Goal: Transaction & Acquisition: Purchase product/service

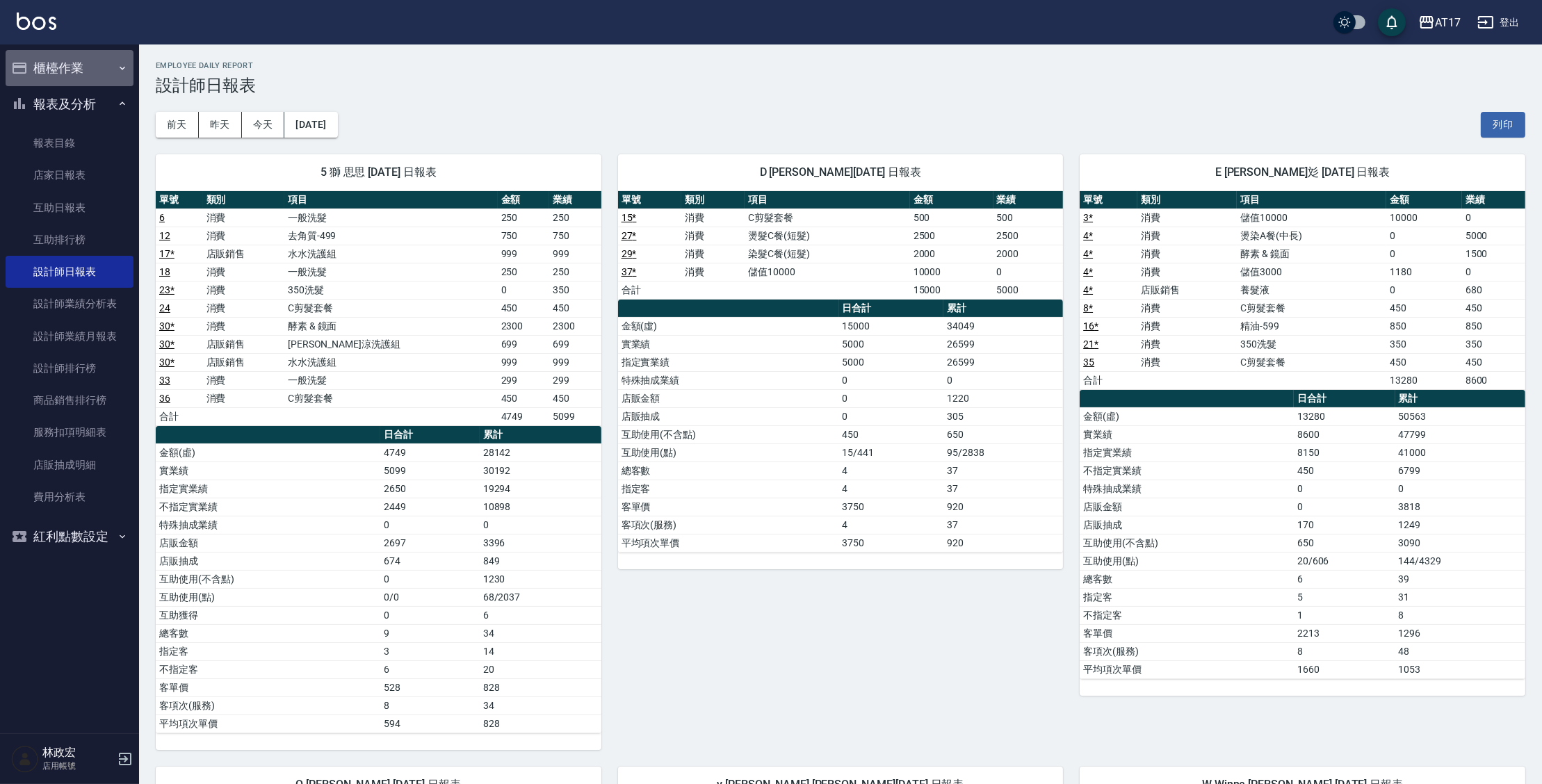
click at [43, 73] on button "櫃檯作業" at bounding box center [70, 68] width 128 height 36
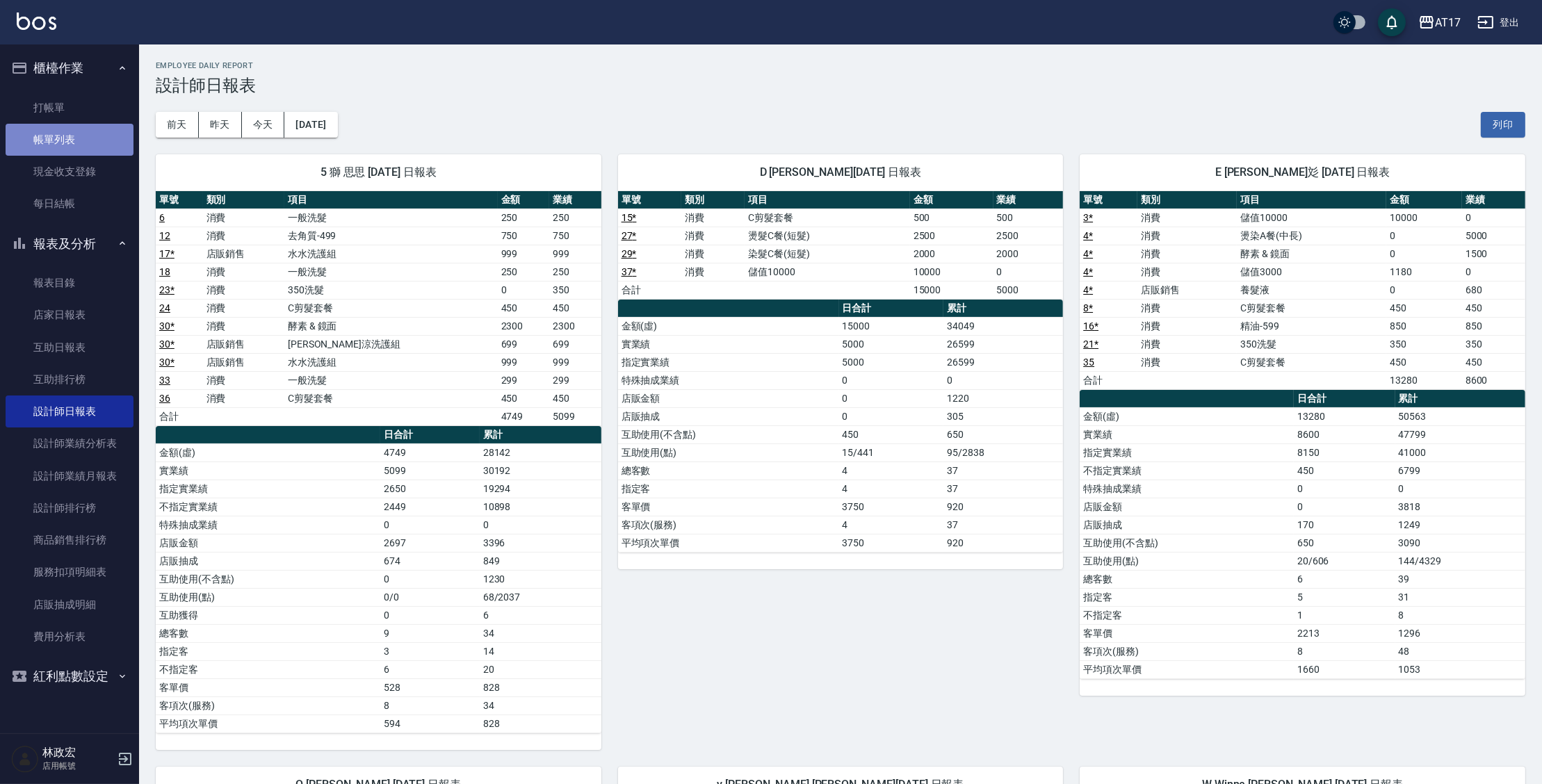
click at [59, 140] on link "帳單列表" at bounding box center [70, 140] width 128 height 32
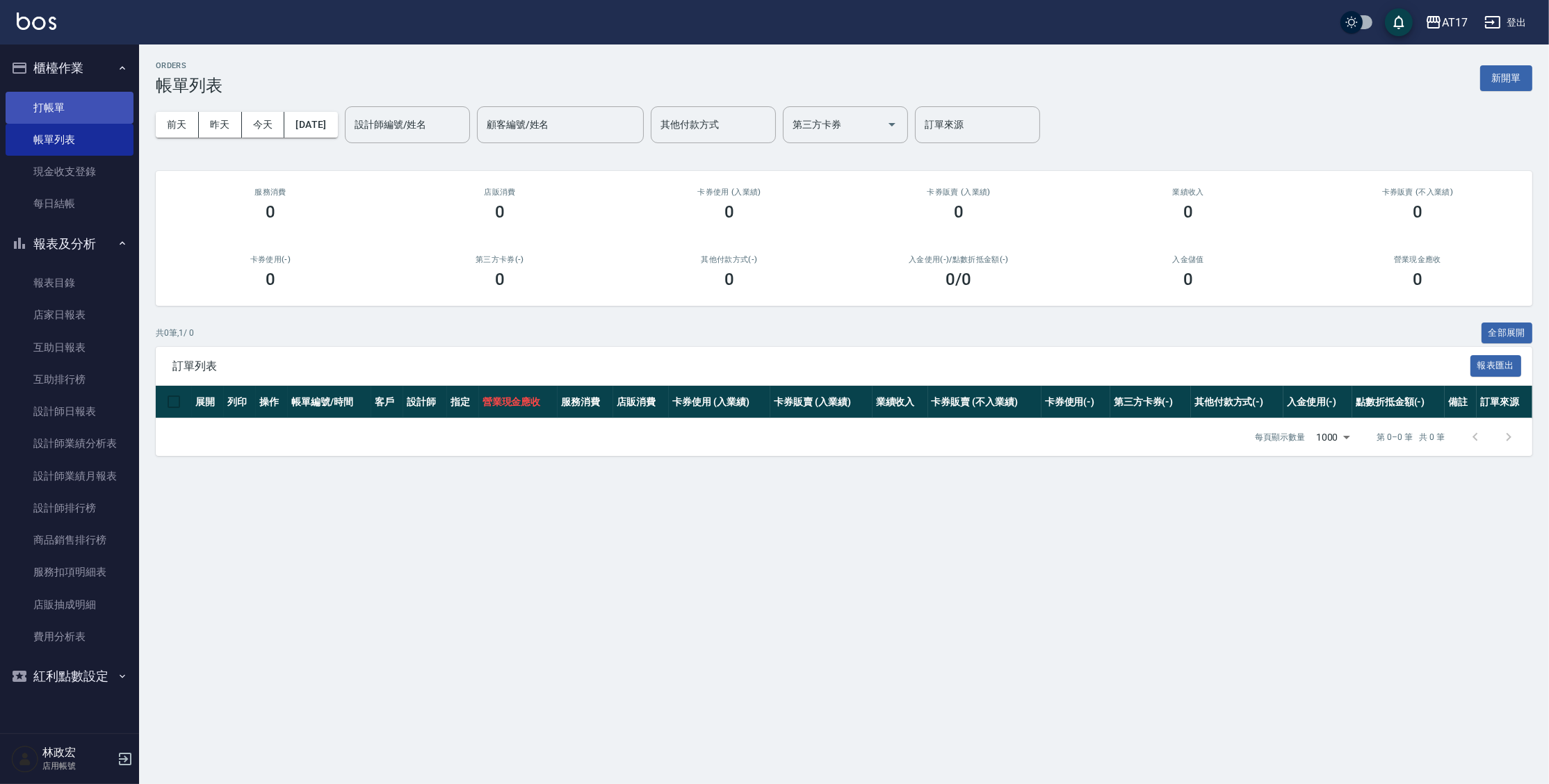
click at [52, 118] on link "打帳單" at bounding box center [70, 108] width 128 height 32
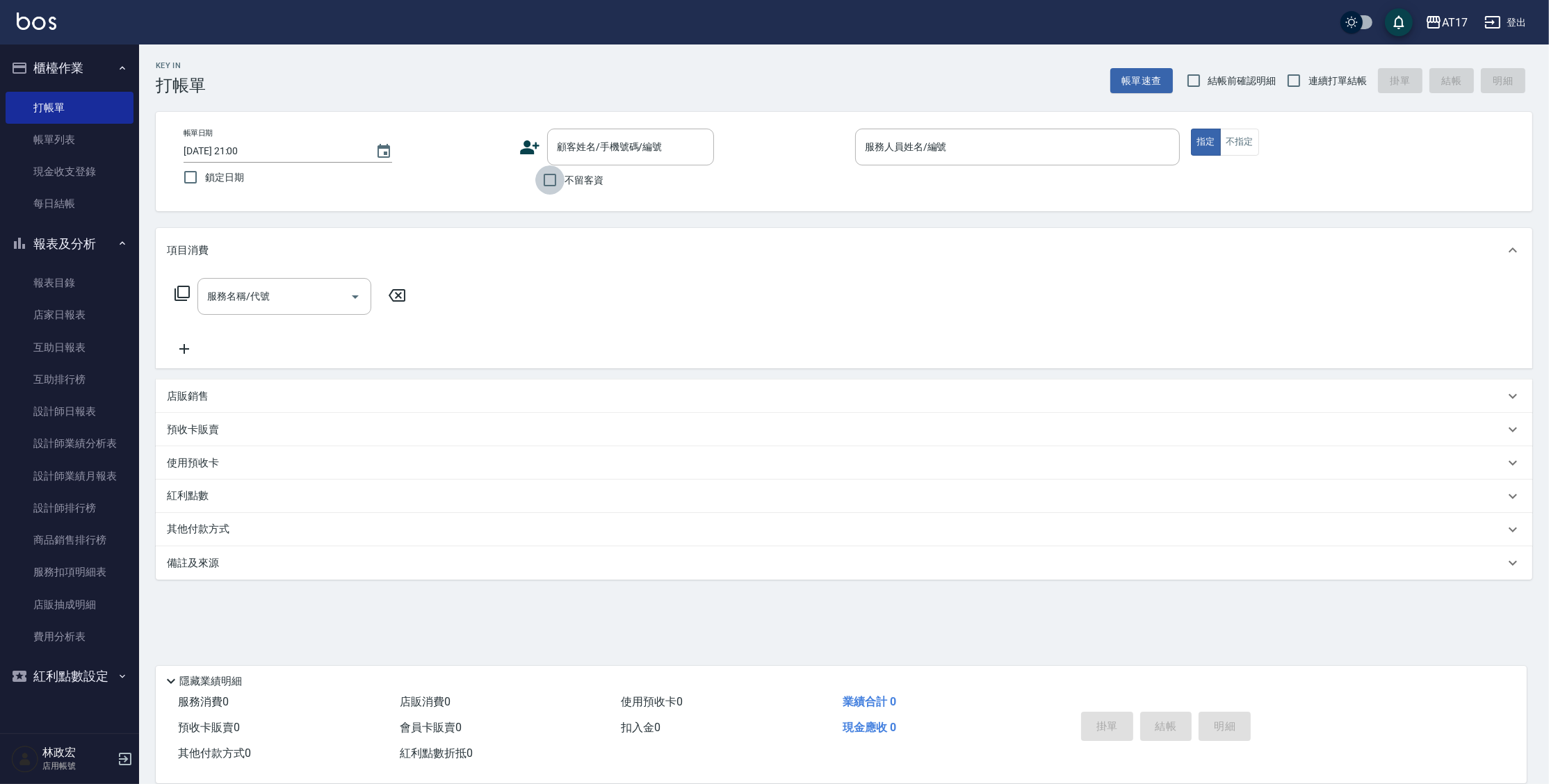
click at [563, 176] on input "不留客資" at bounding box center [550, 179] width 29 height 29
checkbox input "true"
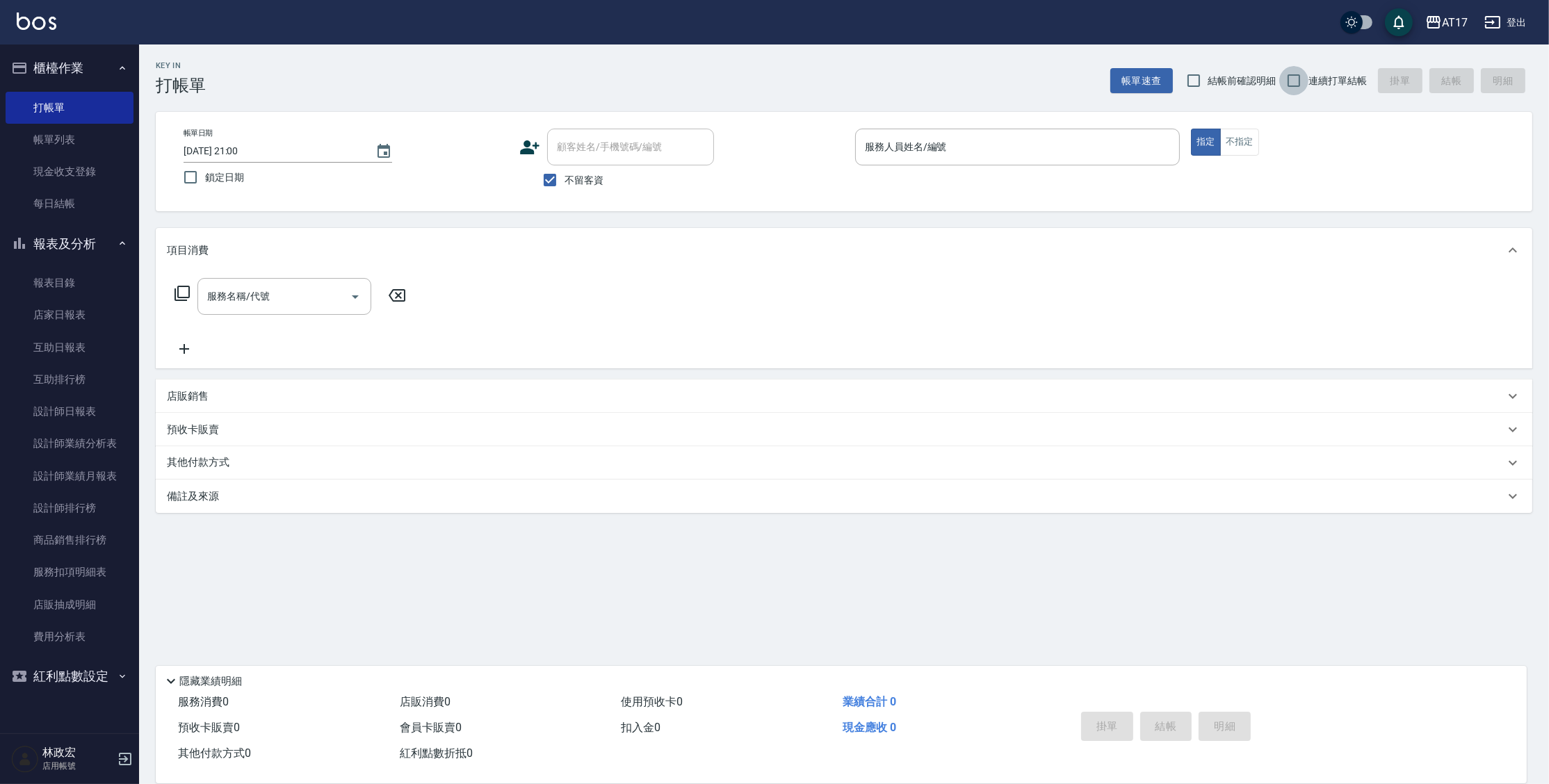
click at [1288, 90] on input "連續打單結帳" at bounding box center [1293, 80] width 29 height 29
checkbox input "true"
click at [941, 145] on input "服務人員姓名/編號" at bounding box center [1018, 147] width 313 height 24
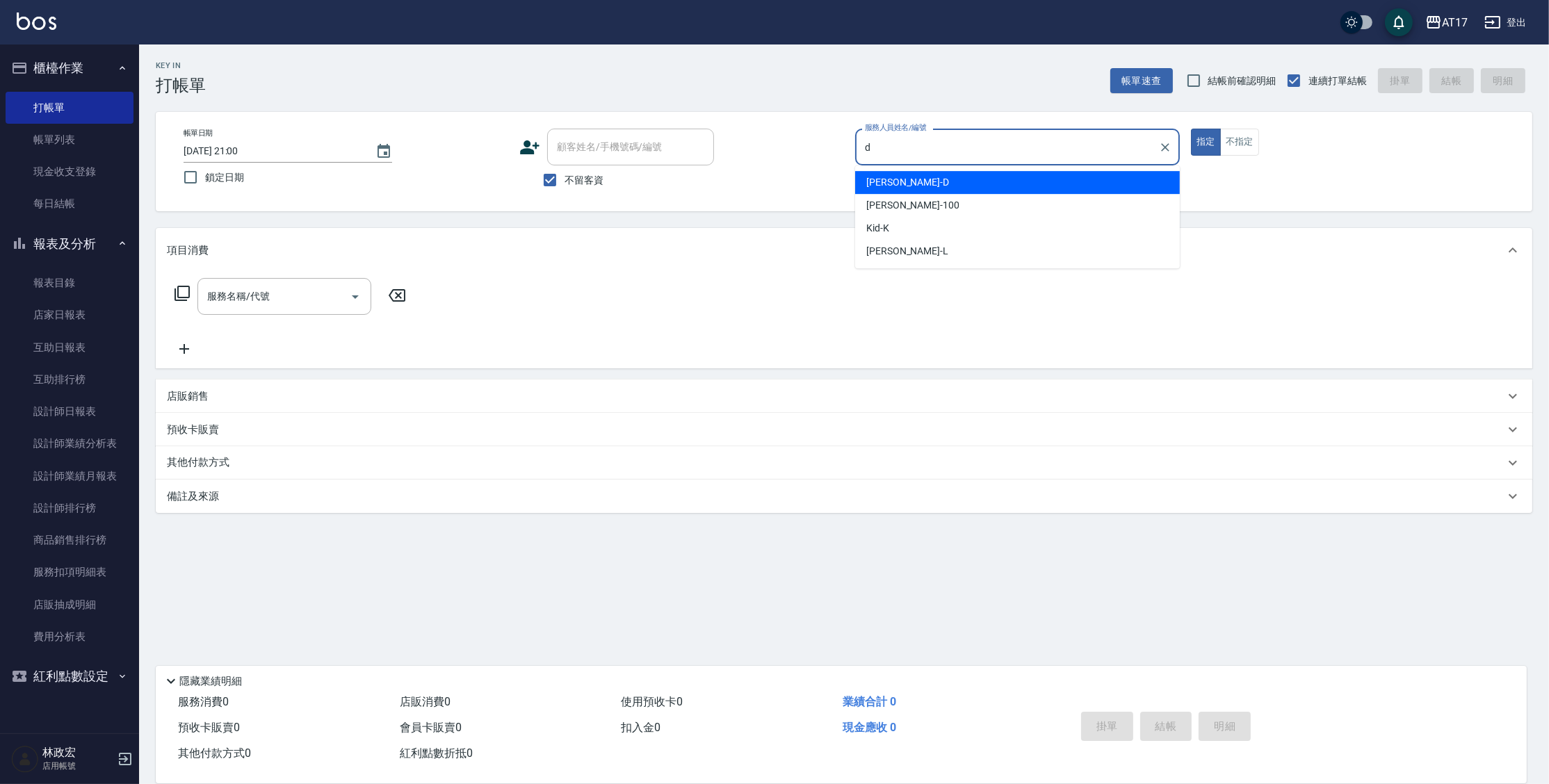
type input "[PERSON_NAME]-D"
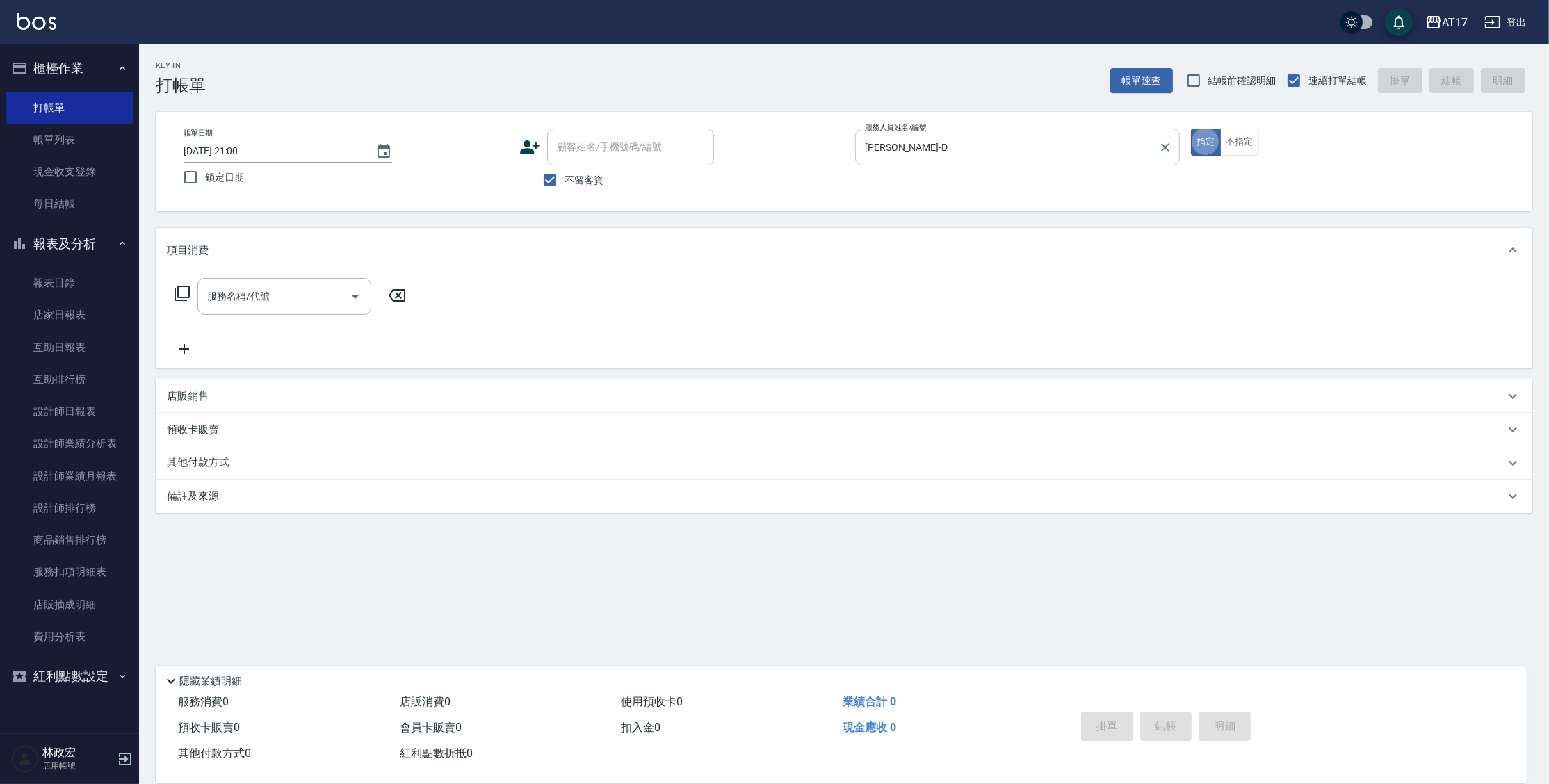
type button "true"
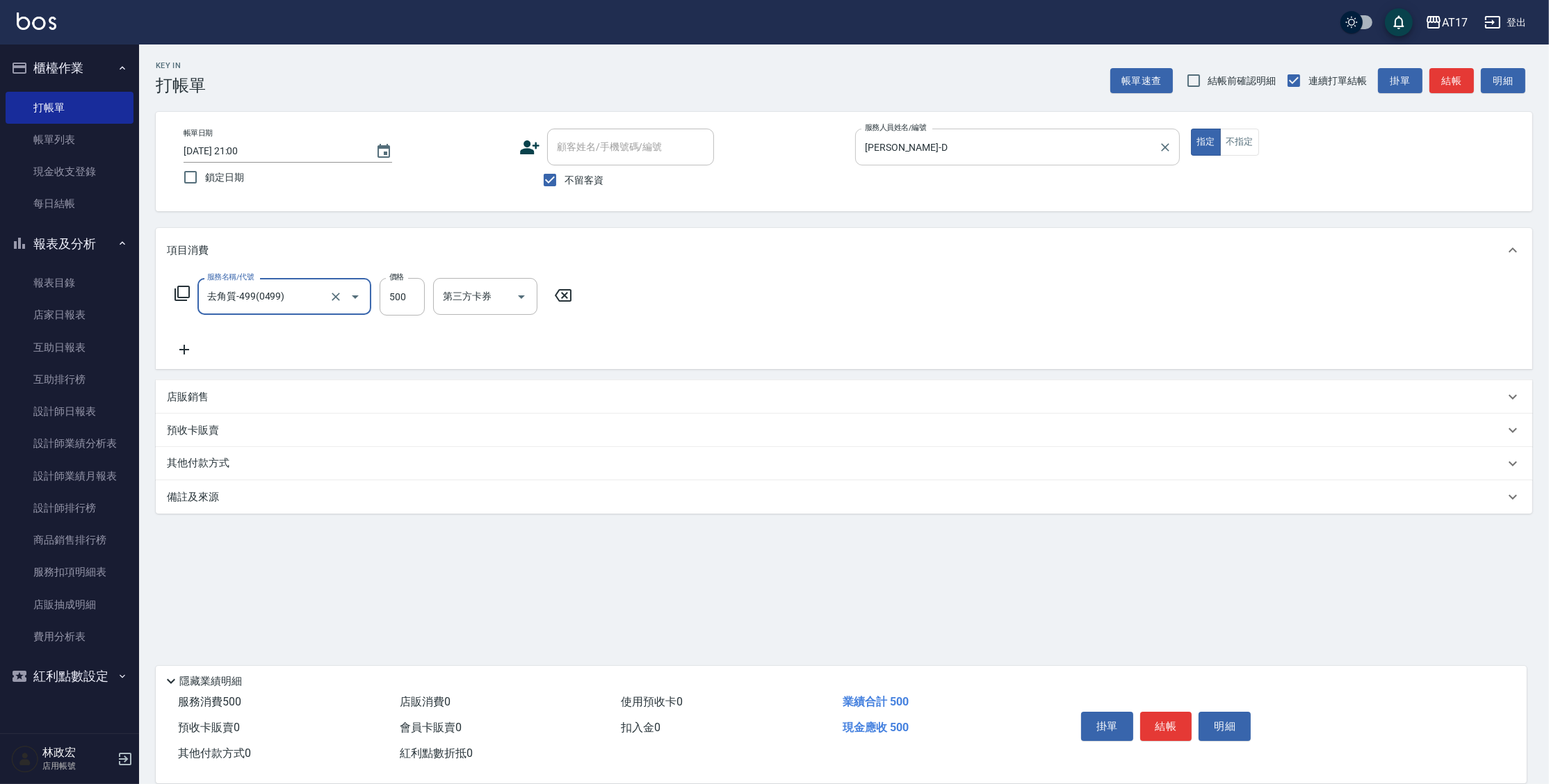
type input "去角質-499(0499)"
type input "700"
type input "[PERSON_NAME]-25"
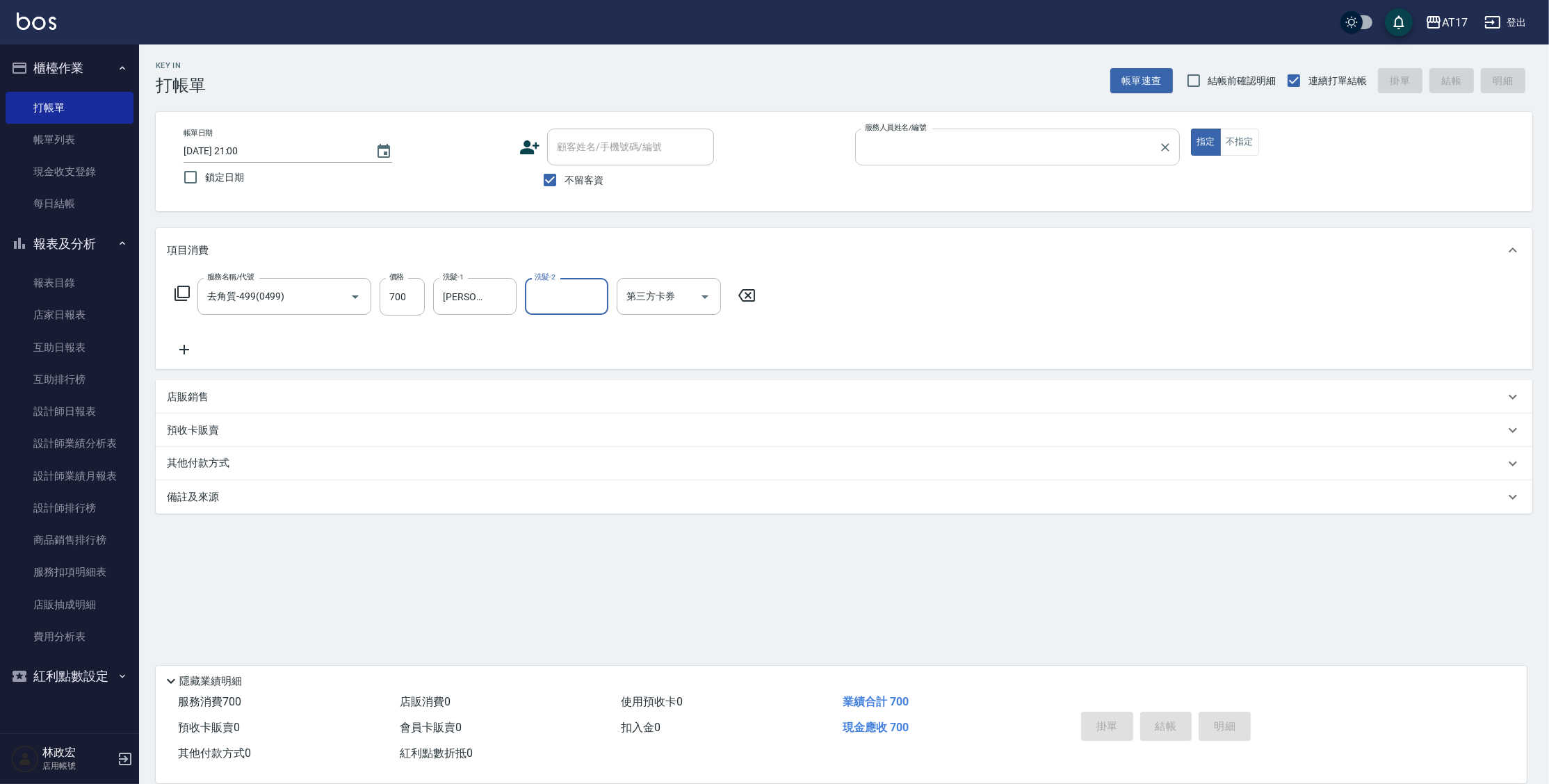
type input "d"
type input "[DATE] 21:01"
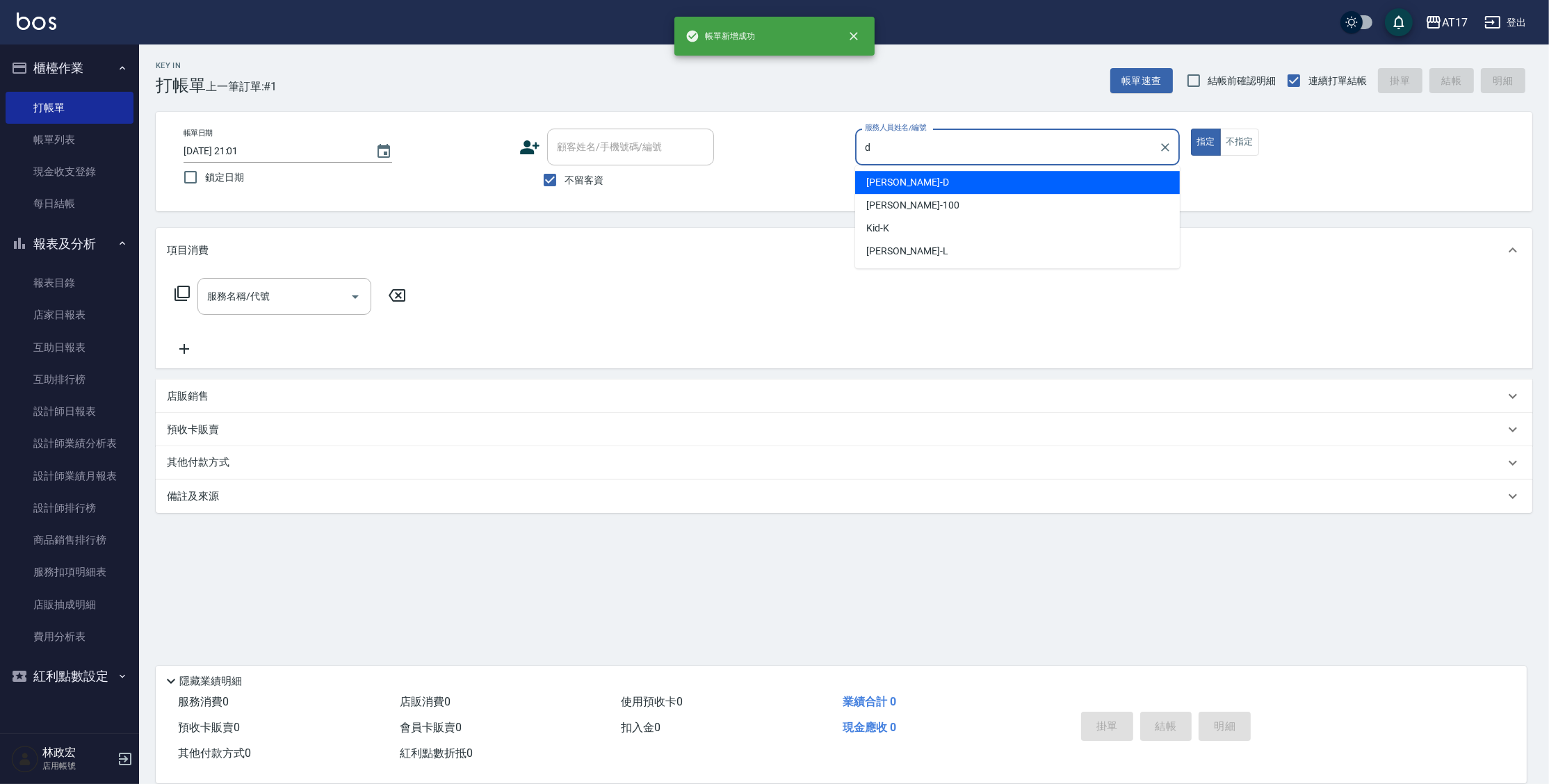
type input "[PERSON_NAME]-D"
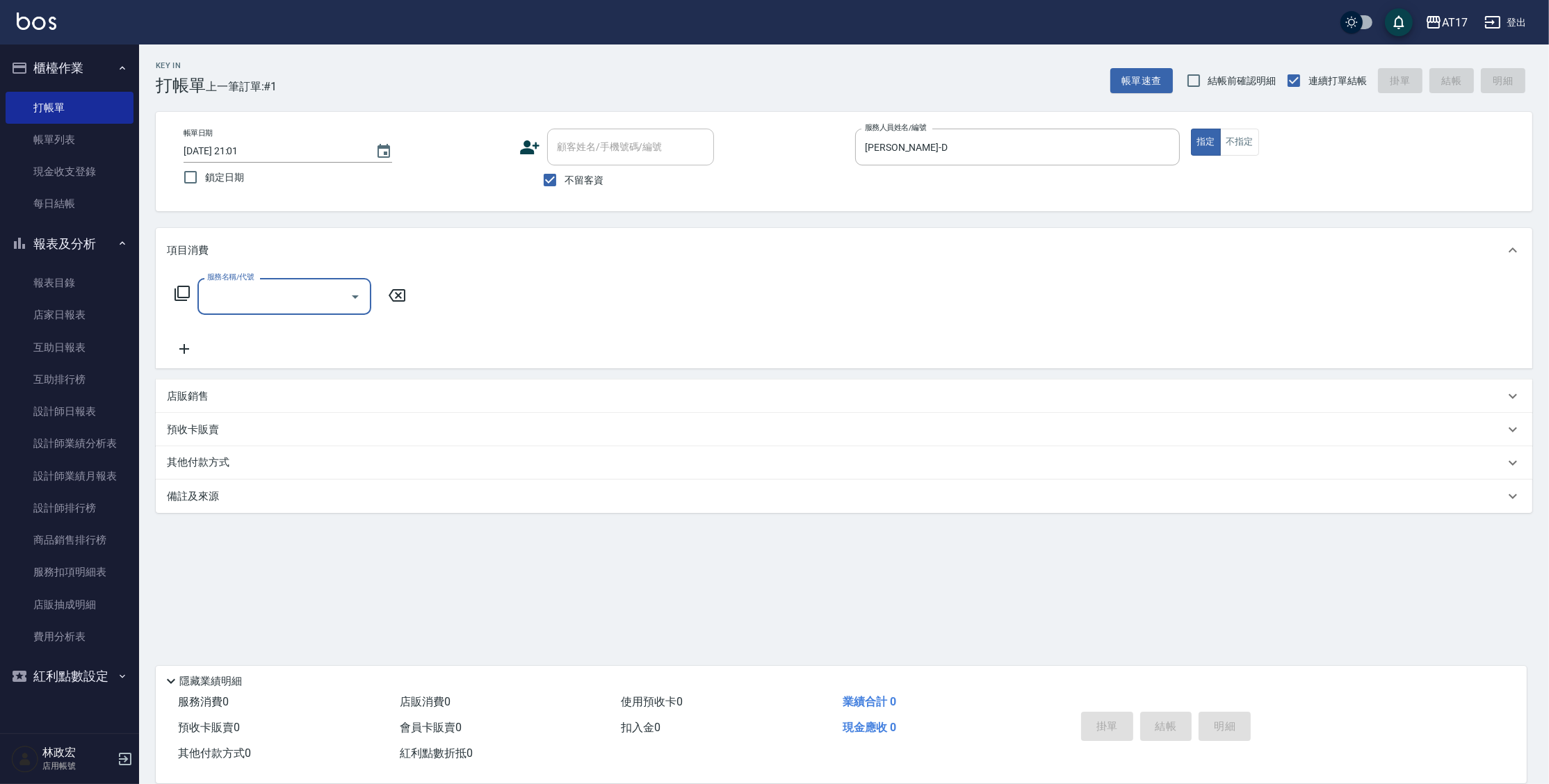
click at [202, 393] on p "店販銷售" at bounding box center [187, 397] width 42 height 15
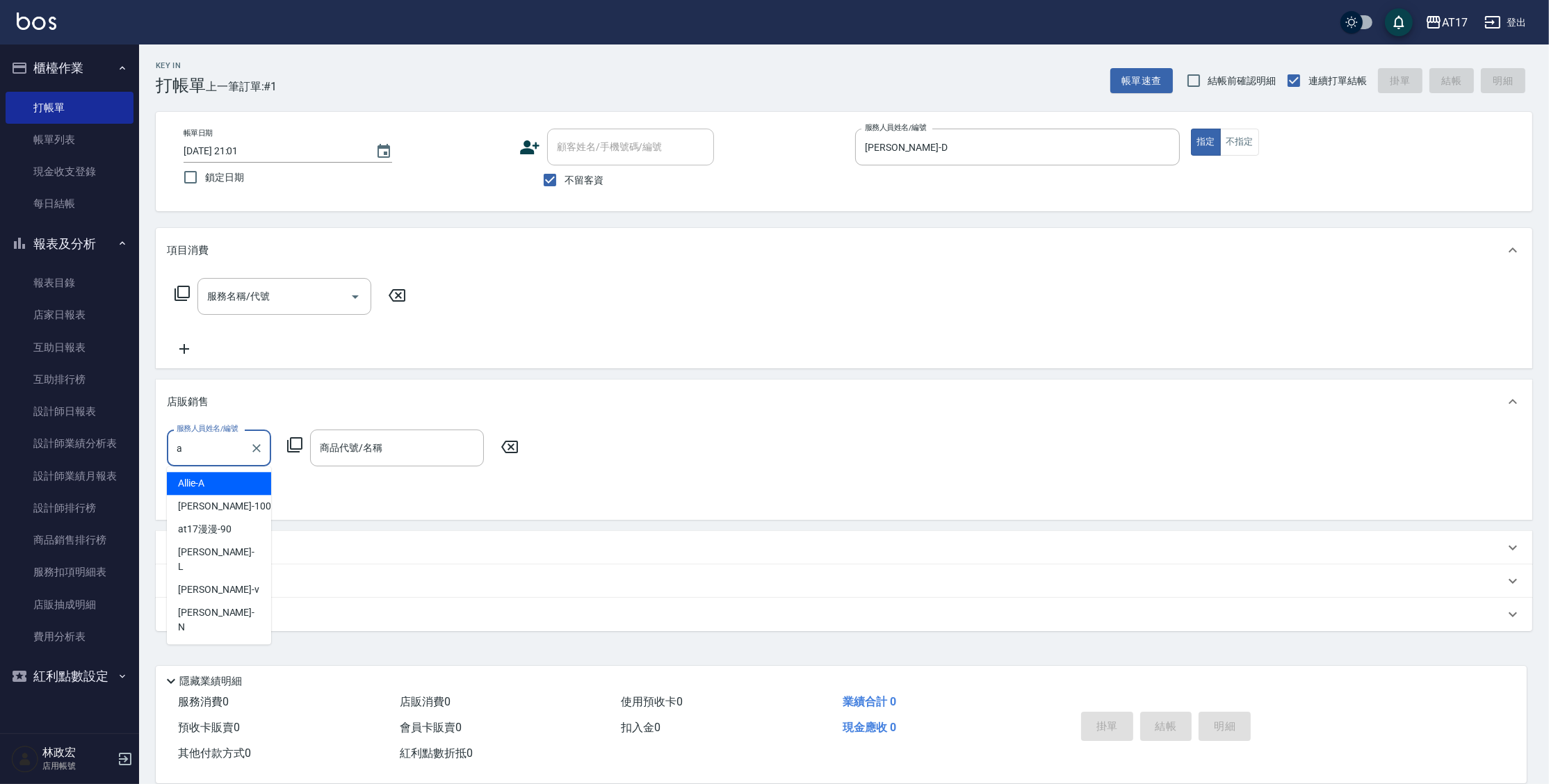
type input "Allie-A"
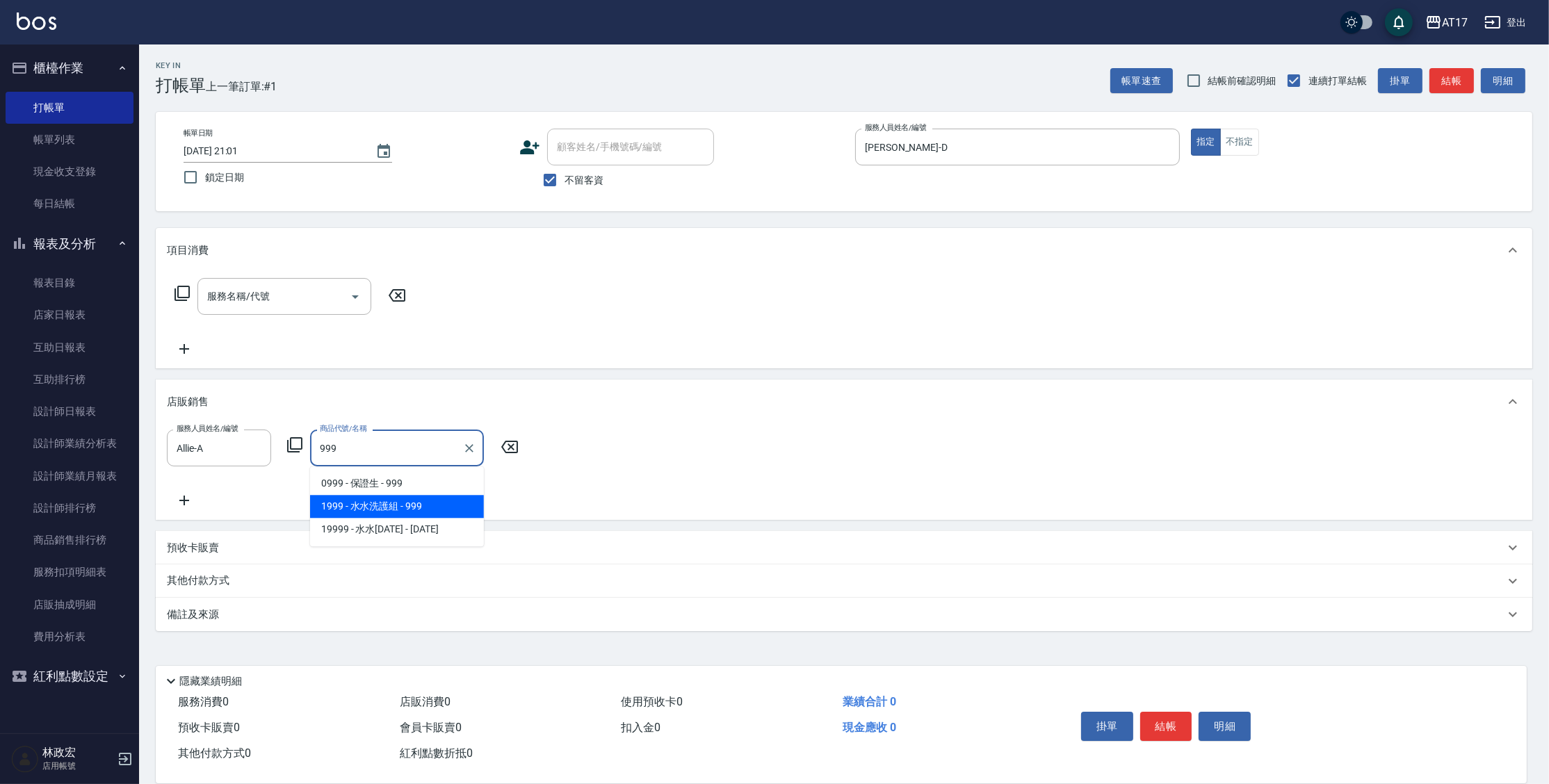
type input "水水洗護組"
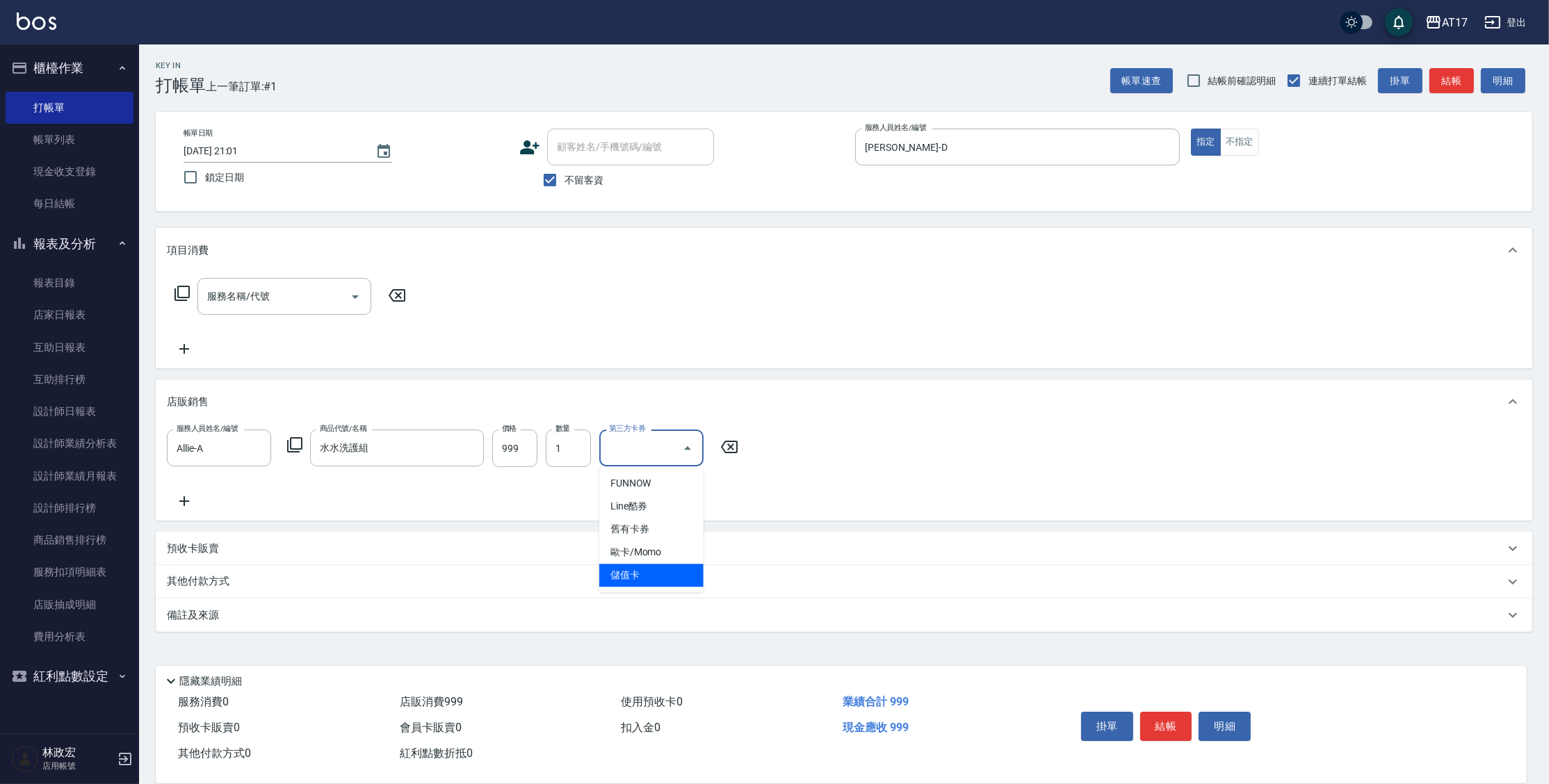
type input "儲值卡"
click at [261, 449] on icon "Clear" at bounding box center [256, 448] width 14 height 14
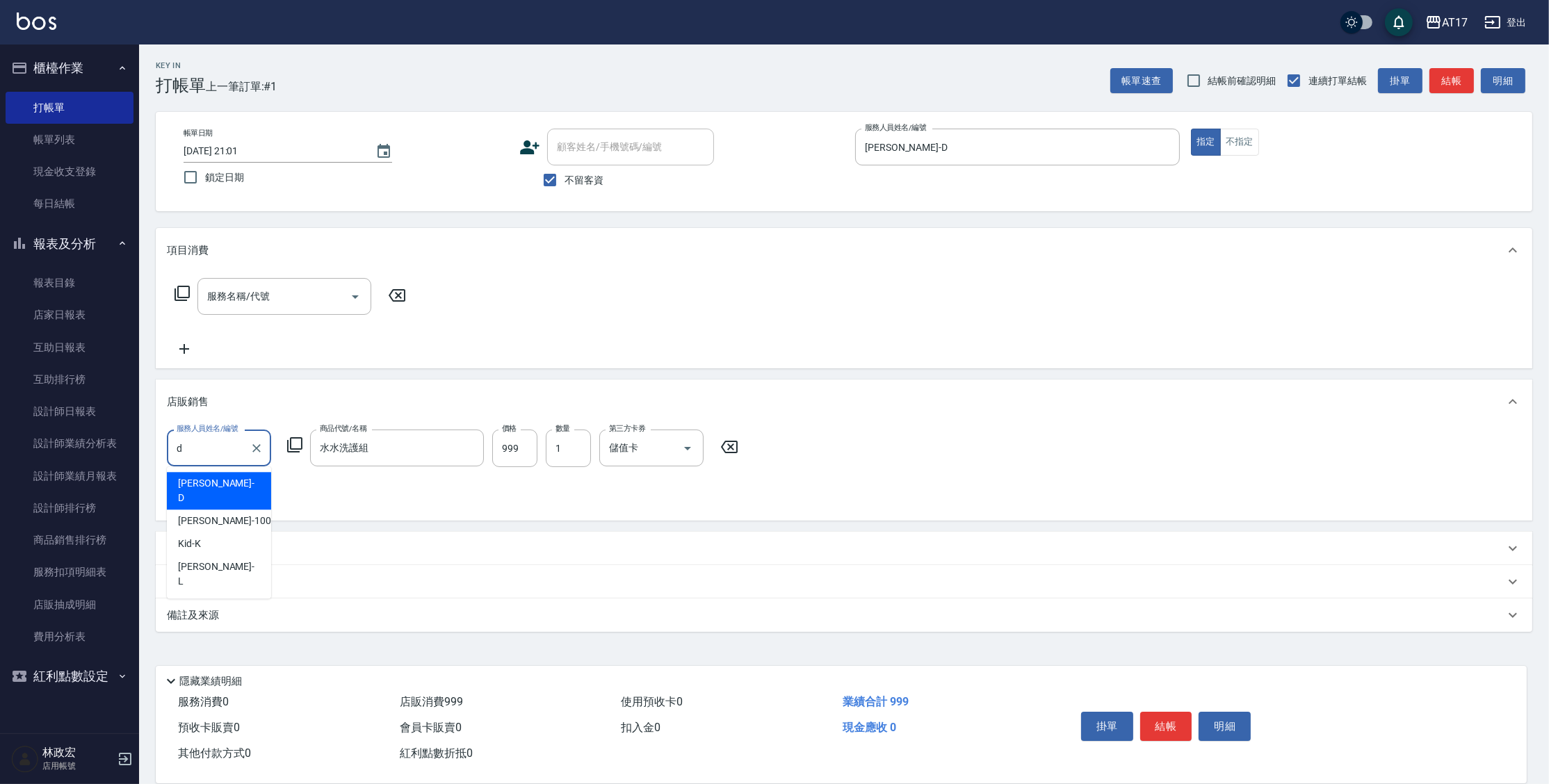
type input "[PERSON_NAME]-D"
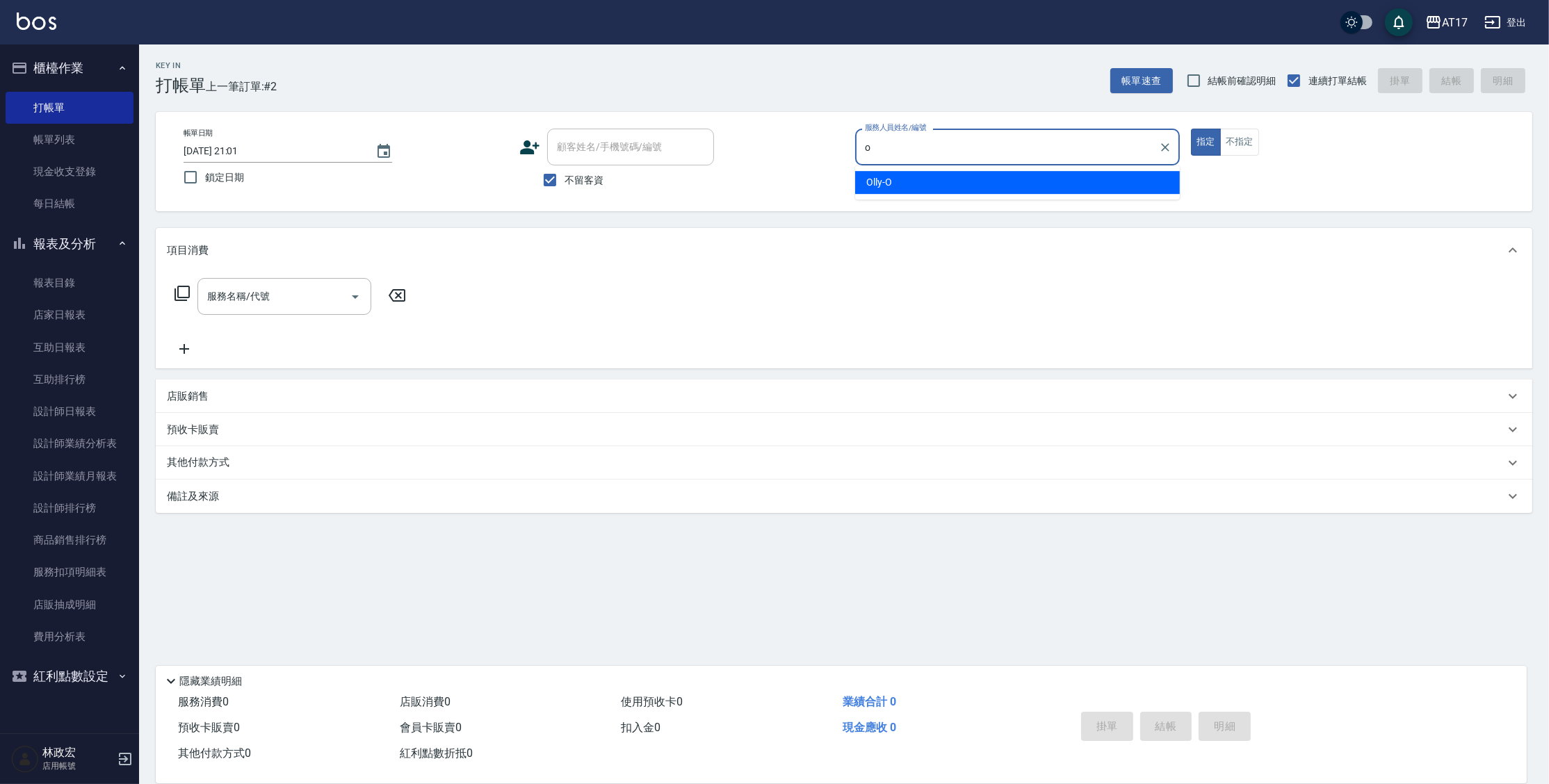
type input "Olly-O"
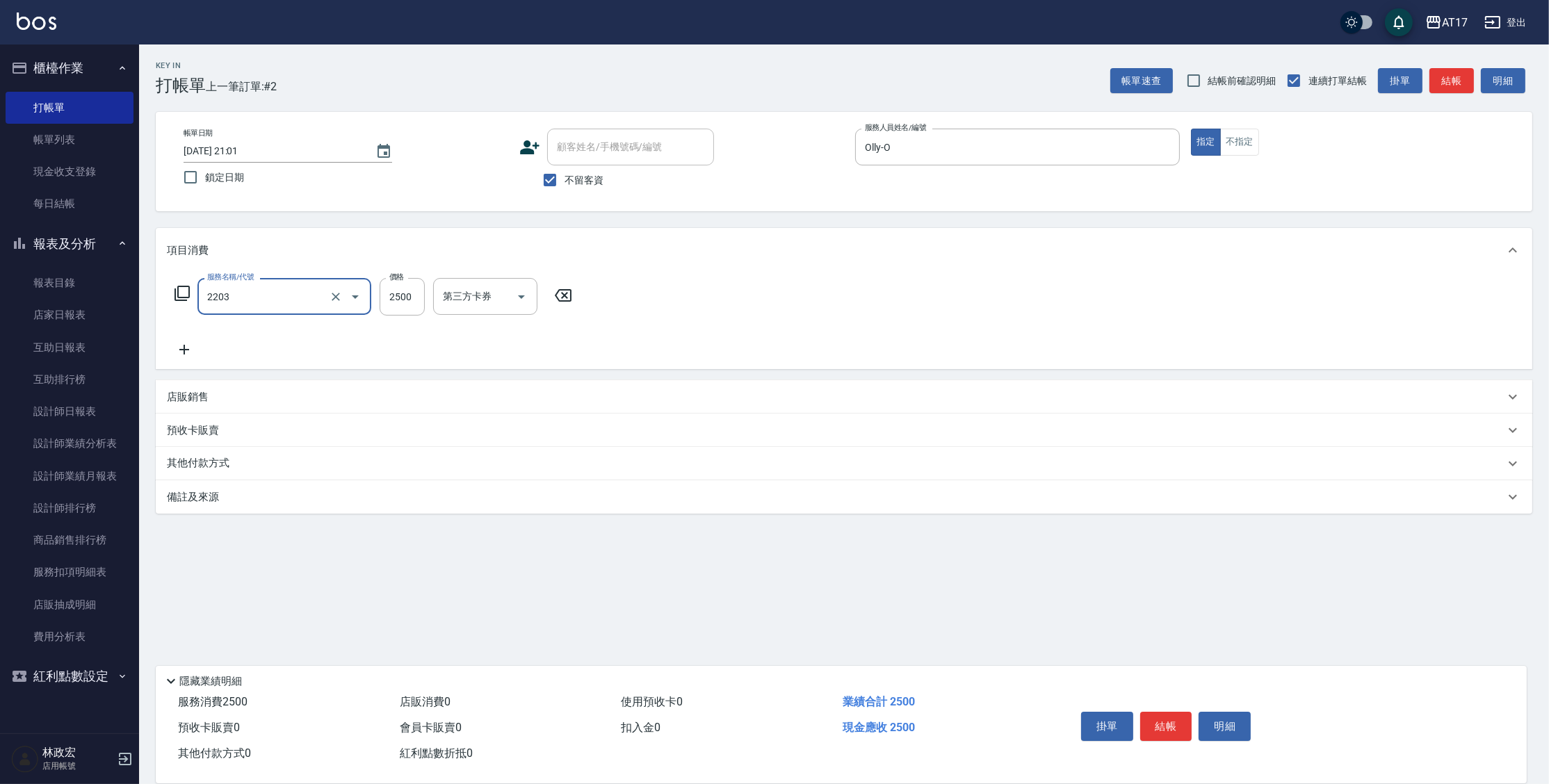
type input "燙髮C餐(短髮)(2203)"
type input "2000"
type input "Olly-O"
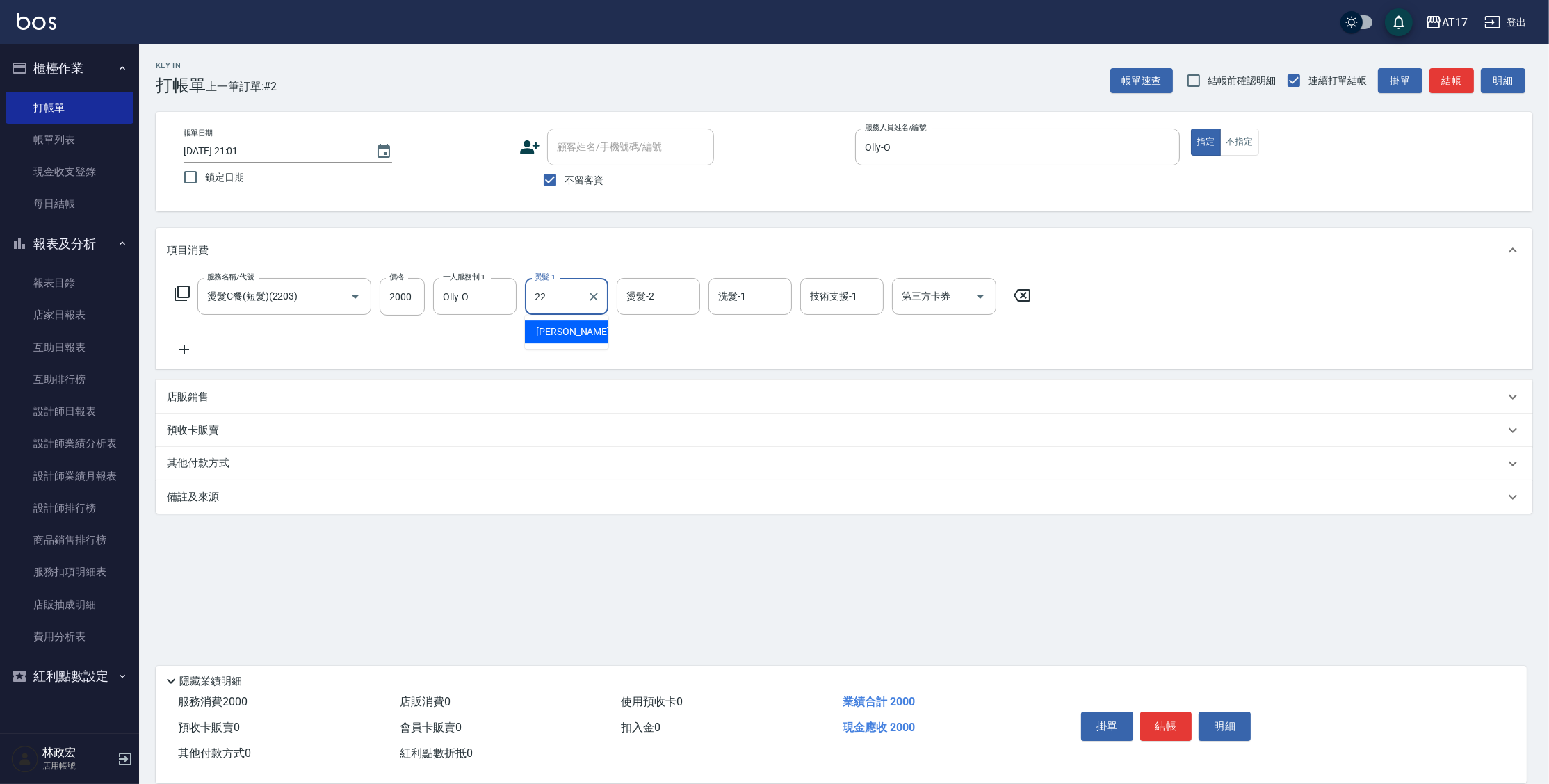
type input "[PERSON_NAME]-22"
type input "222"
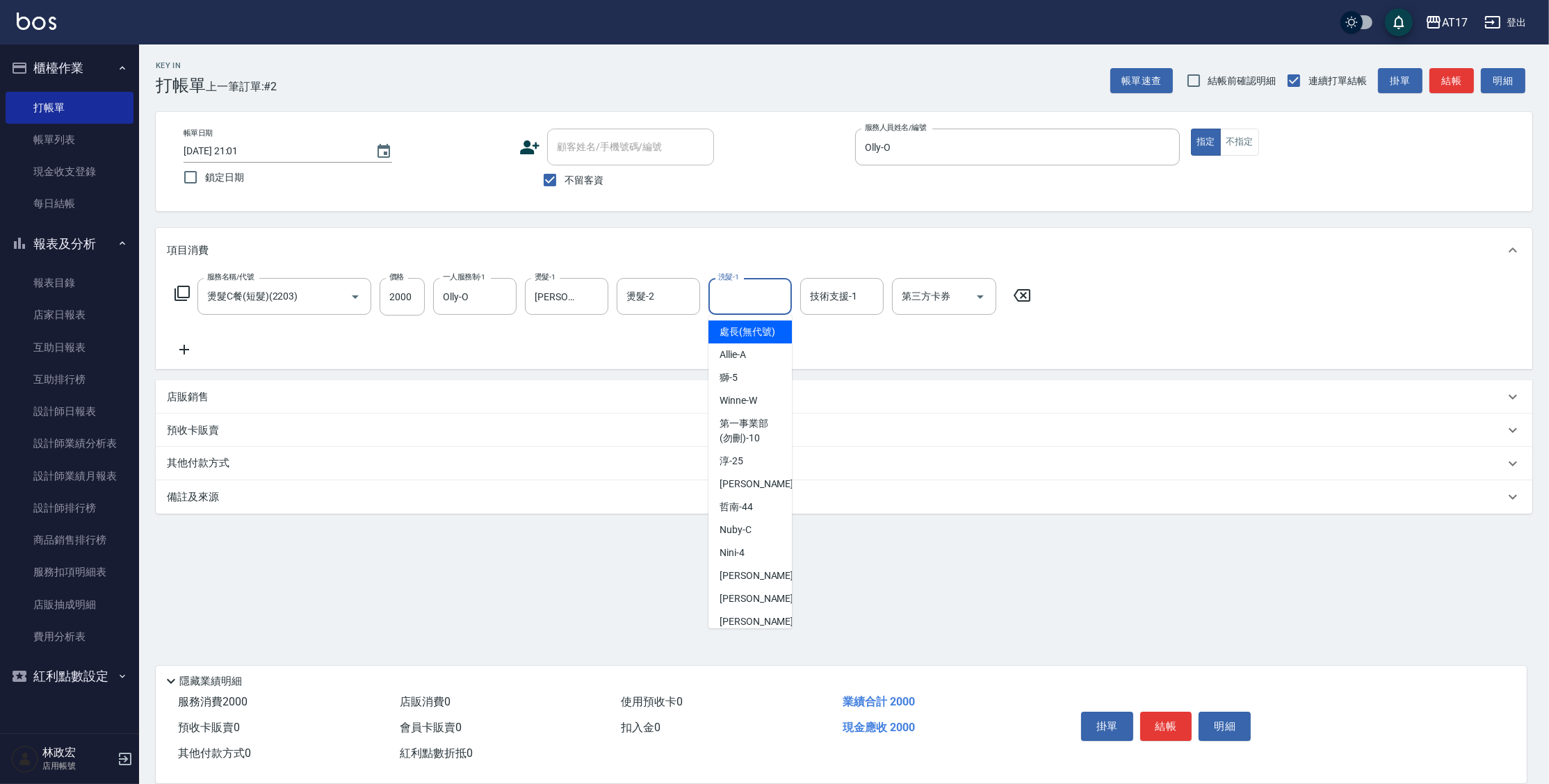
click at [777, 290] on input "洗髮-1" at bounding box center [750, 297] width 71 height 24
type input "[PERSON_NAME]-22"
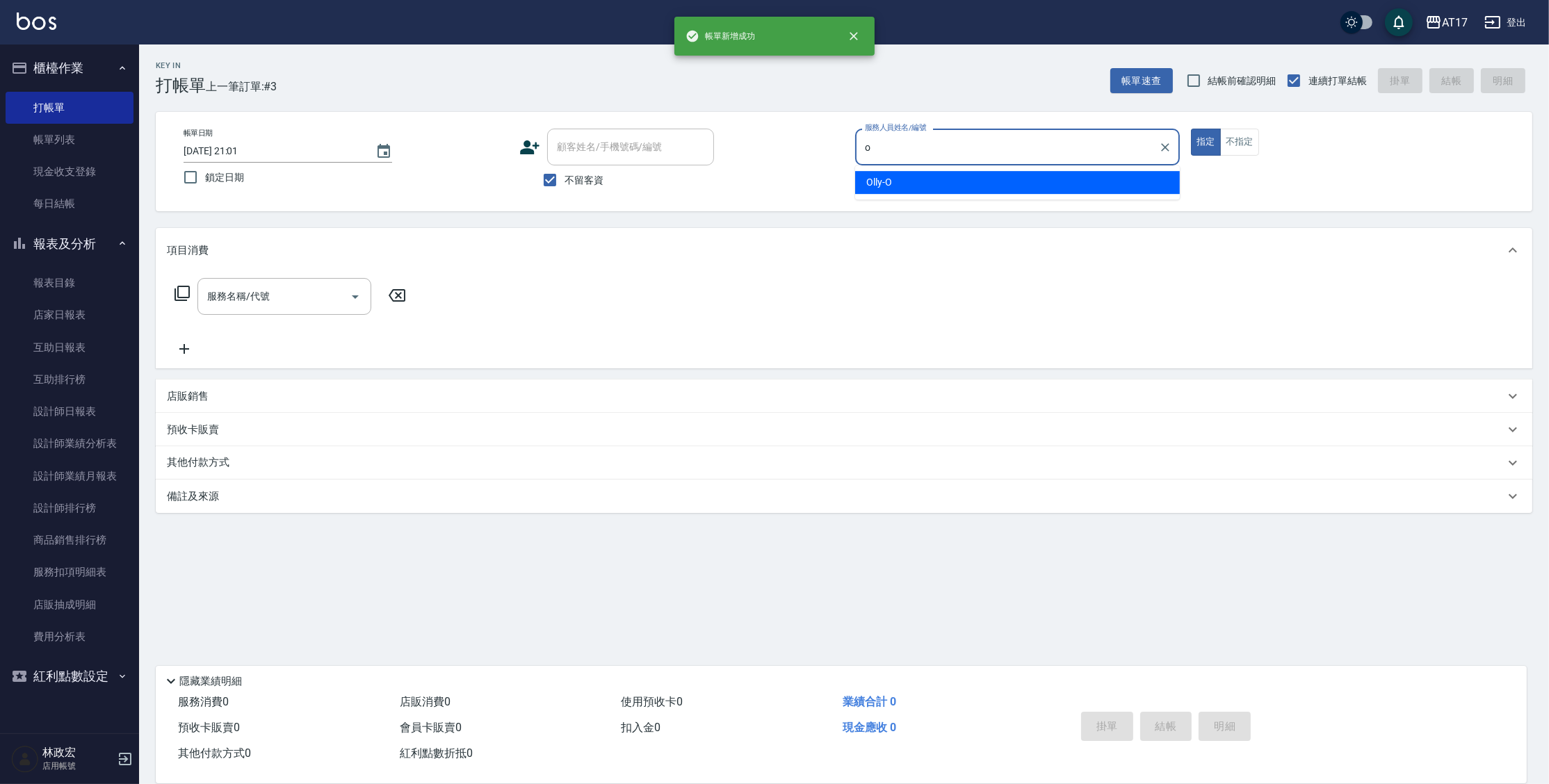
type input "Olly-O"
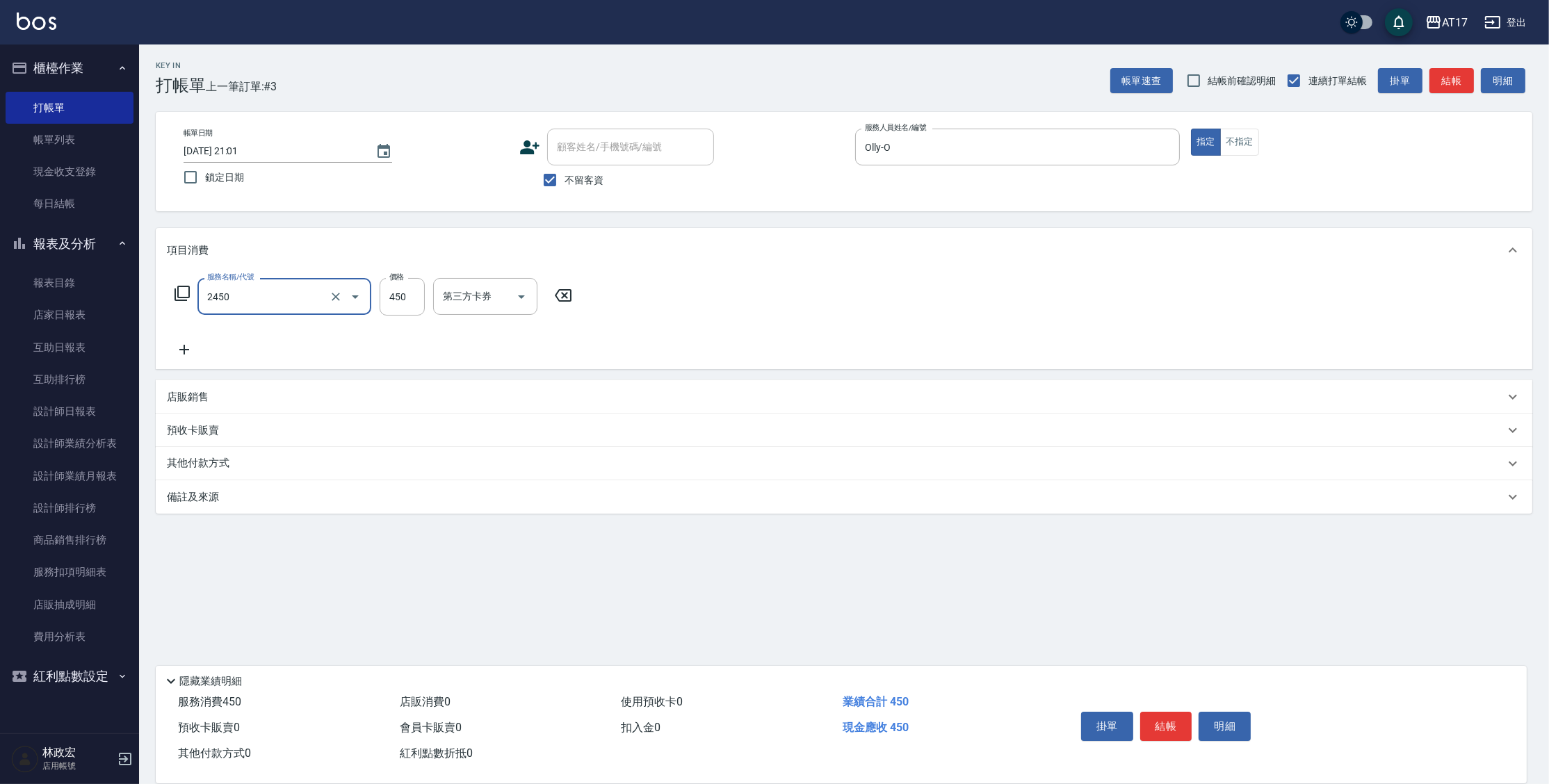
type input "C剪髮套餐(2450)"
type input "500"
type input "[PERSON_NAME]-22"
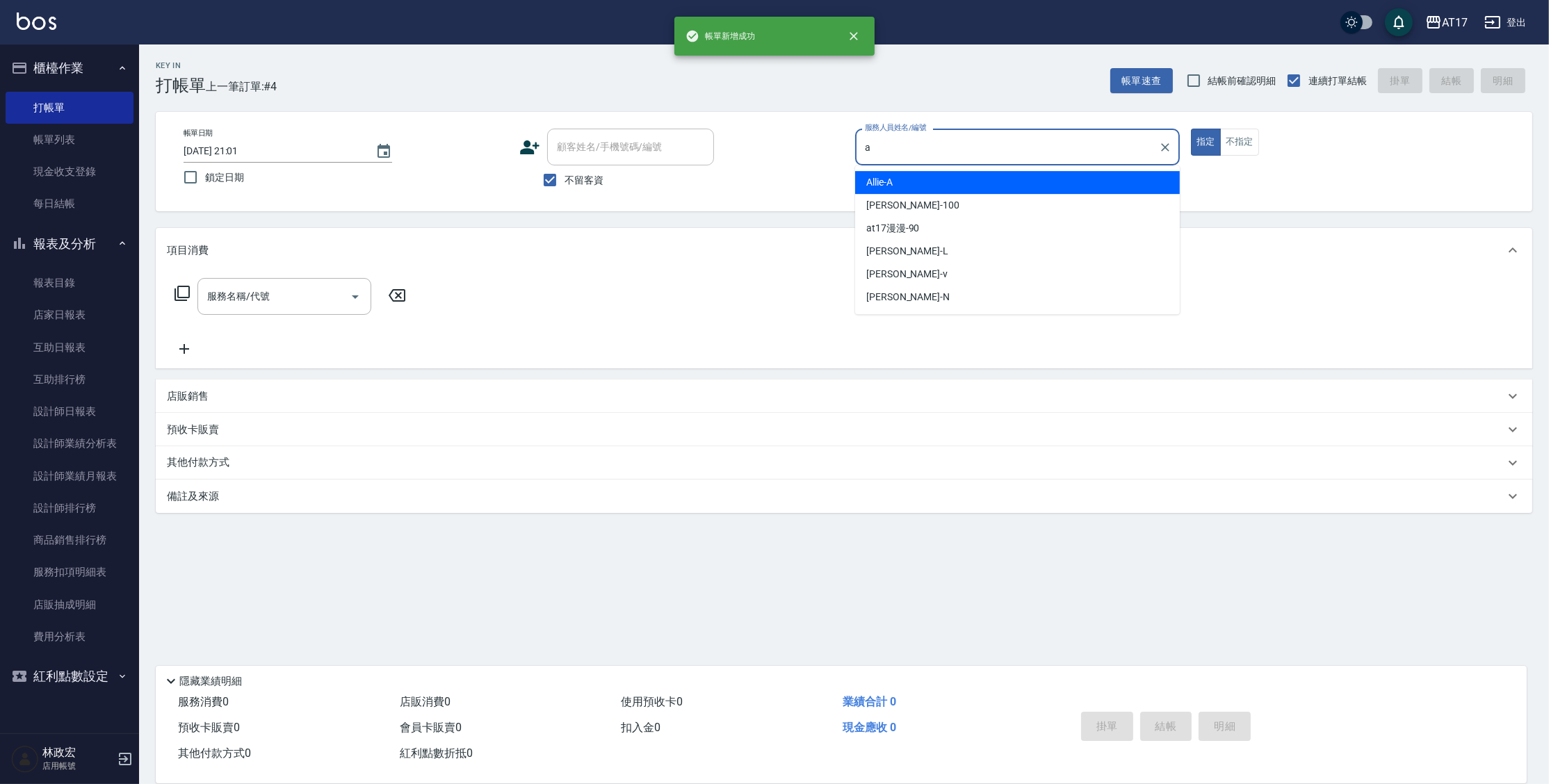
type input "Allie-A"
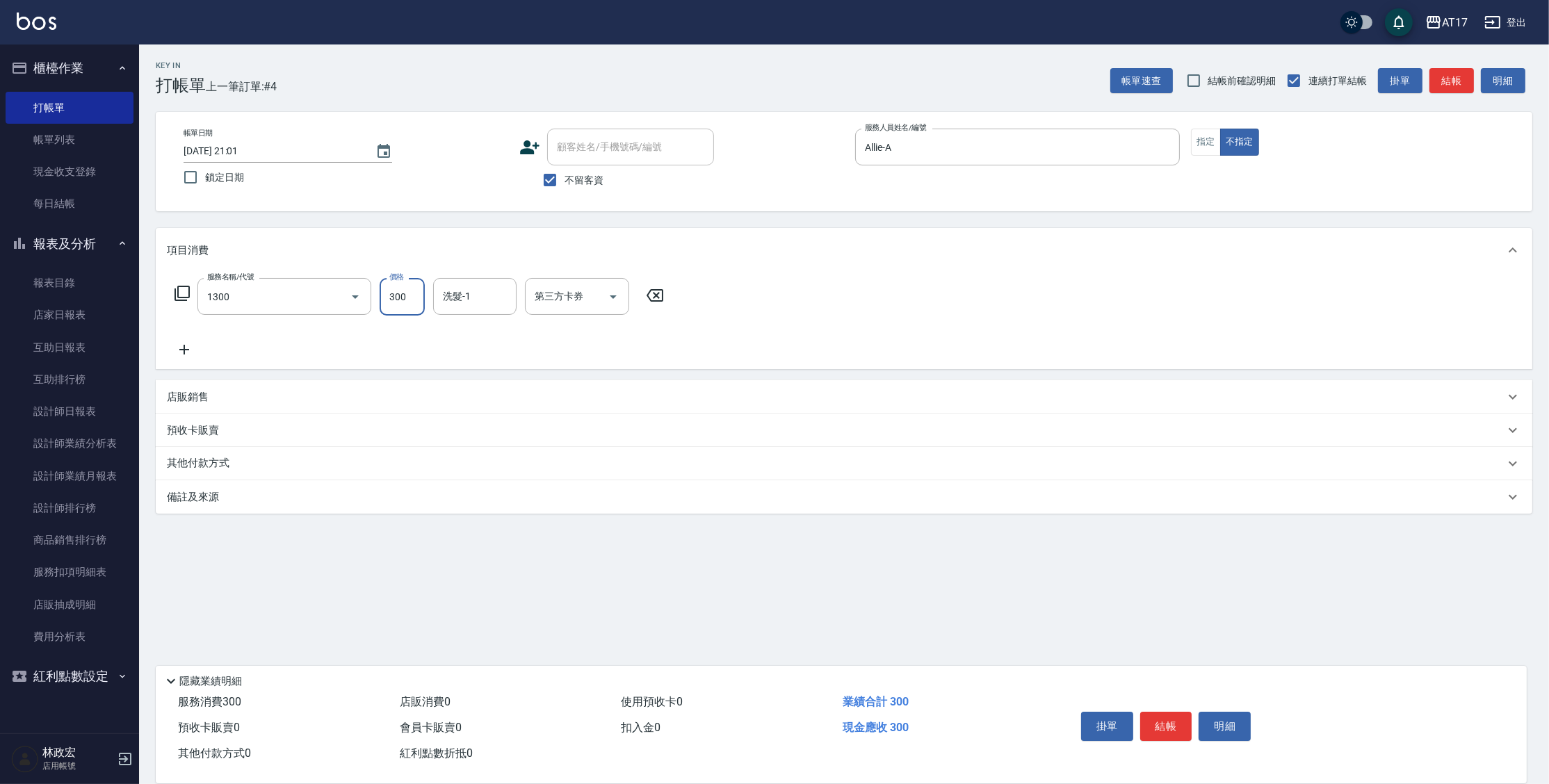
type input "一般洗髮(1300)"
type input "2"
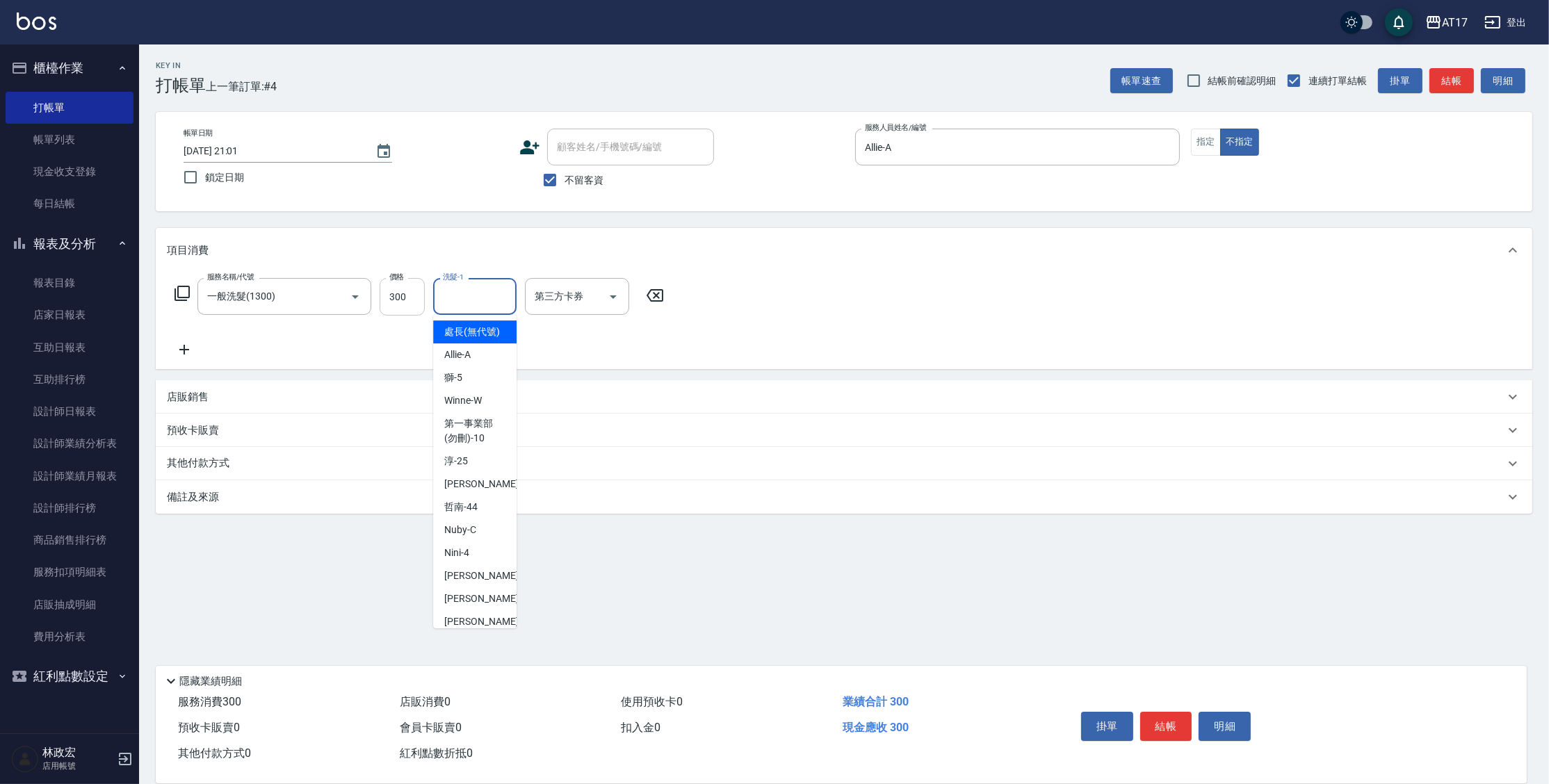
click at [393, 300] on input "300" at bounding box center [402, 297] width 46 height 37
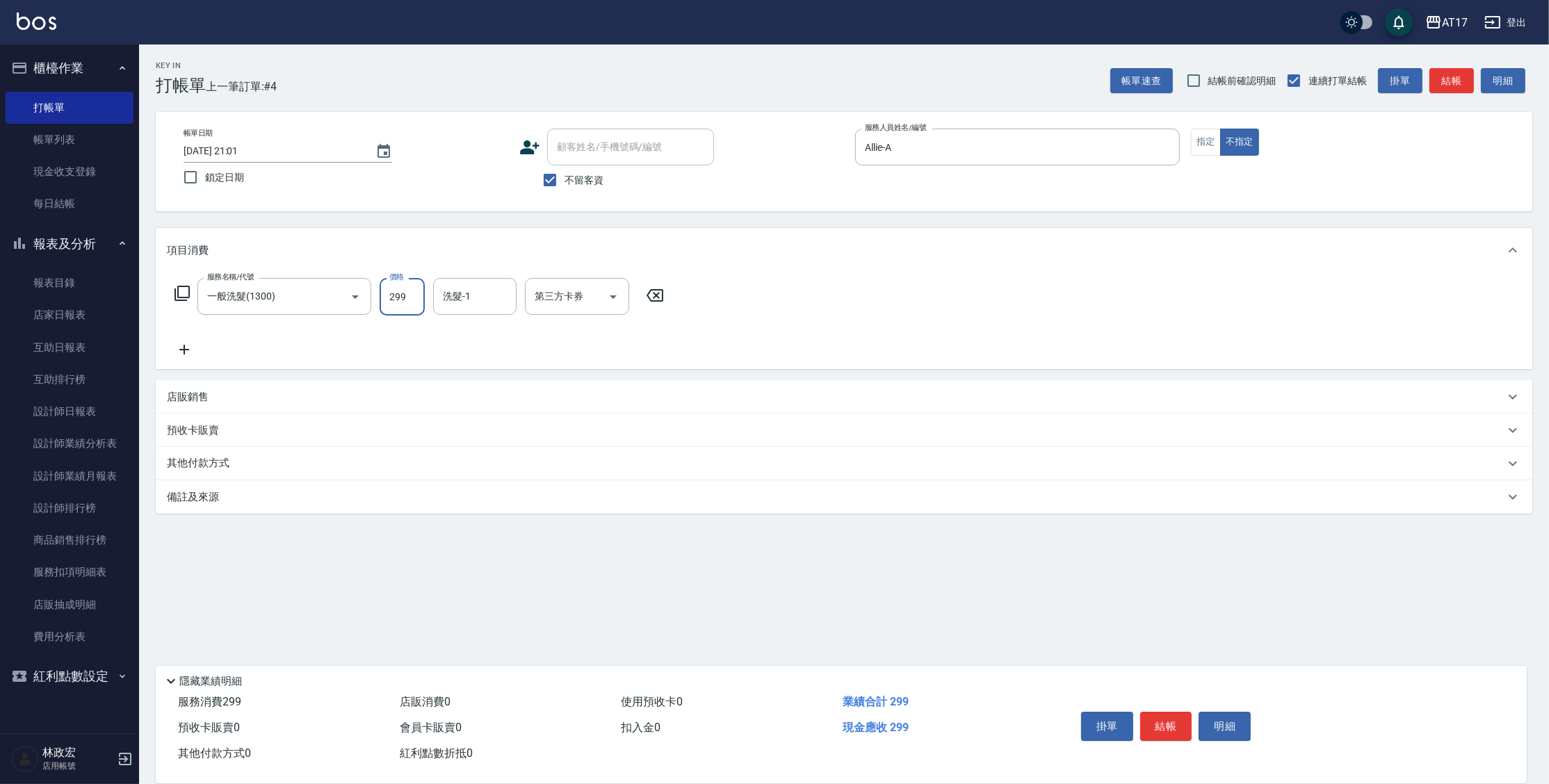
type input "299"
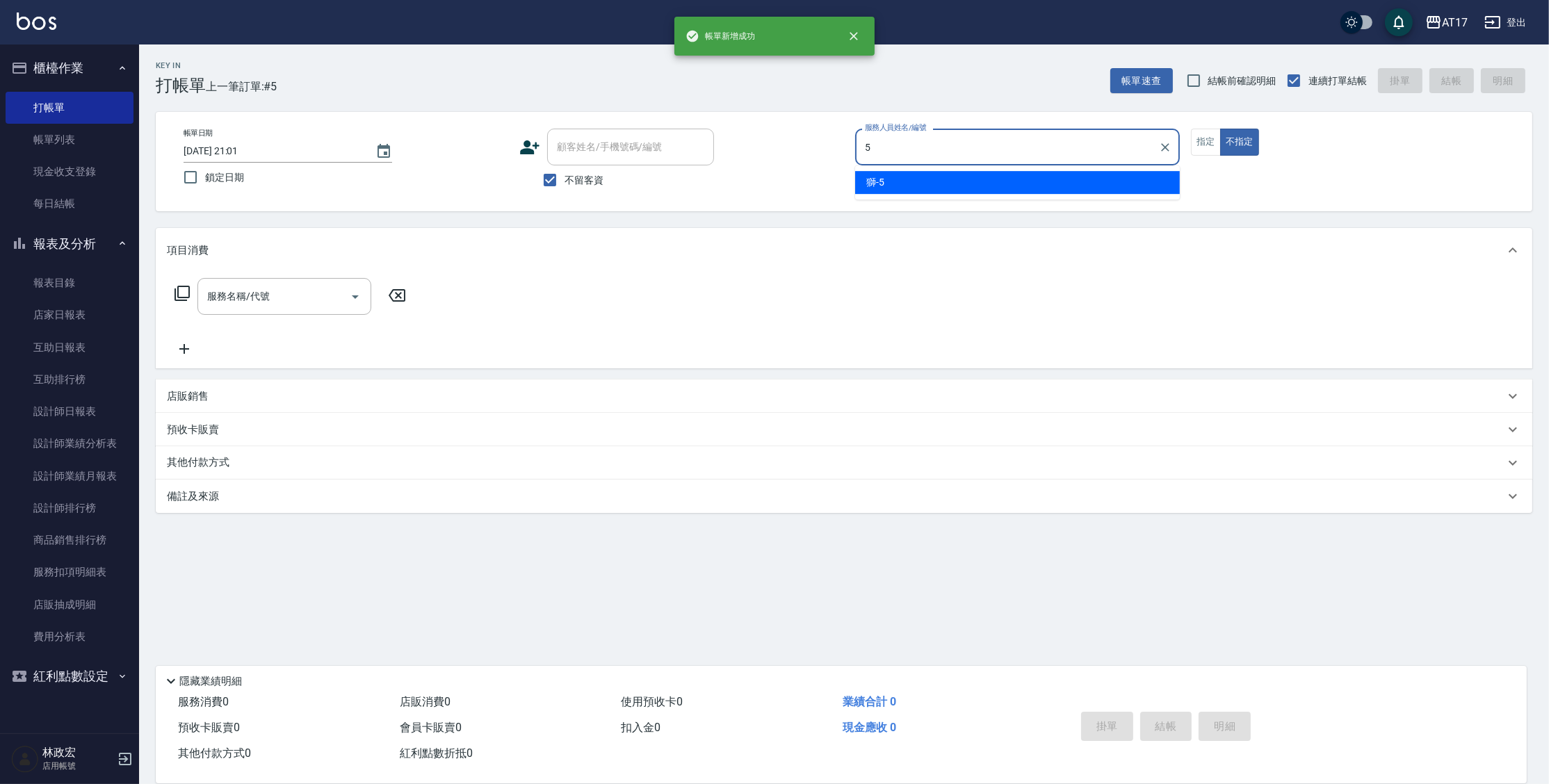
type input "獅-5"
type button "false"
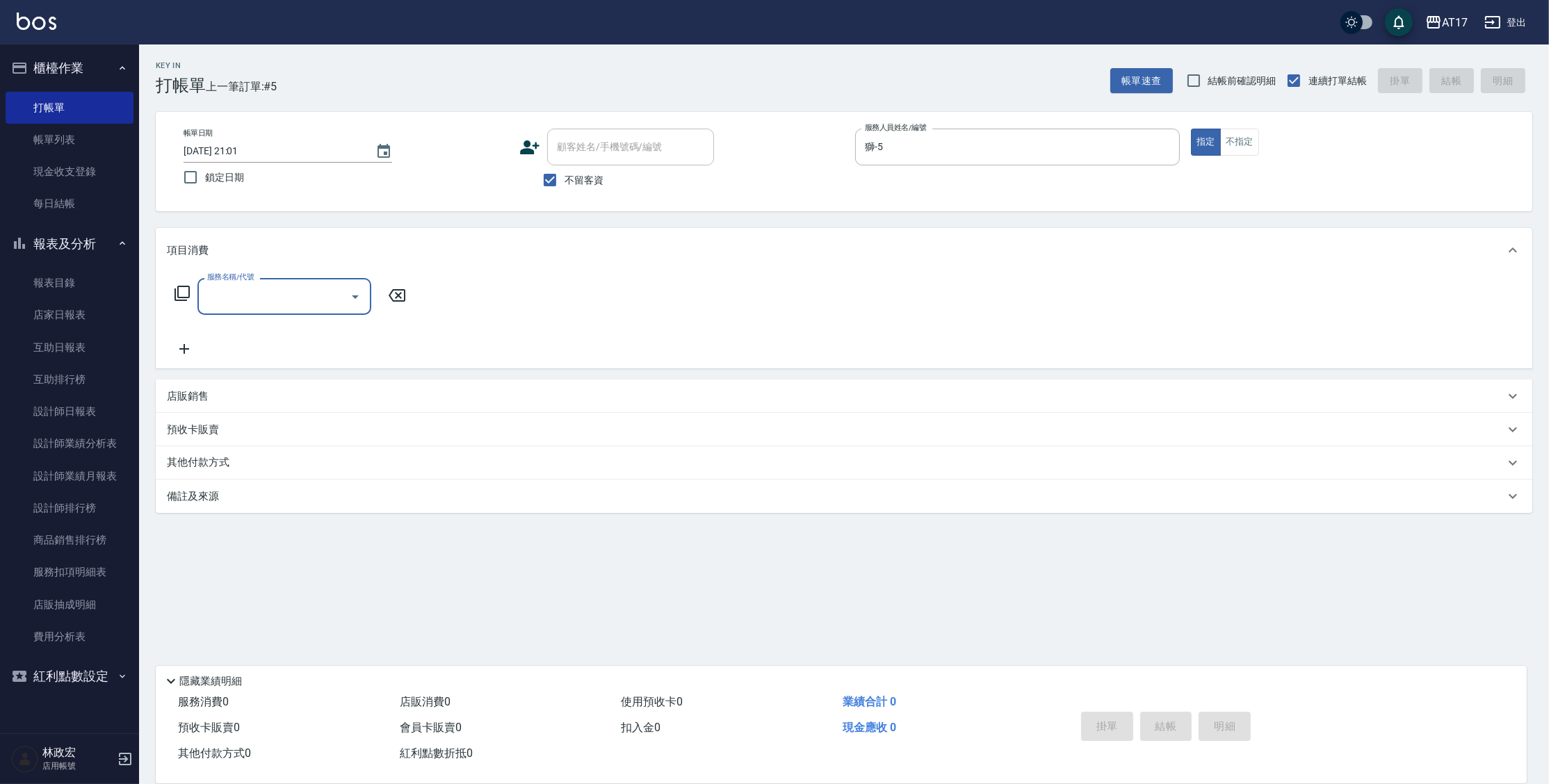
type input "2"
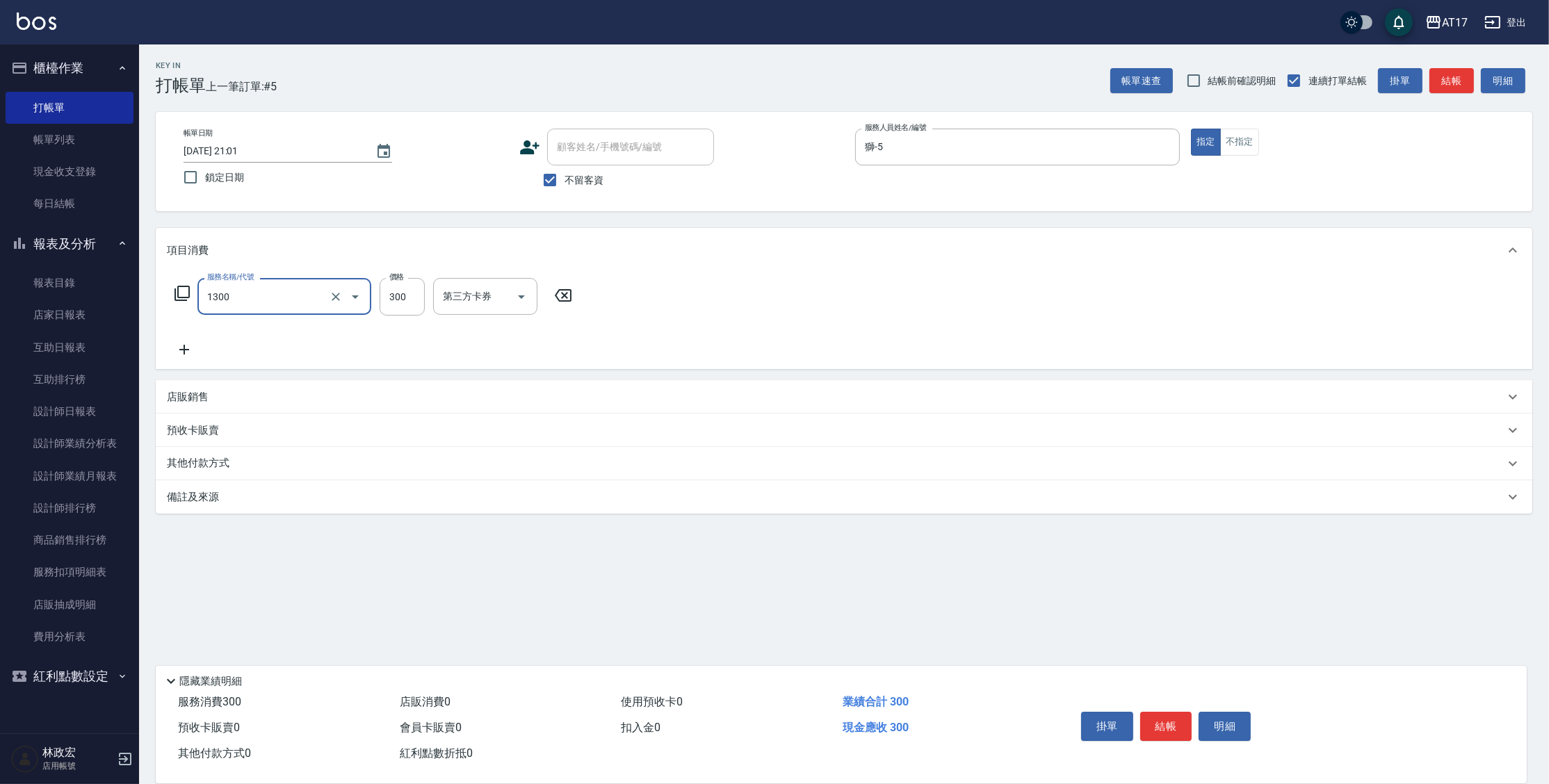
type input "一般洗髮(1300)"
type input "400"
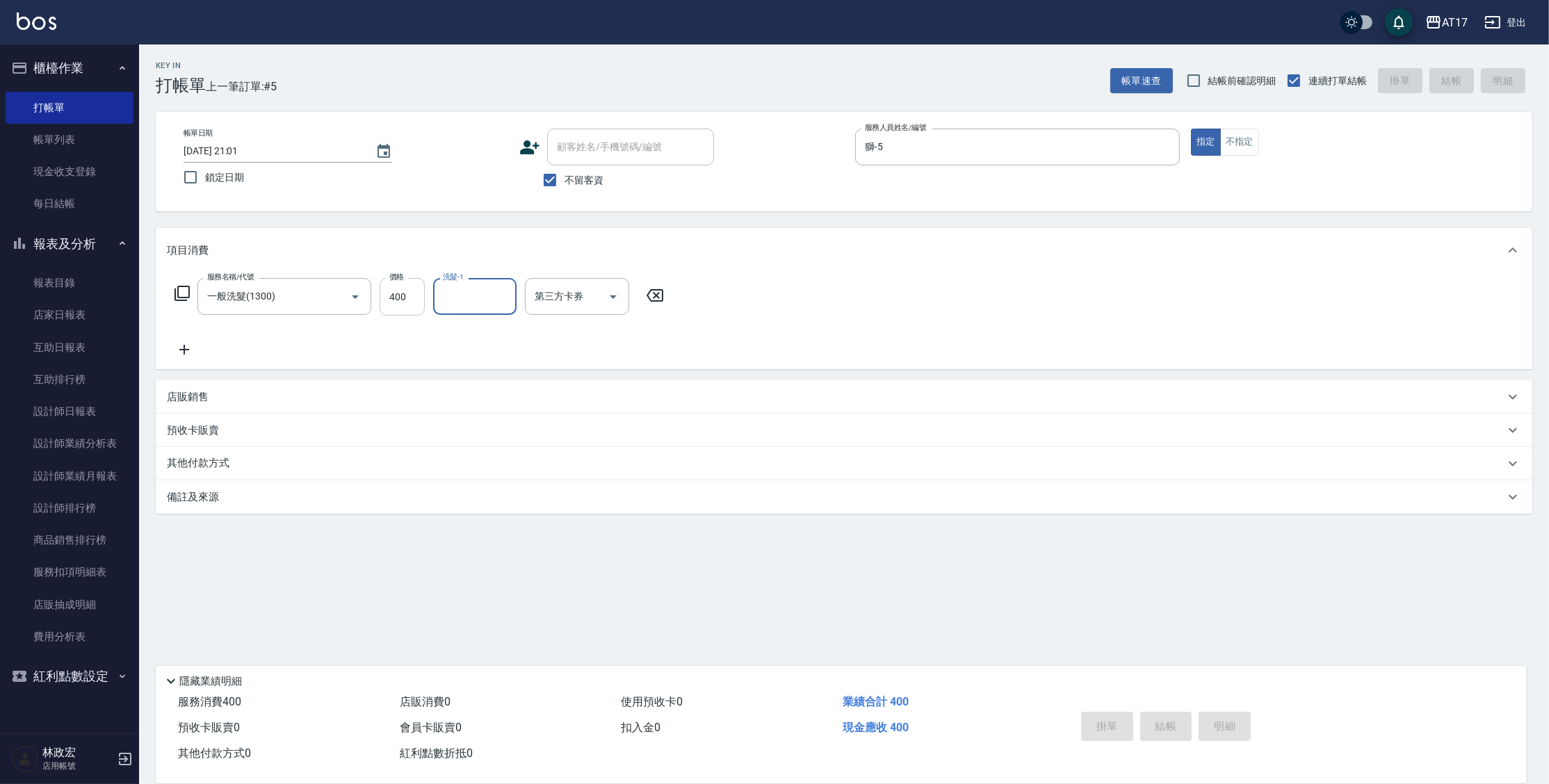
type input "[DATE] 21:02"
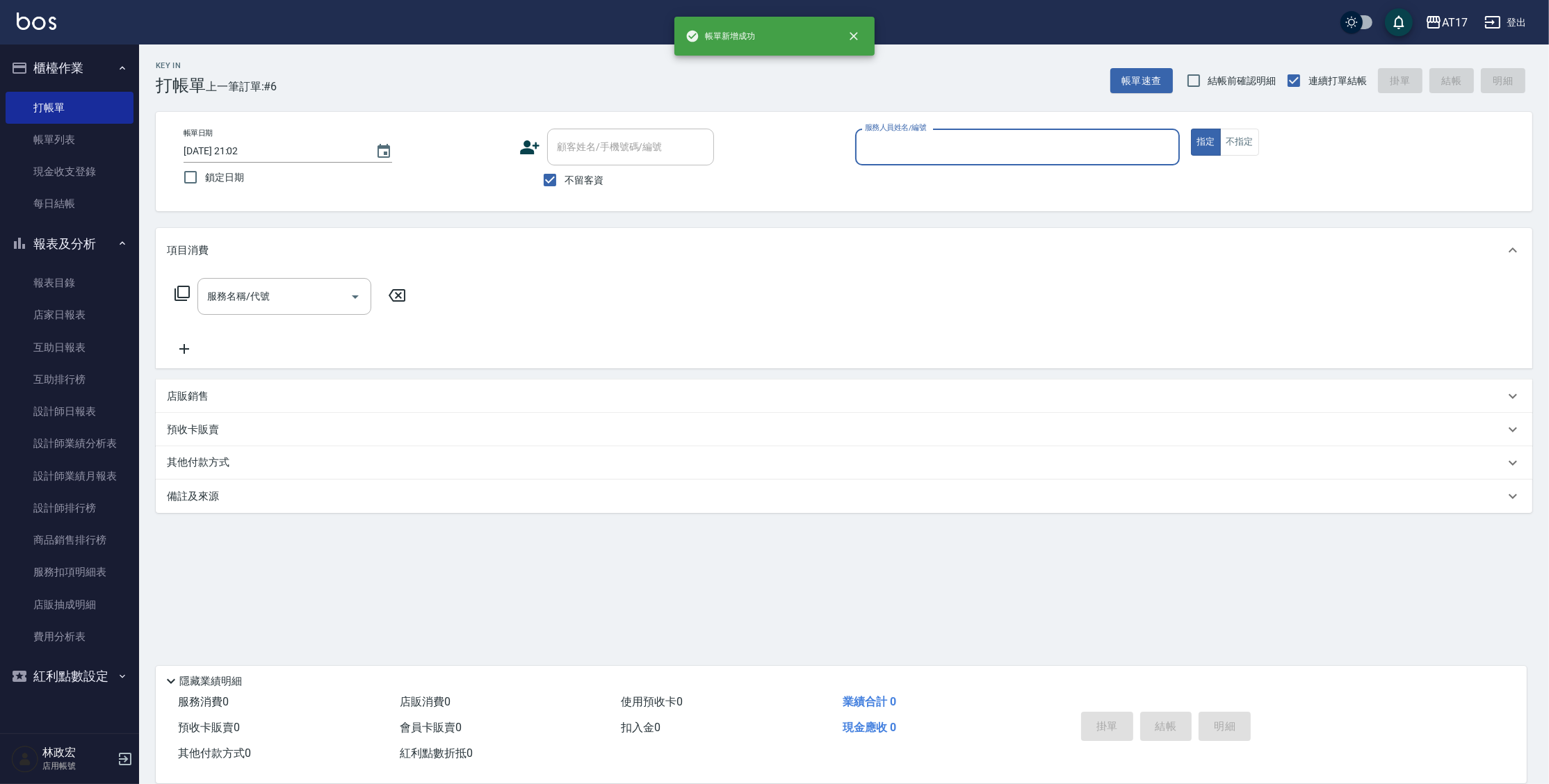
type input "x"
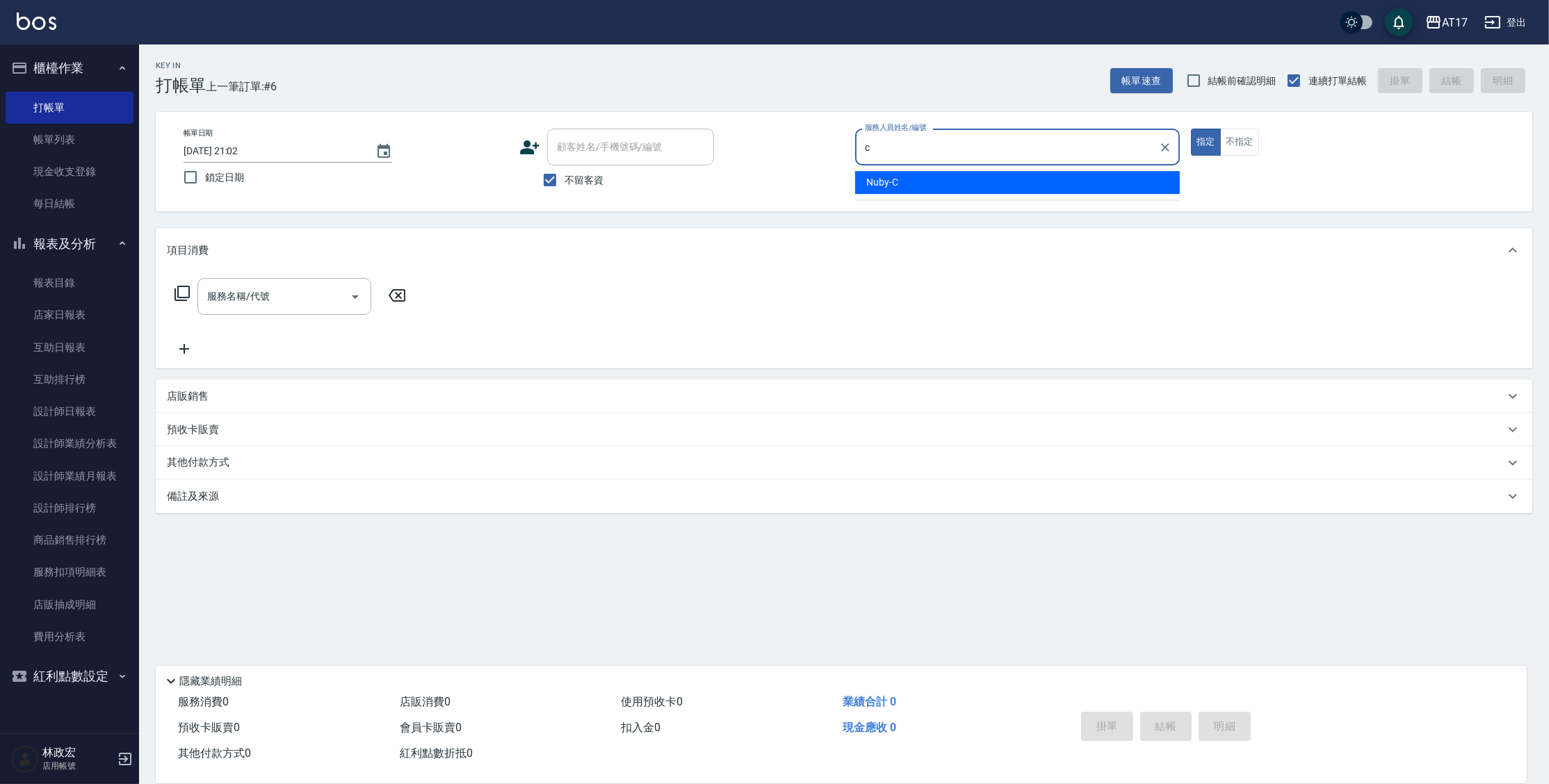
type input "Nuby-C"
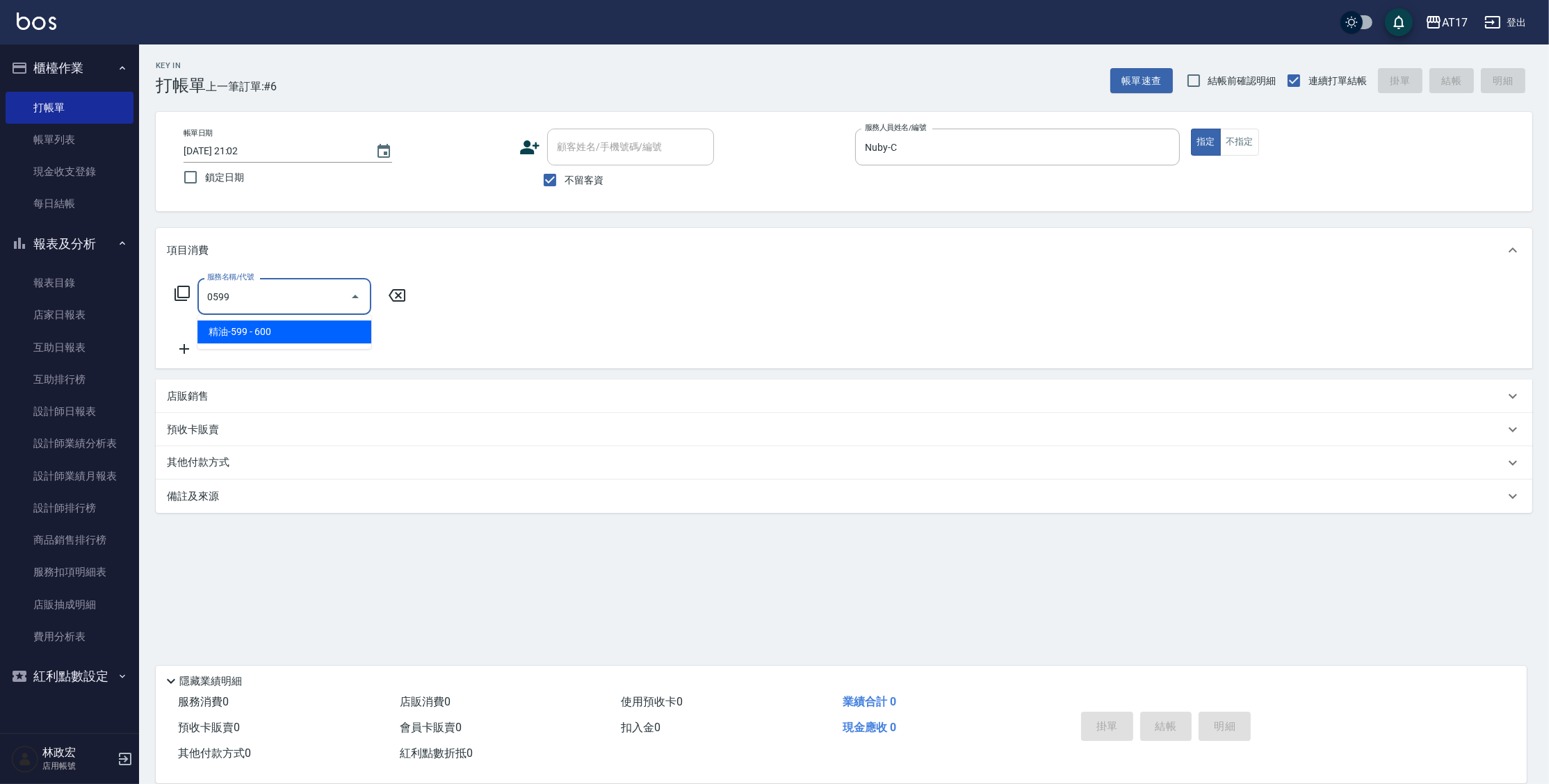
type input "精油-599(0599)"
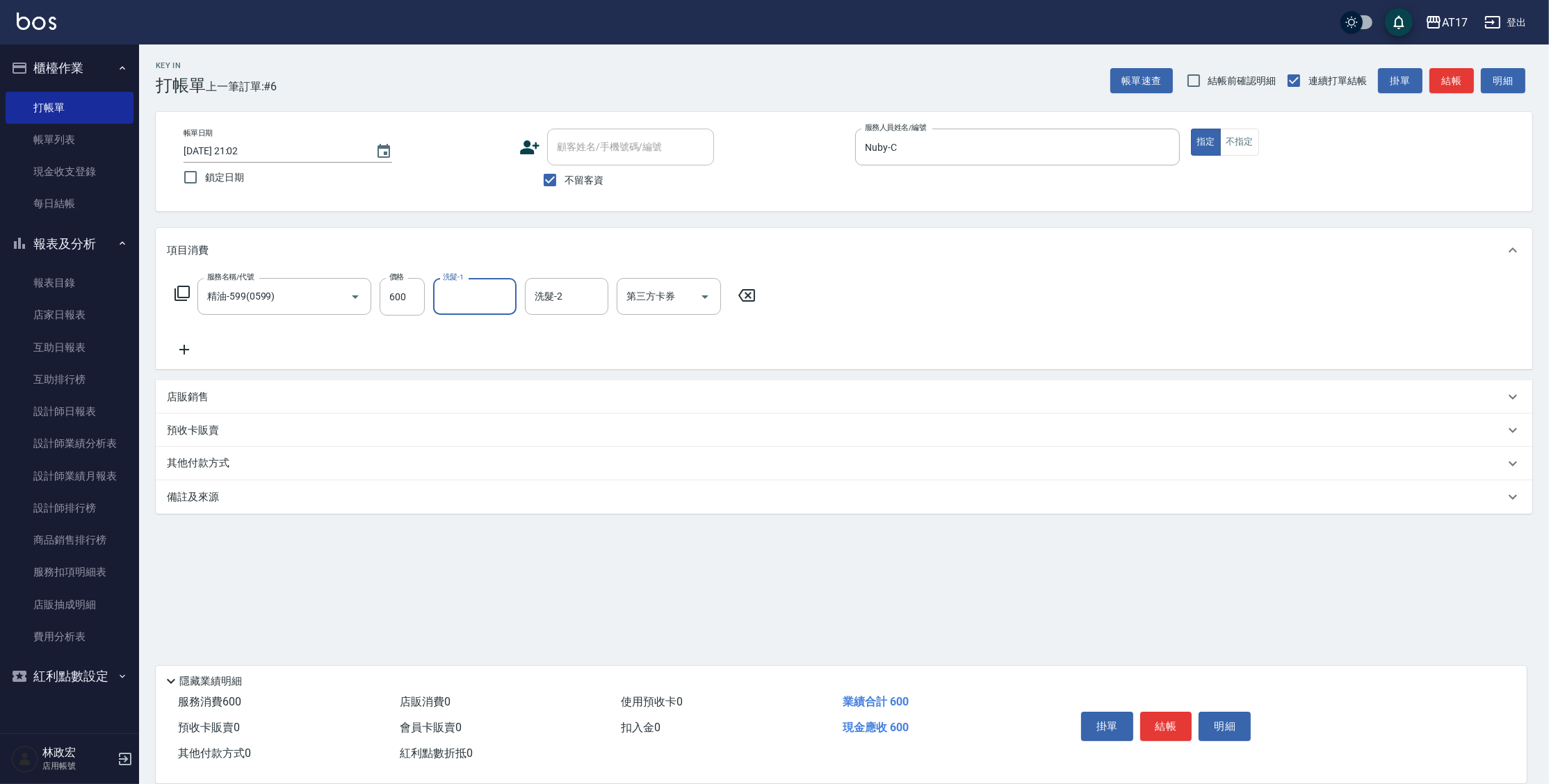
type input "q"
type input "Winne-W"
type input "儲值卡"
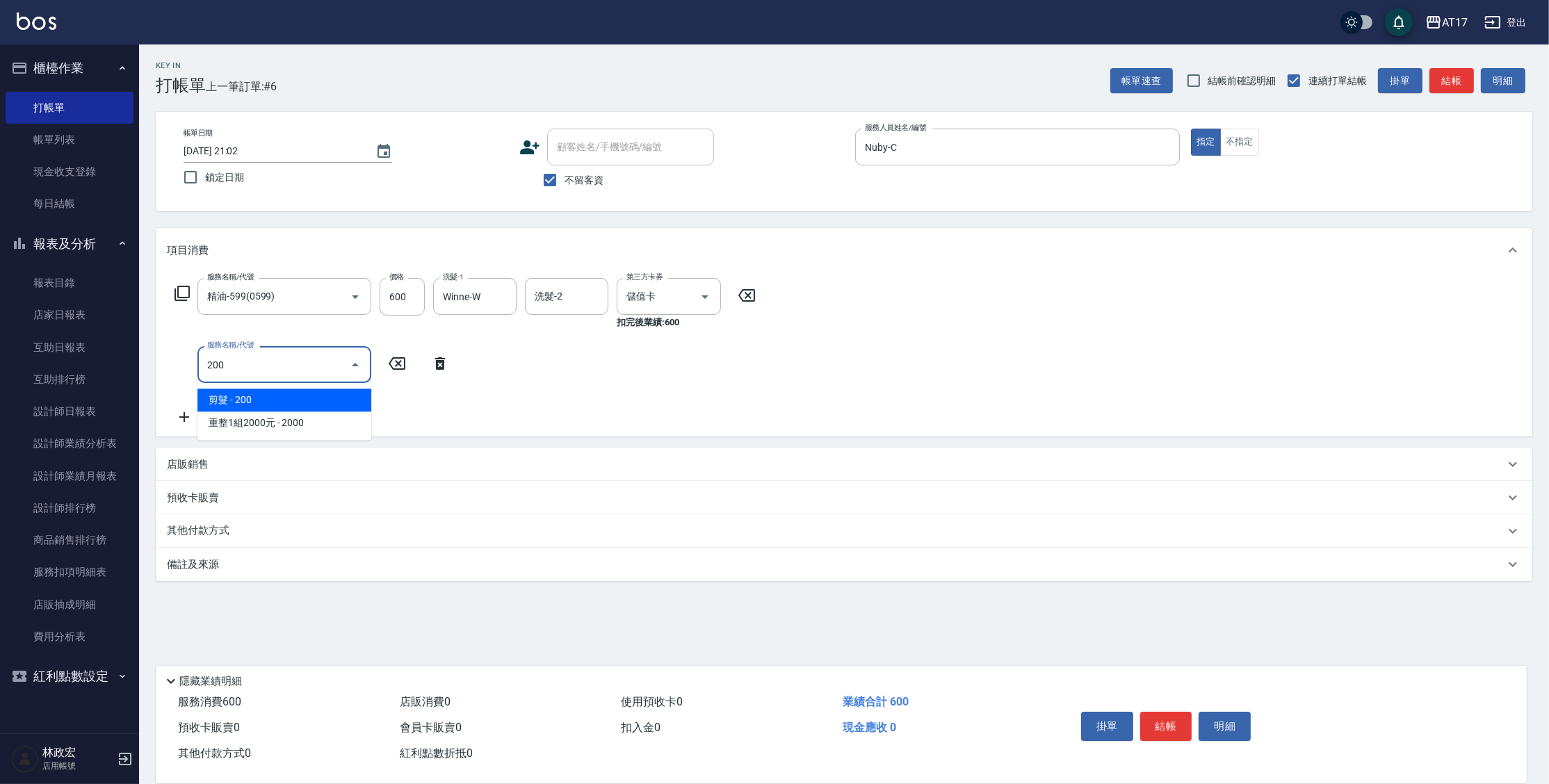
type input "剪髮(200)"
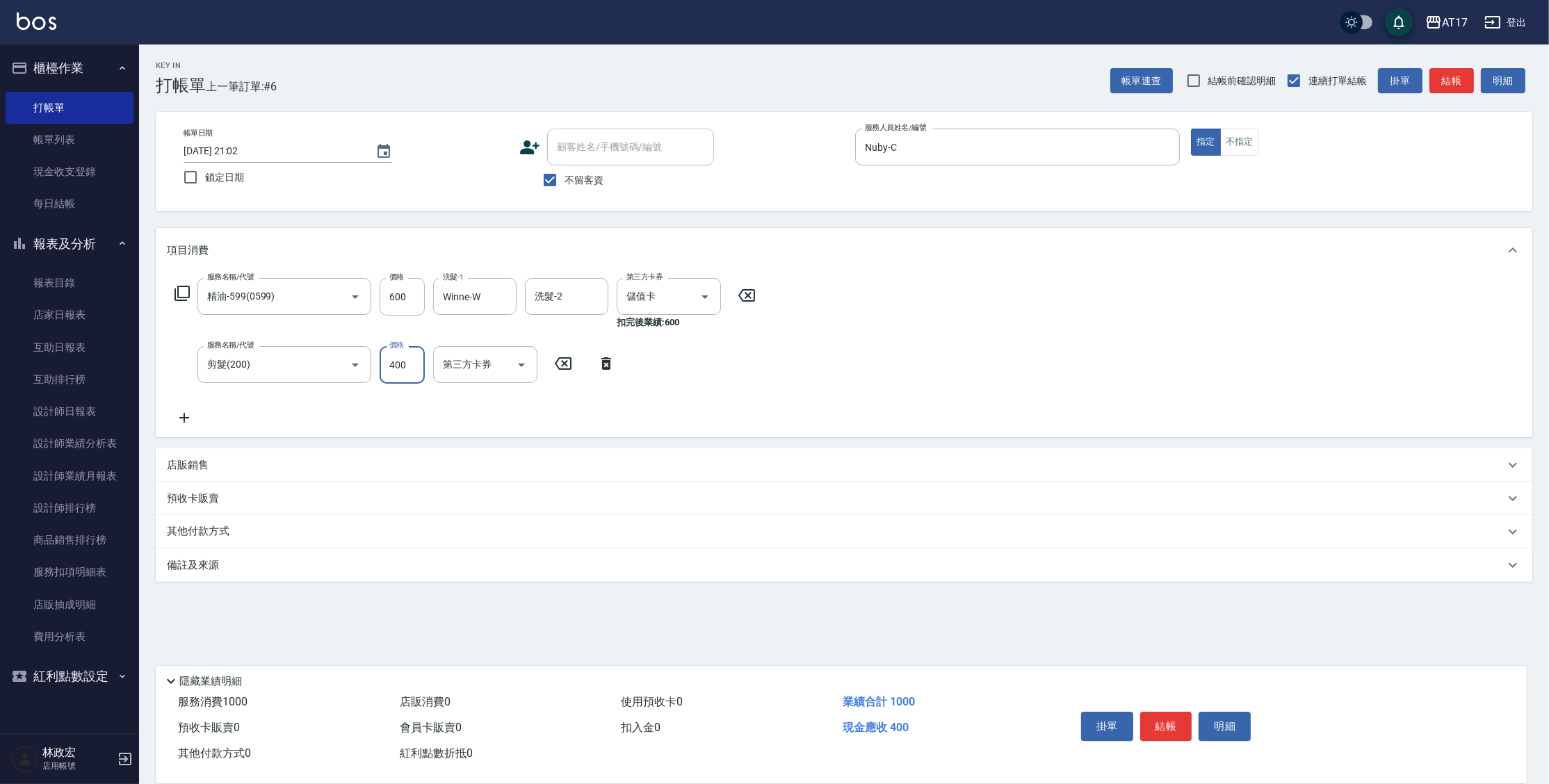
type input "400"
type input "儲值卡"
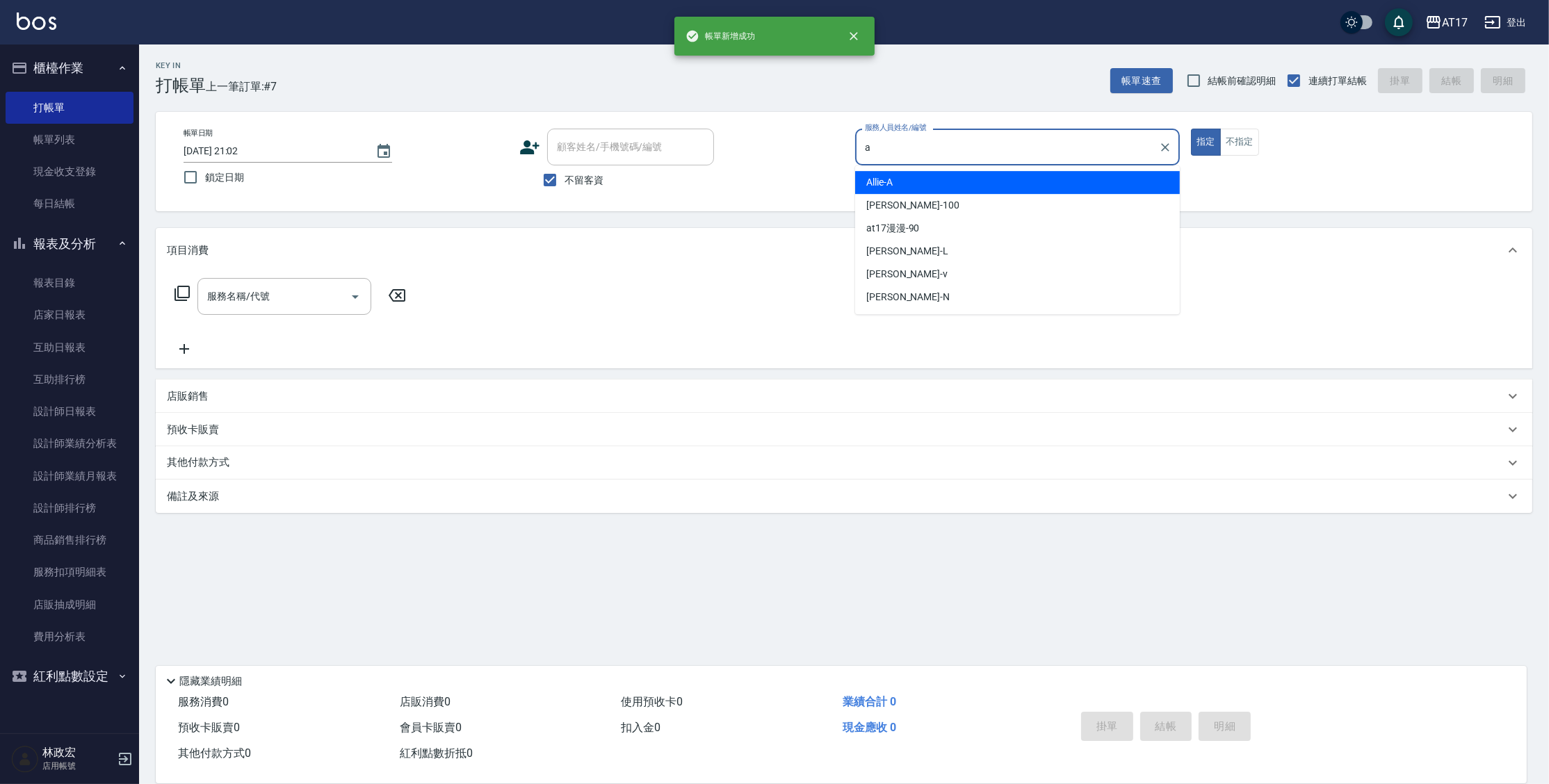
type input "Allie-A"
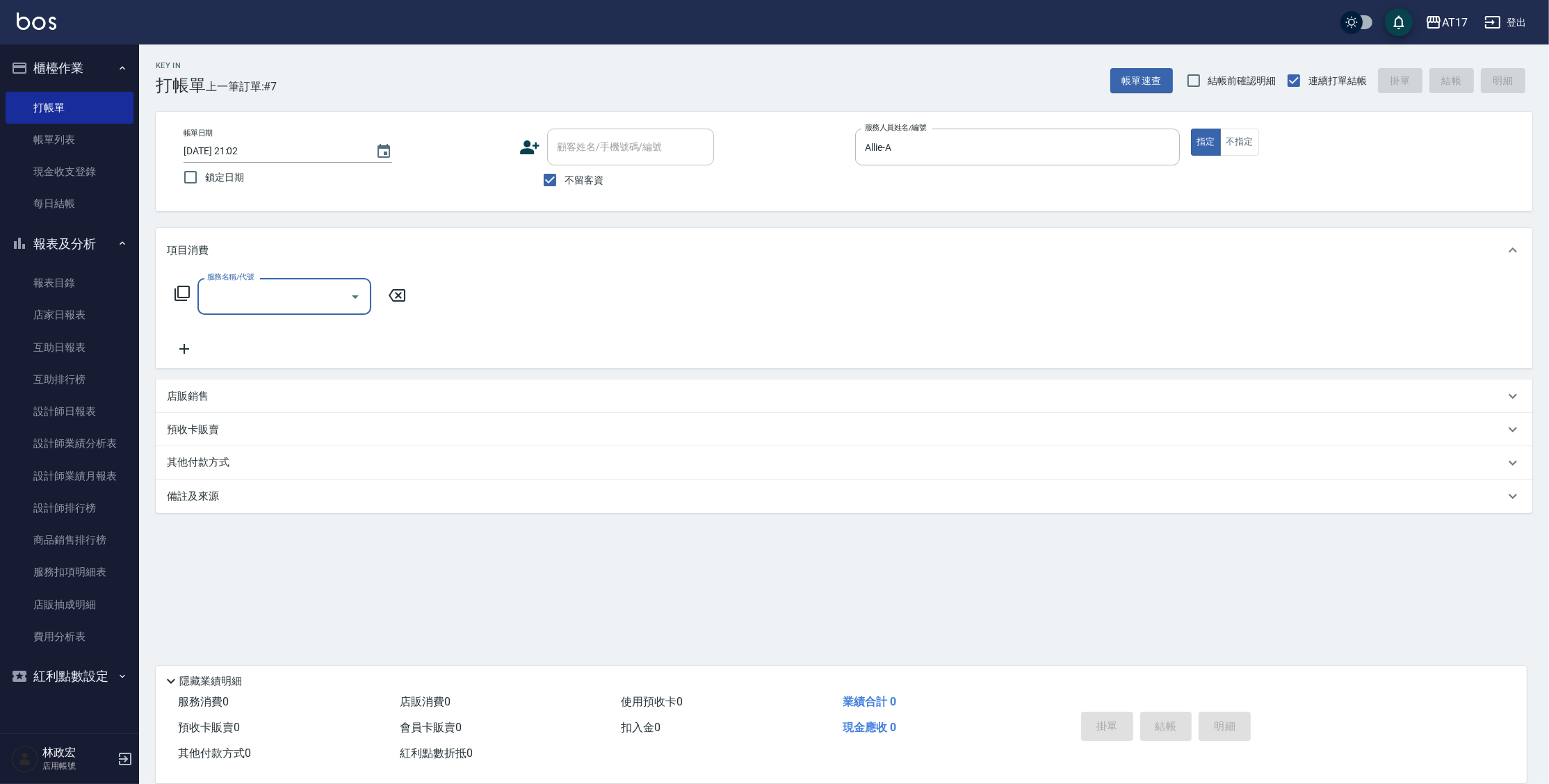
type input "3"
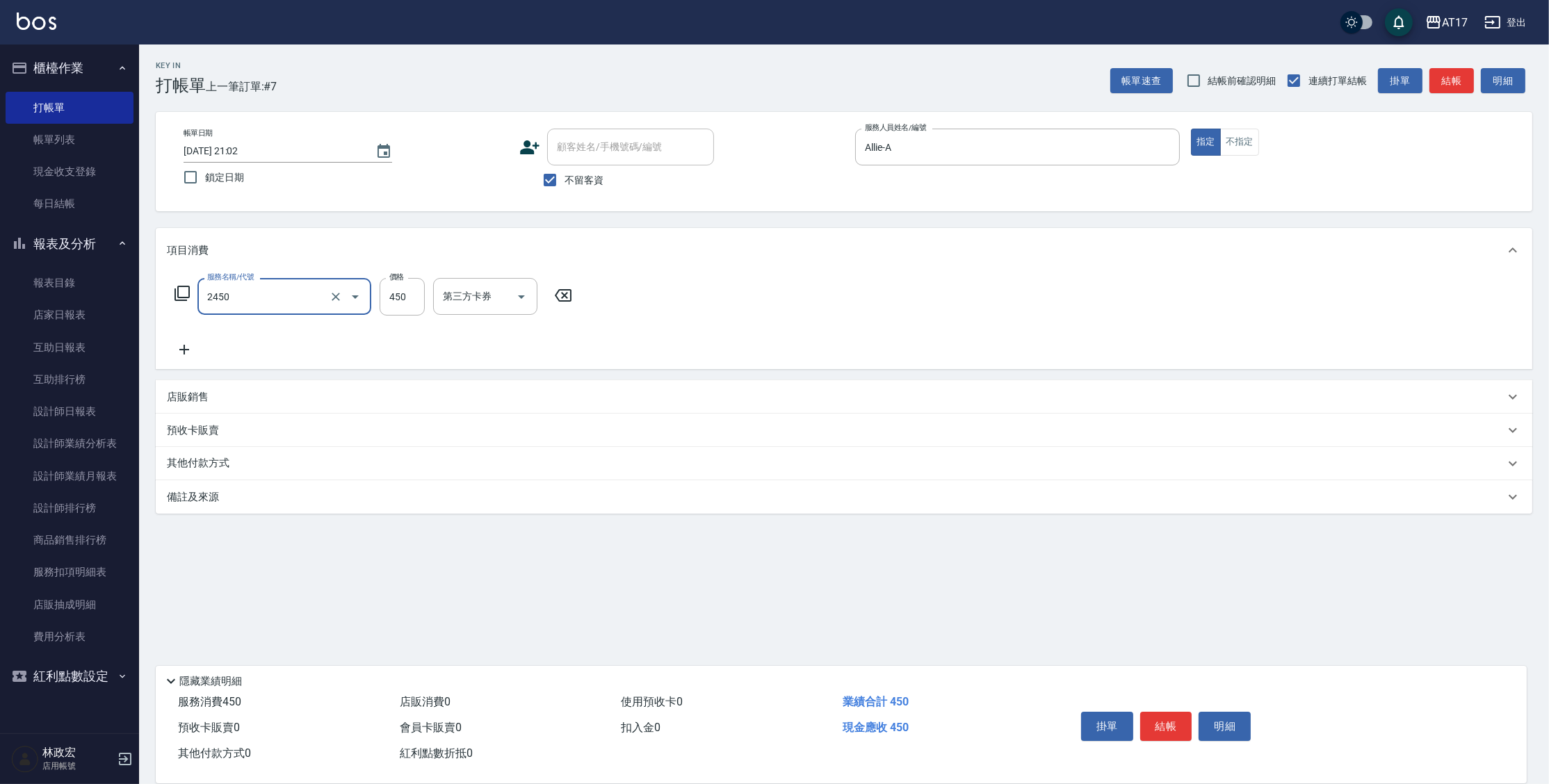
type input "C剪髮套餐(2450)"
type input "350"
type input "[PERSON_NAME]-25"
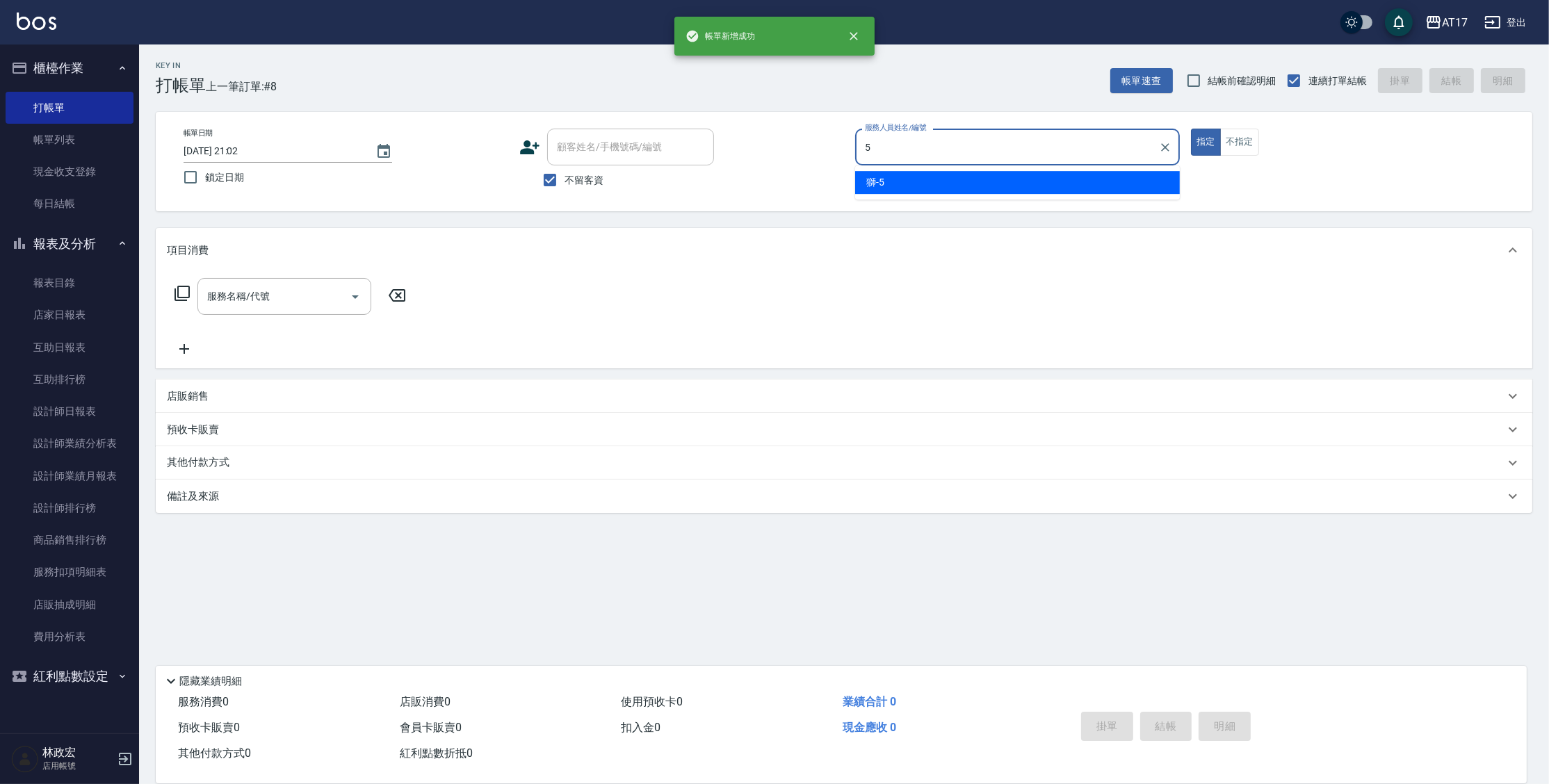
type input "獅-5"
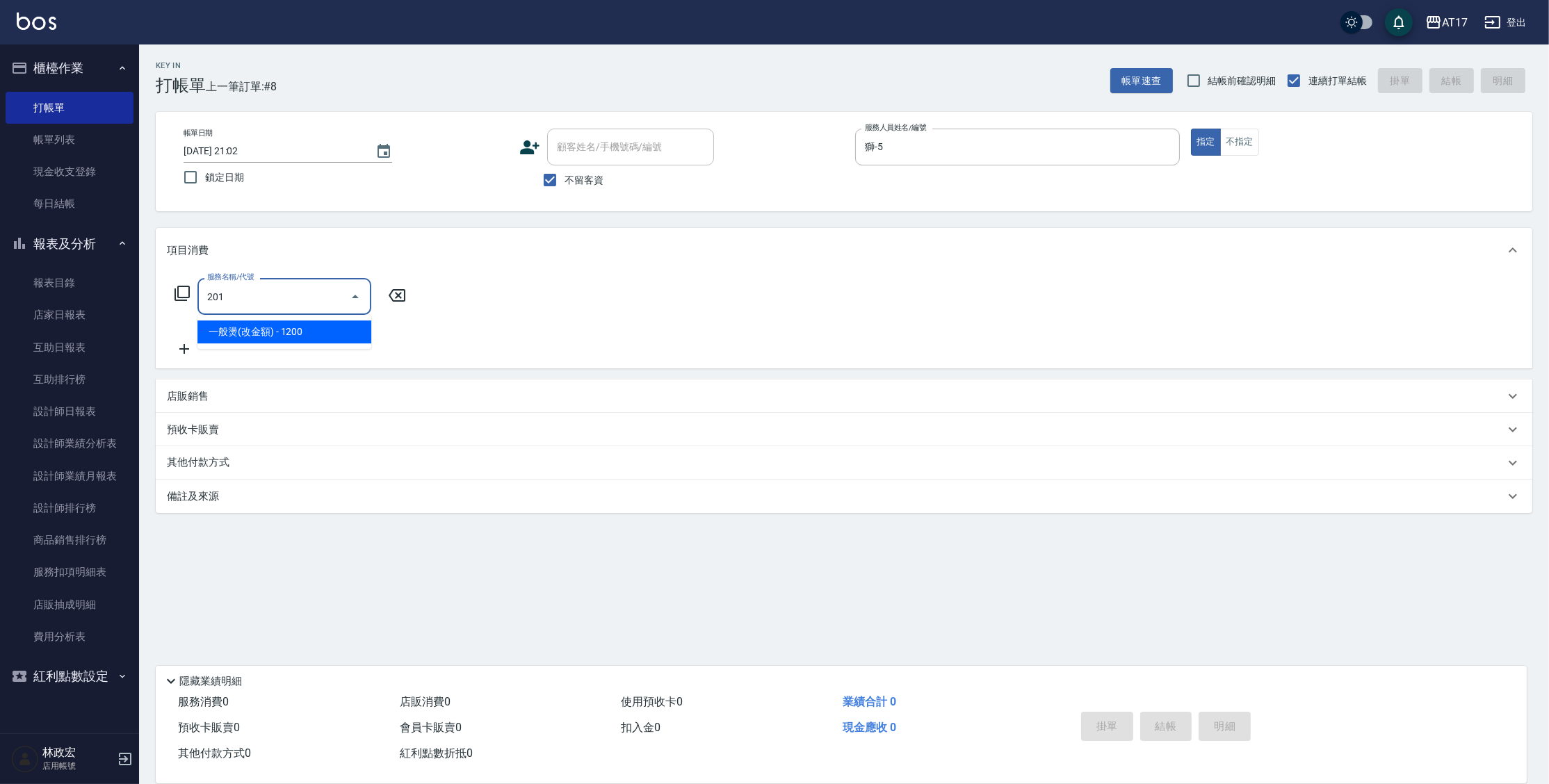
type input "一般燙(改金額)(201)"
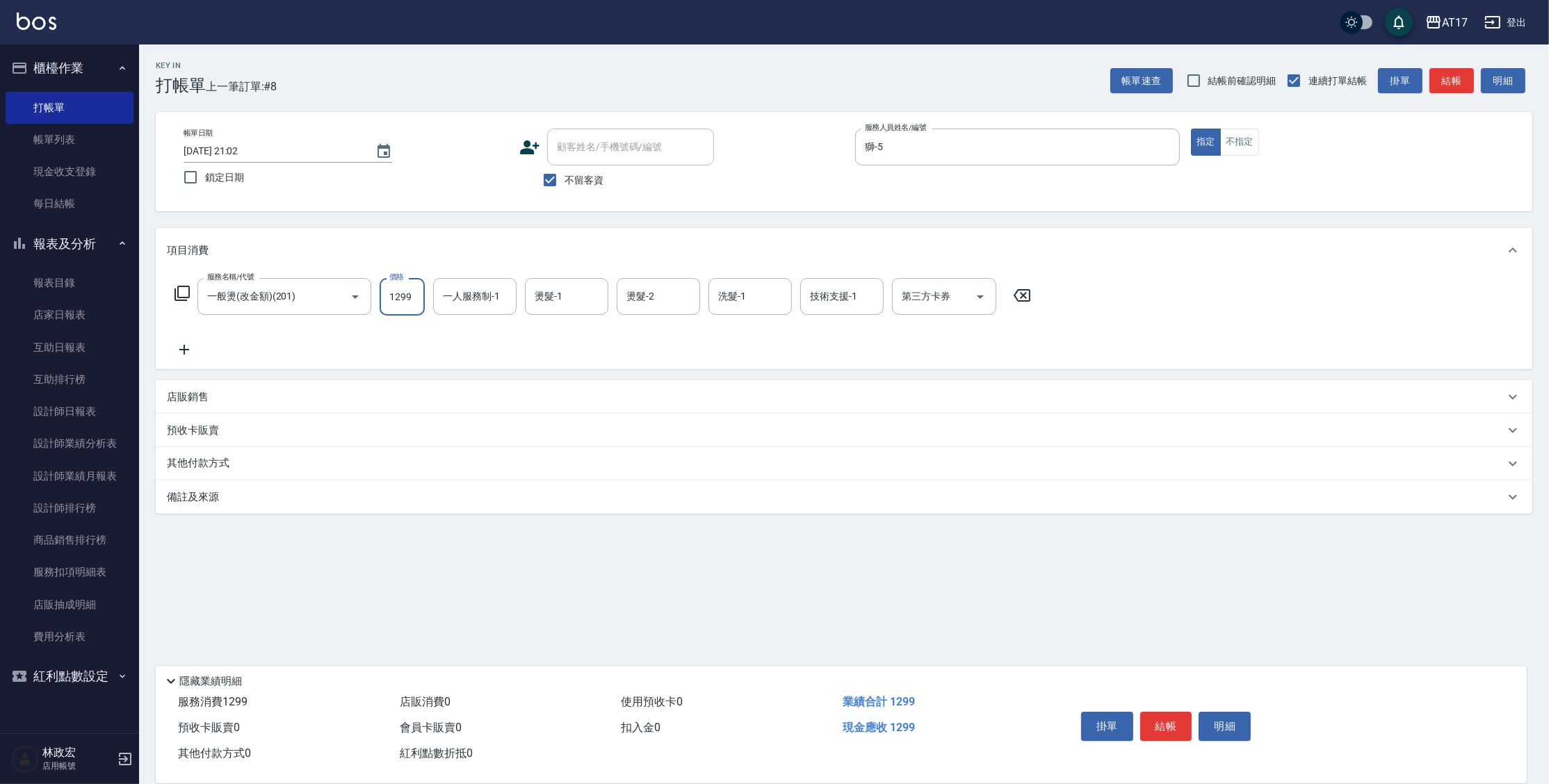
type input "1299"
type input "獅-5"
type input "[PERSON_NAME]-22"
click at [792, 295] on form "洗髮-1 洗髮-1" at bounding box center [754, 297] width 92 height 37
click at [784, 296] on input "洗髮-1" at bounding box center [750, 297] width 71 height 24
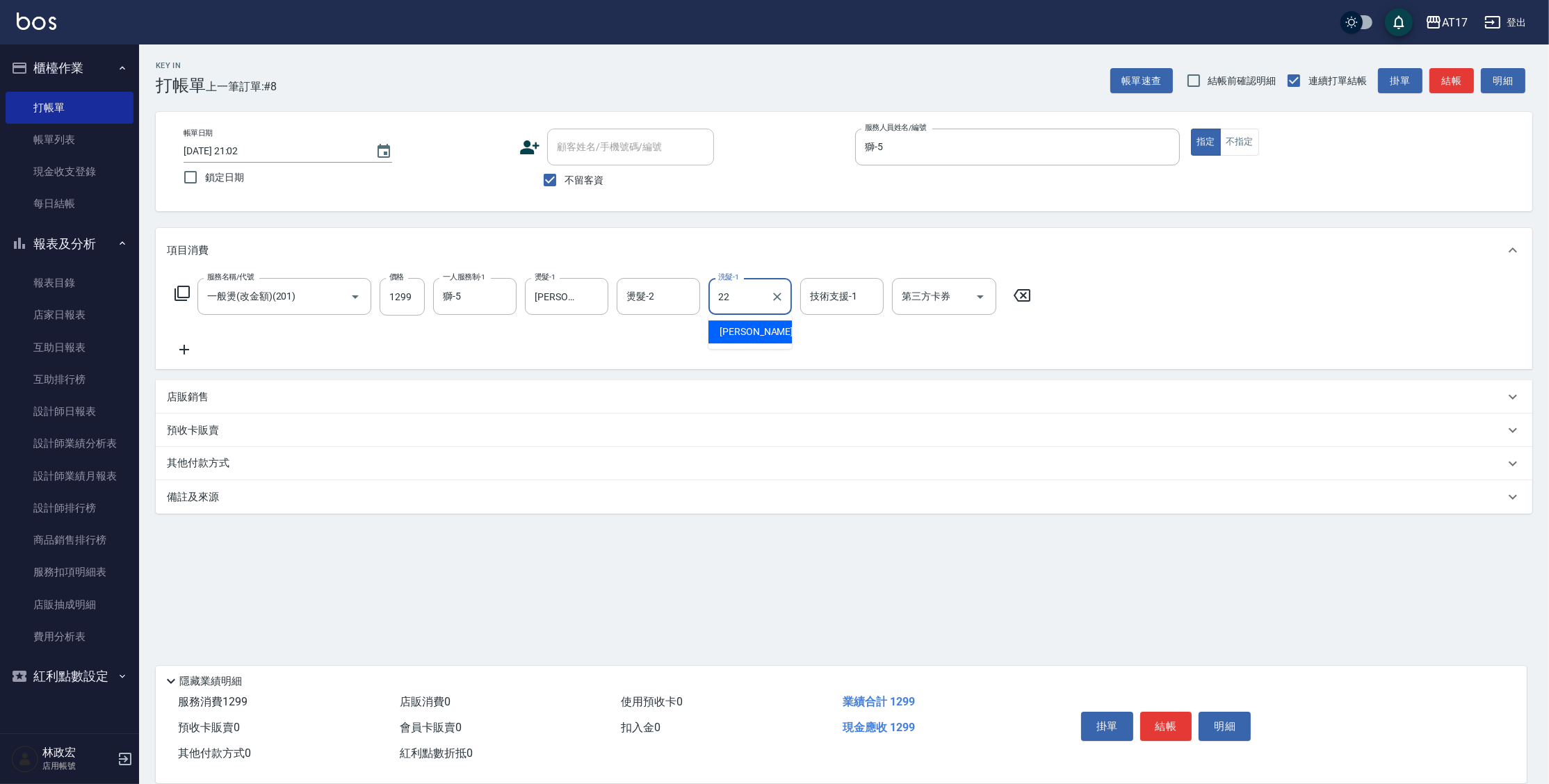
type input "[PERSON_NAME]-22"
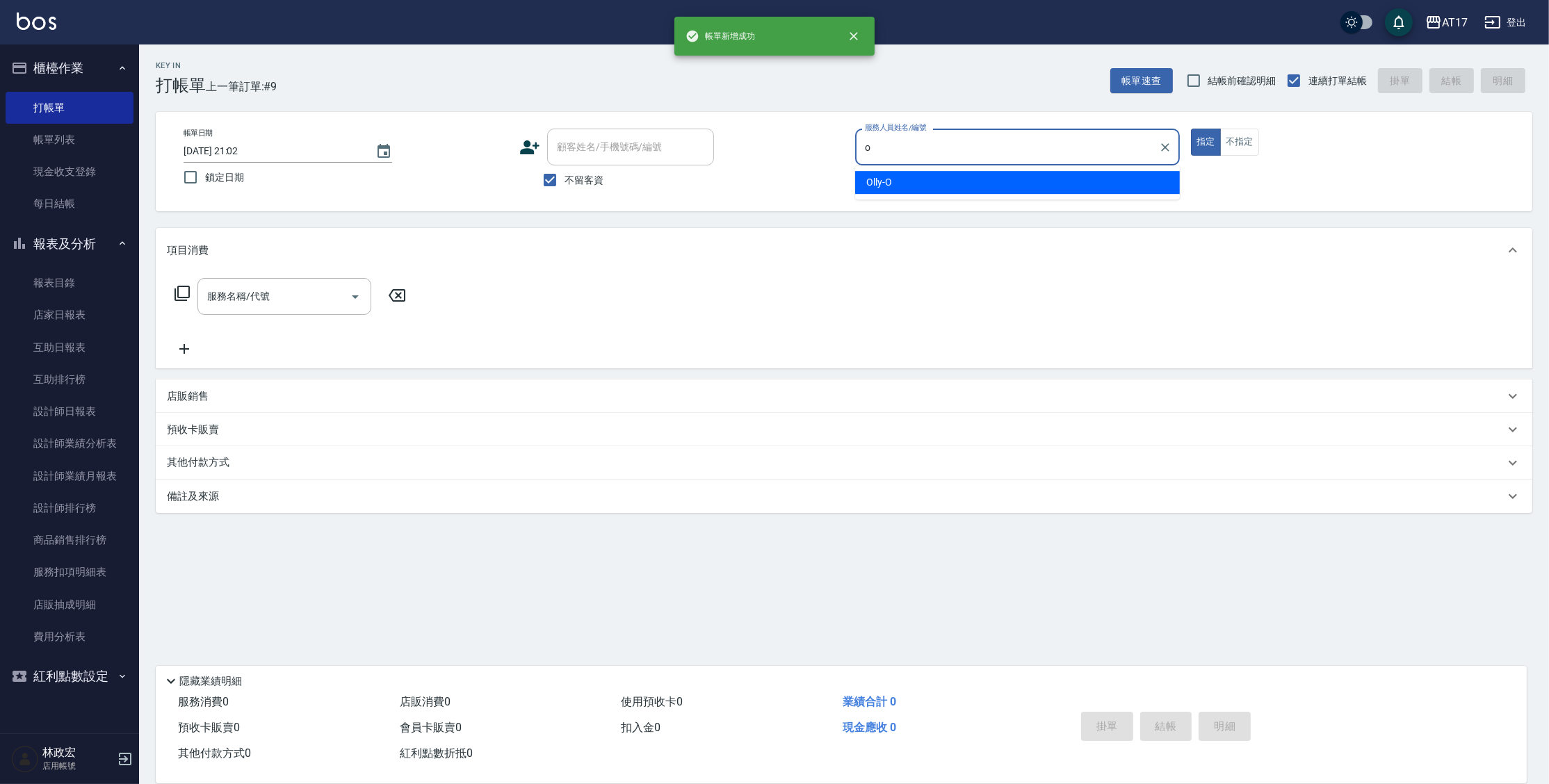
type input "Olly-O"
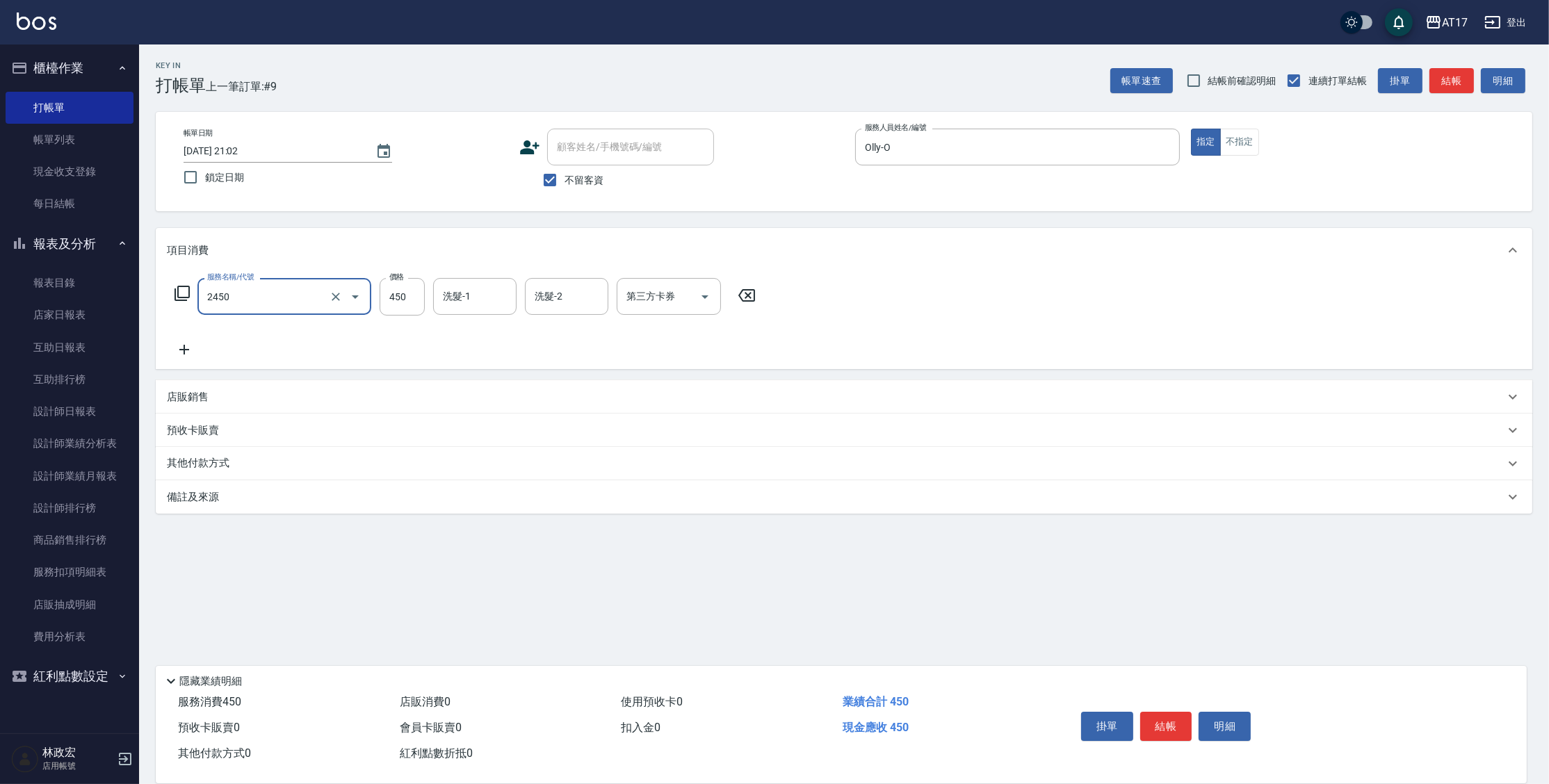
type input "C剪髮套餐(2450)"
type input "500"
type input "[PERSON_NAME]-25"
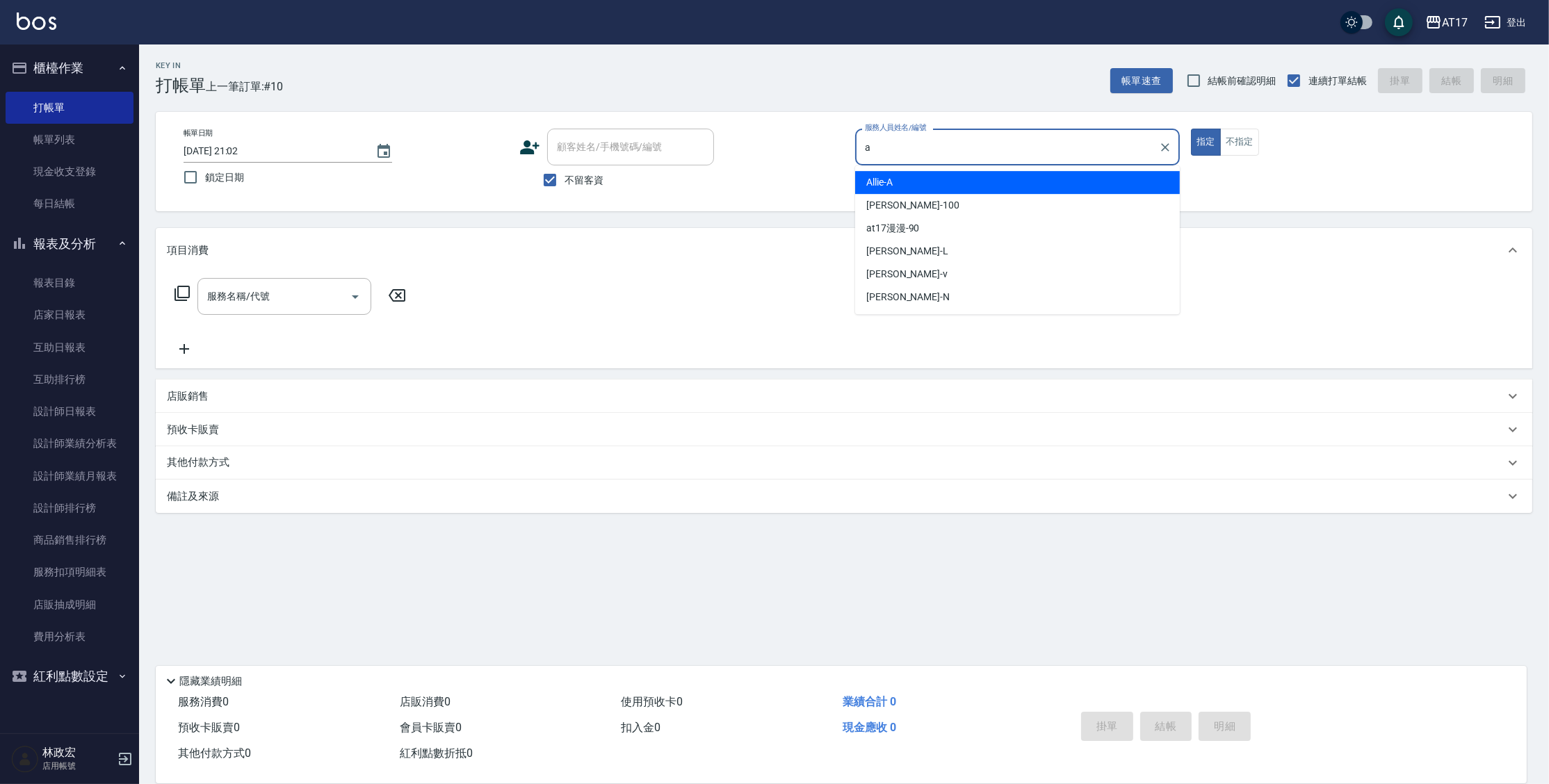
type input "Allie-A"
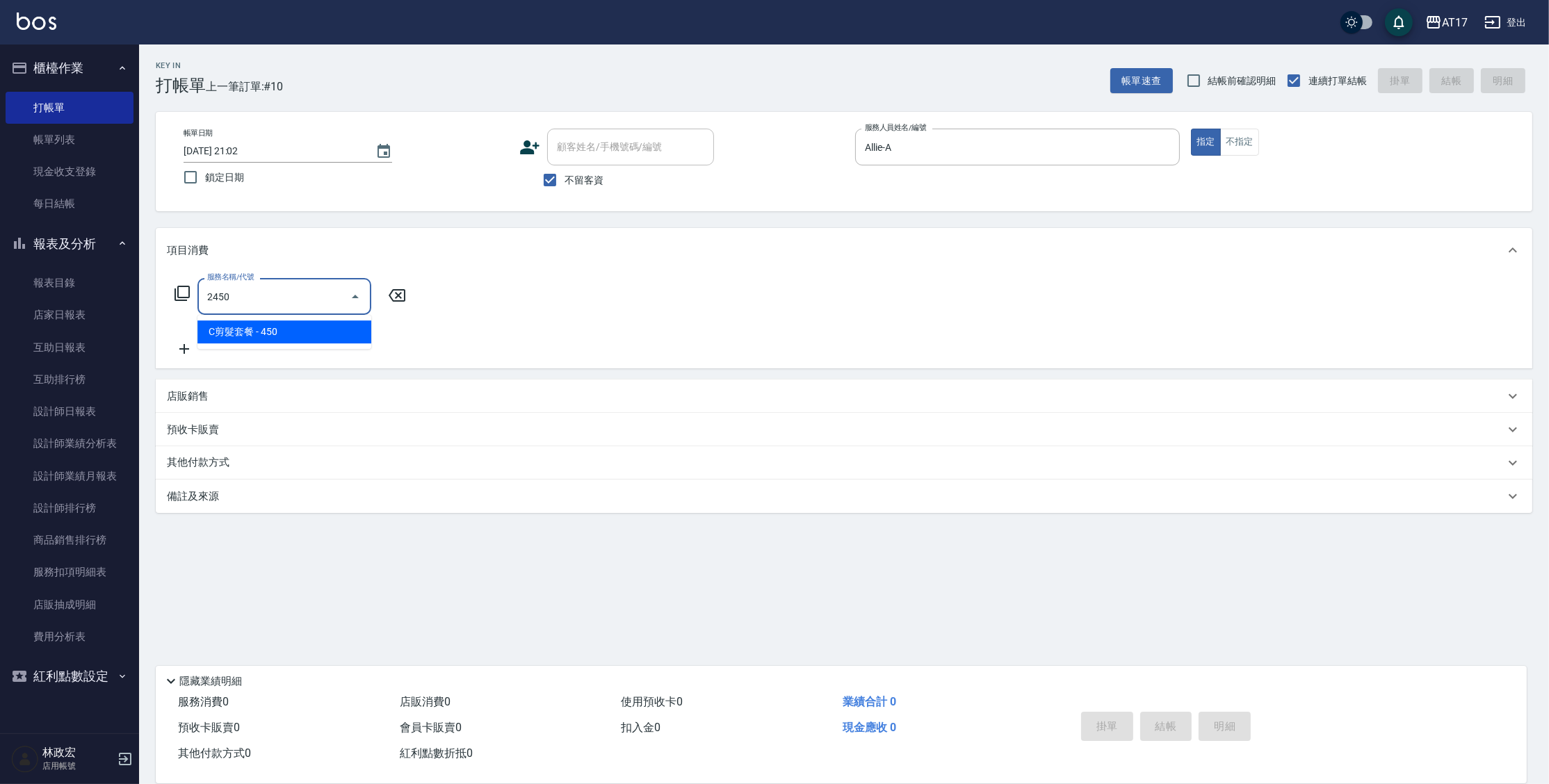
type input "C剪髮套餐(2450)"
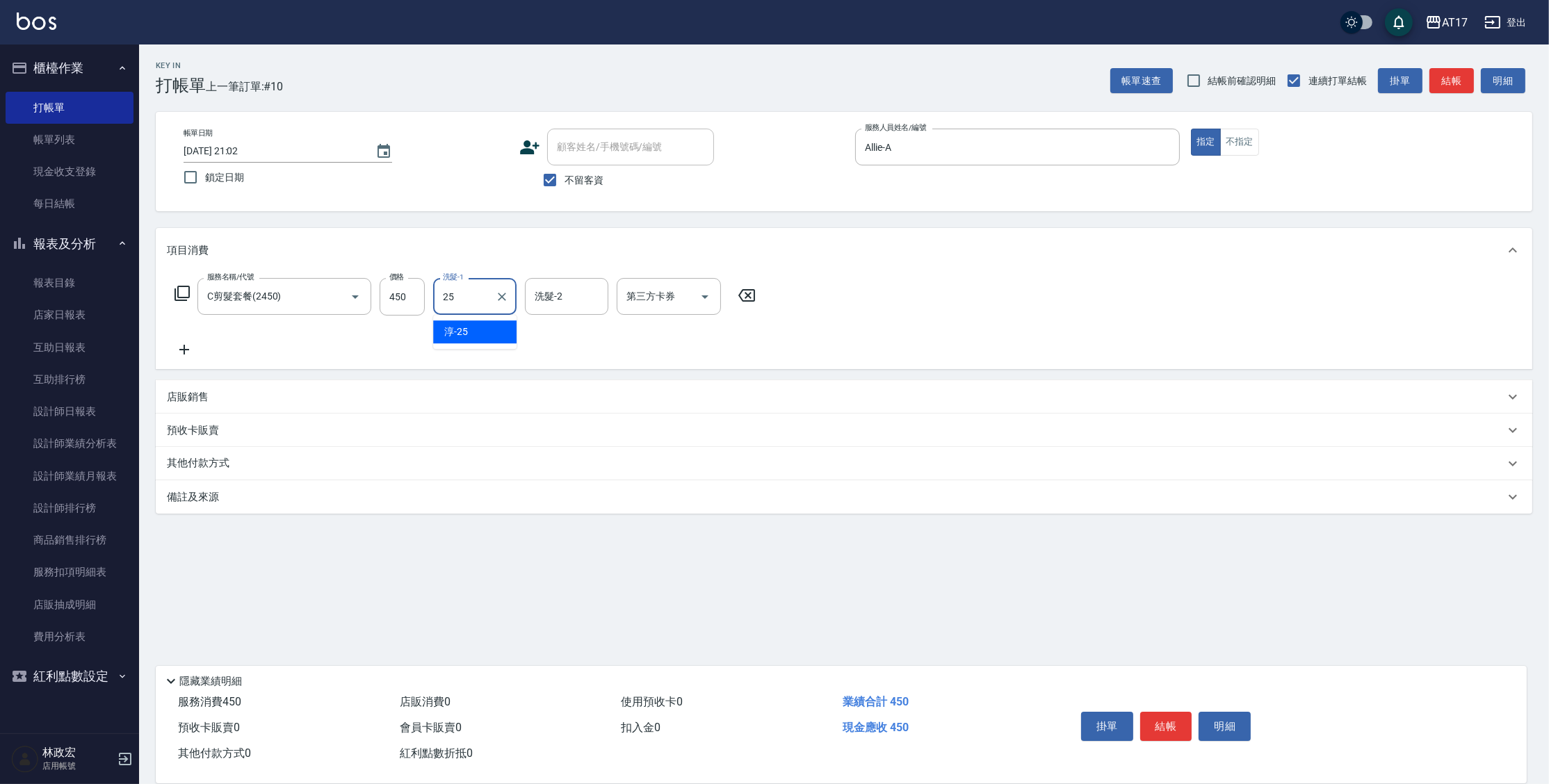
type input "[PERSON_NAME]-25"
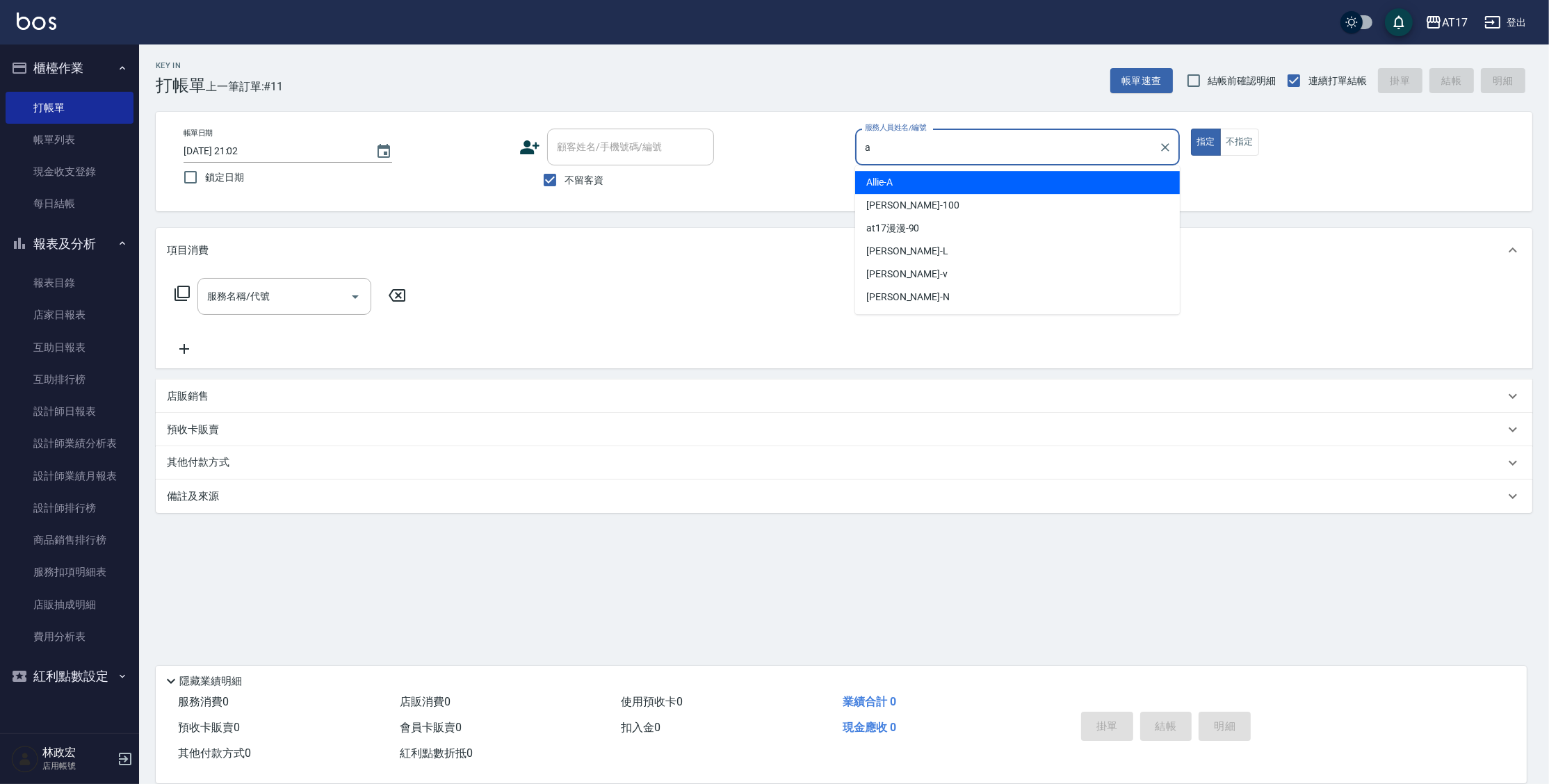
type input "Allie-A"
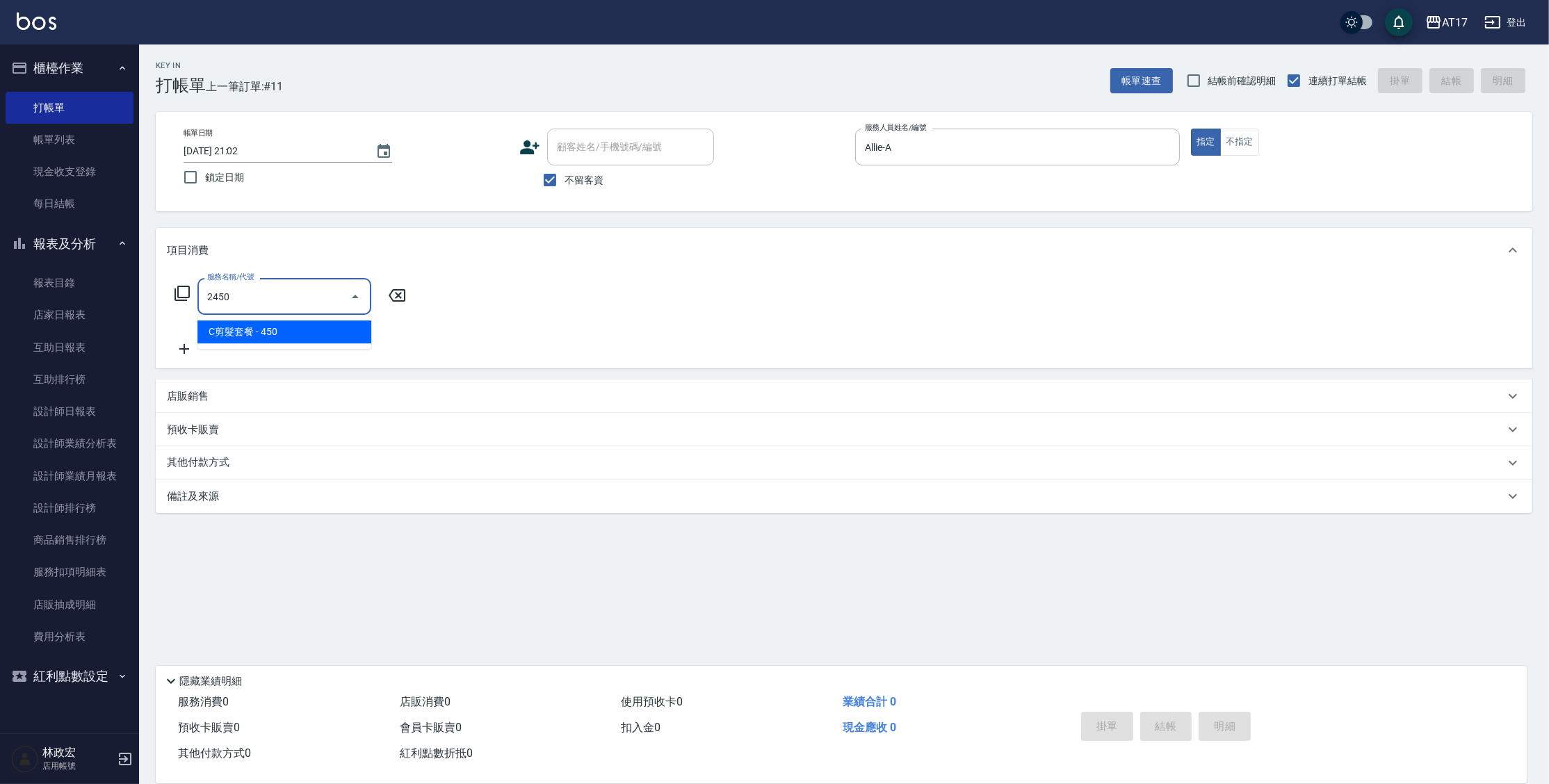
type input "C剪髮套餐(2450)"
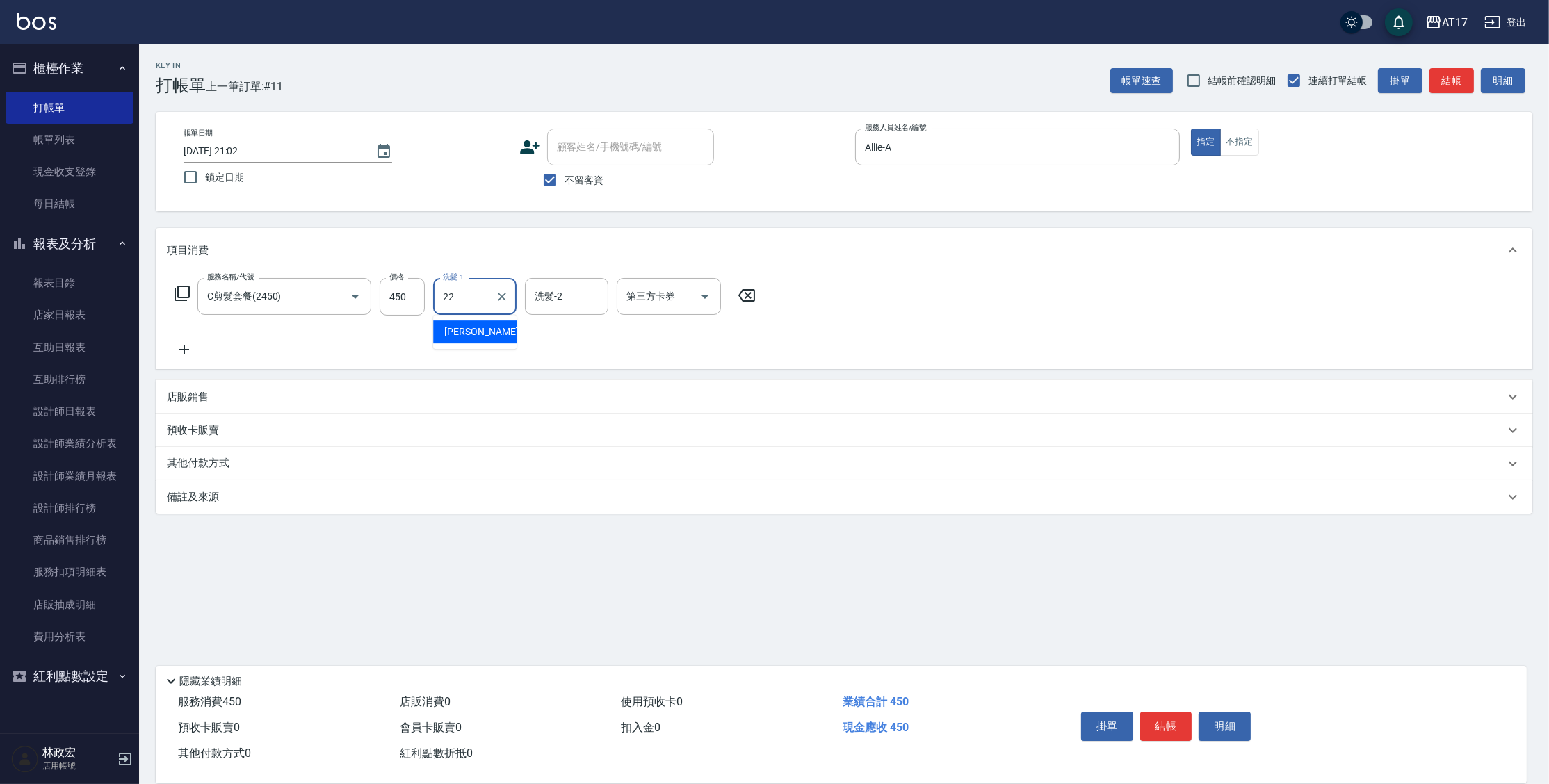
type input "[PERSON_NAME]-22"
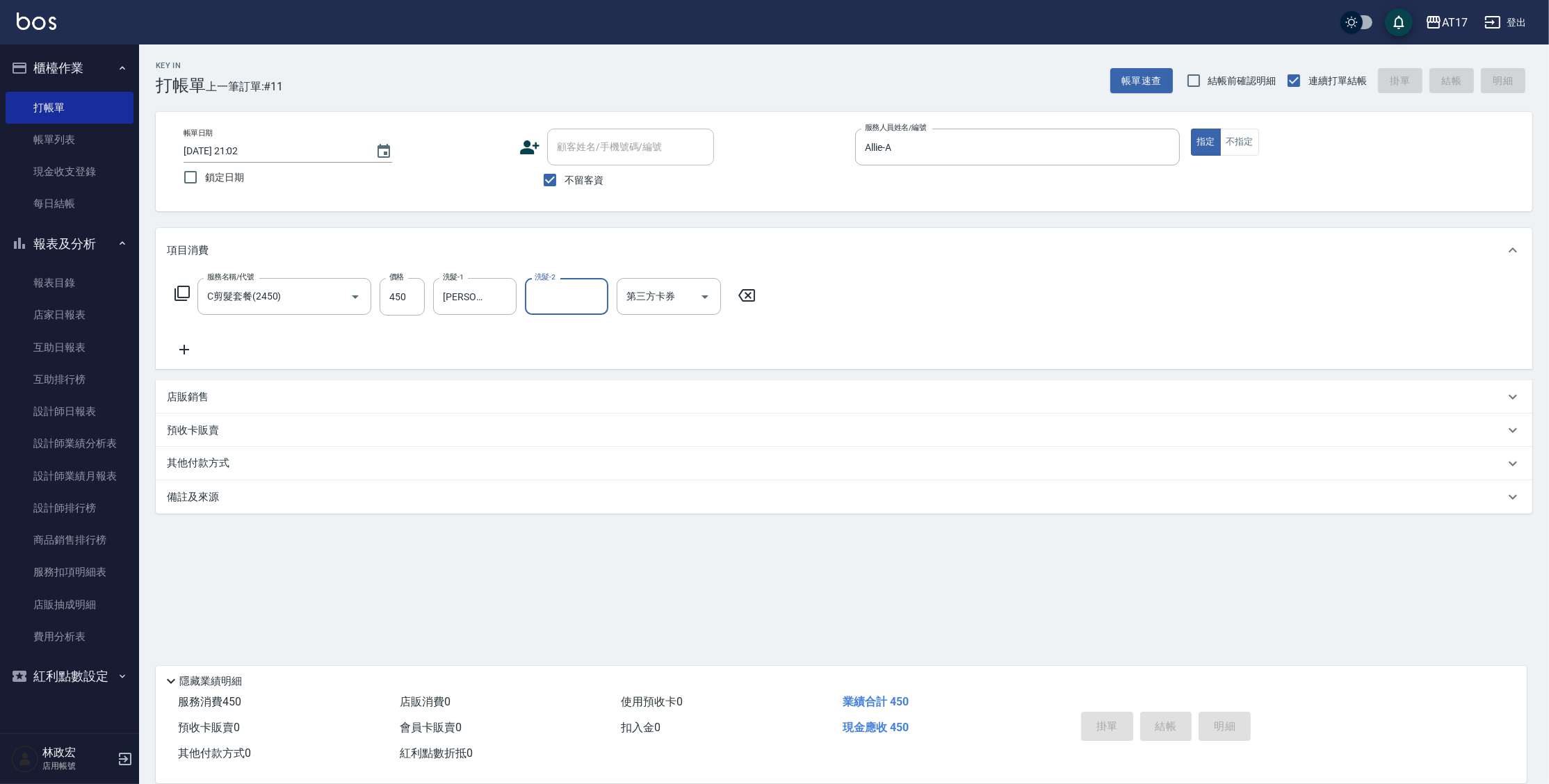
type input "[DATE] 21:03"
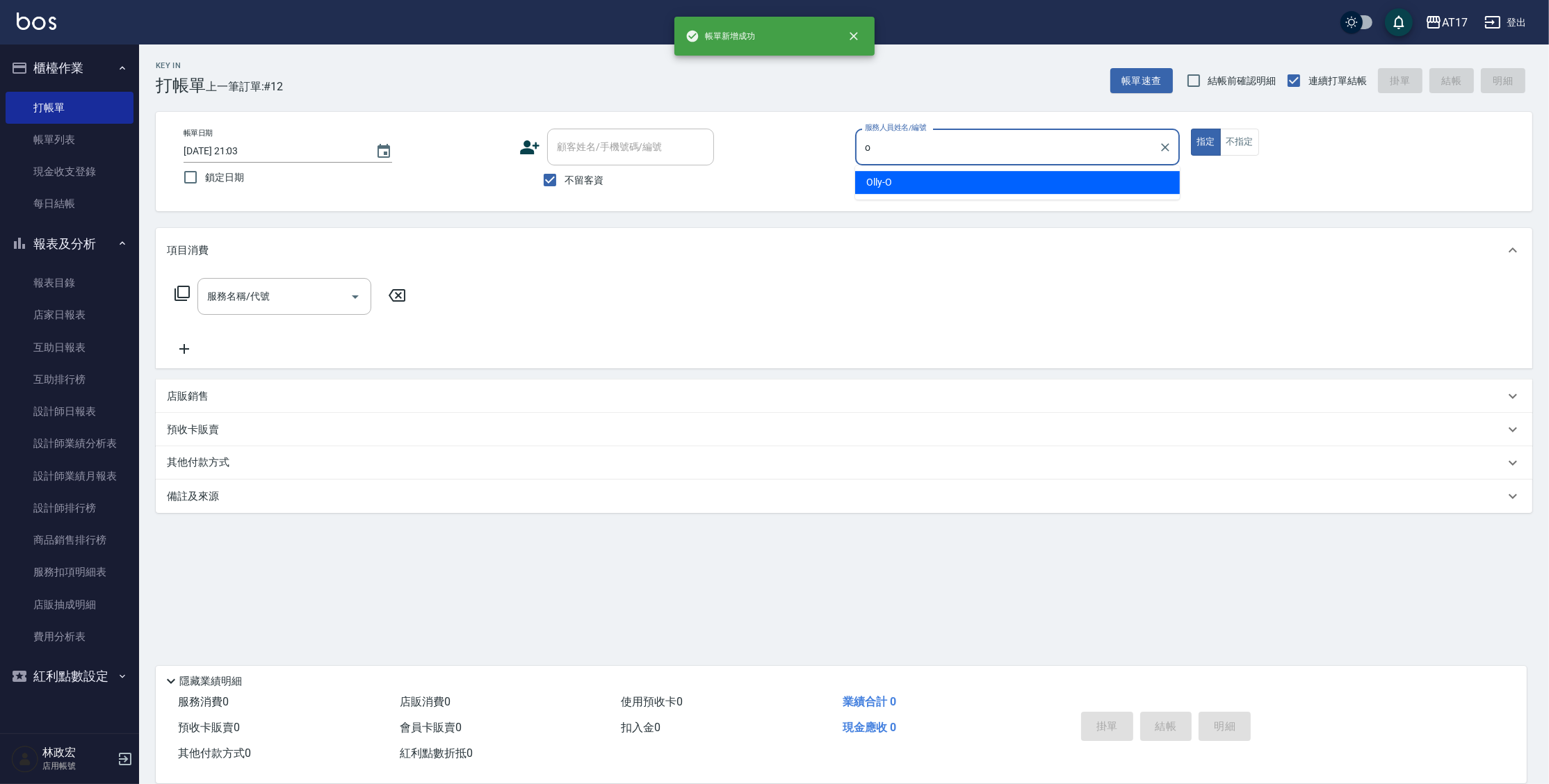
type input "Olly-O"
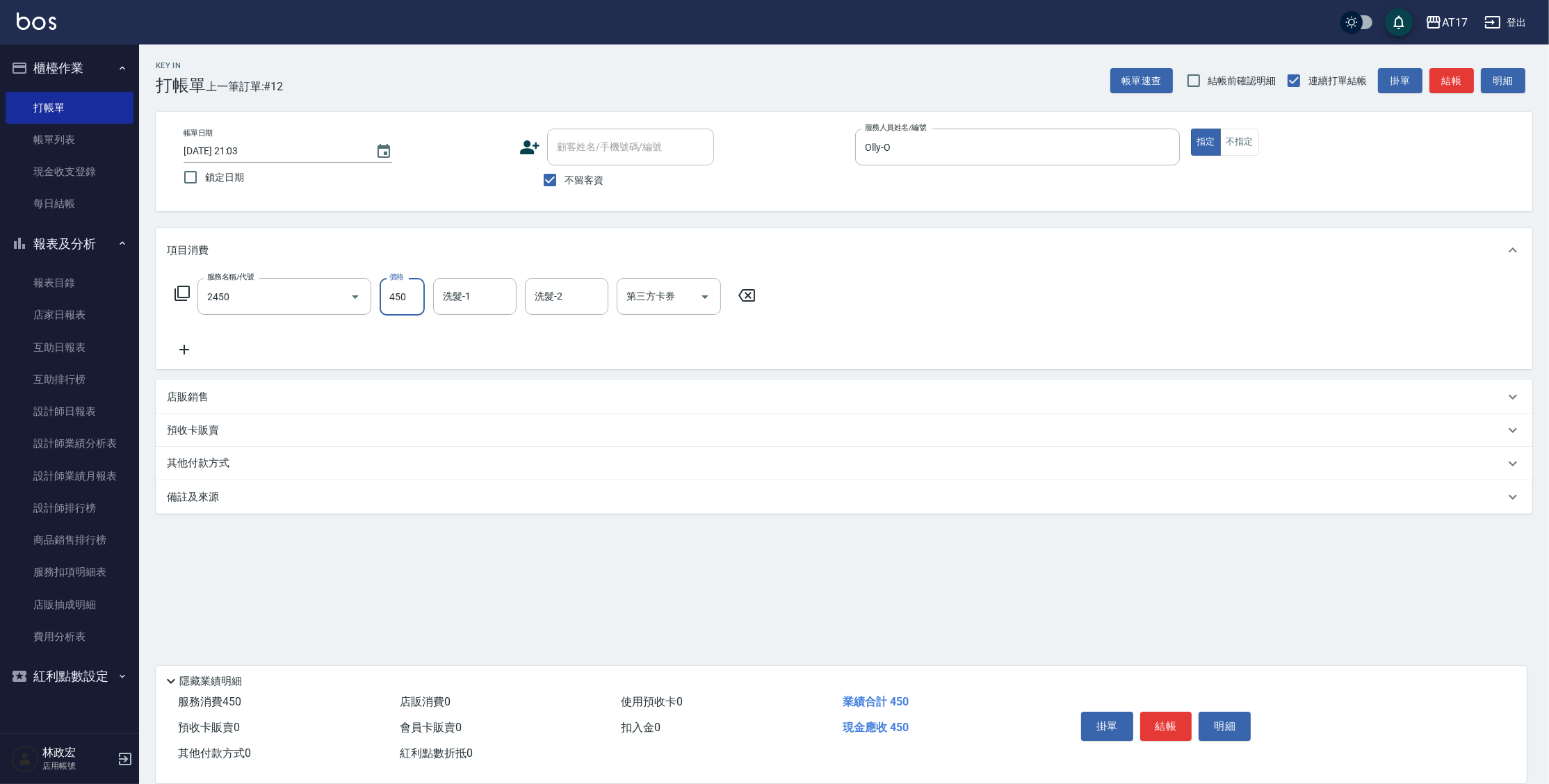
type input "C剪髮套餐(2450)"
click at [406, 291] on input "450" at bounding box center [402, 297] width 46 height 37
type input "500"
type input "[PERSON_NAME]-25"
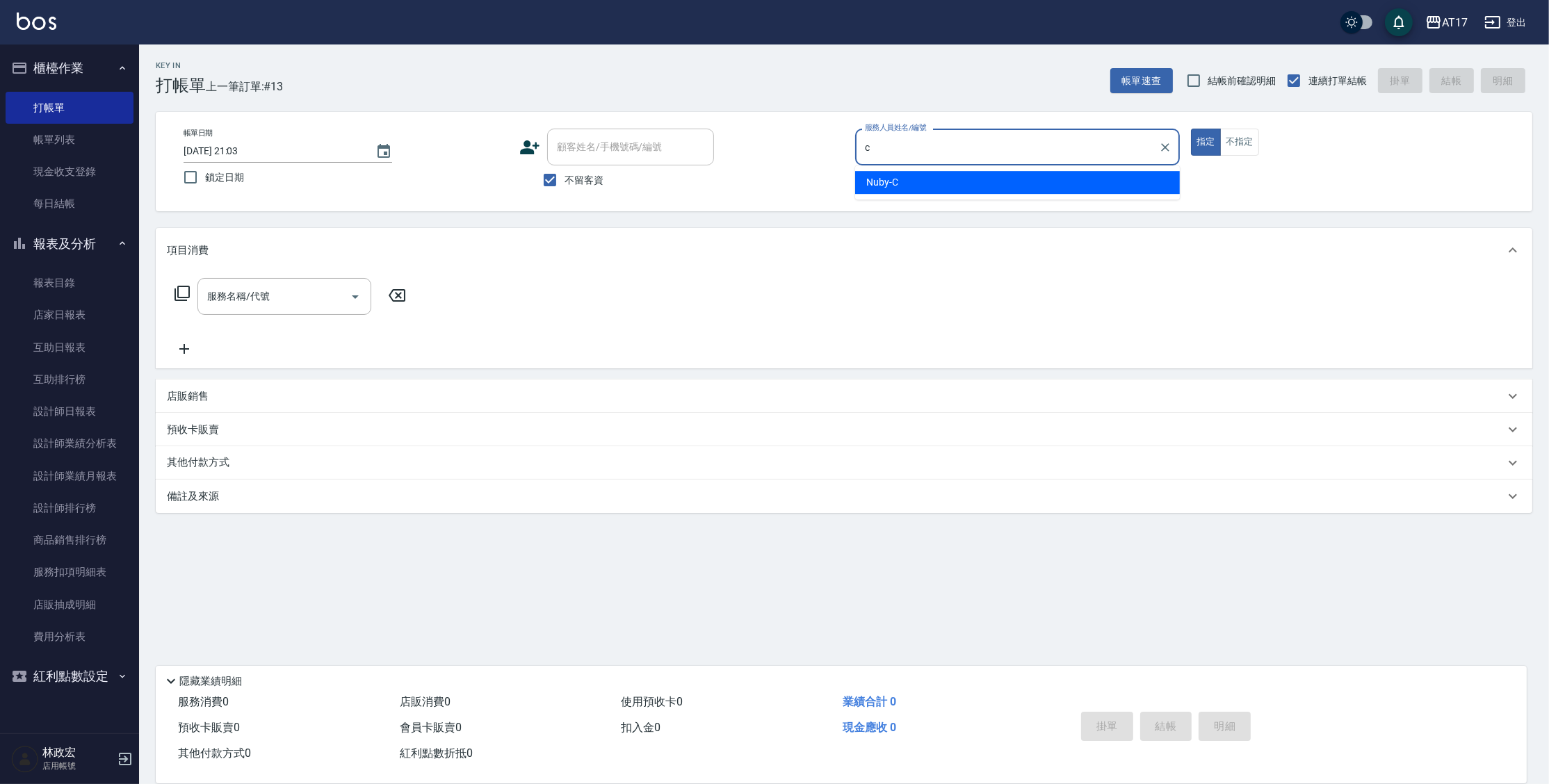
type input "Nuby-C"
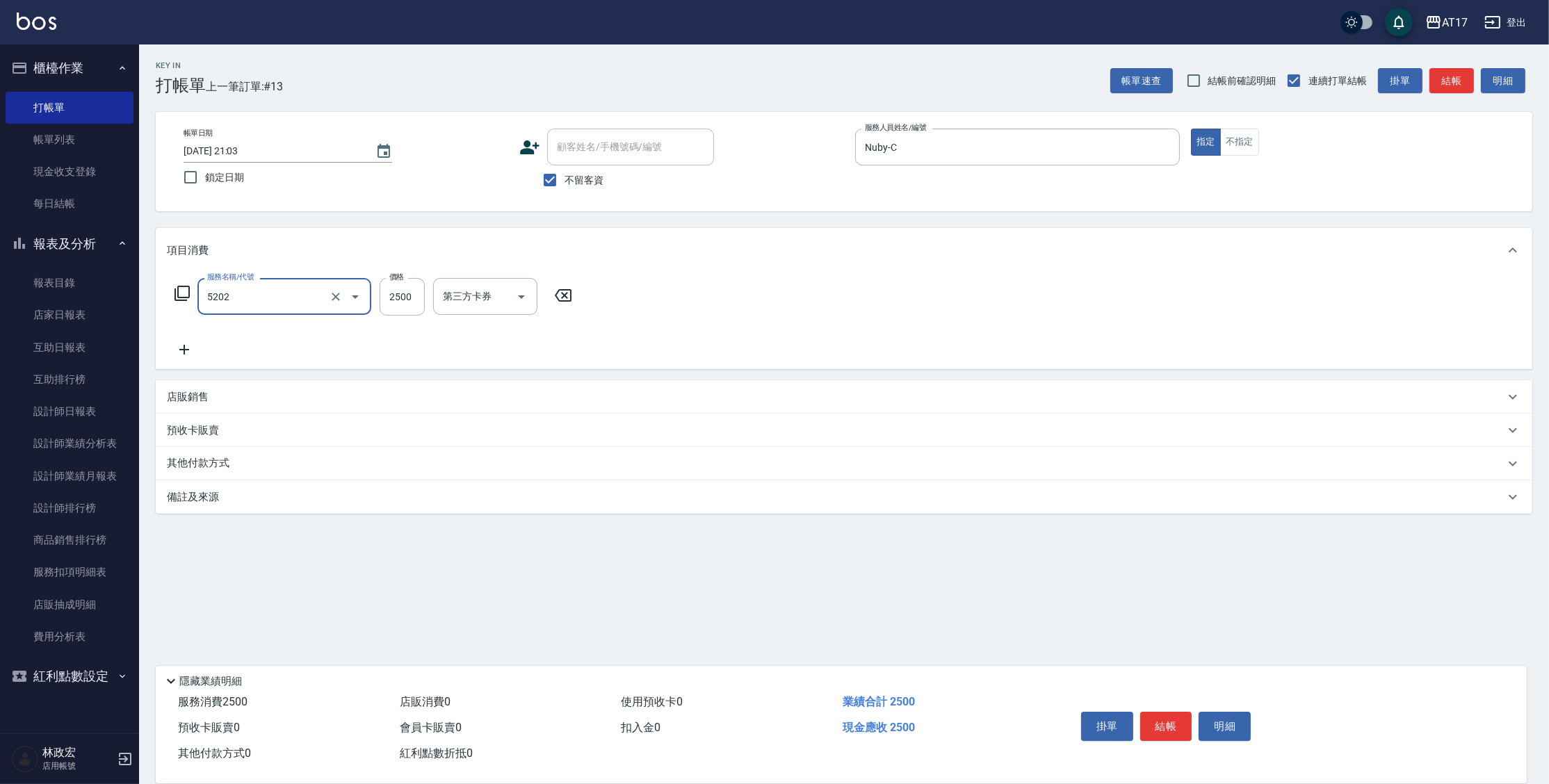
type input "染髮B餐(短髮)(5202)"
type input "2400"
type input "Winne-W"
type input "Nuby-C"
type input "Winne-W"
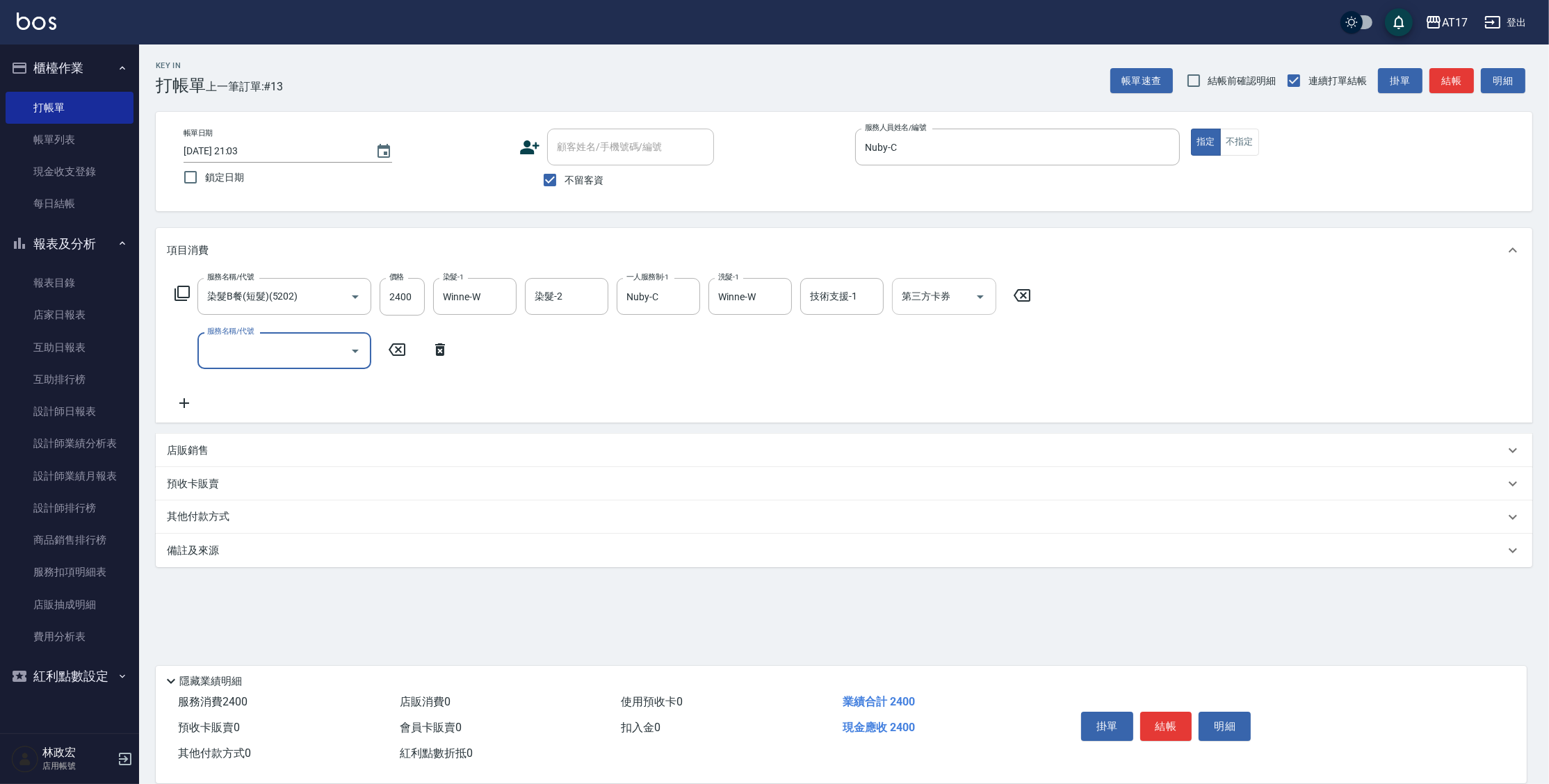
click at [943, 285] on div "第三方卡券" at bounding box center [944, 297] width 104 height 37
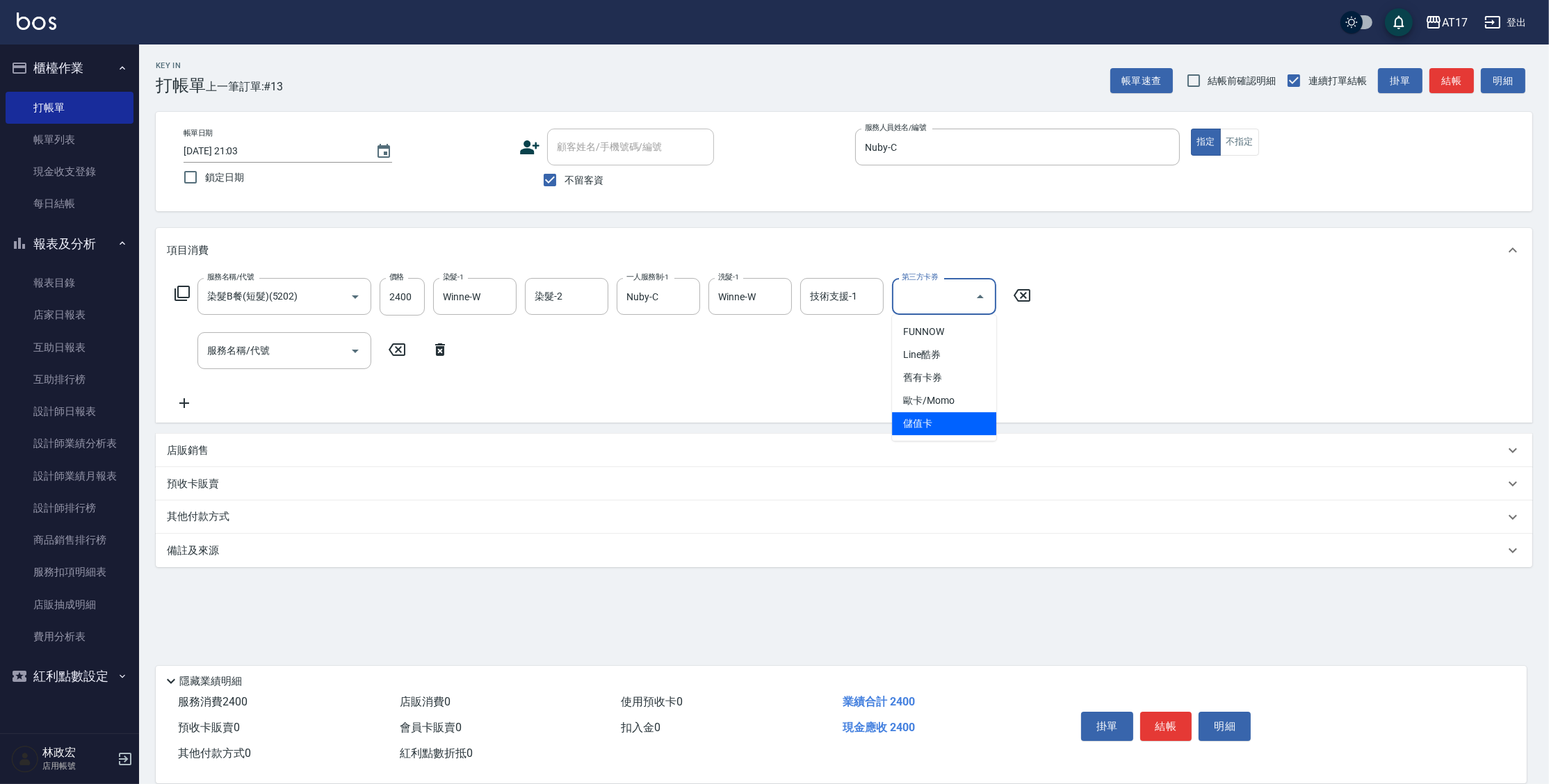
type input "儲值卡"
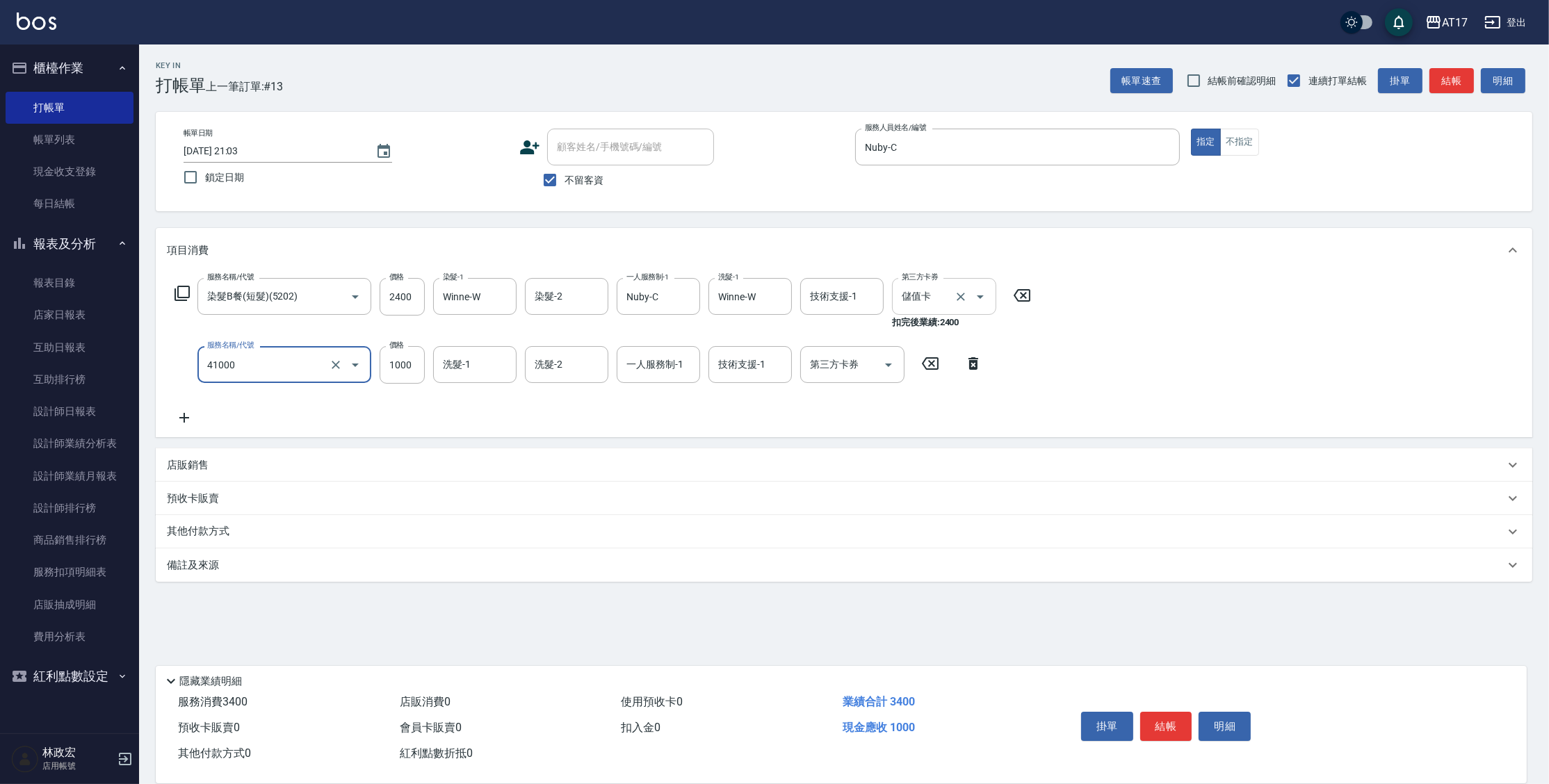
type input "酵素 & 鏡面(41000)"
type input "1600"
type input "Winne-W"
type input "Nuby-C"
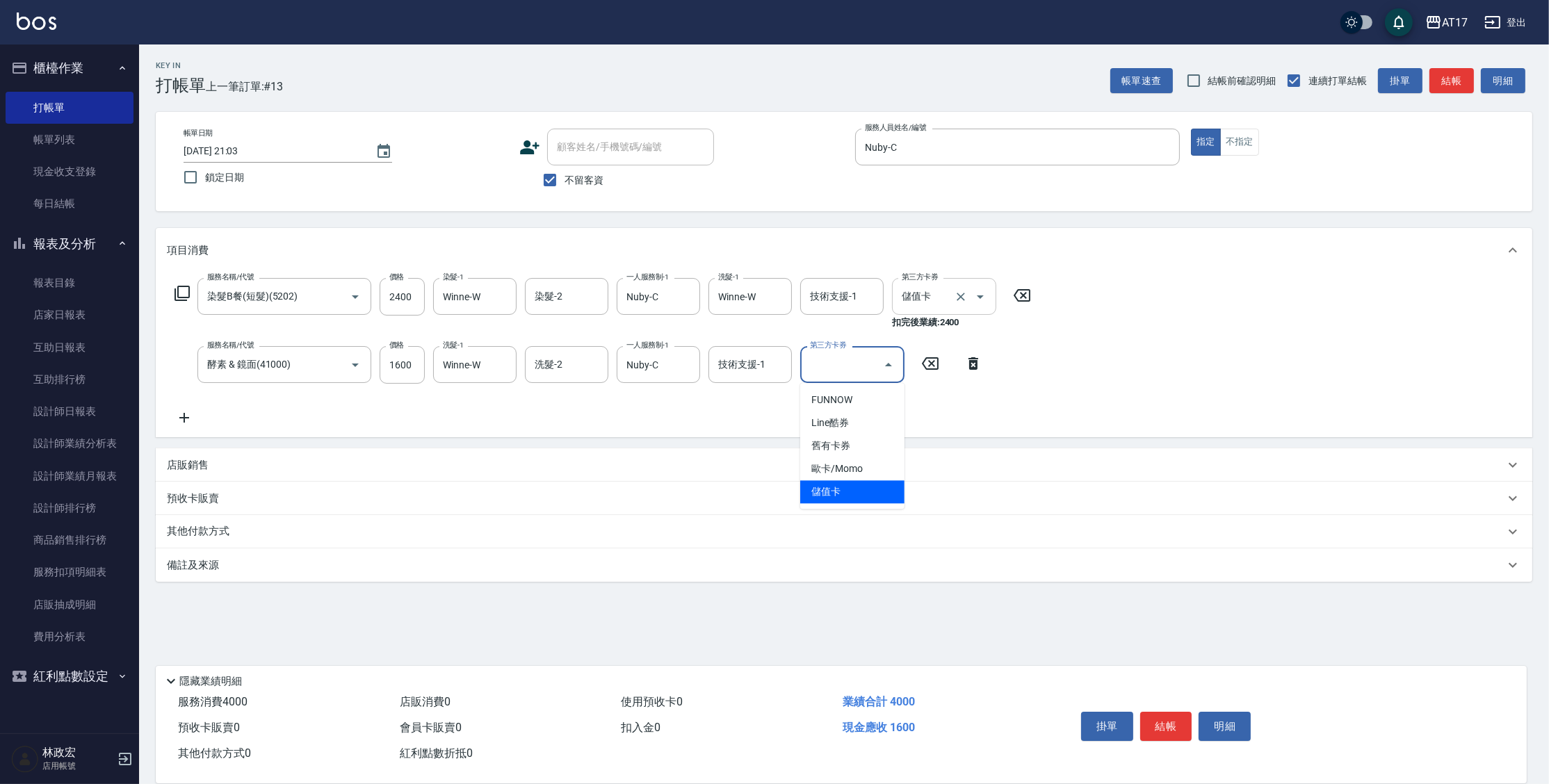
type input "儲值卡"
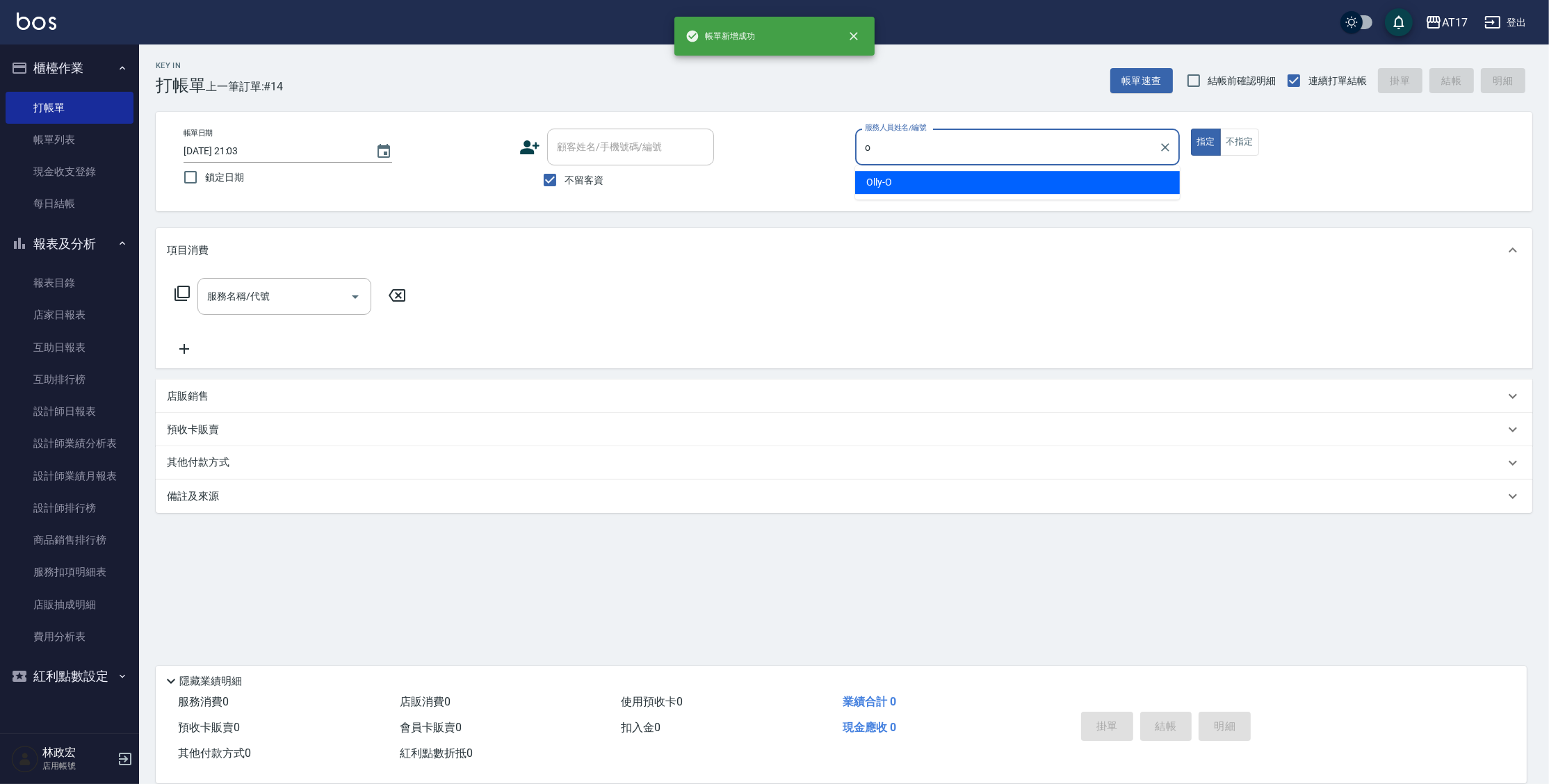
type input "Olly-O"
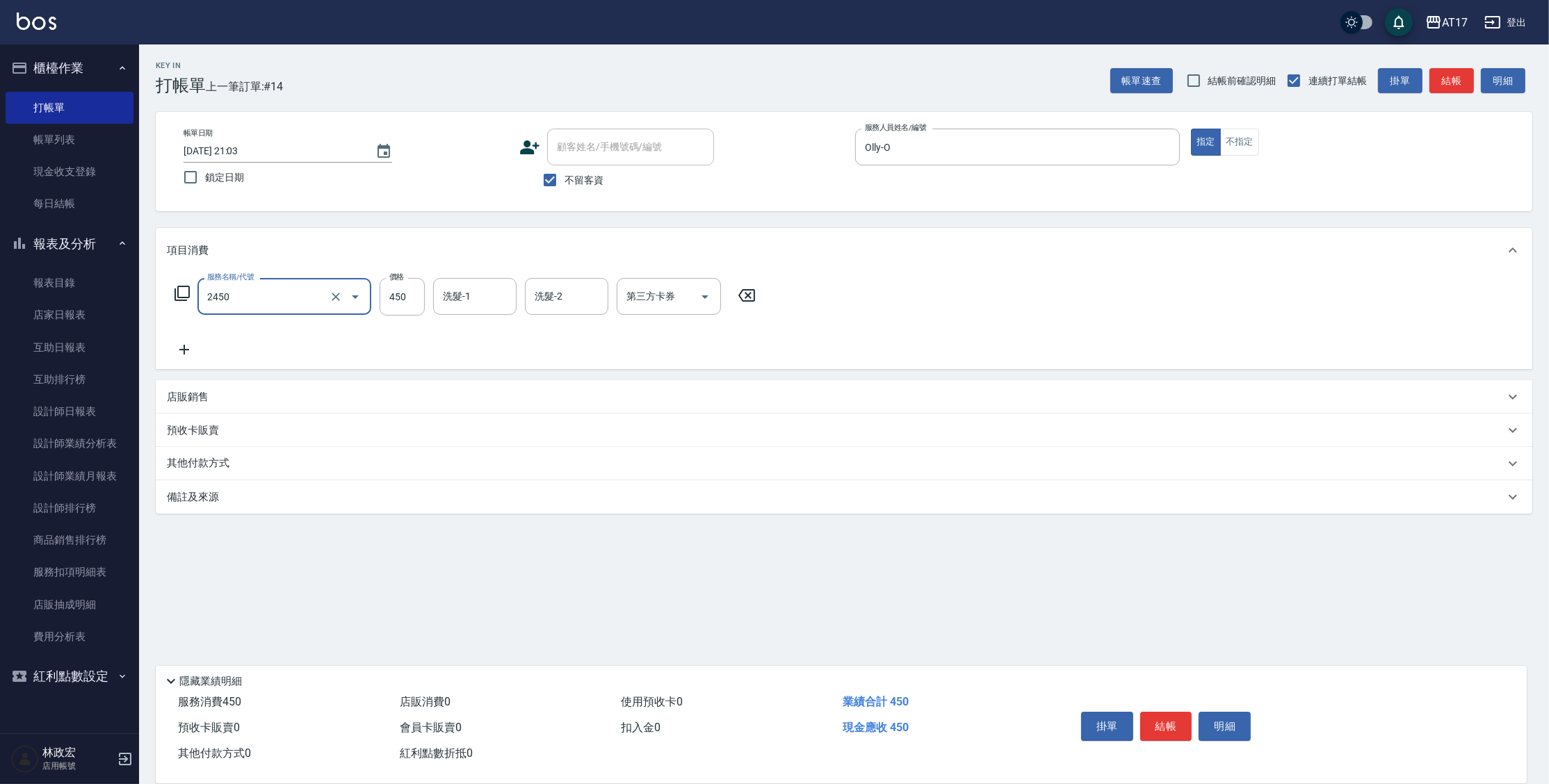
type input "C剪髮套餐(2450)"
type input "500"
type input "[PERSON_NAME]-25"
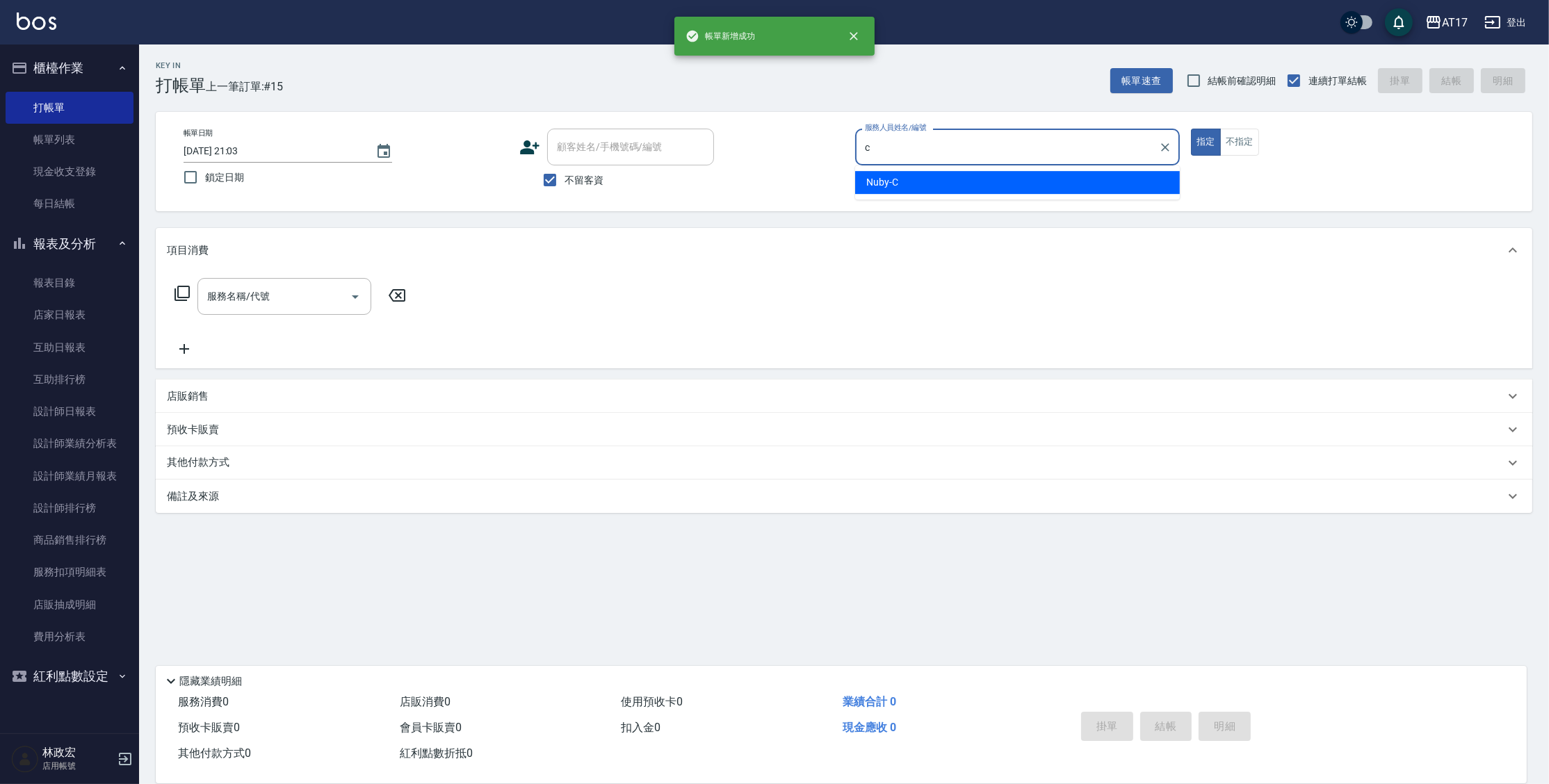
type input "Nuby-C"
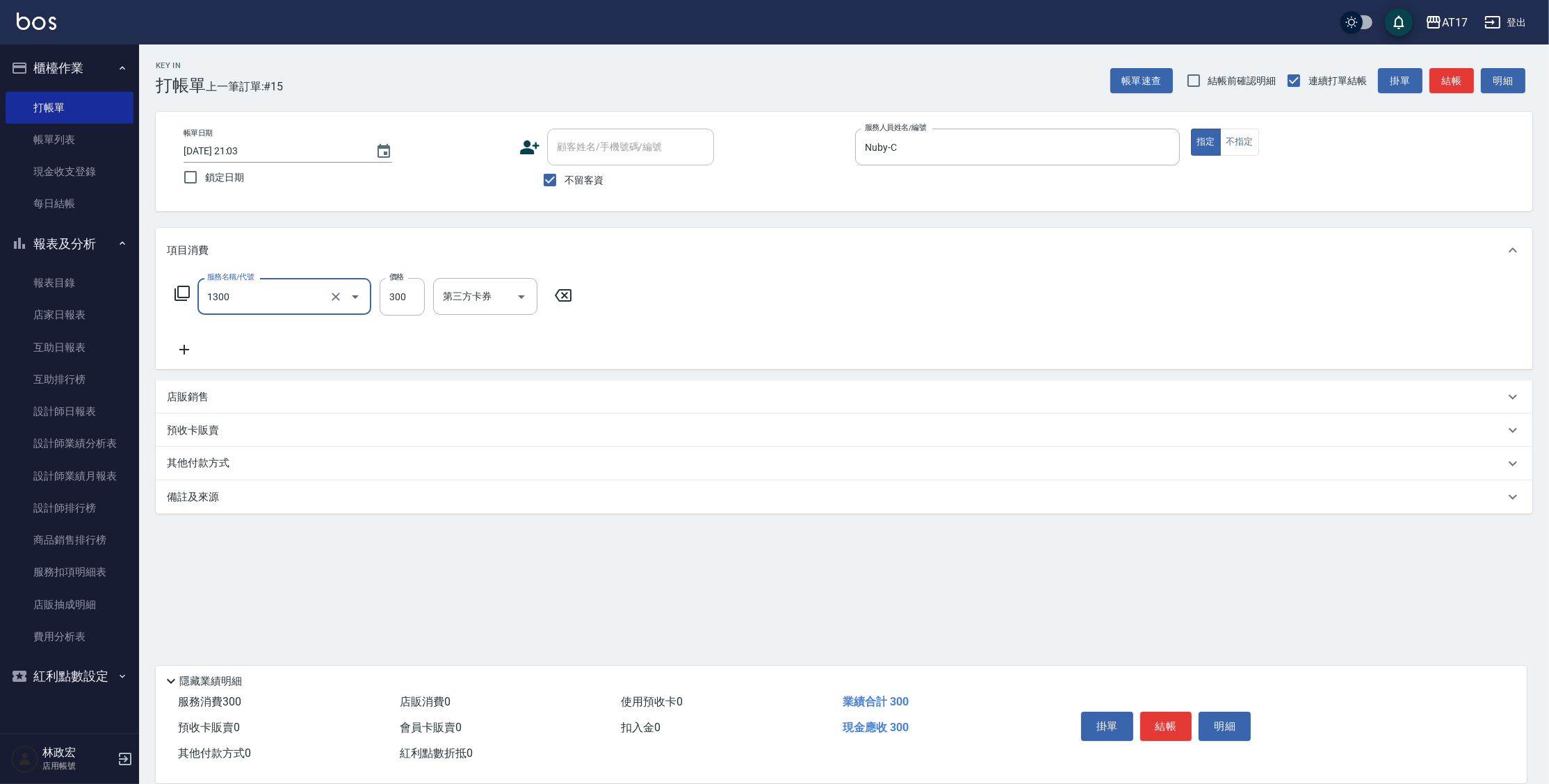
type input "一般洗髮(1300)"
type input "299"
type input "[PERSON_NAME]-22"
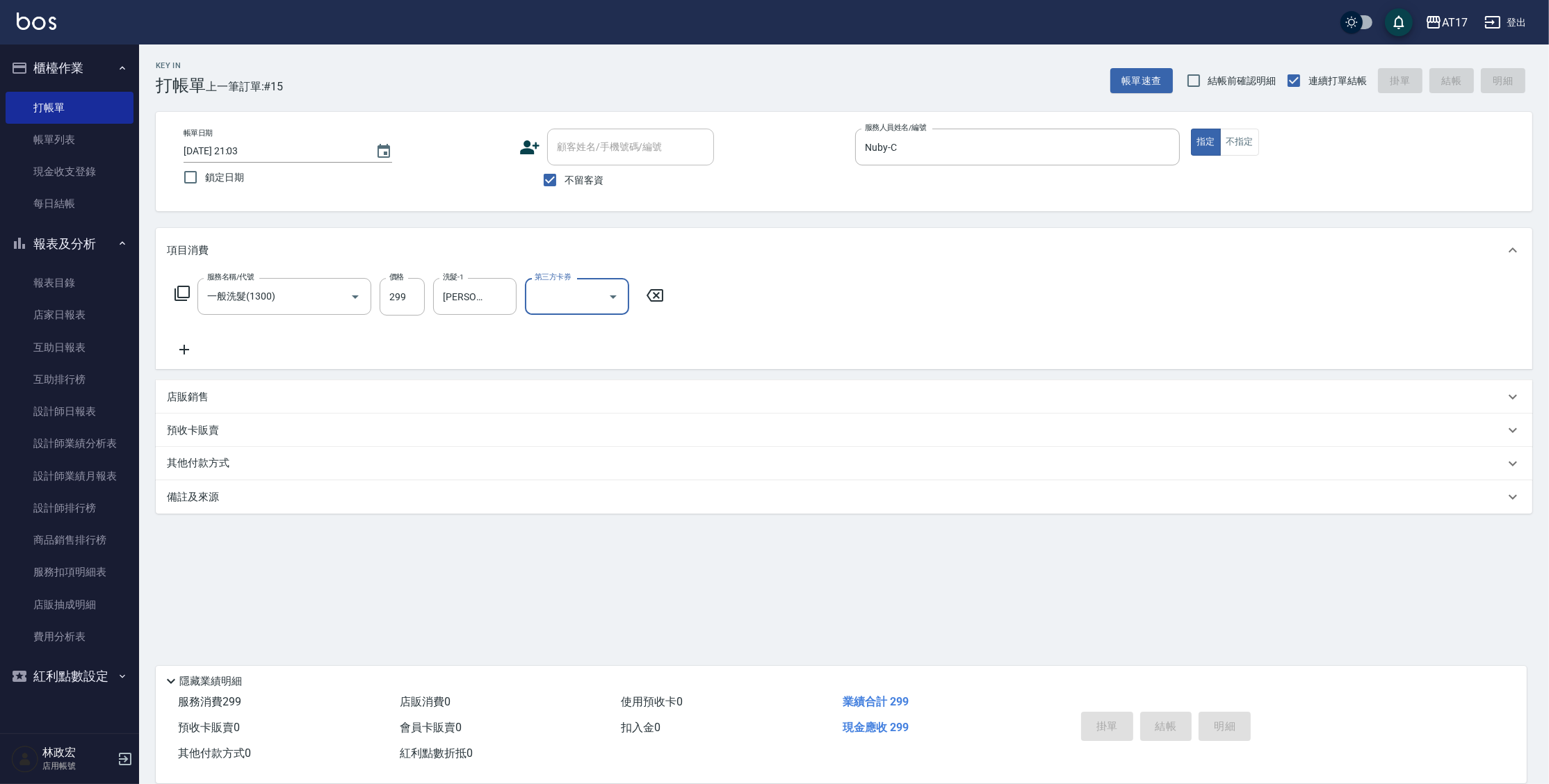
type input "[DATE] 21:04"
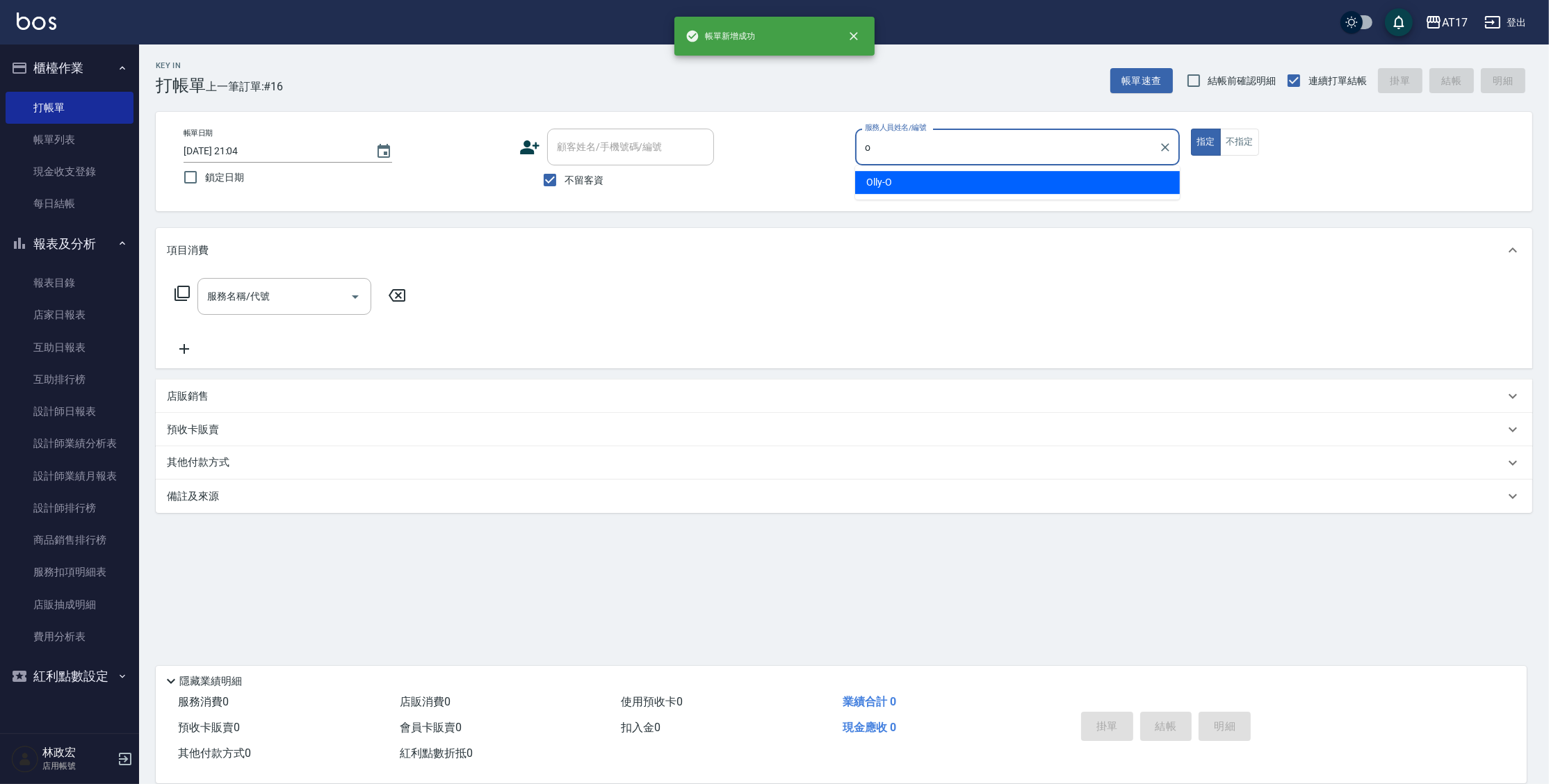
type input "Olly-O"
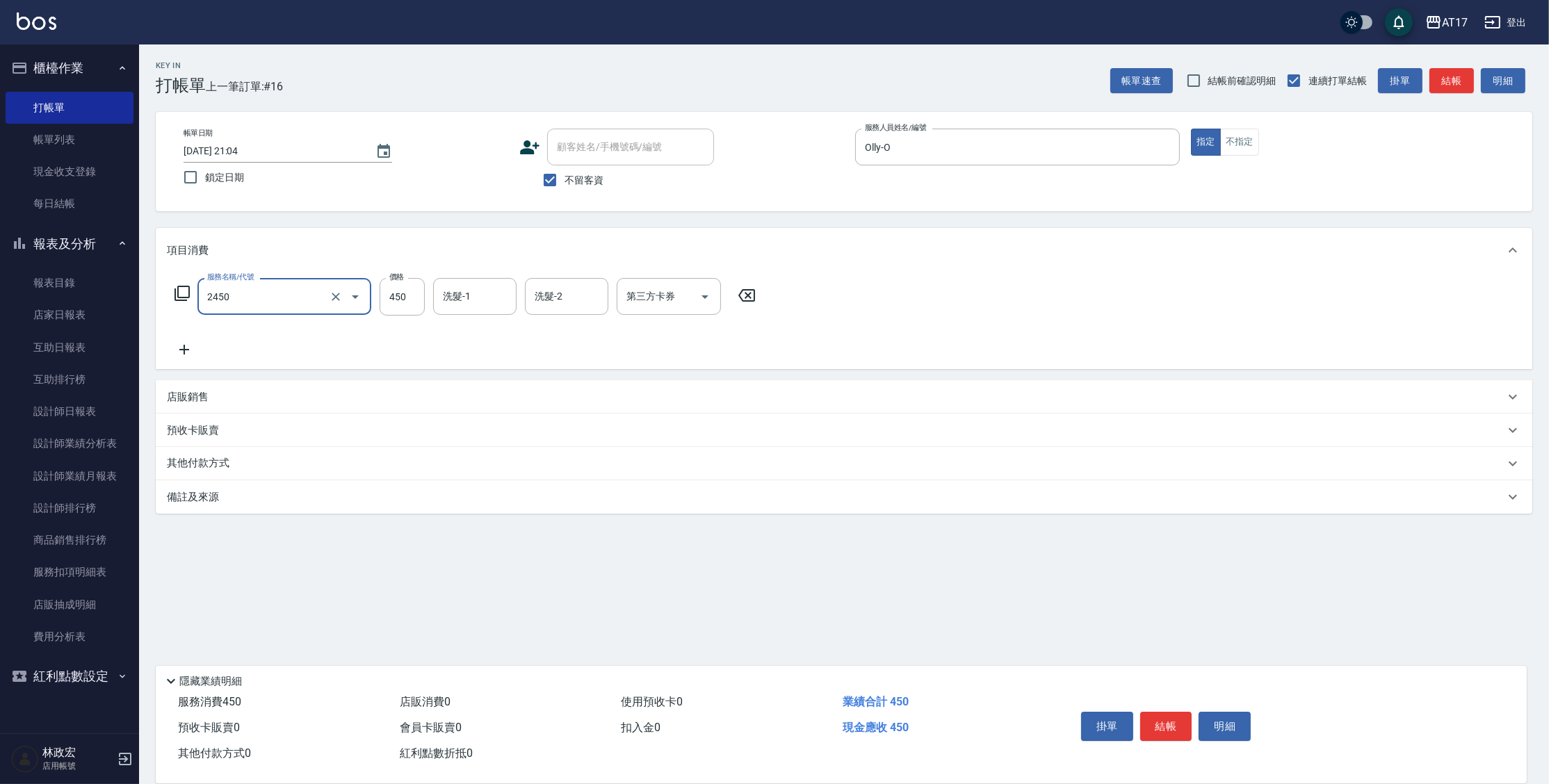
type input "C剪髮套餐(2450)"
type input "500"
type input "[PERSON_NAME]-25"
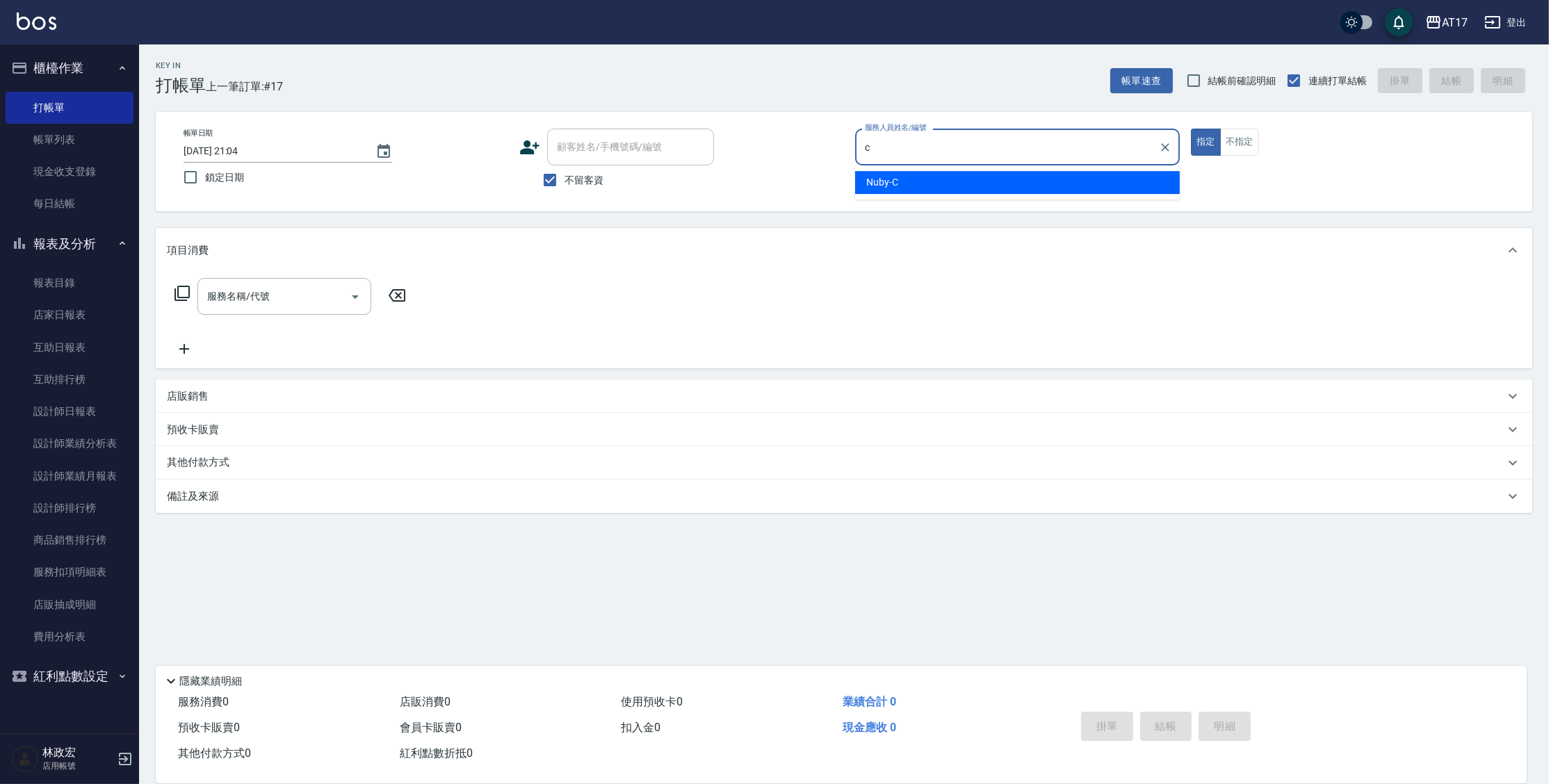
type input "Nuby-C"
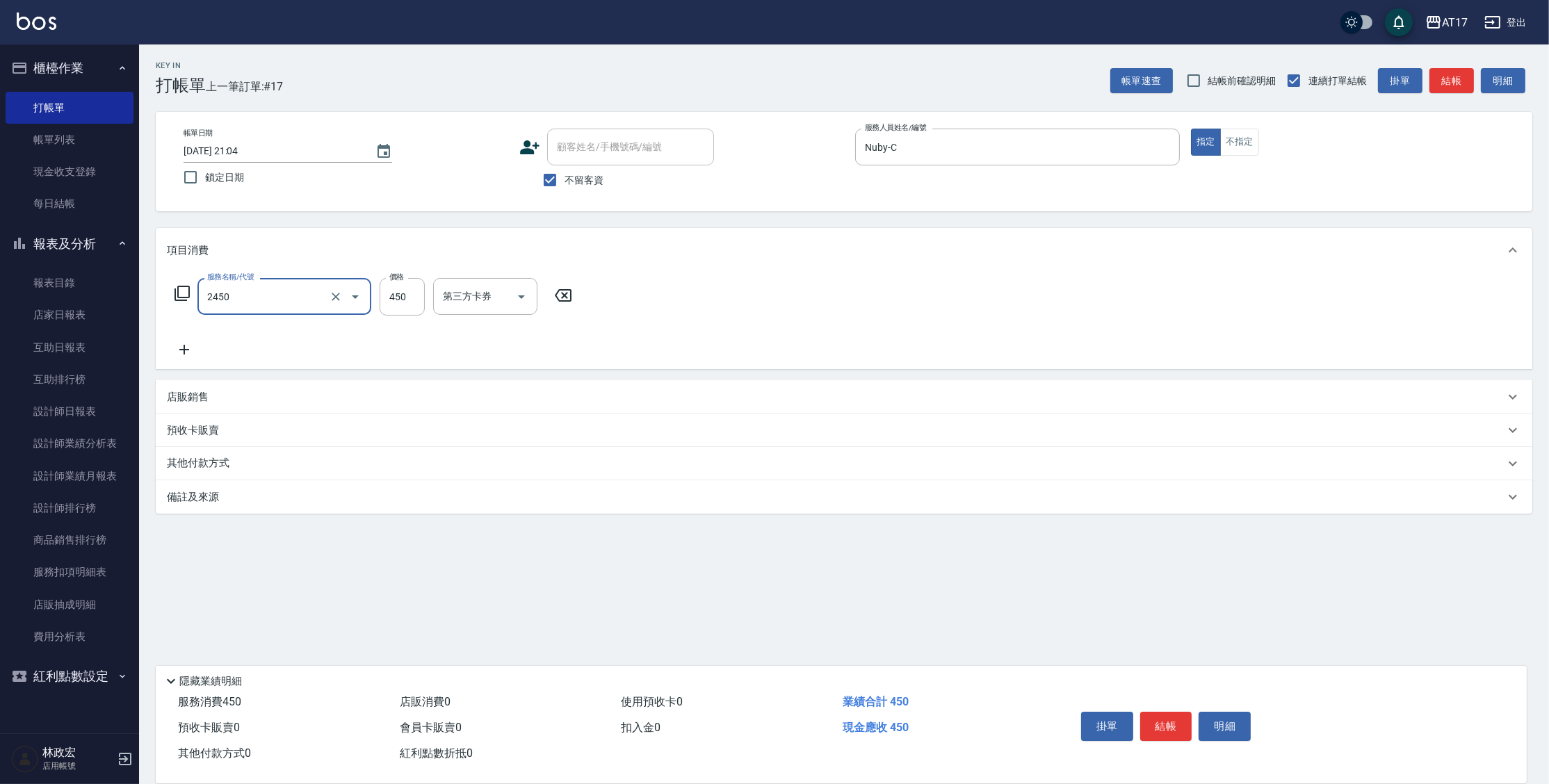
type input "C剪髮套餐(2450)"
type input "600"
type input "Winne-W"
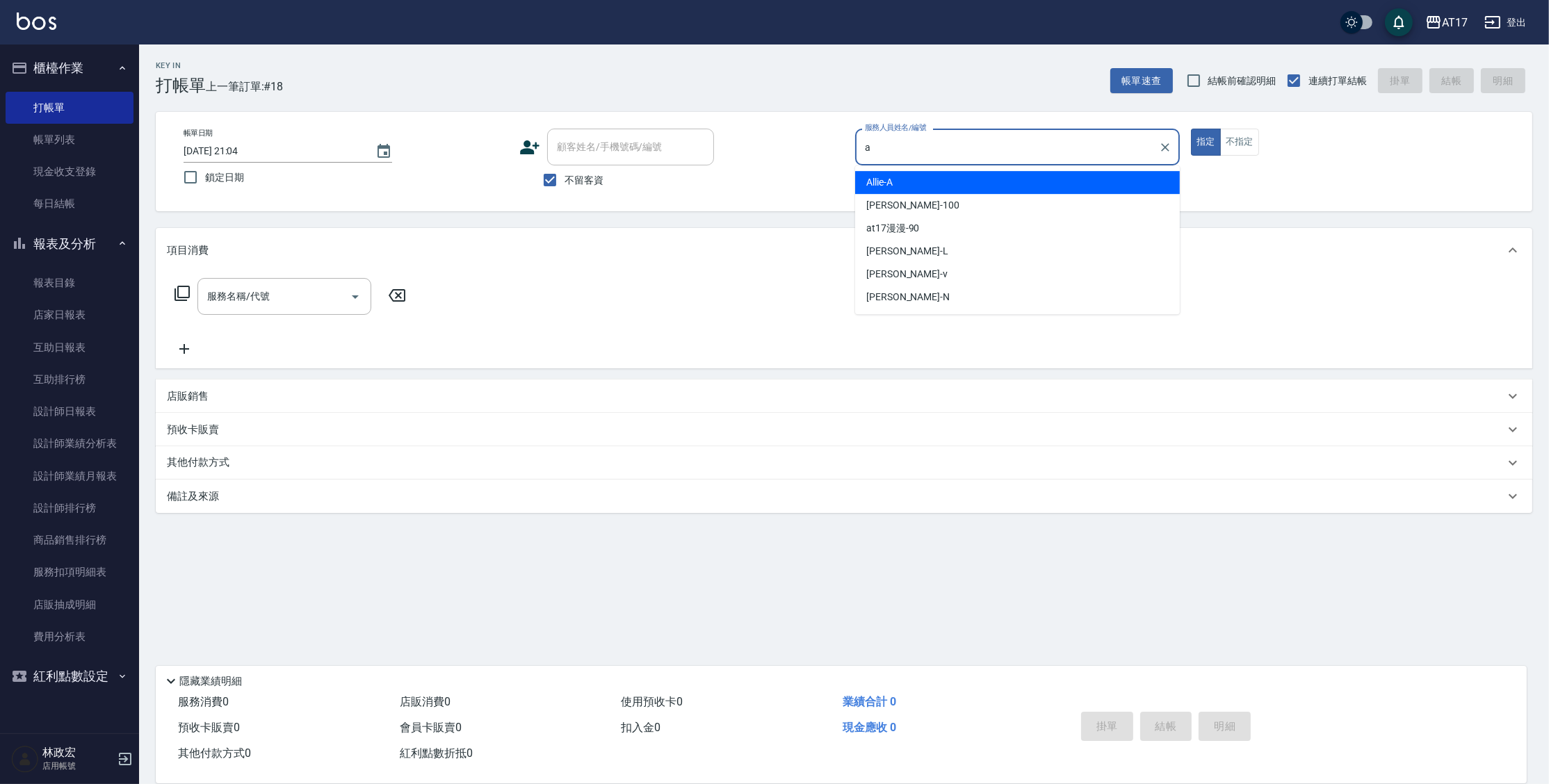
type input "Allie-A"
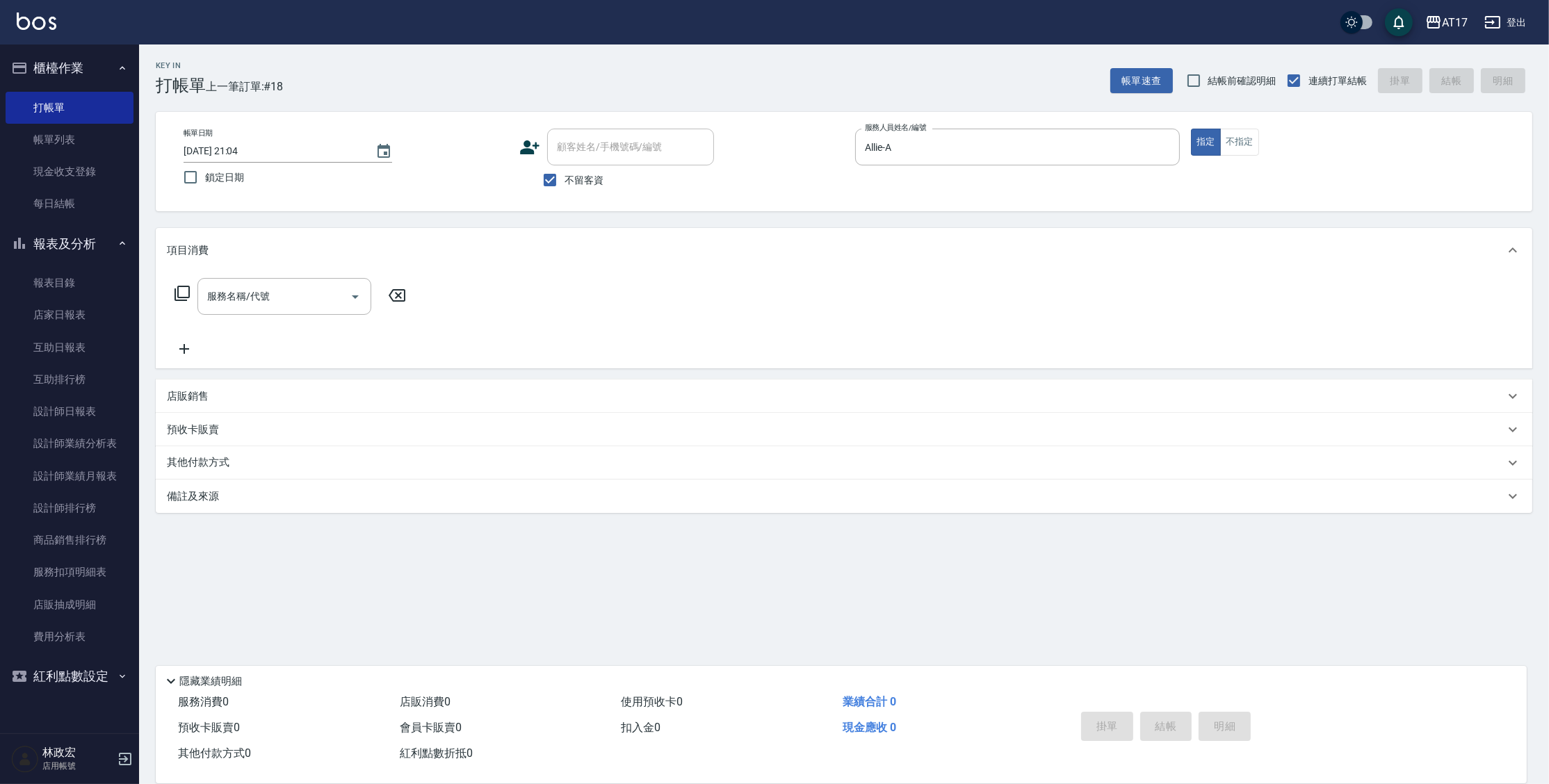
click at [180, 401] on p "店販銷售" at bounding box center [187, 397] width 42 height 15
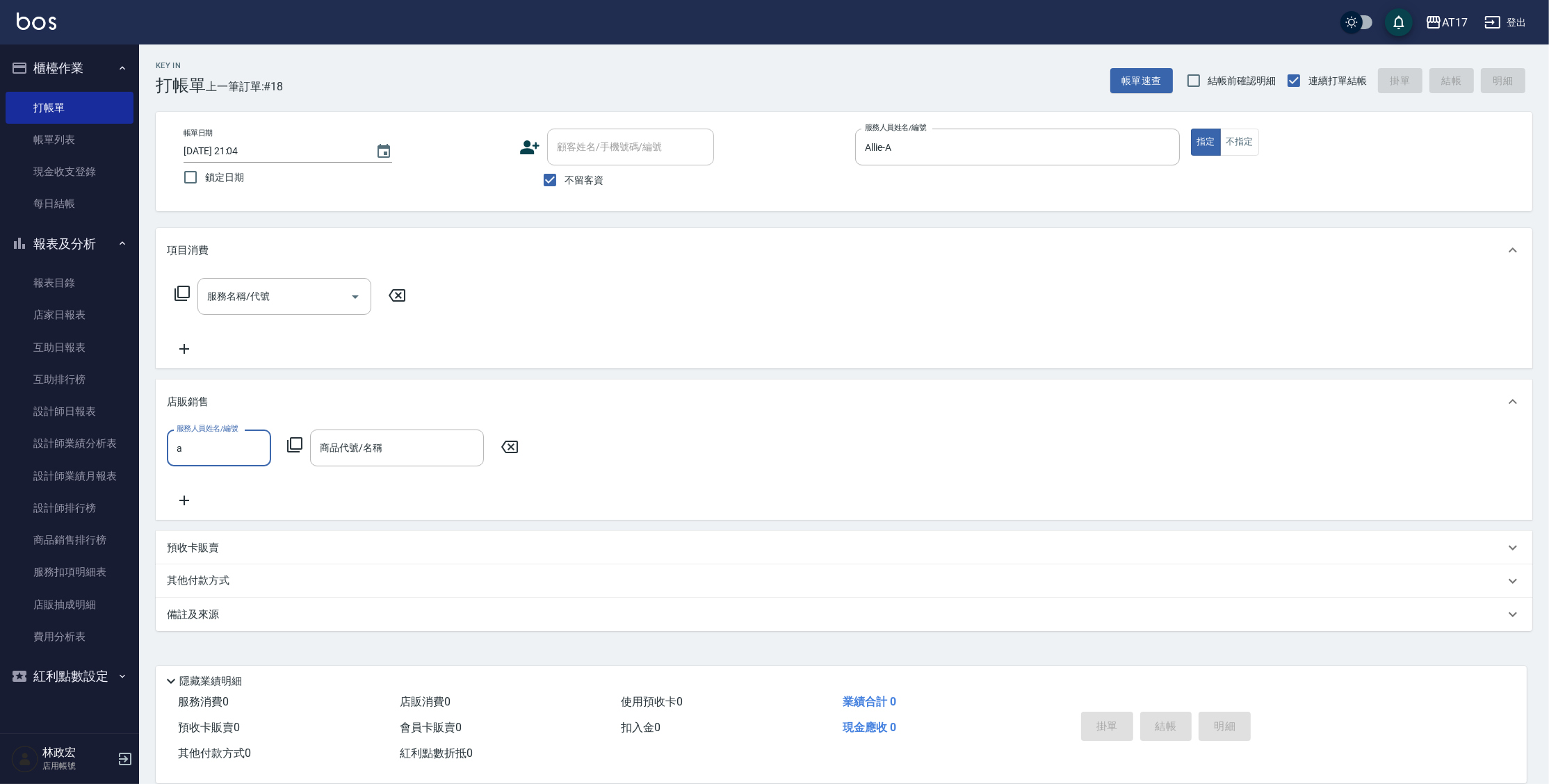
type input "Allie-A"
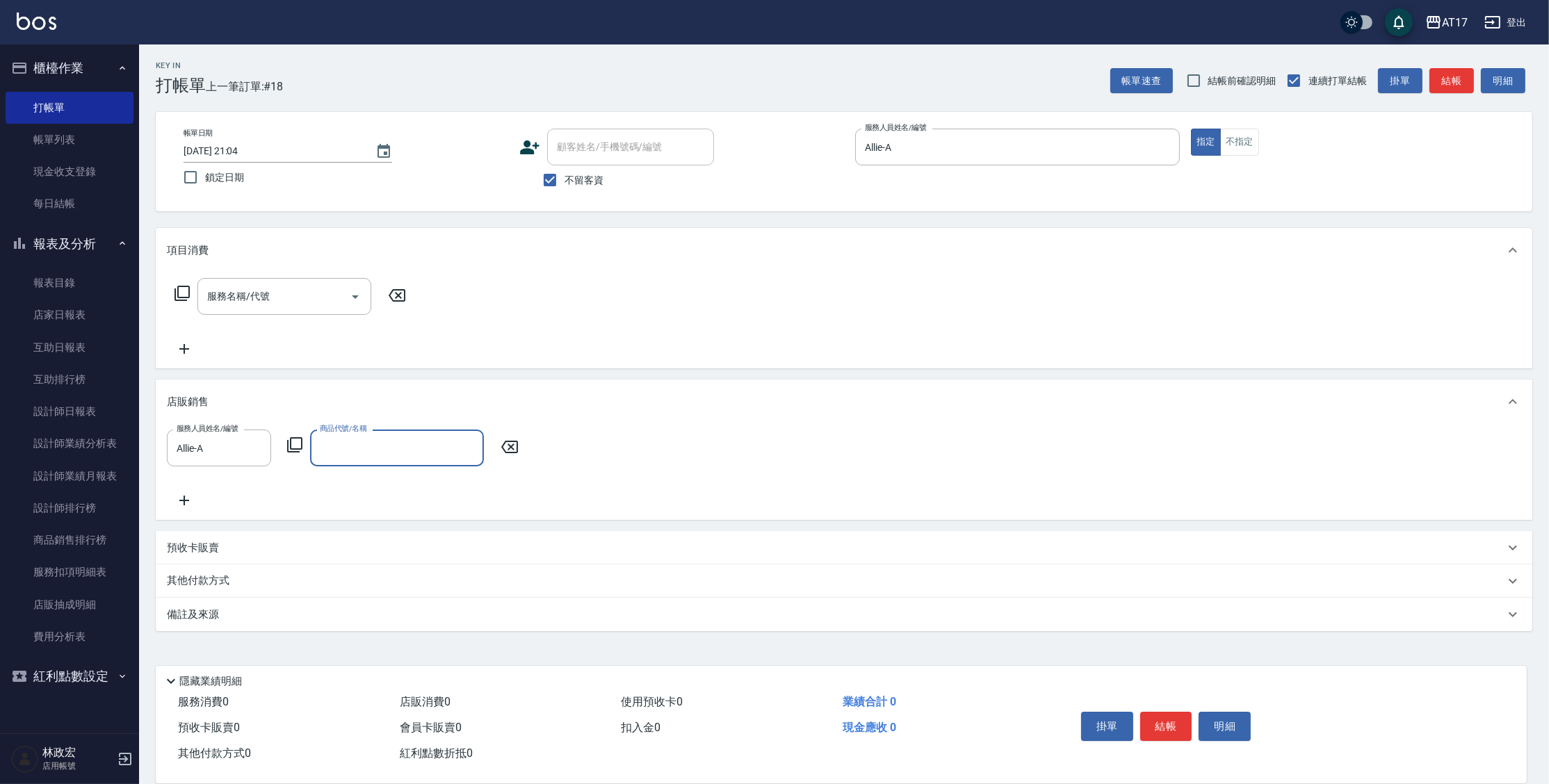
type input "9"
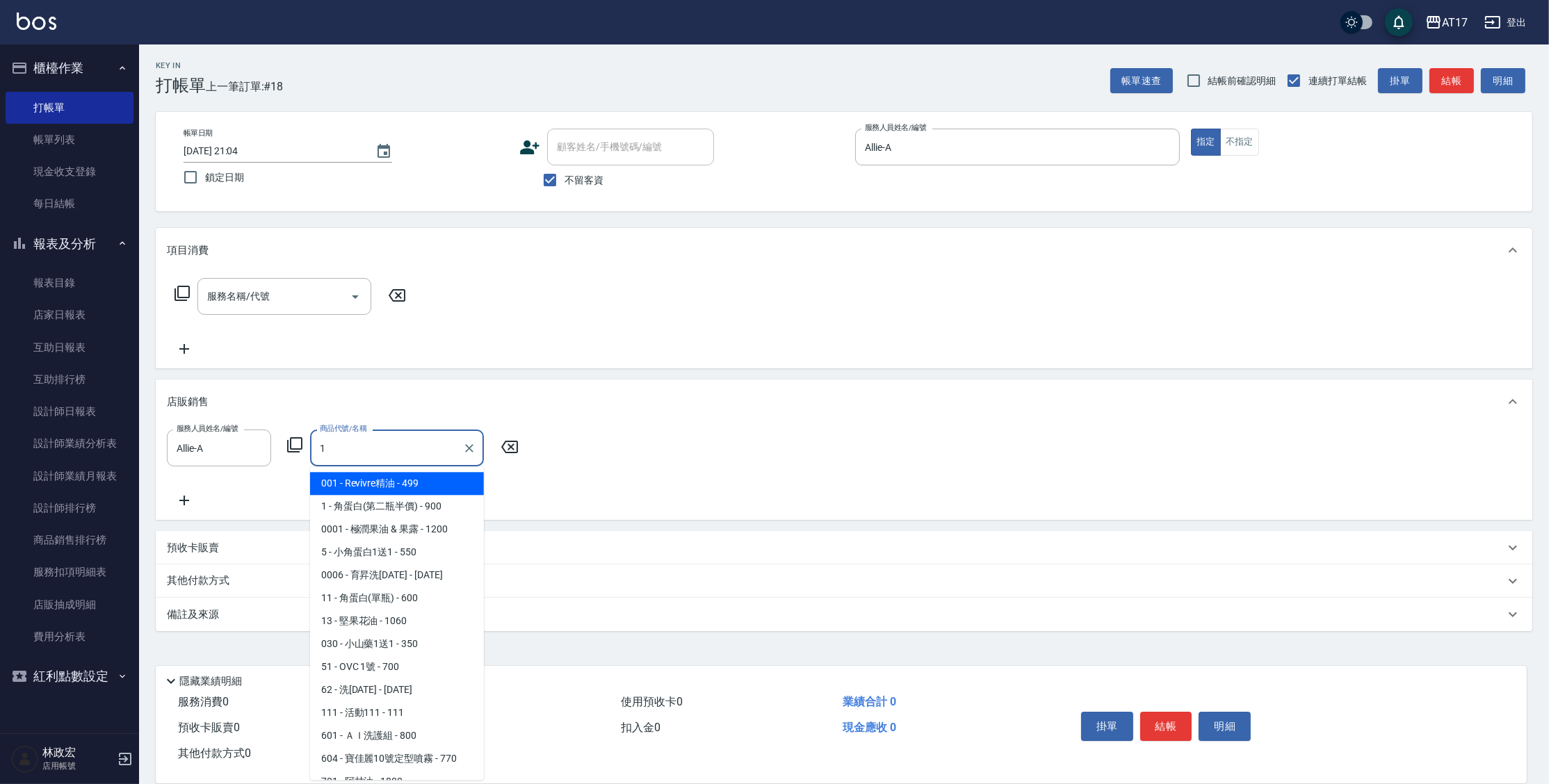
type input "Revivre精油"
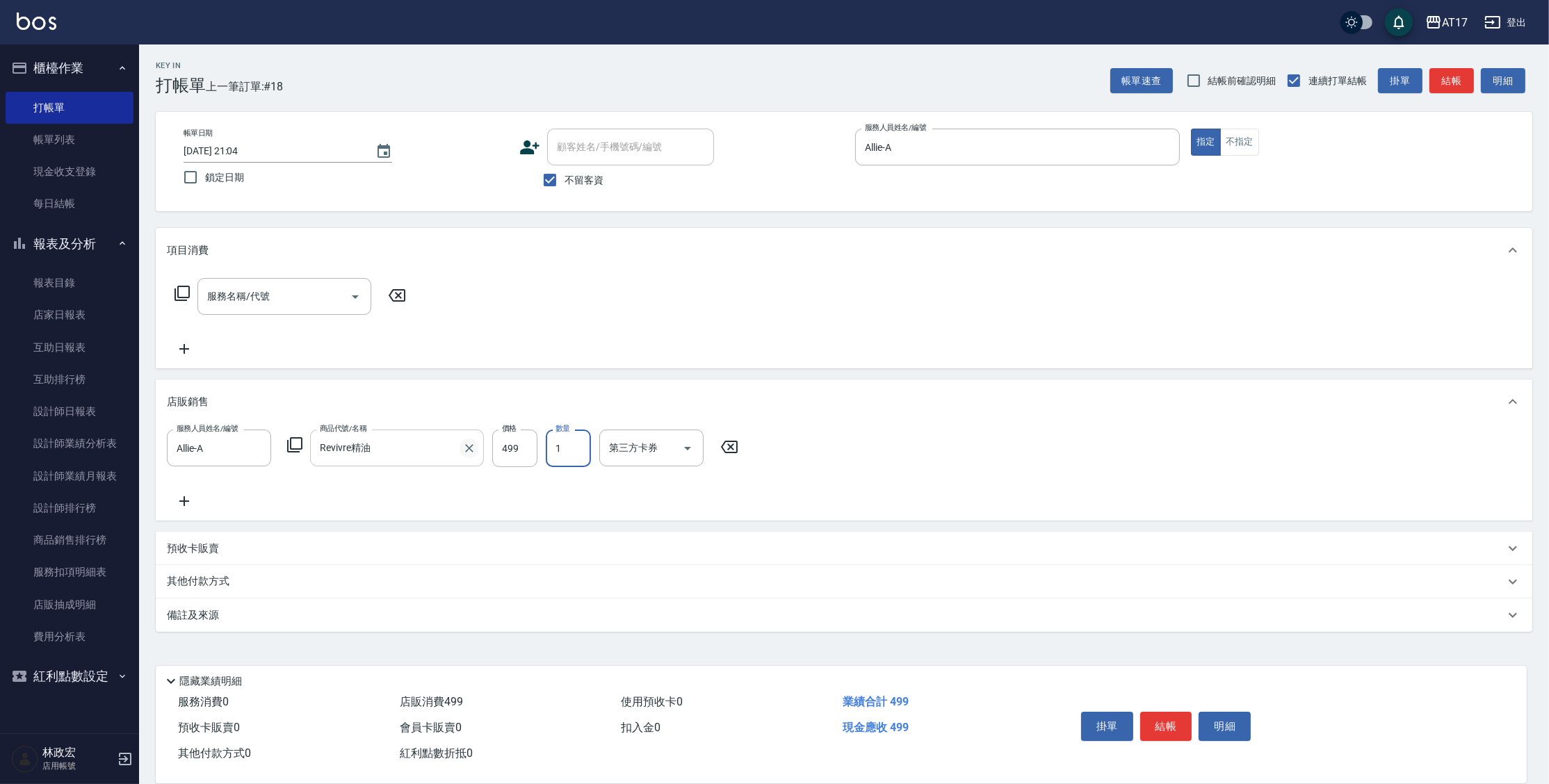
click at [473, 453] on icon "Clear" at bounding box center [469, 448] width 14 height 14
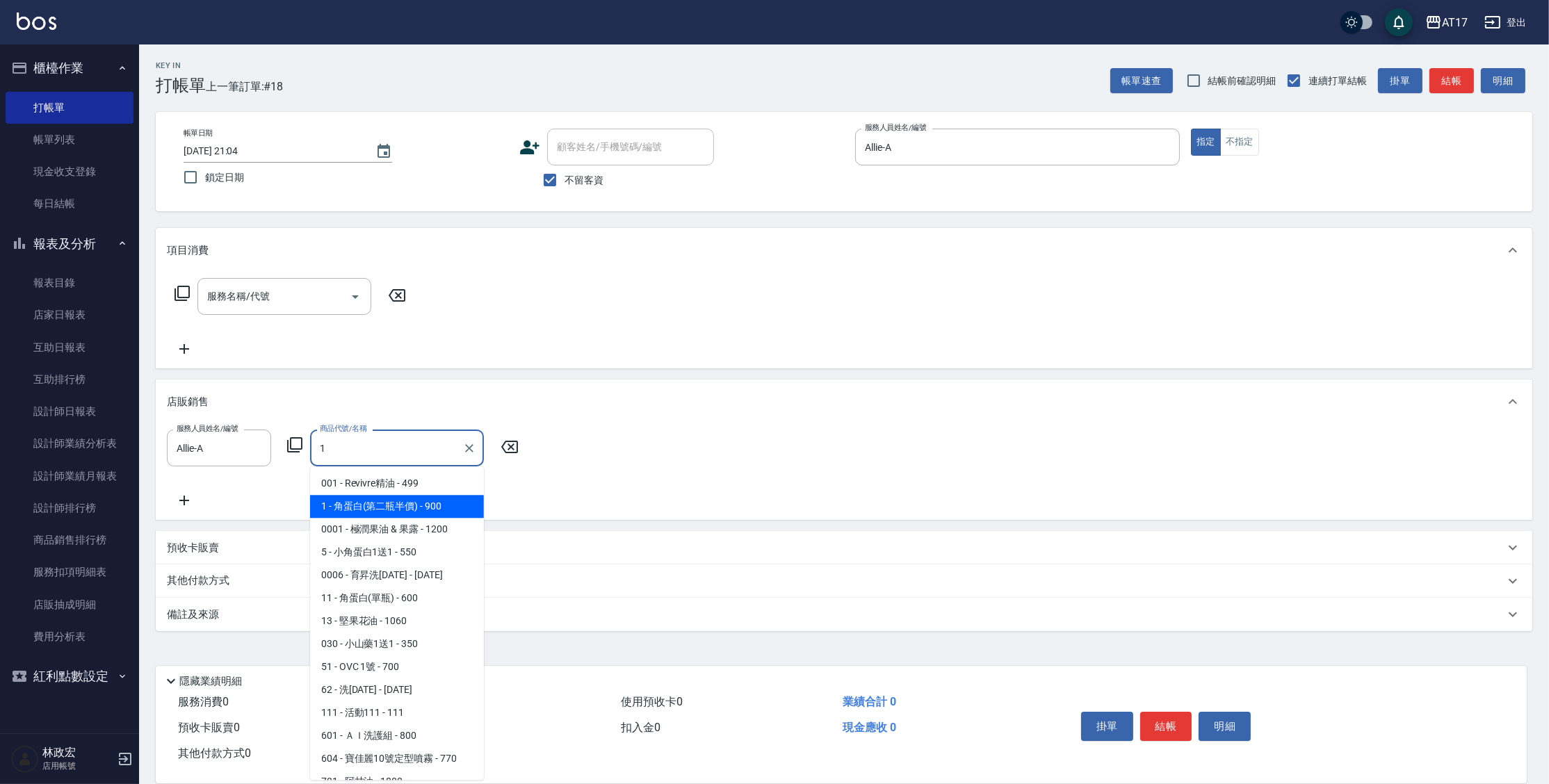
type input "角蛋白(第二瓶半價)"
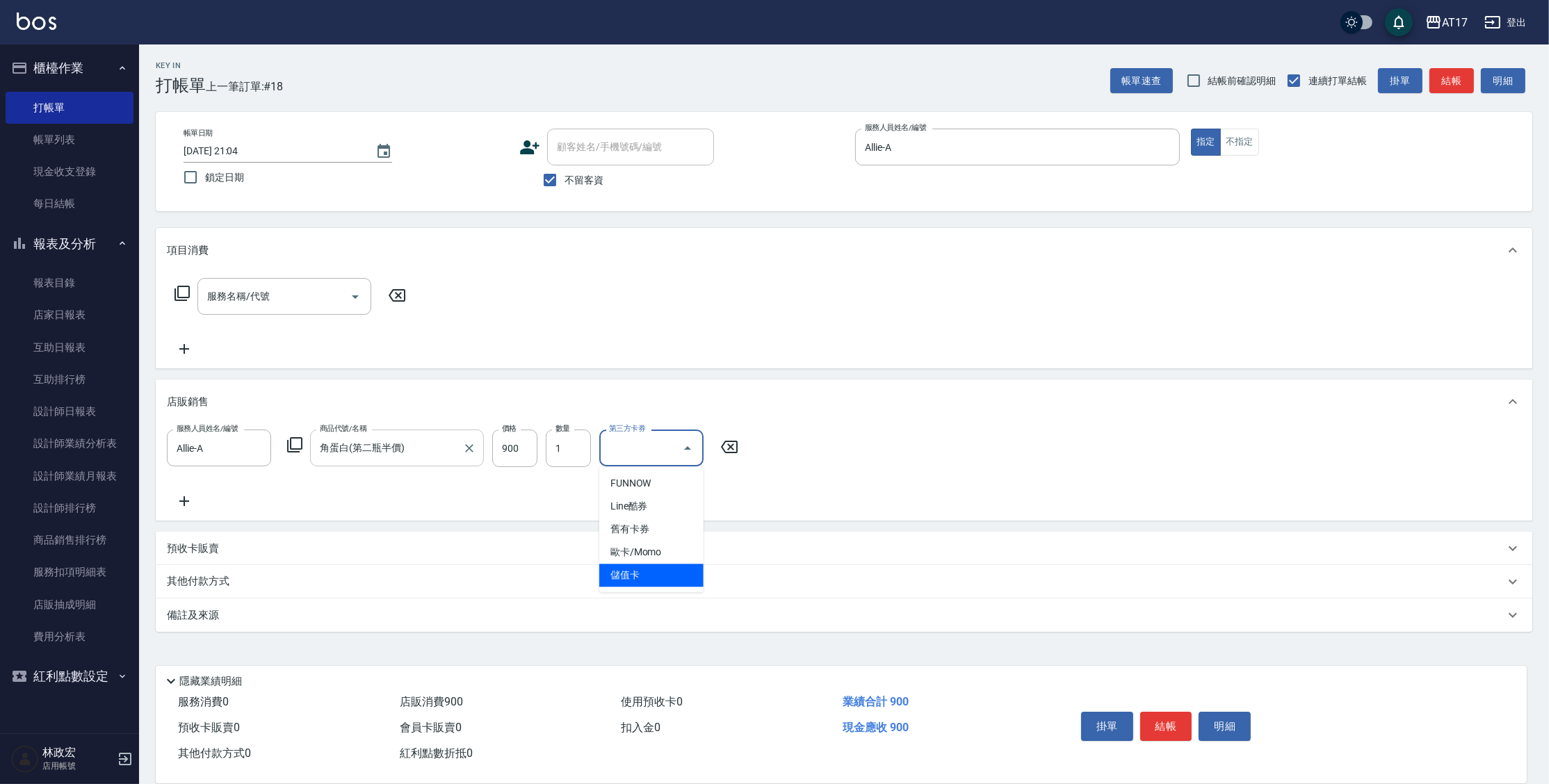
type input "儲值卡"
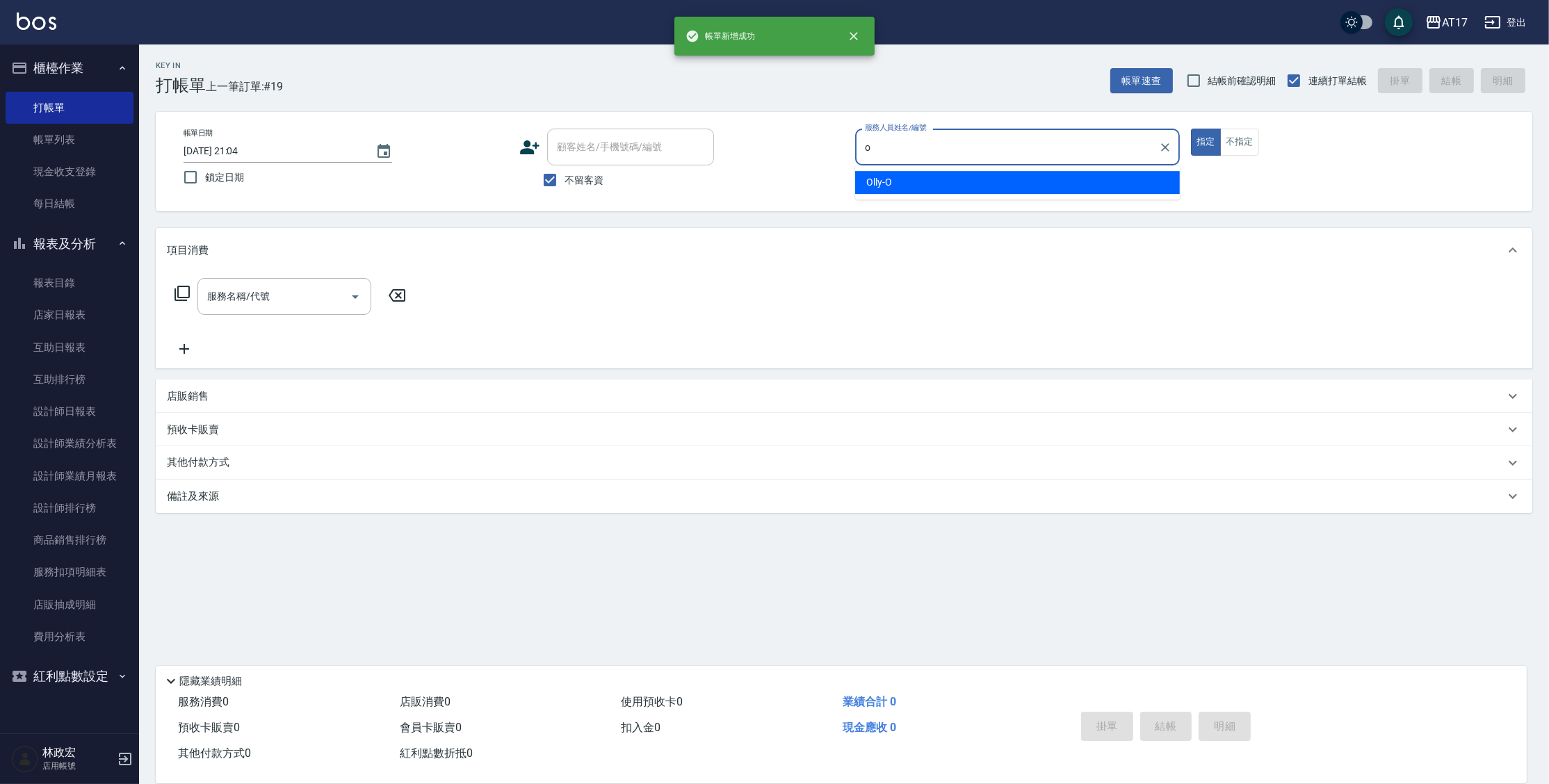
type input "Olly-O"
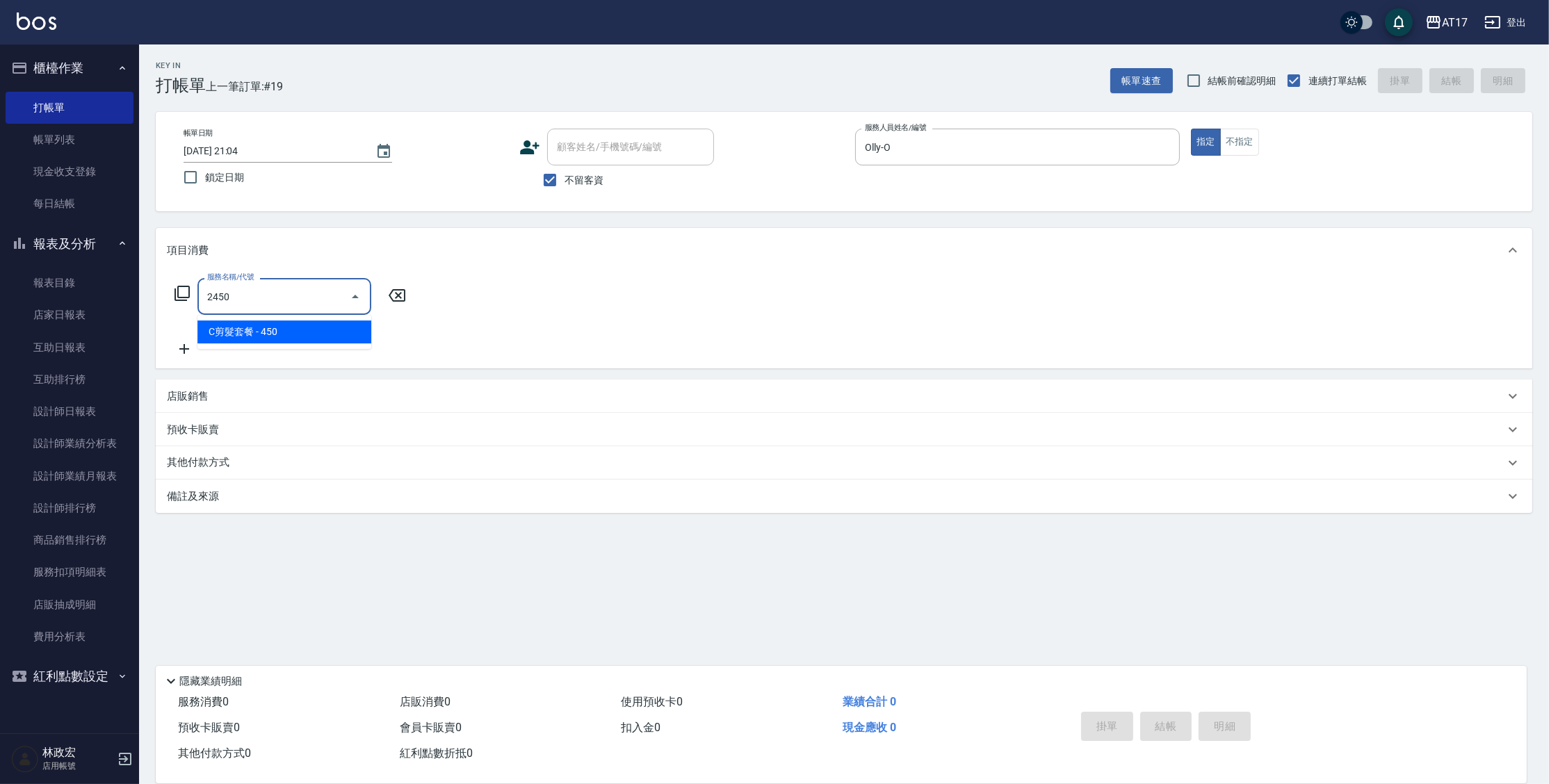
type input "C剪髮套餐(2450)"
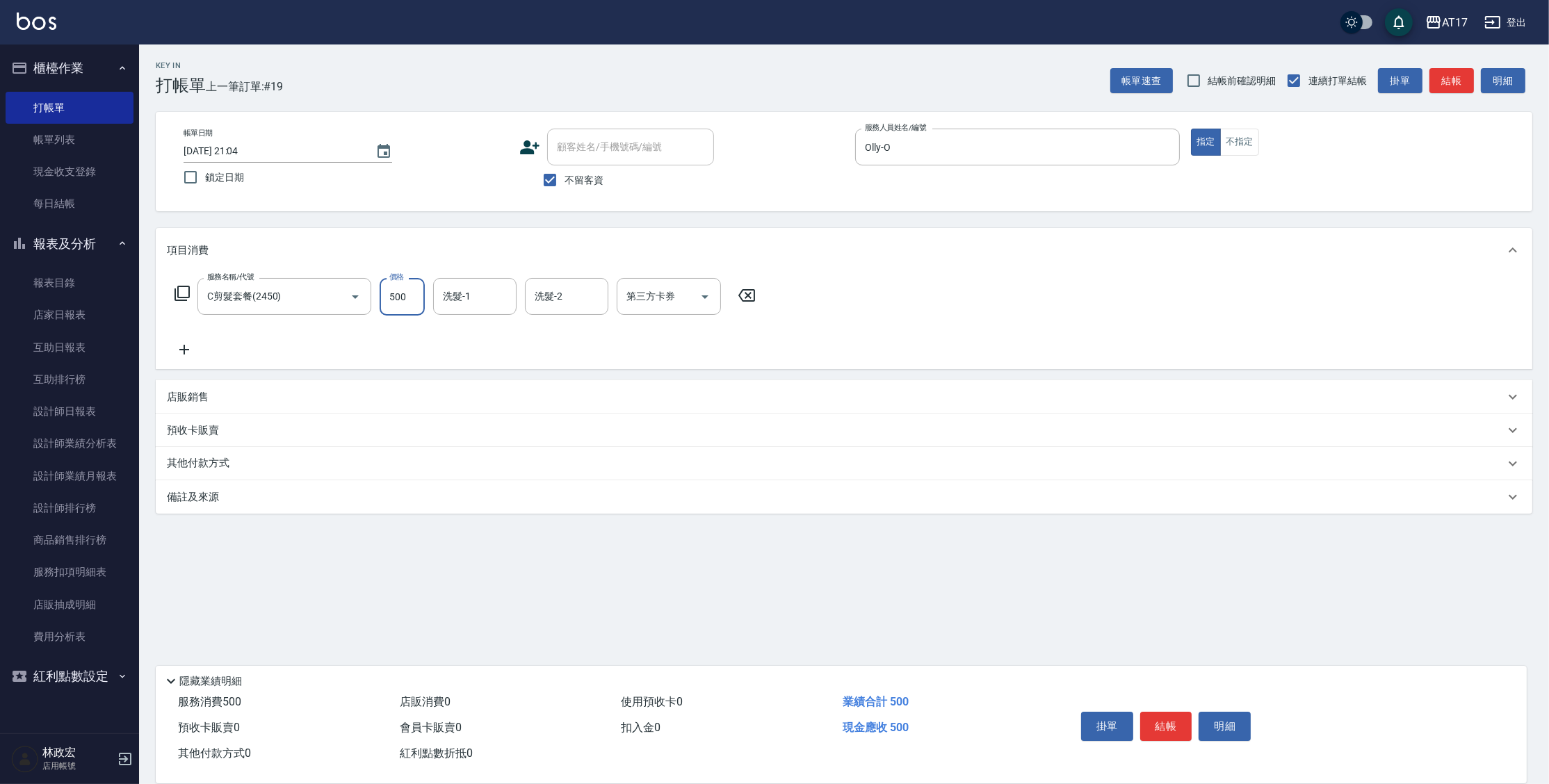
type input "500"
type input "[PERSON_NAME]-25"
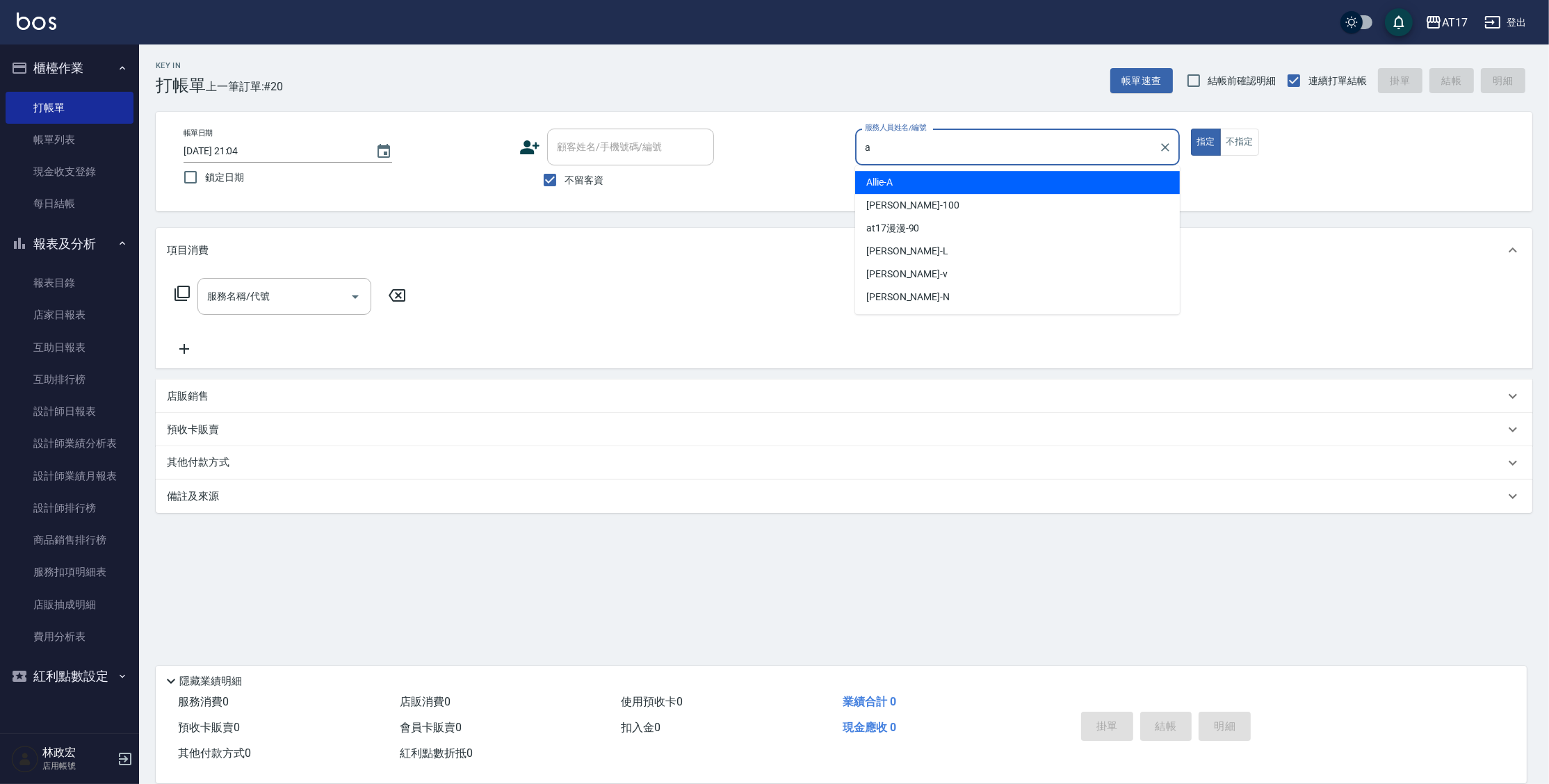
type input "Allie-A"
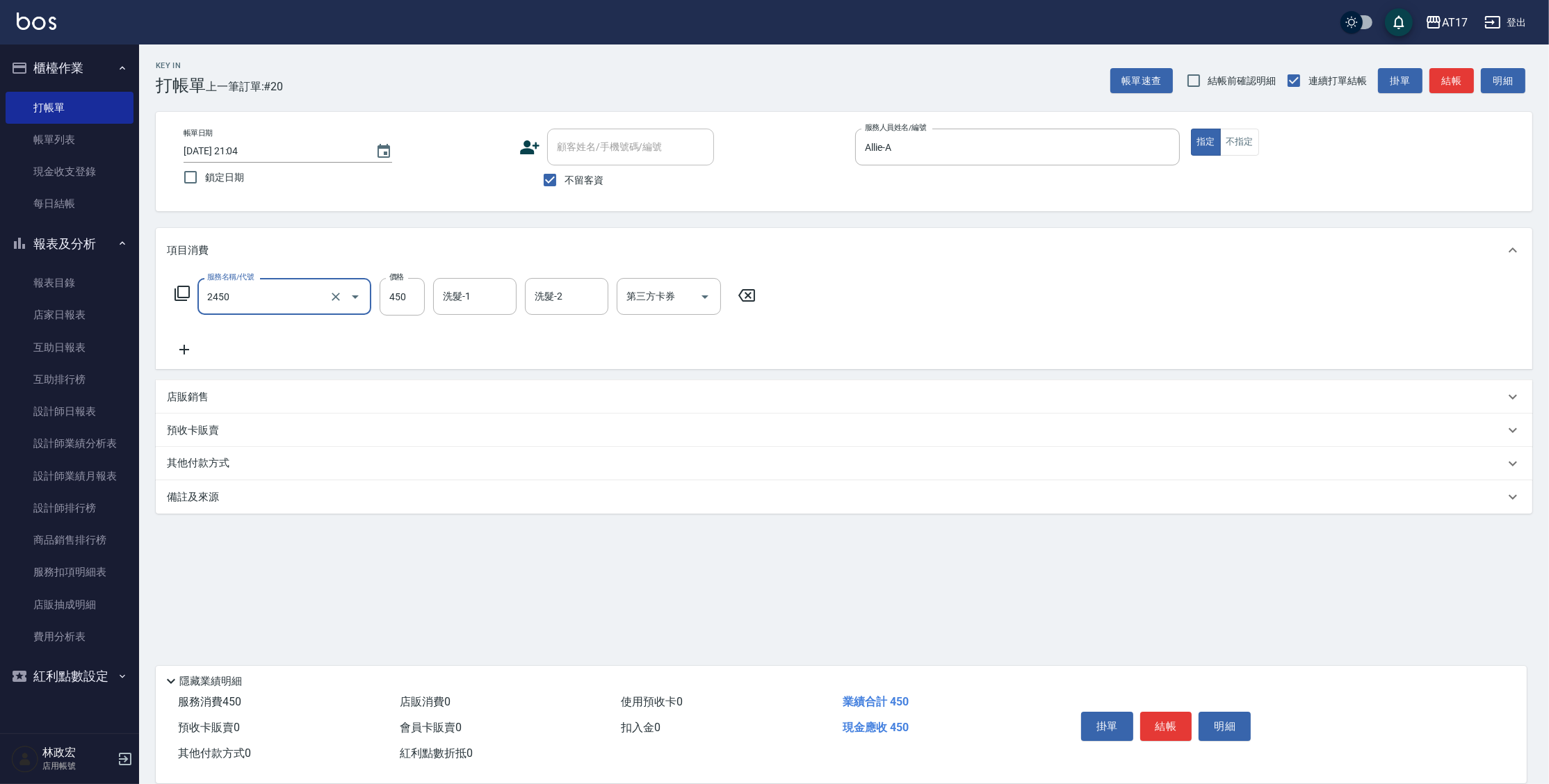
type input "C剪髮套餐(2450)"
type input "[PERSON_NAME]-22"
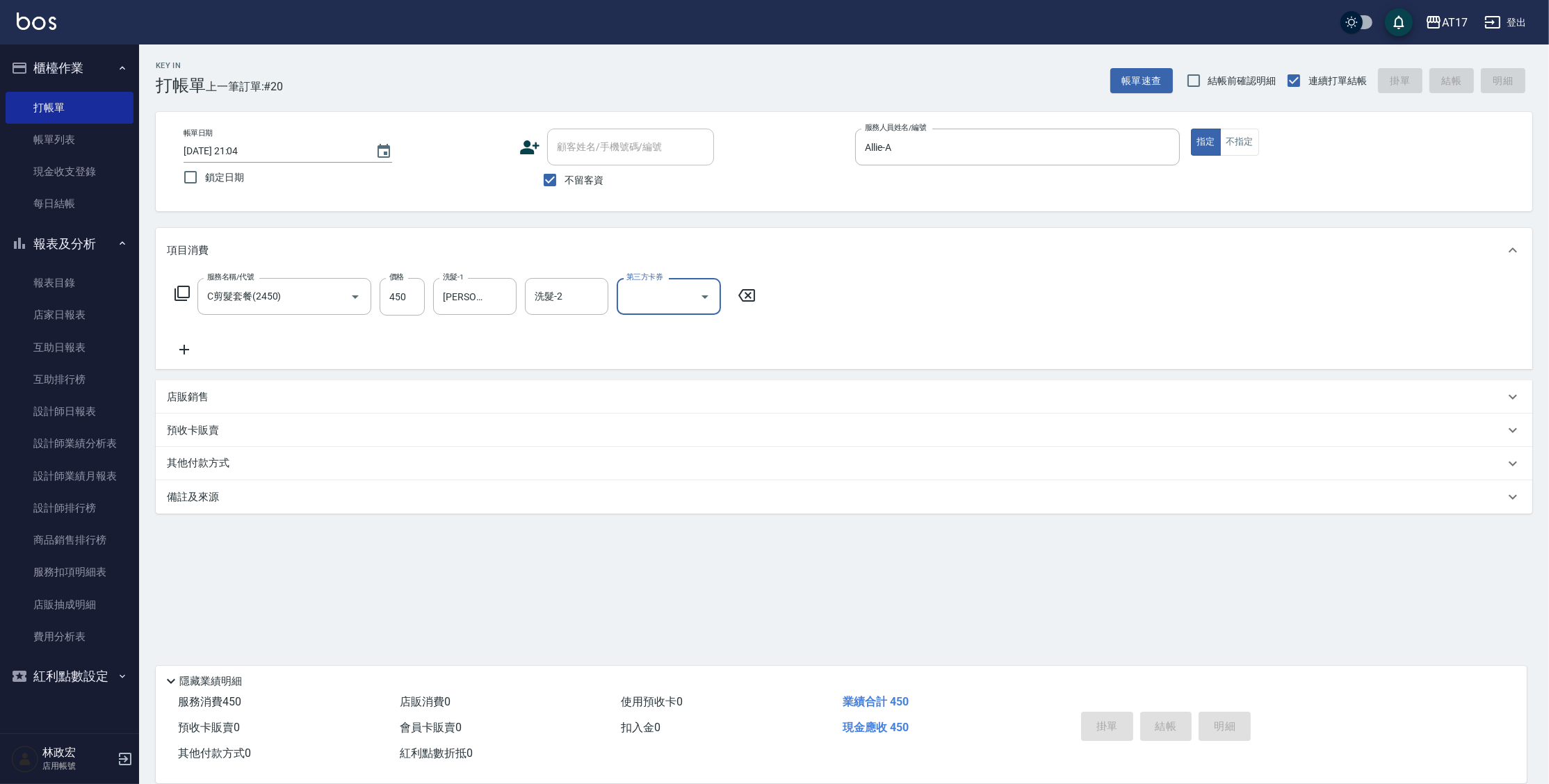
type input "[DATE] 21:05"
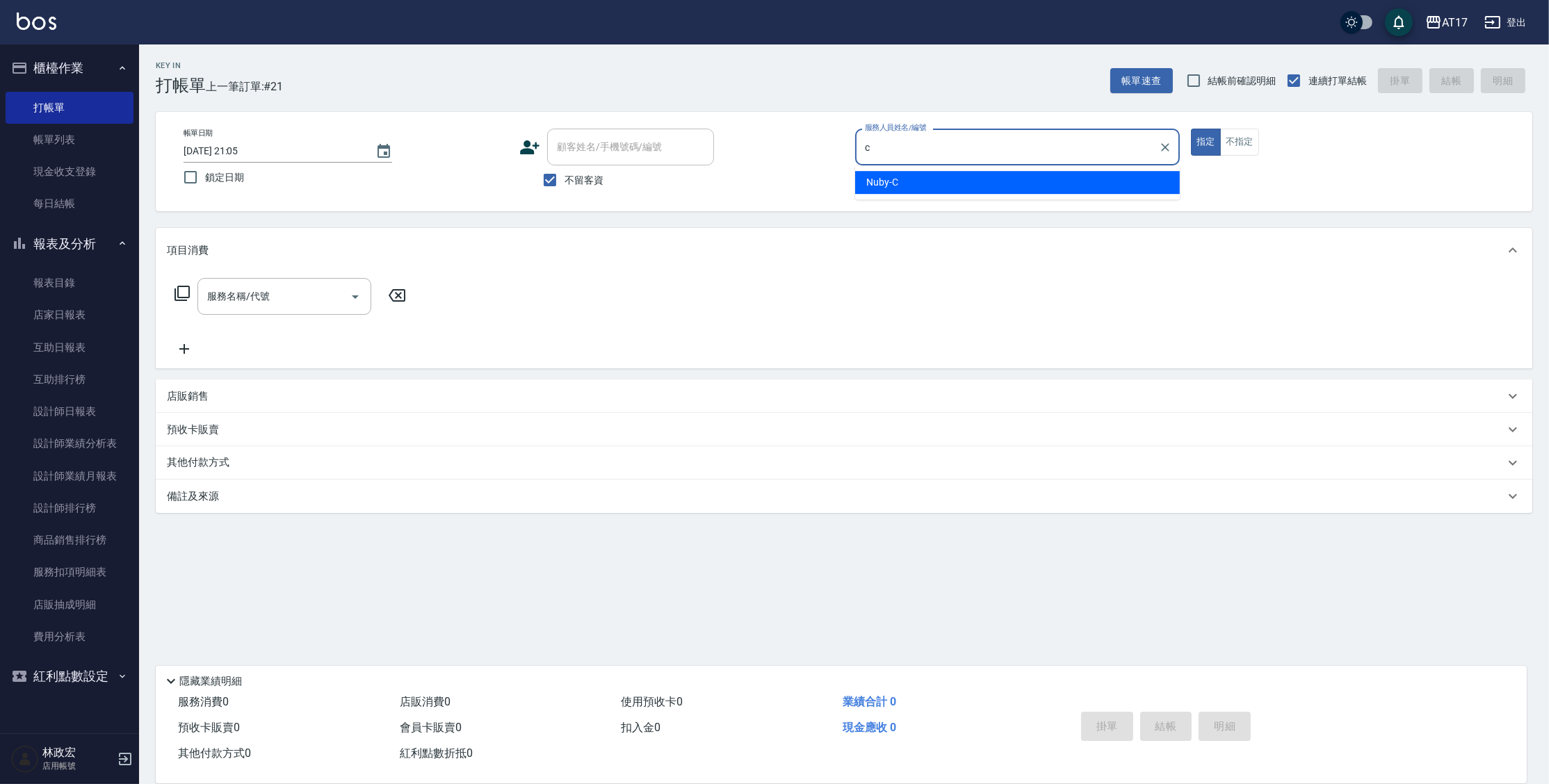
type input "Nuby-C"
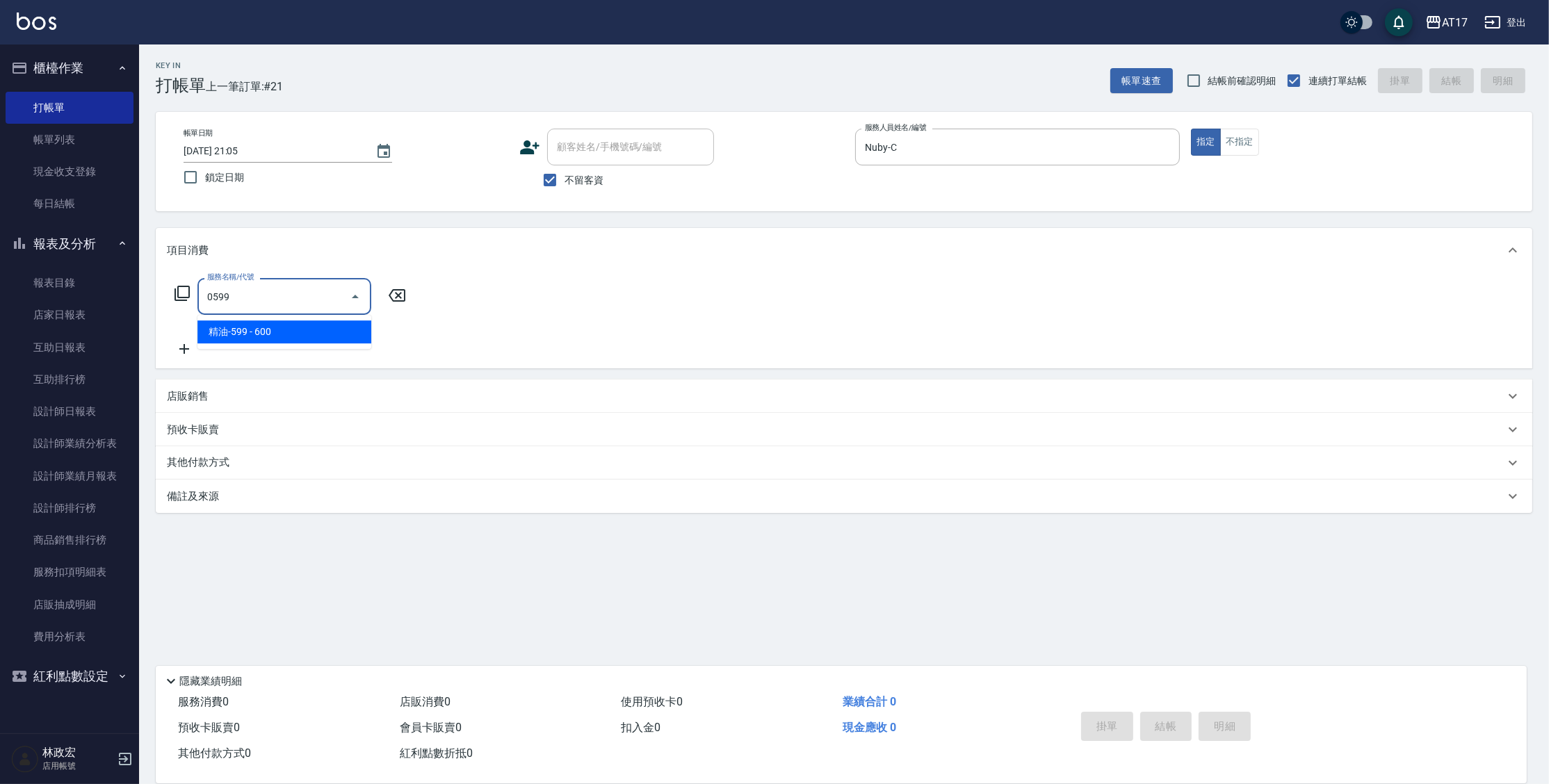
type input "精油-599(0599)"
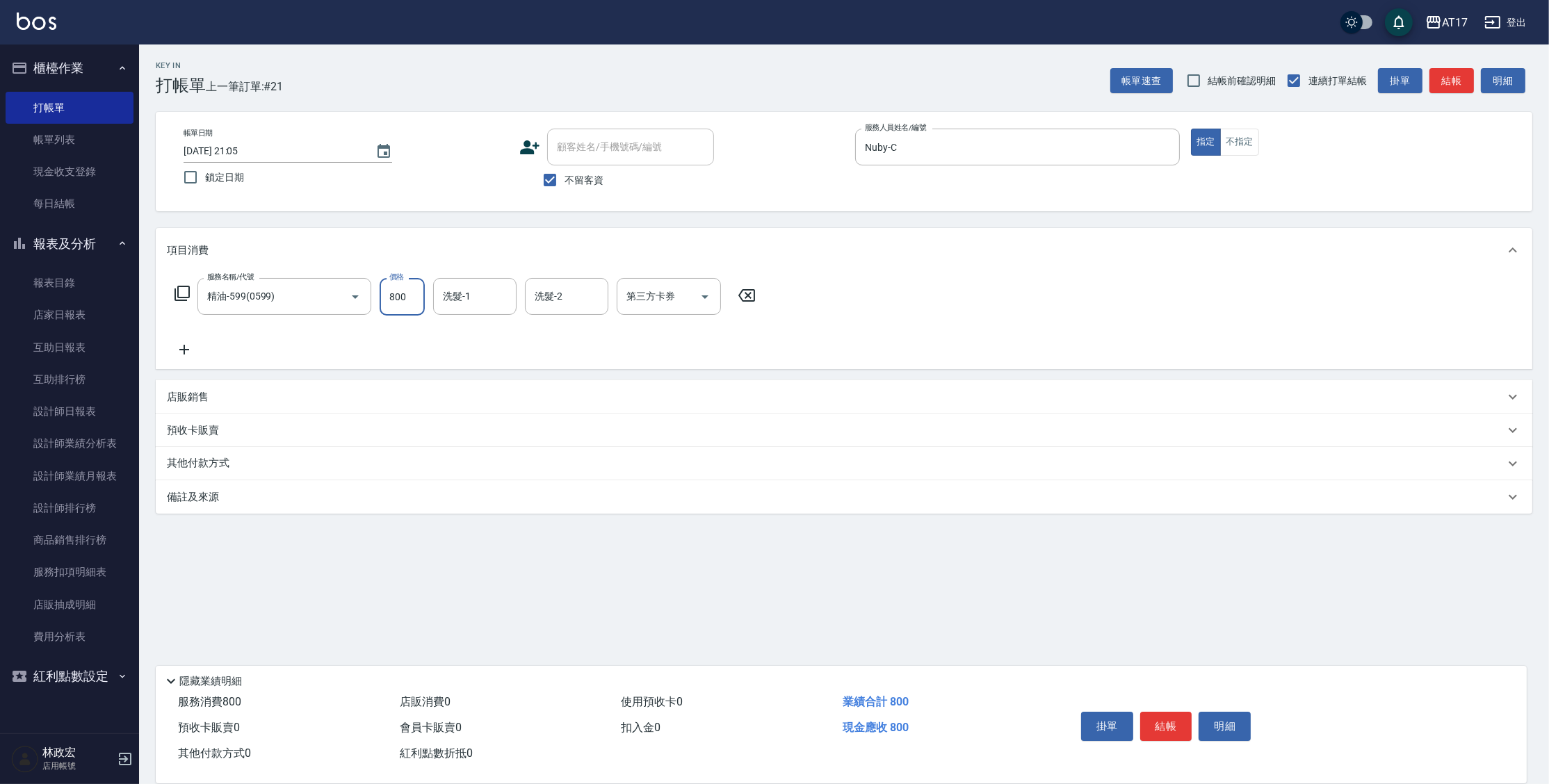
type input "800"
type input "Winne-W"
type input "儲值卡"
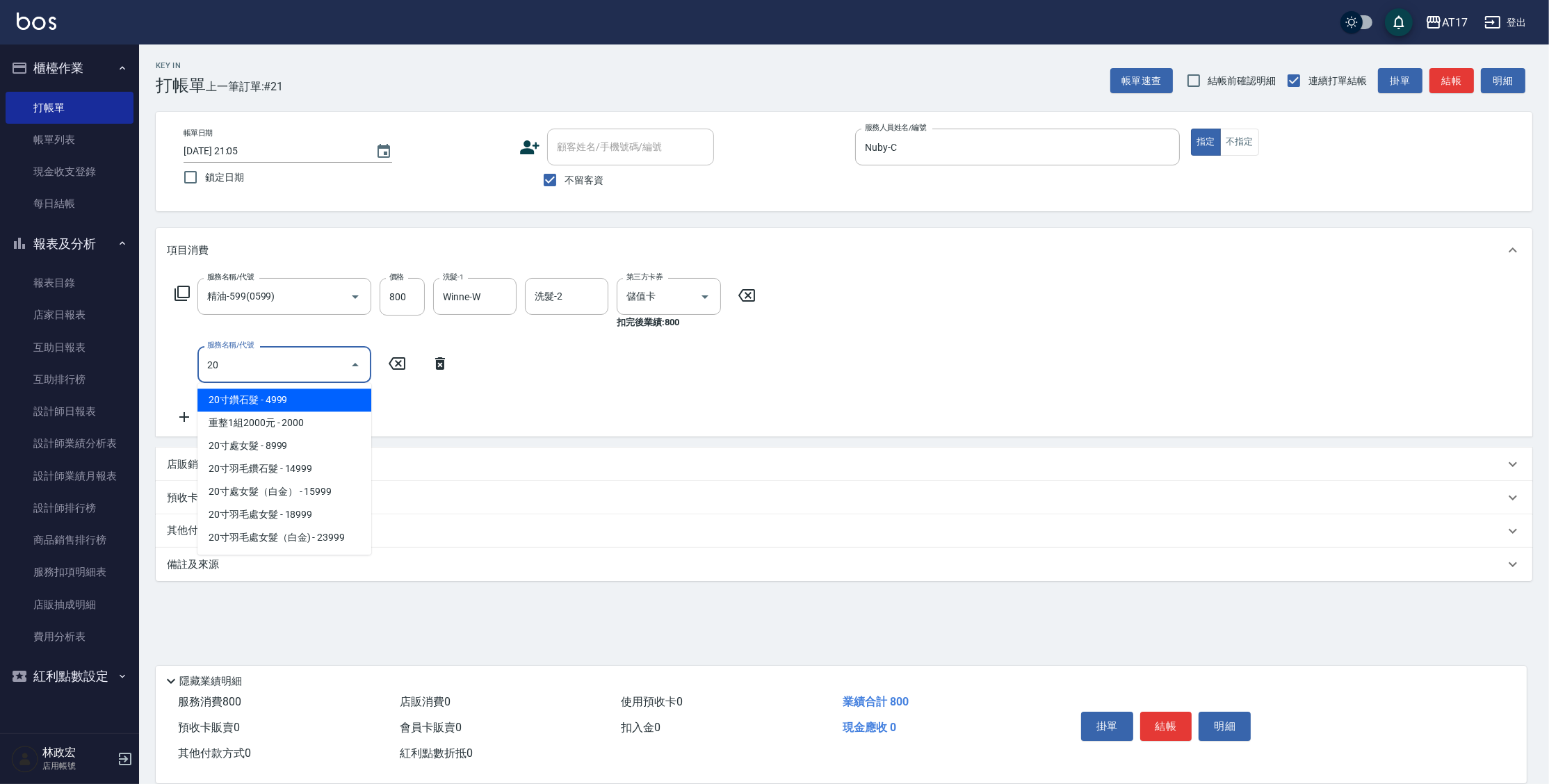
type input "200"
type input "剪髮(200)"
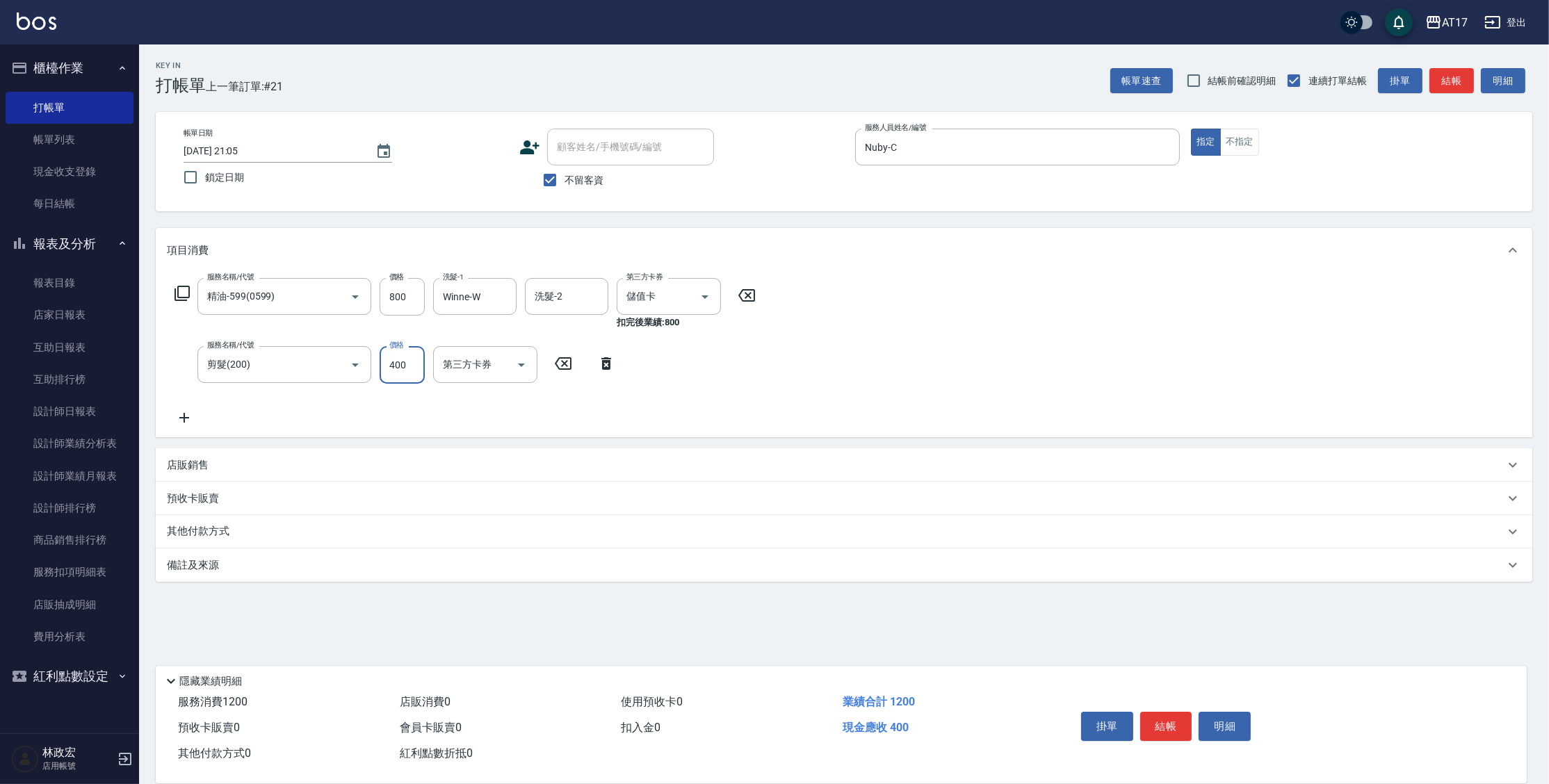
type input "400"
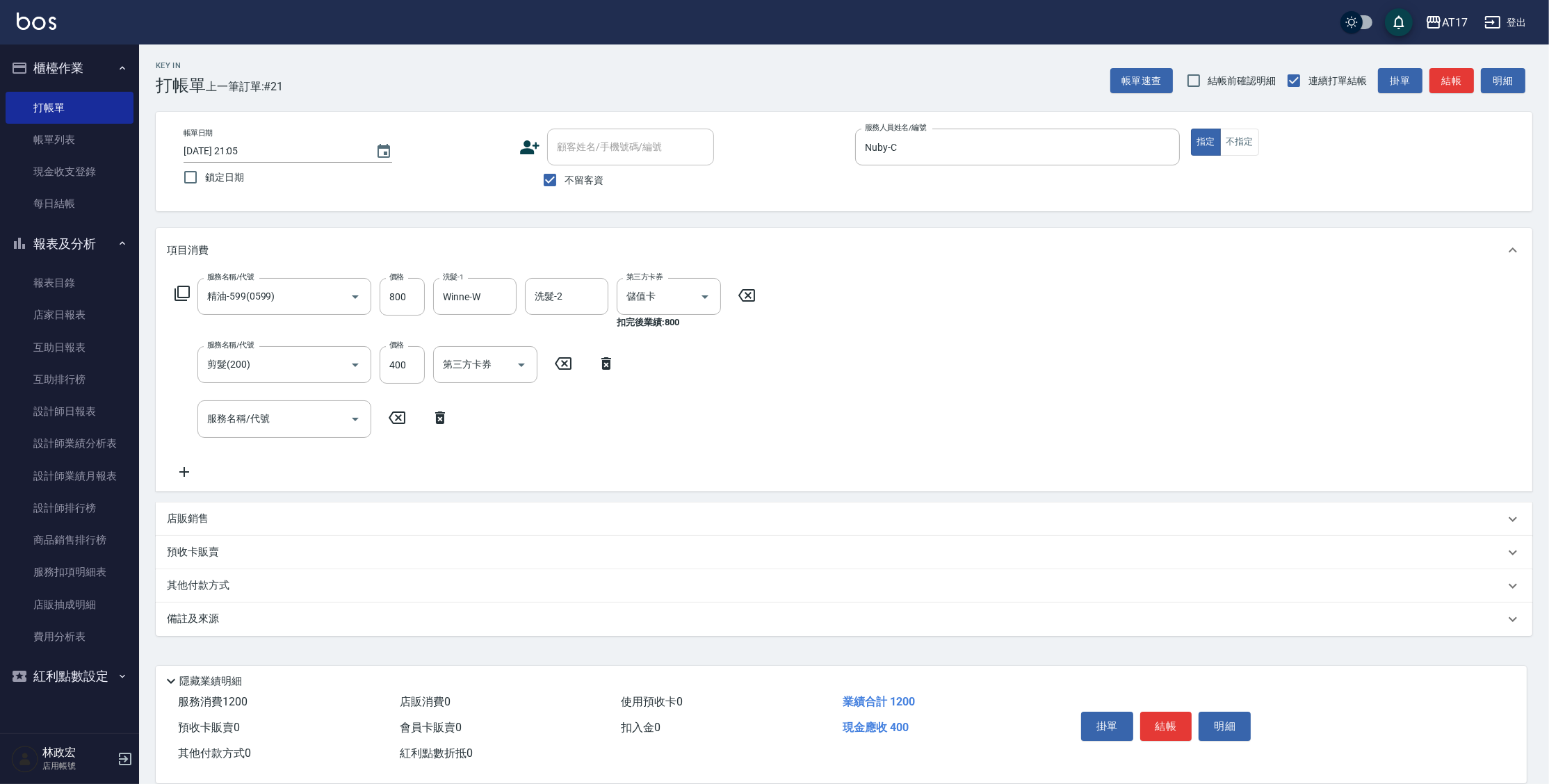
click at [204, 511] on div "店販銷售" at bounding box center [844, 519] width 1377 height 33
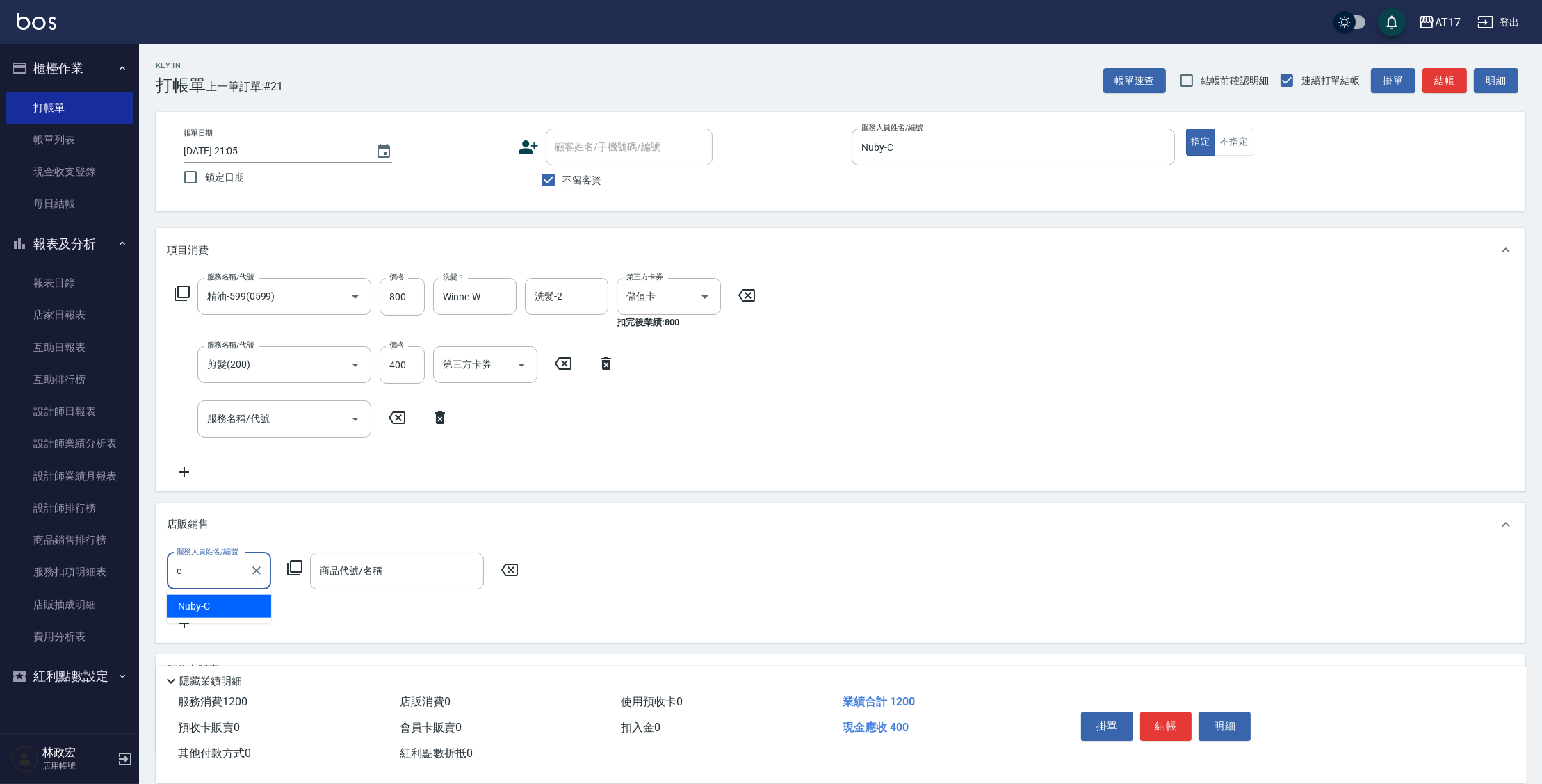
type input "Nuby-C"
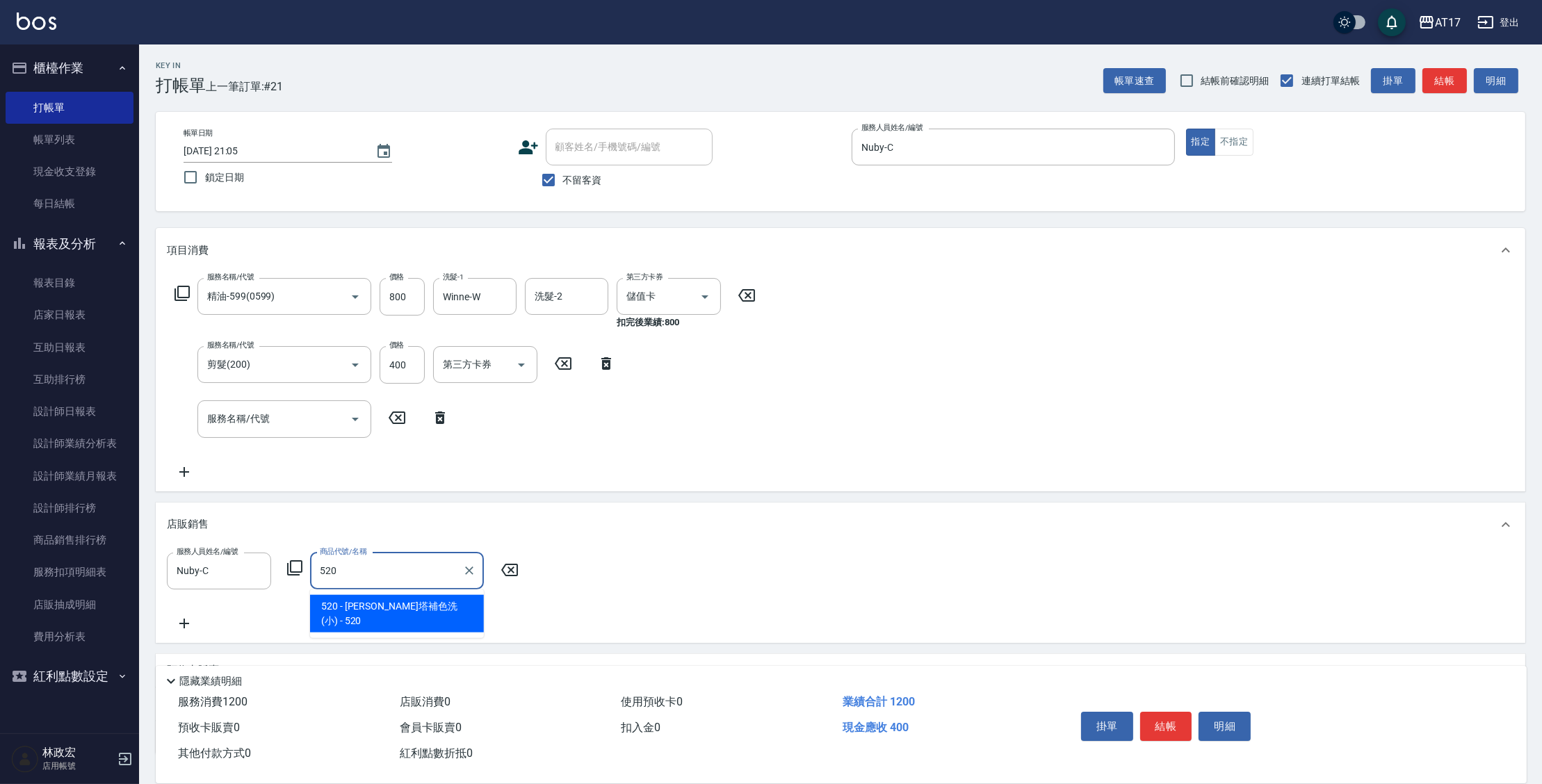
type input "[PERSON_NAME]塔補色洗(小)"
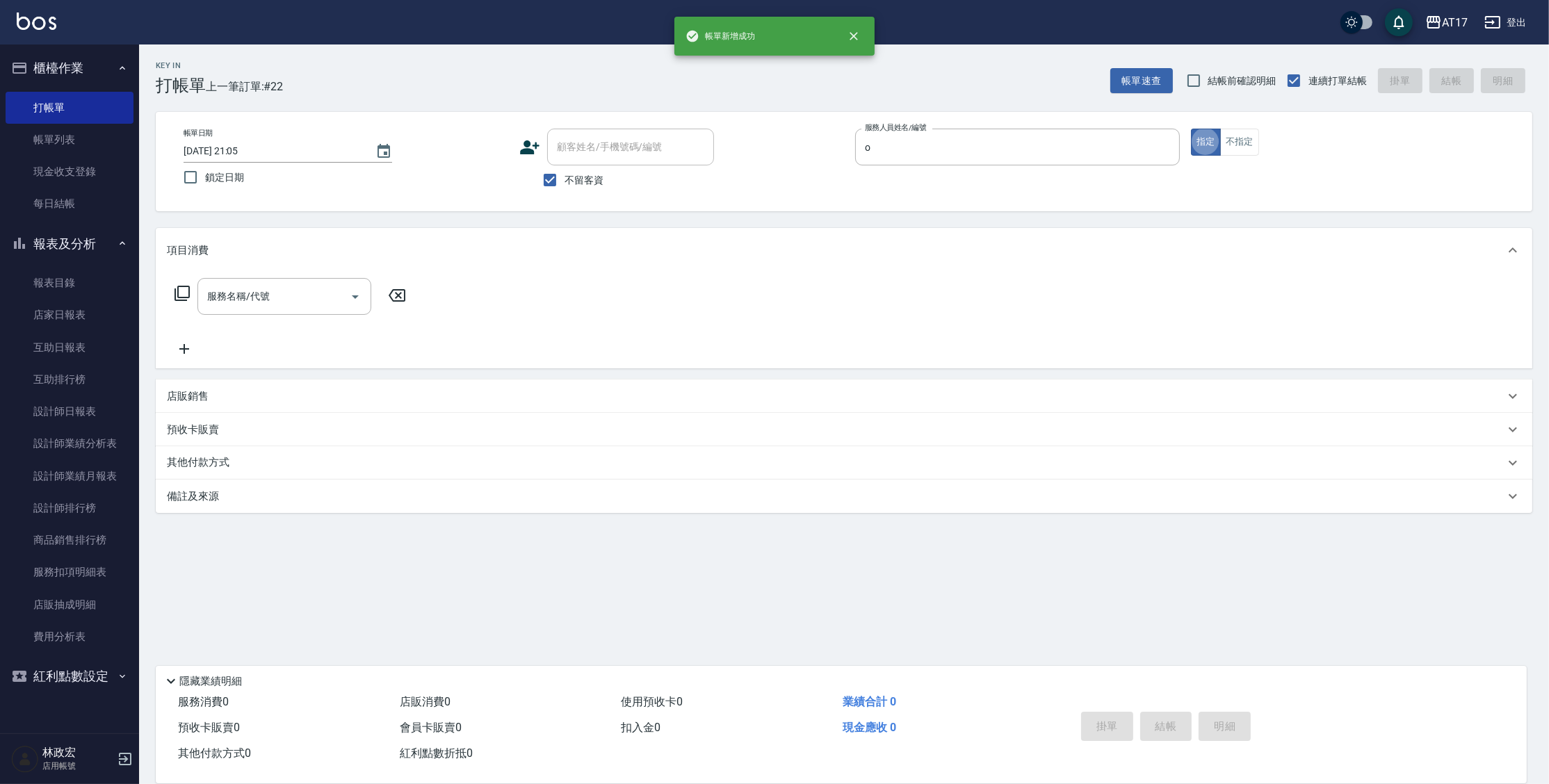
type input "Olly-O"
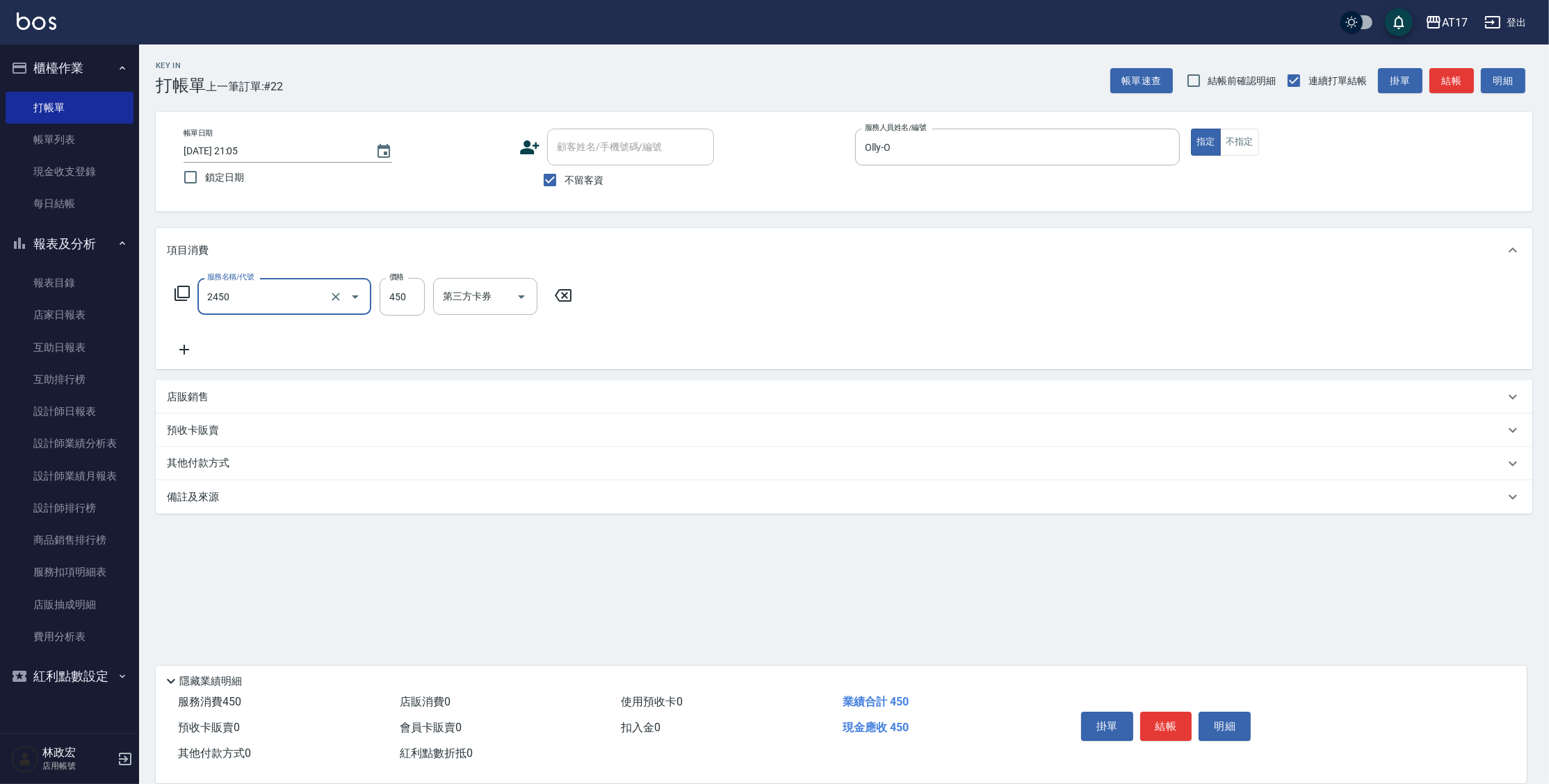
type input "C剪髮套餐(2450)"
type input "500"
type input "[PERSON_NAME]-25"
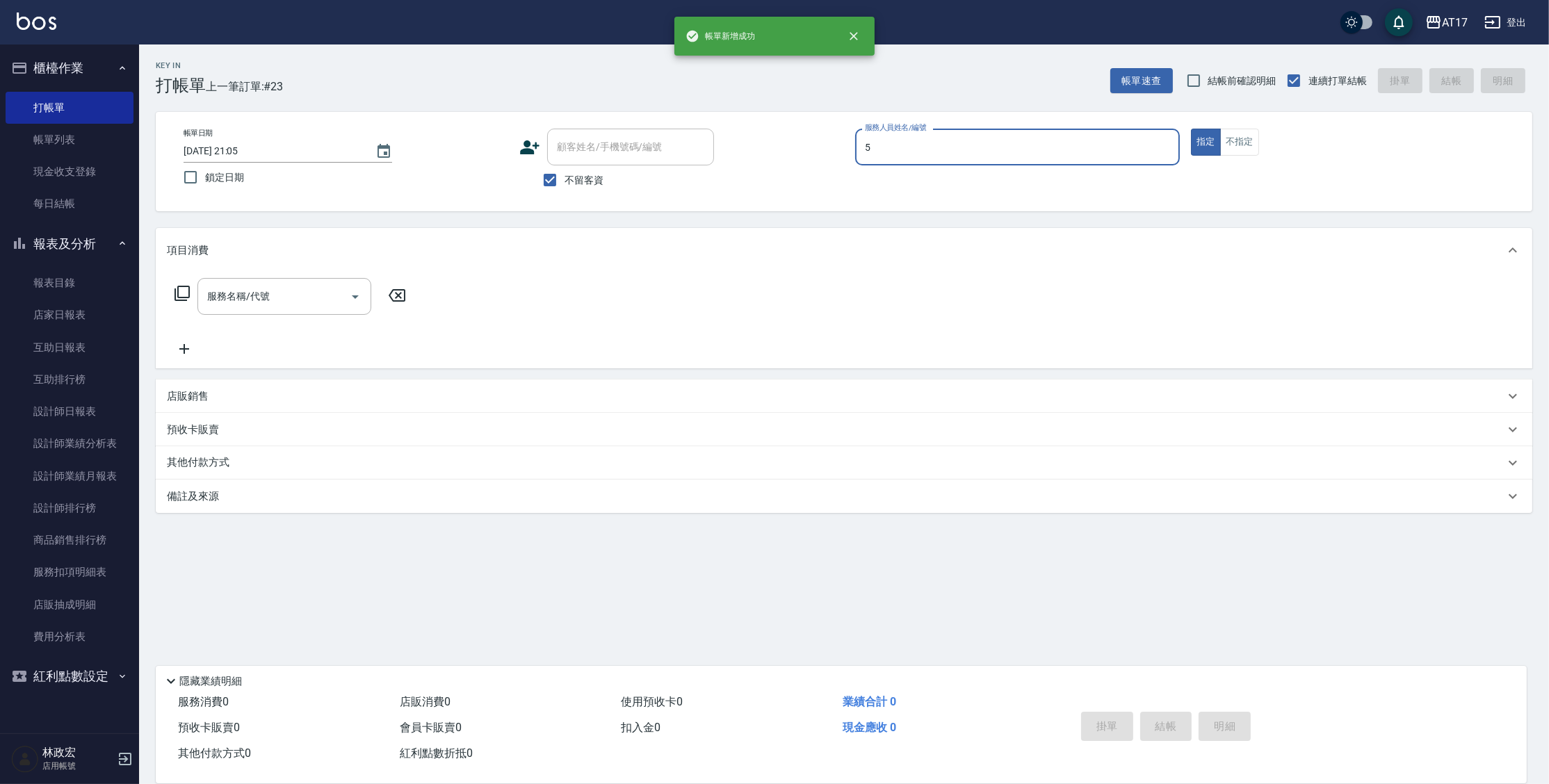
type input "獅-5"
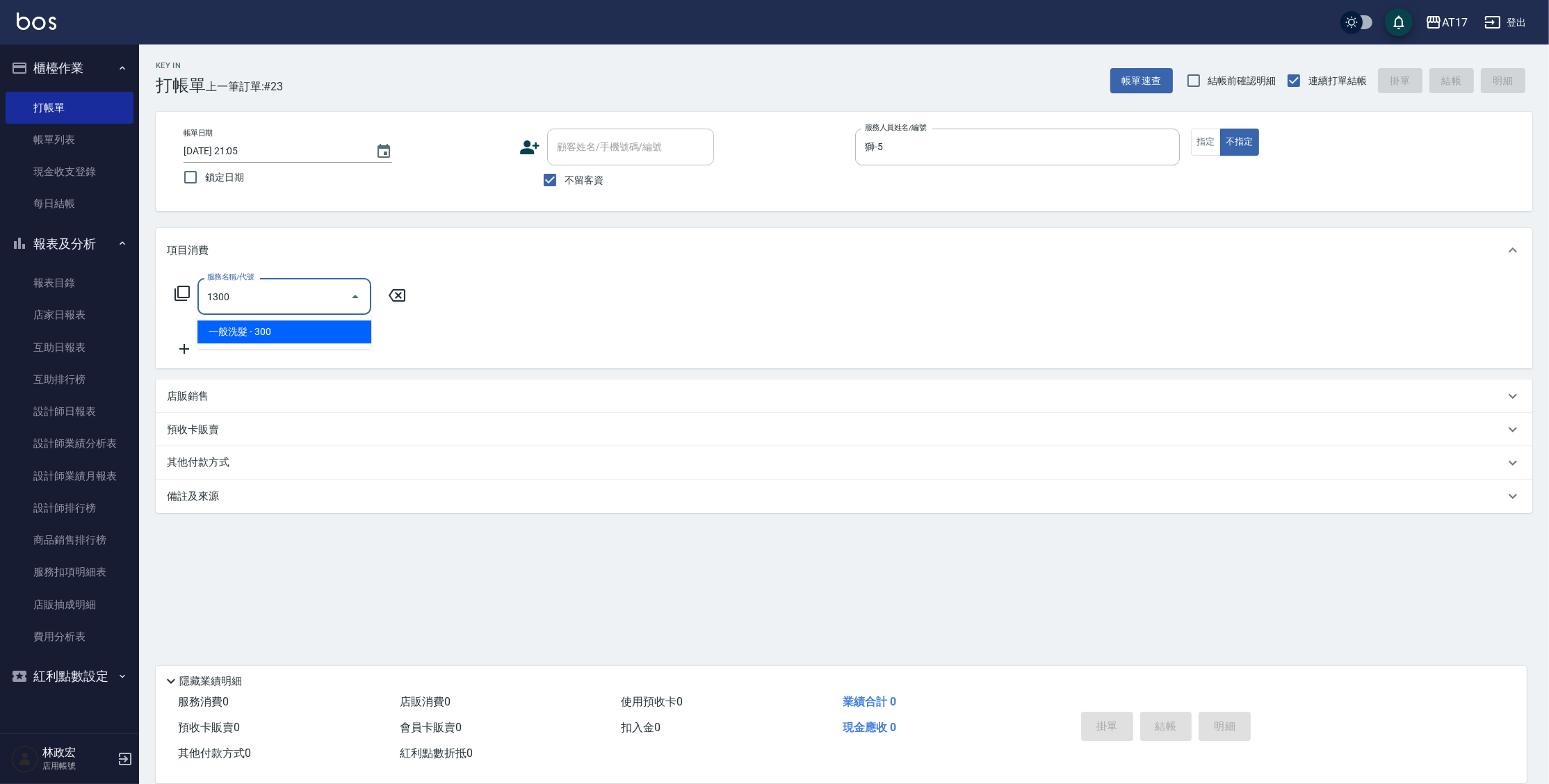
type input "一般洗髮(1300)"
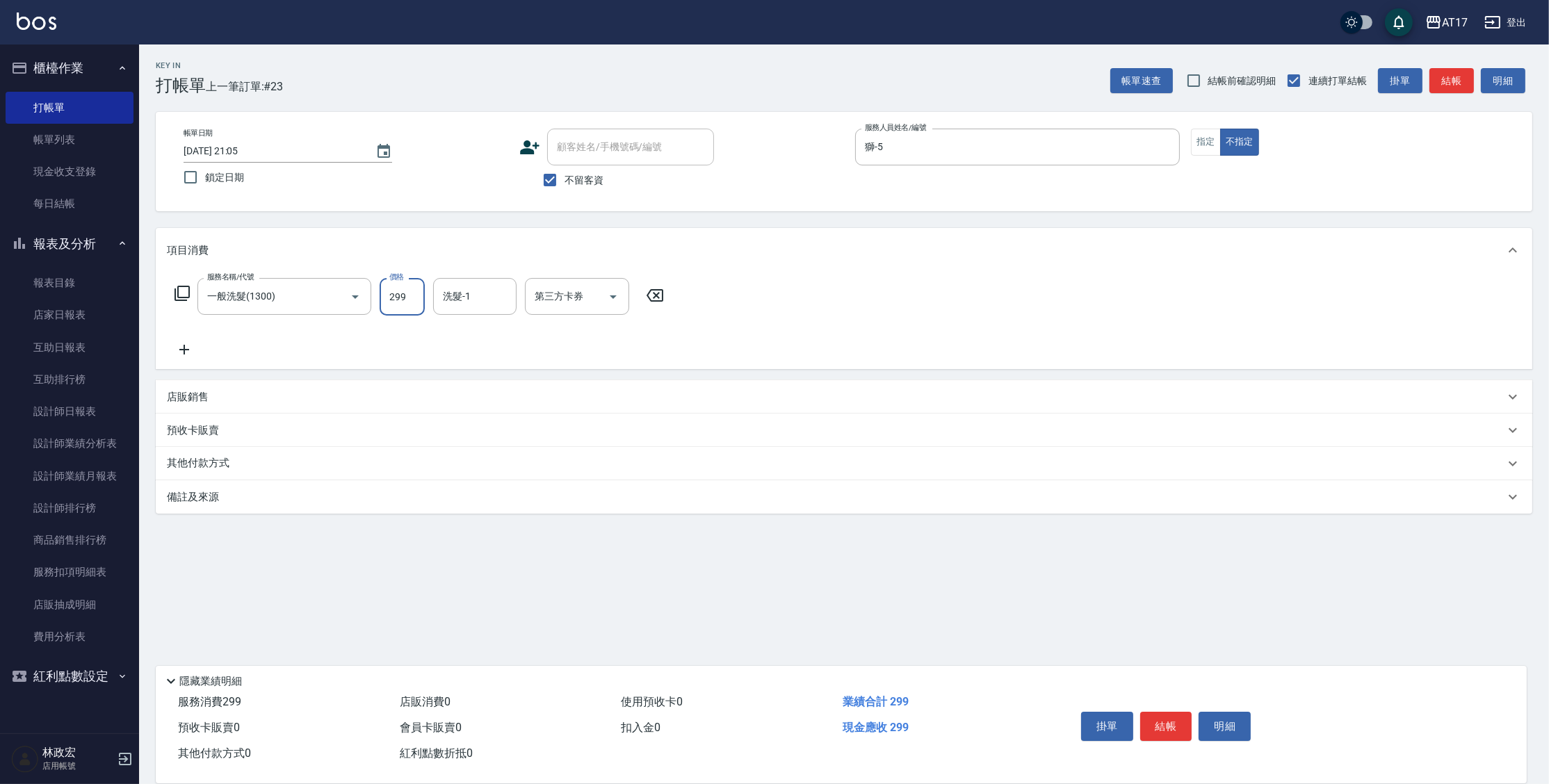
type input "299"
type input "[PERSON_NAME]-22"
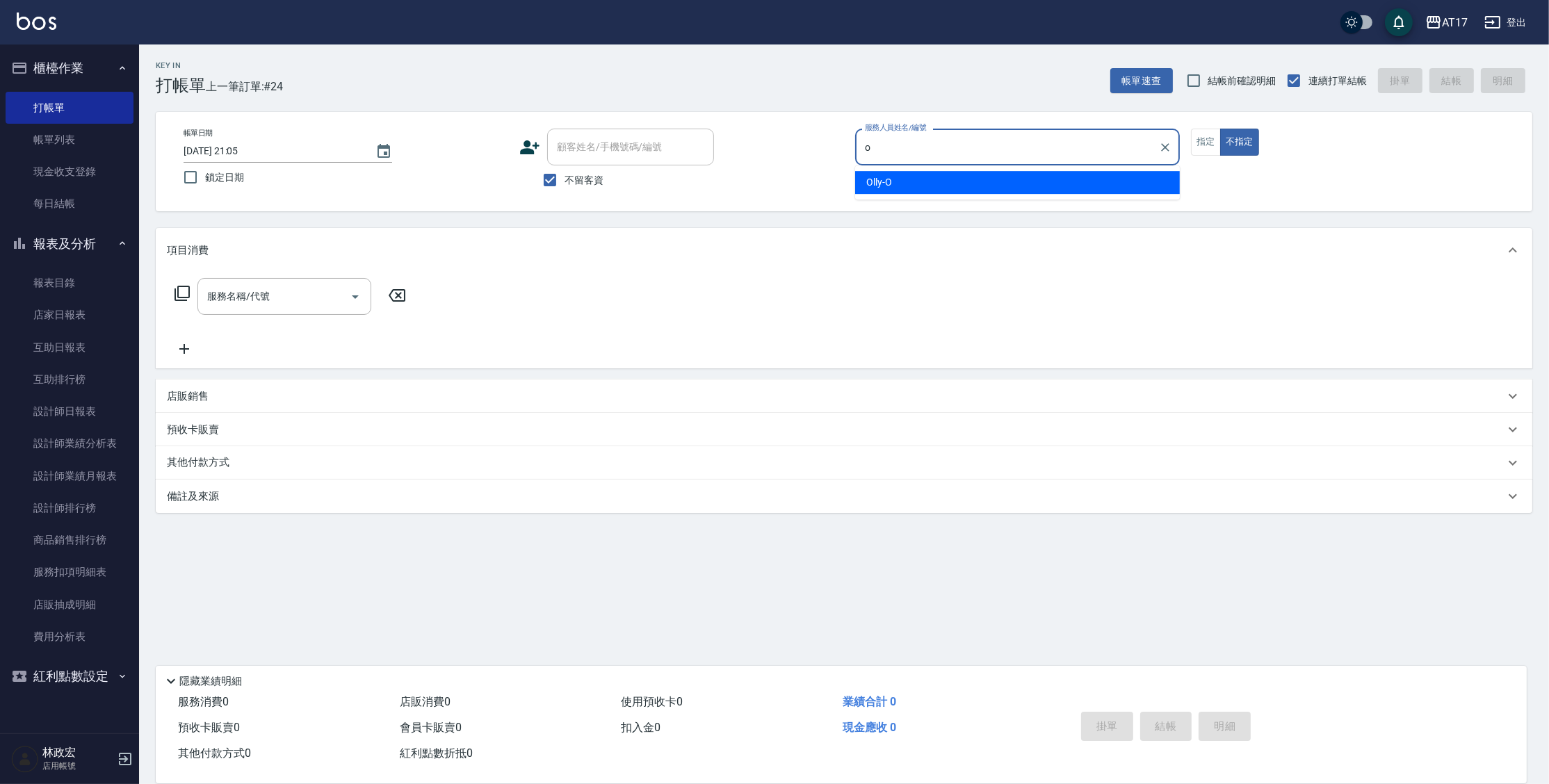
type input "Olly-O"
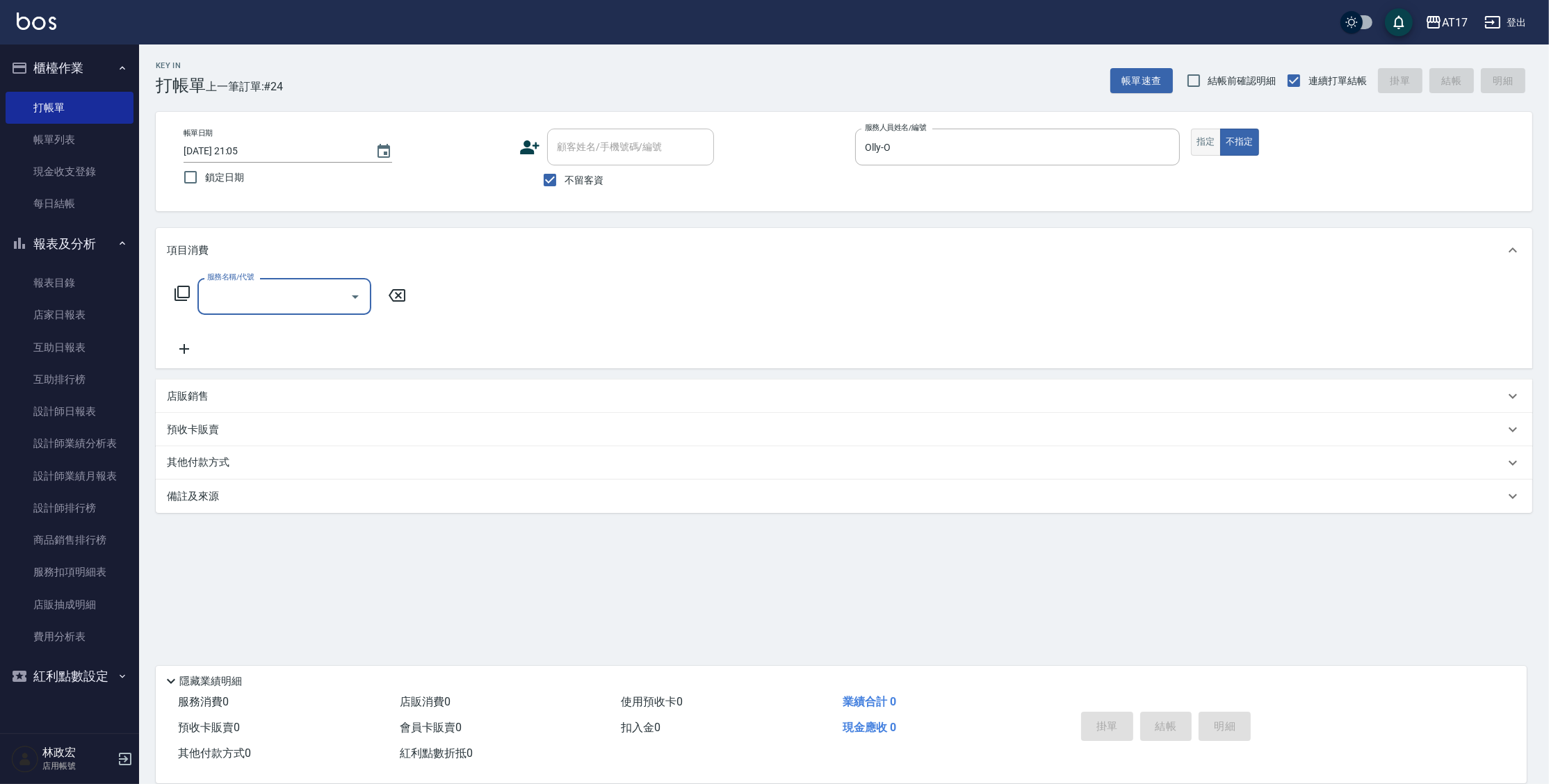
click at [1218, 135] on button "指定" at bounding box center [1207, 141] width 30 height 27
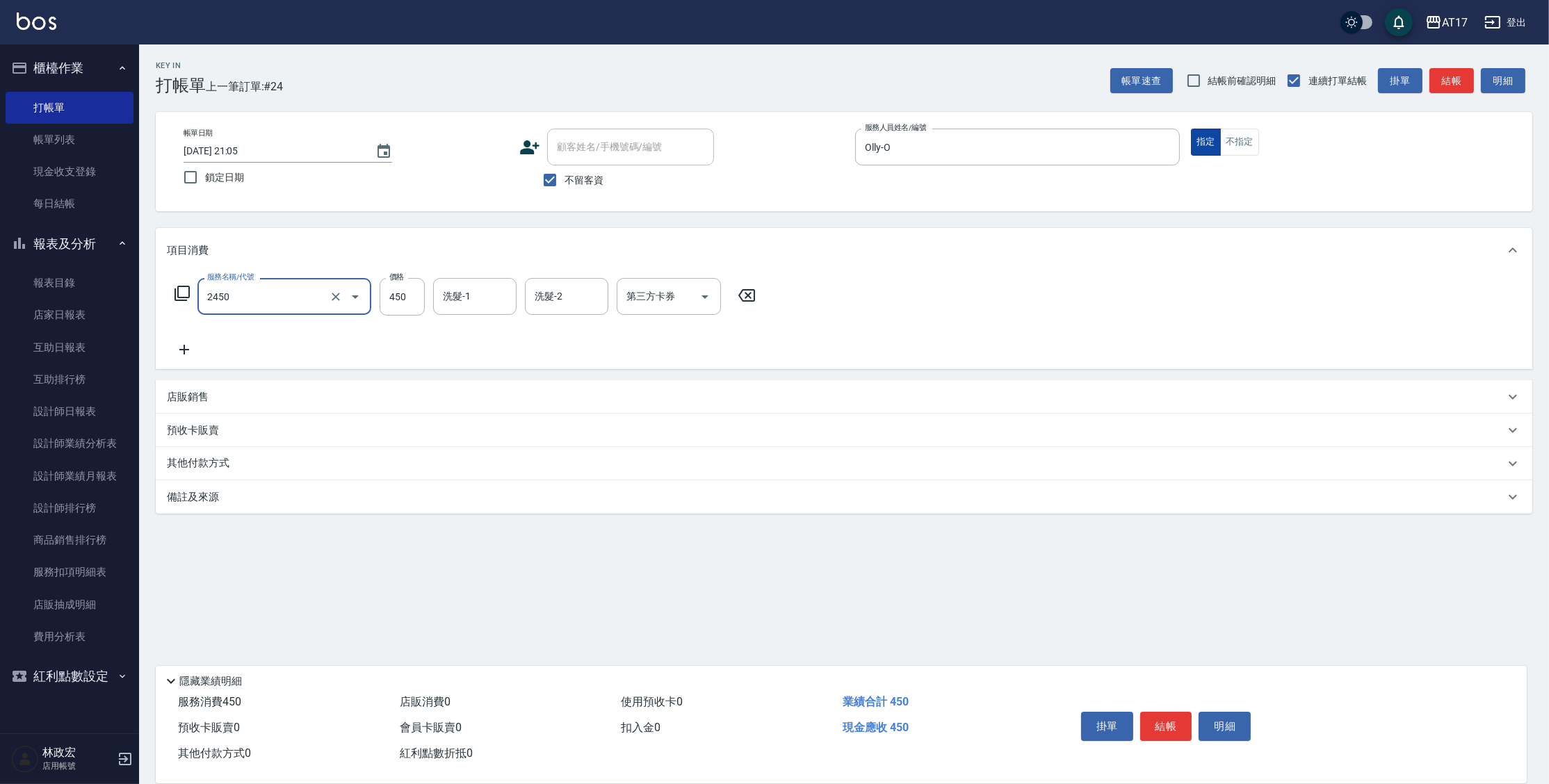
type input "C剪髮套餐(2450)"
type input "500"
type input "[PERSON_NAME]-25"
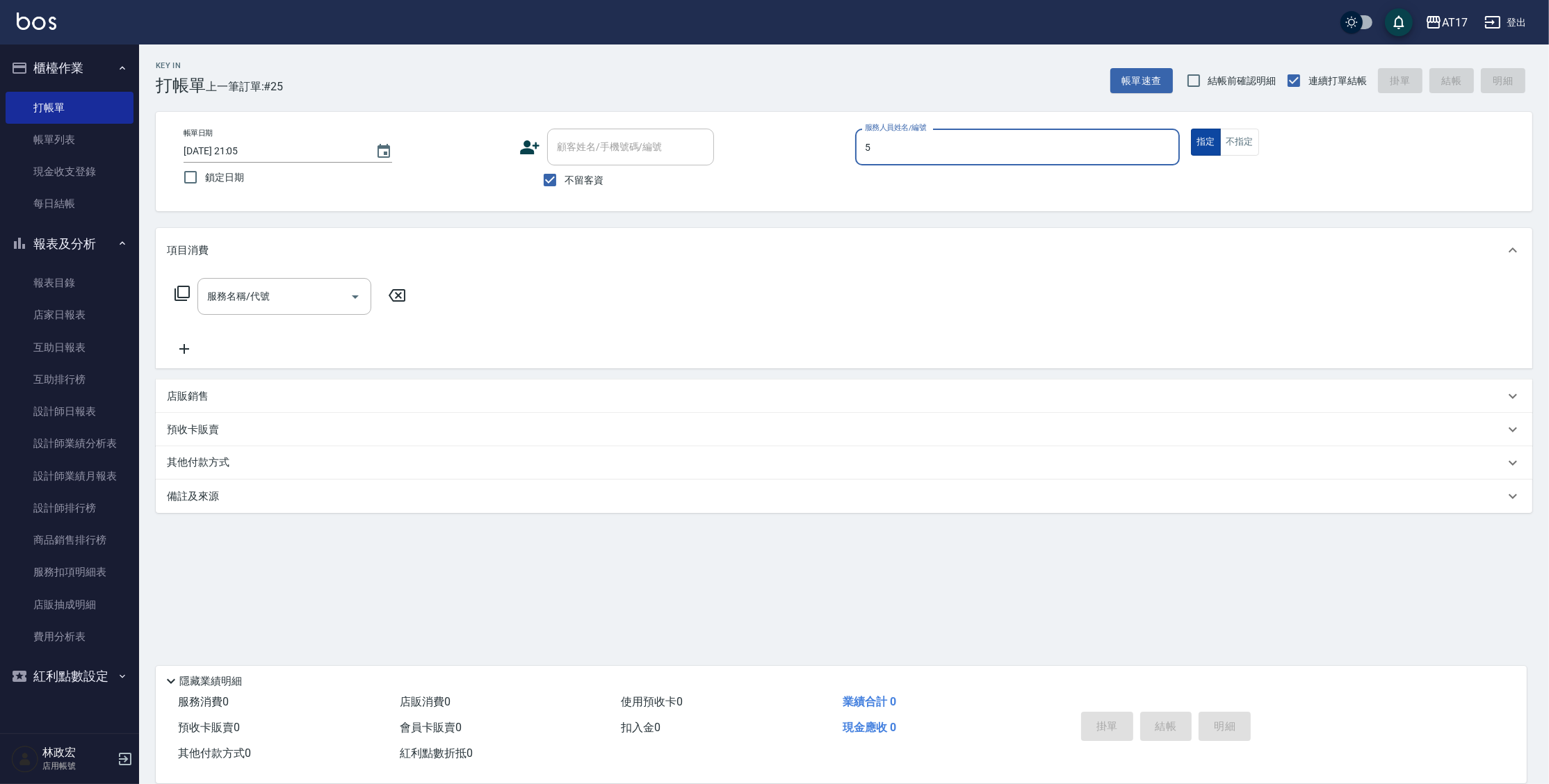
type input "獅-5"
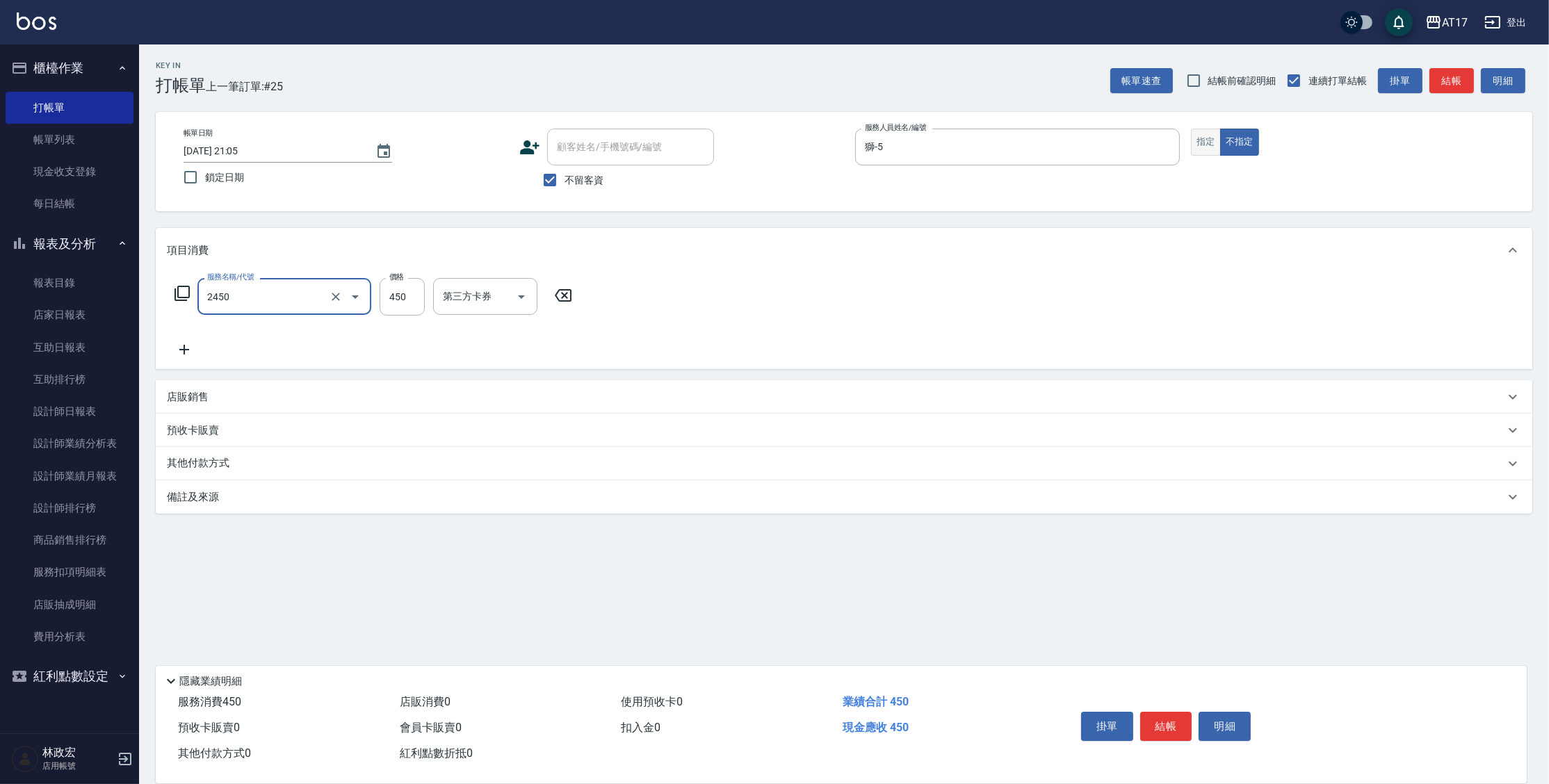
type input "C剪髮套餐(2450)"
type input "[PERSON_NAME]-22"
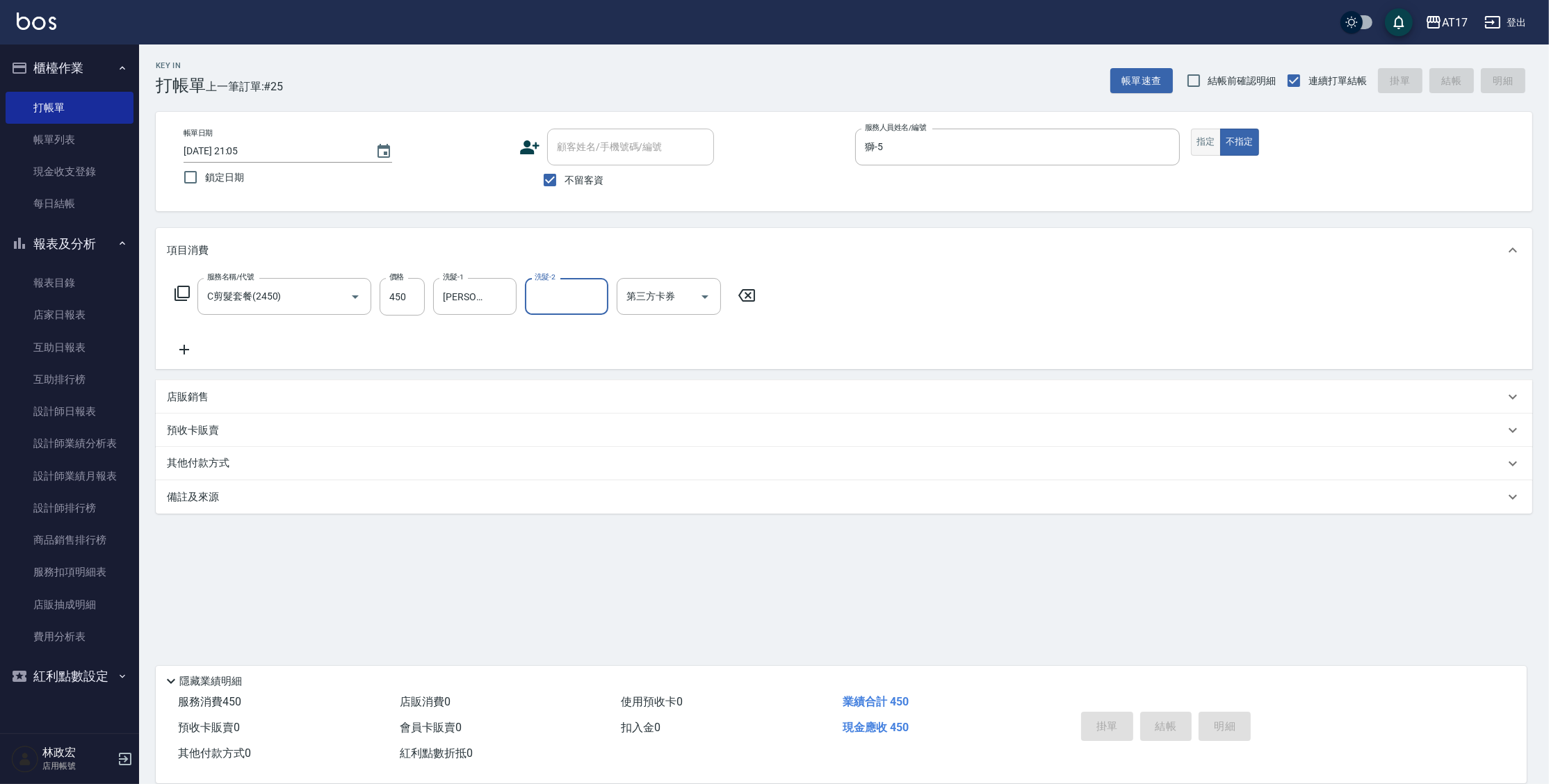
type input "[DATE] 21:06"
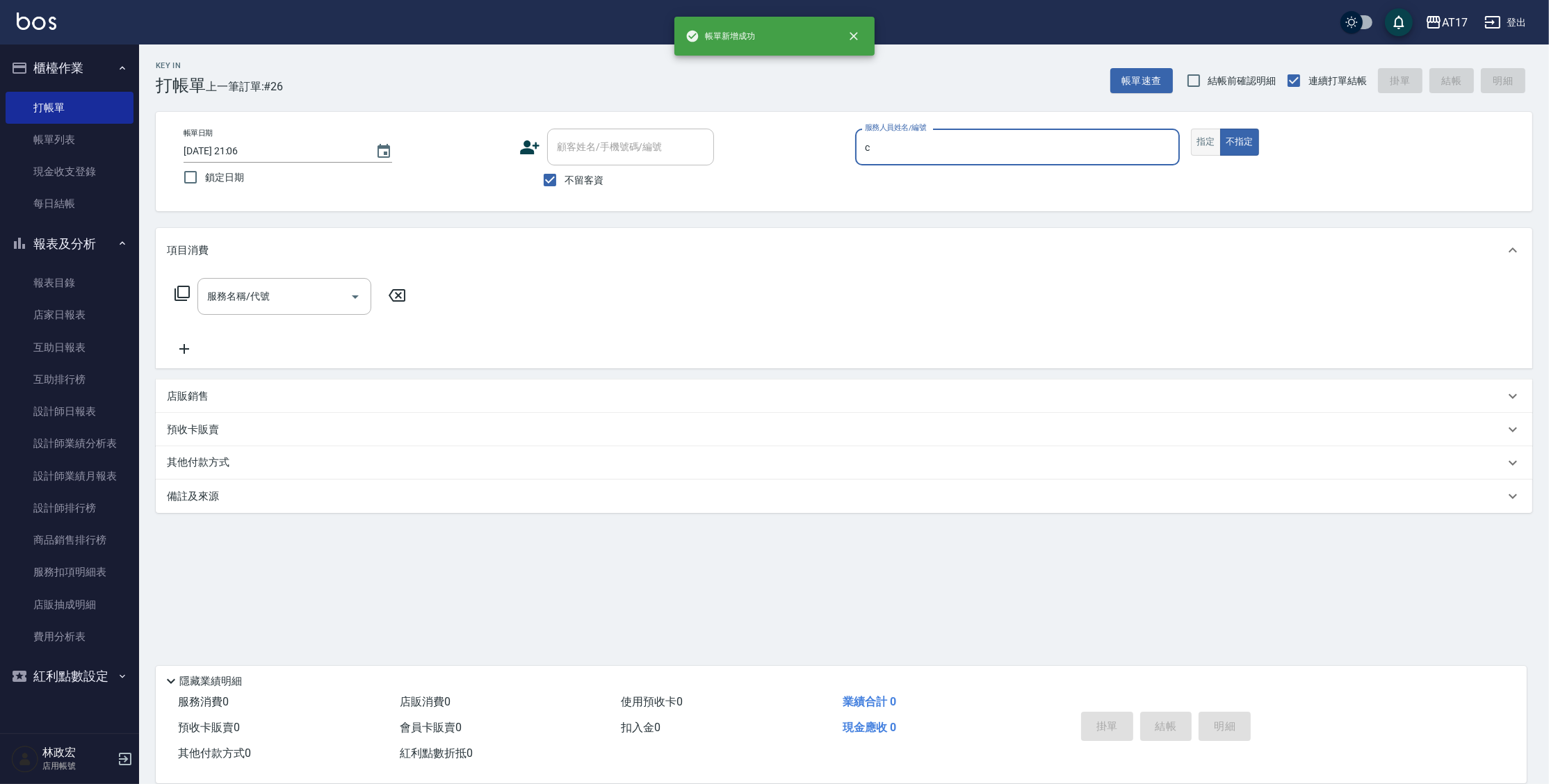
type input "Nuby-C"
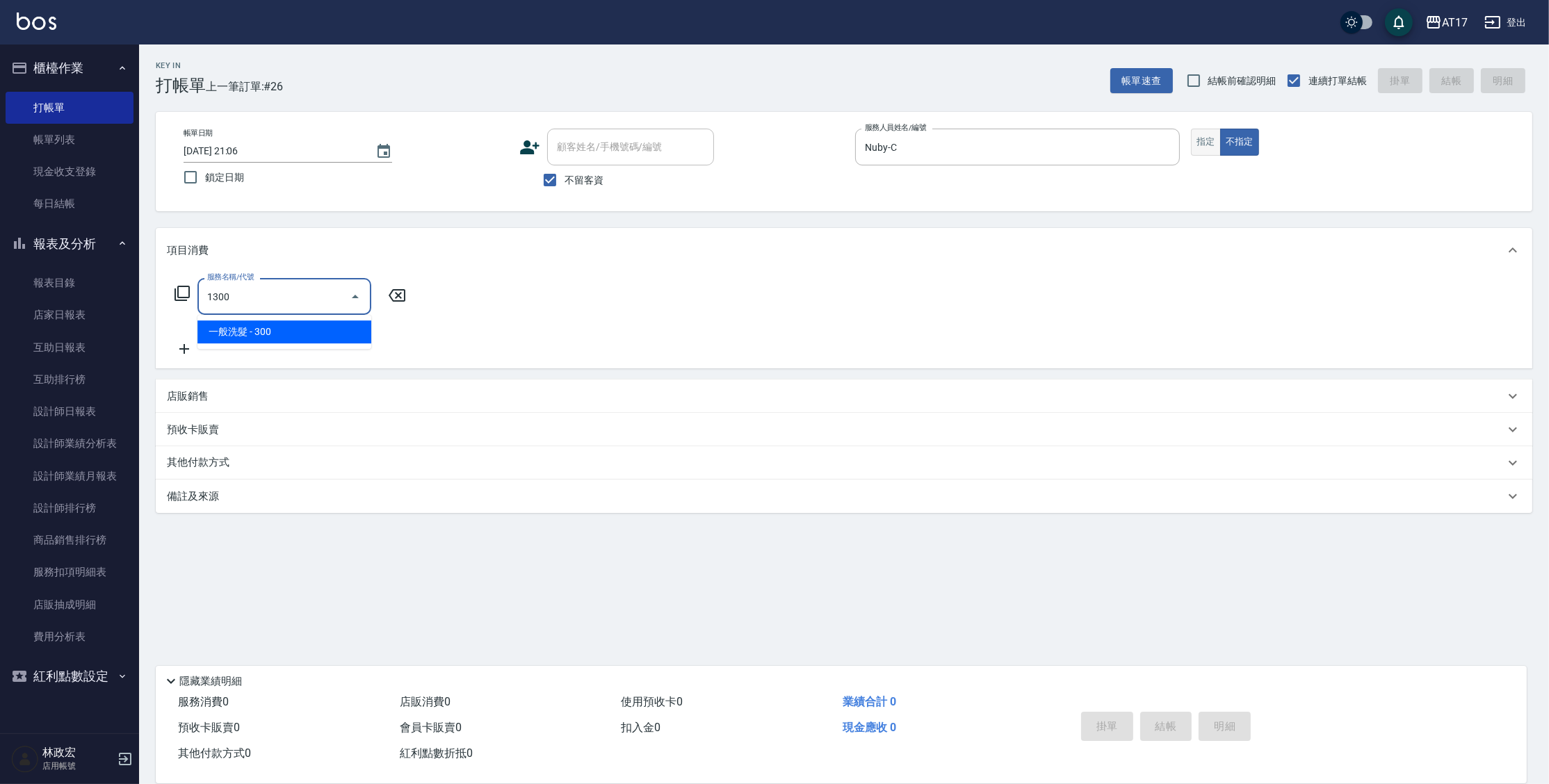
type input "一般洗髮(1300)"
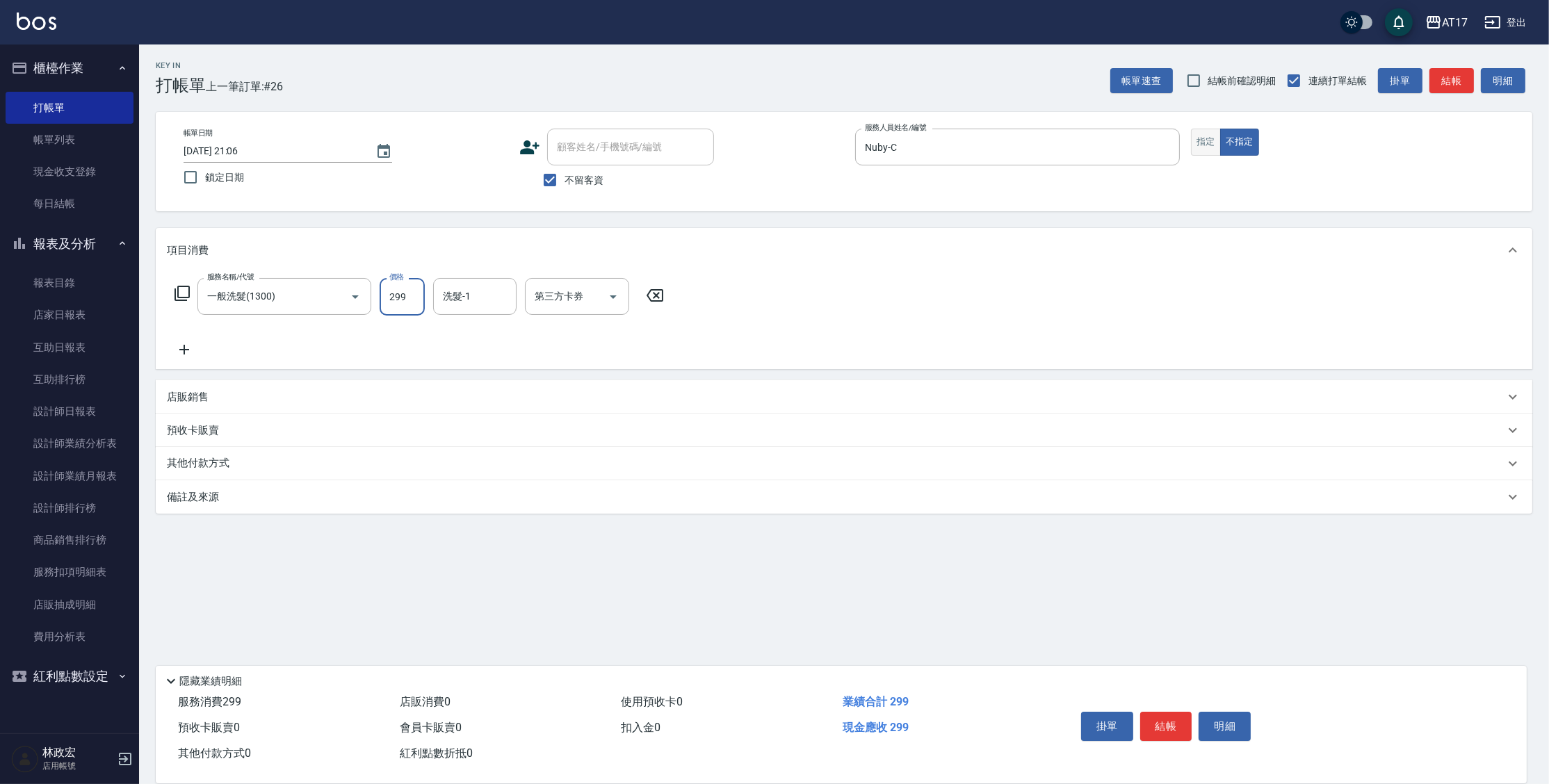
type input "299"
type input "Winne-W"
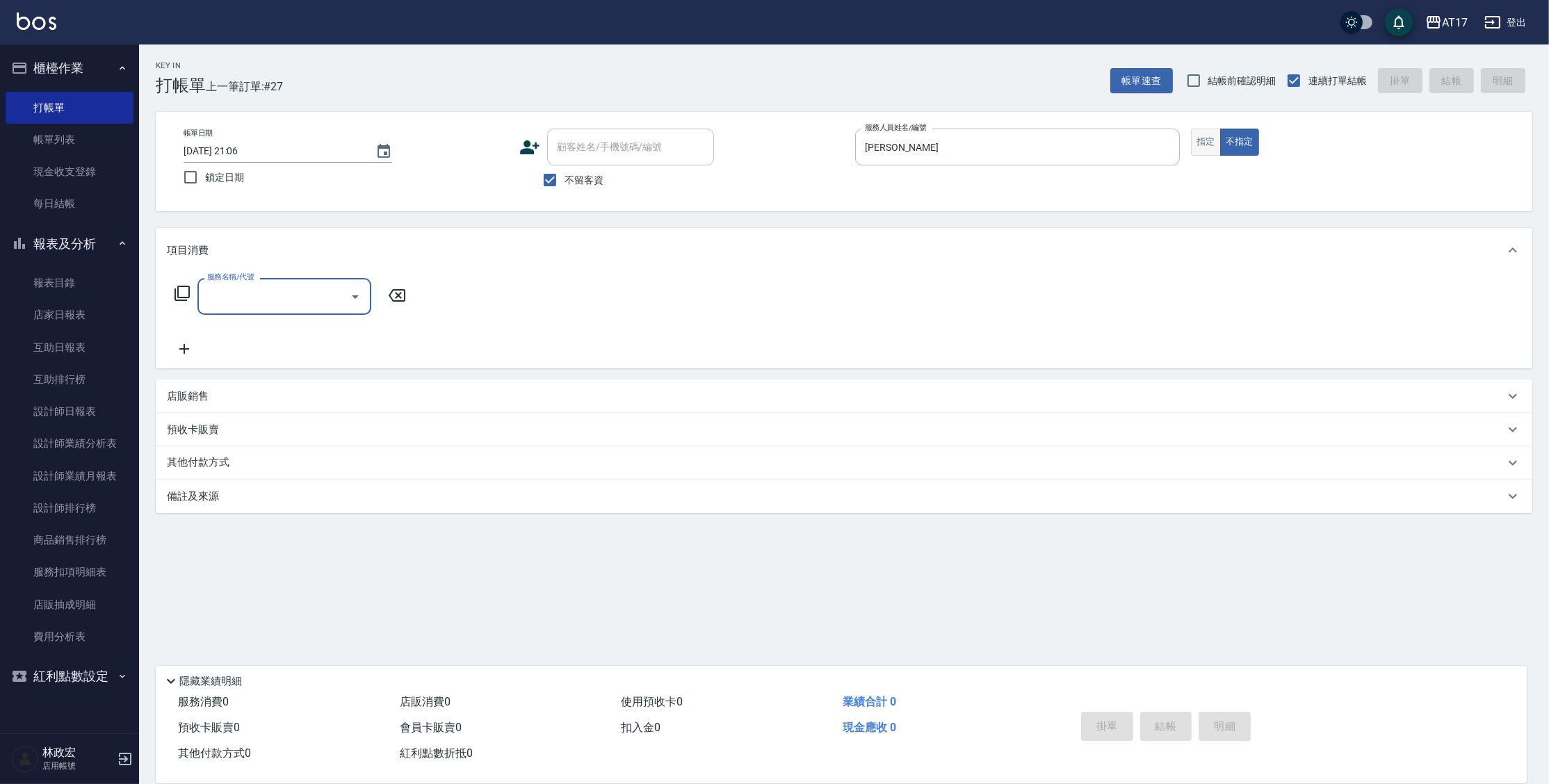
click at [1204, 137] on button "指定" at bounding box center [1207, 141] width 30 height 27
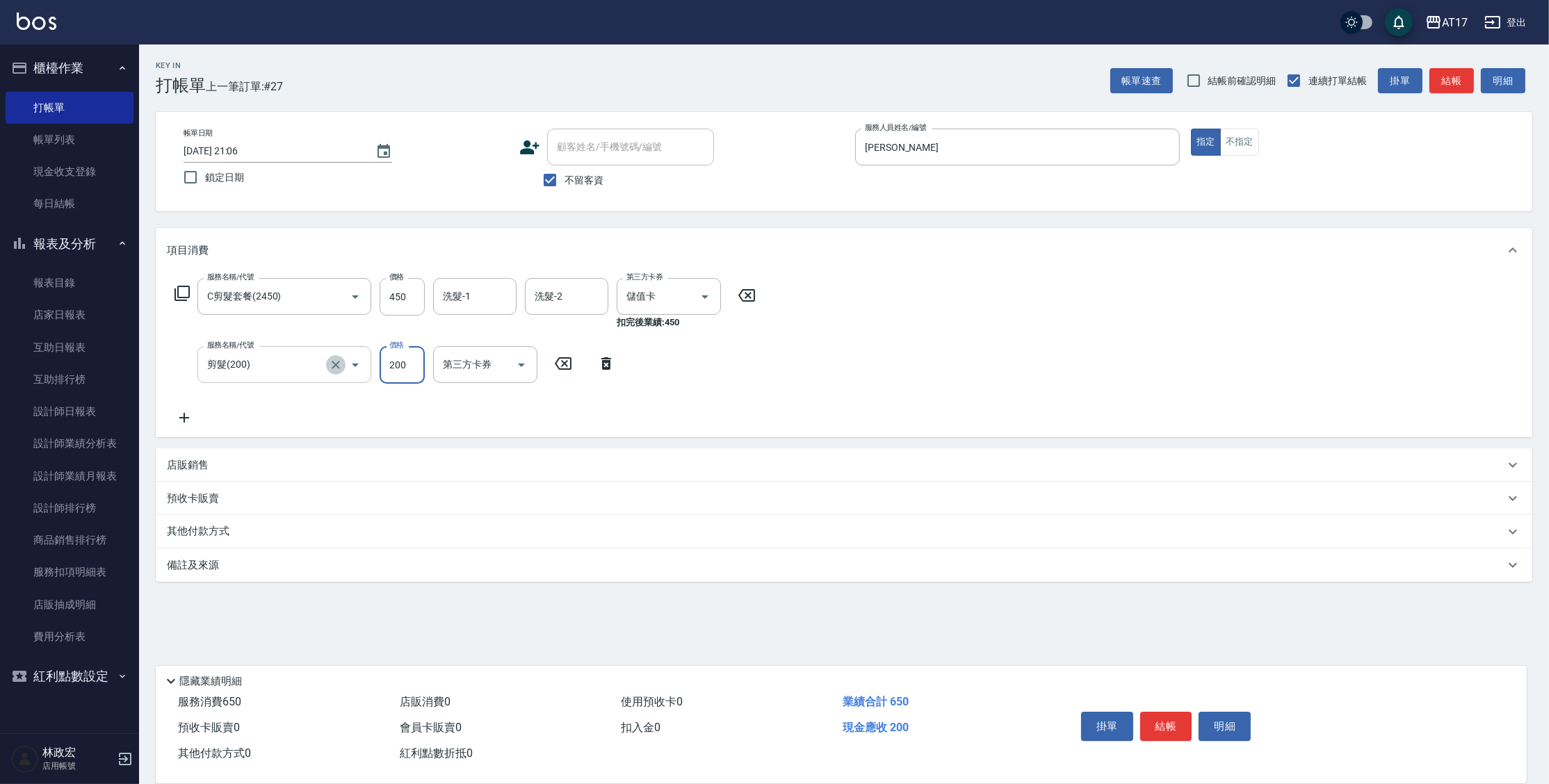
click at [334, 361] on icon "Clear" at bounding box center [336, 365] width 14 height 14
click at [418, 373] on input "3000" at bounding box center [402, 365] width 46 height 37
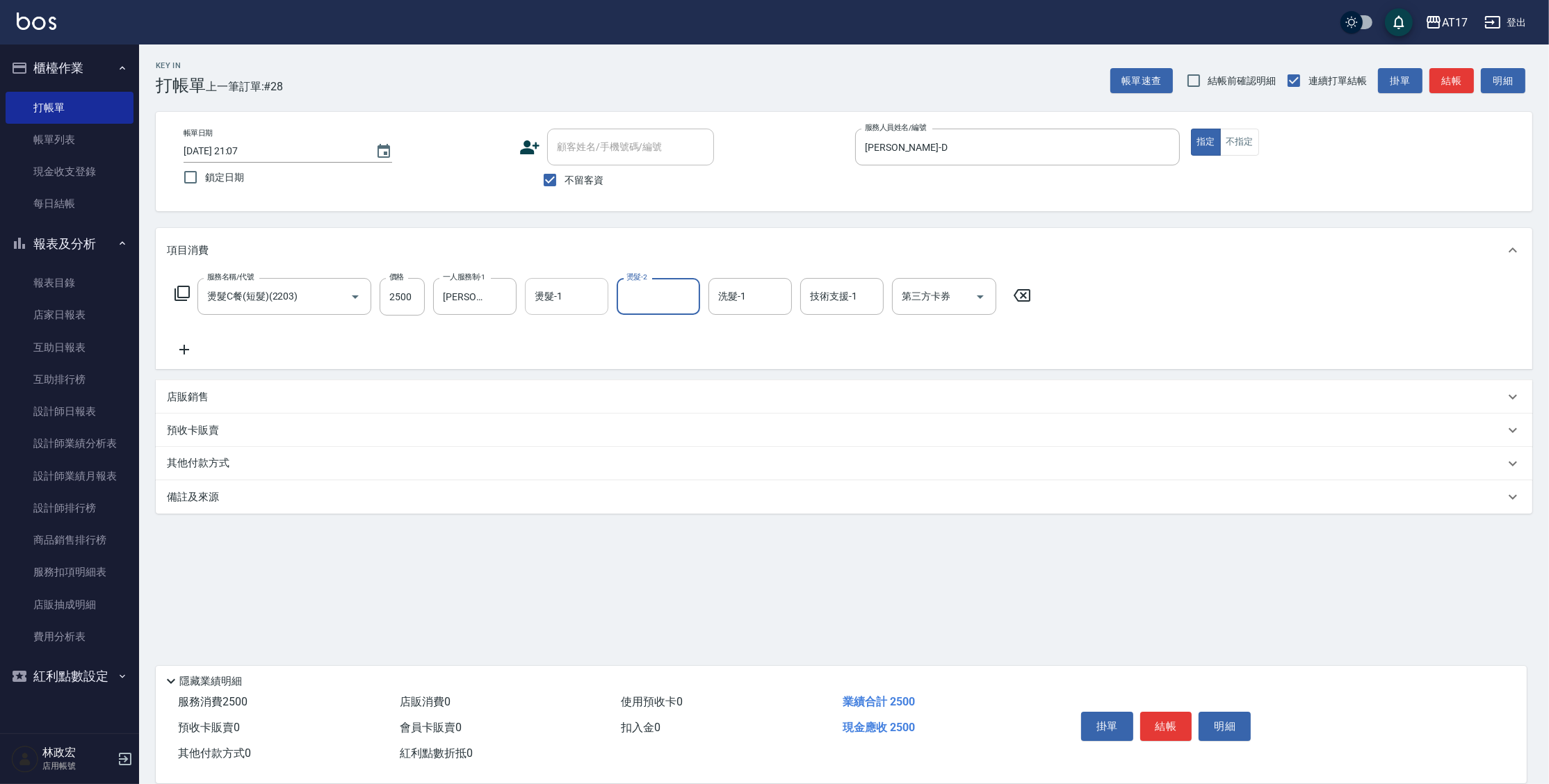
click at [580, 291] on input "燙髮-1" at bounding box center [567, 297] width 71 height 24
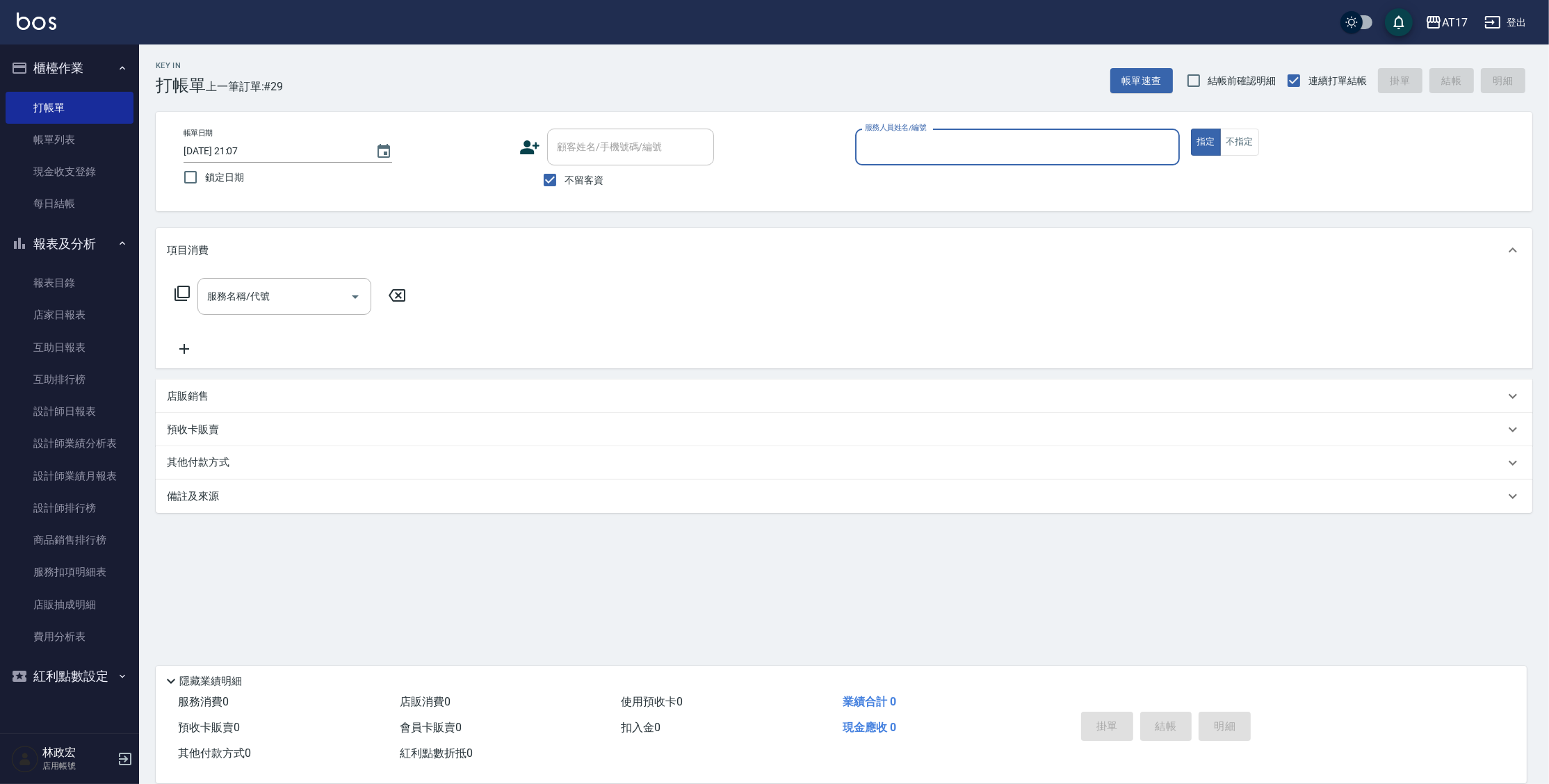
click at [58, 144] on link "帳單列表" at bounding box center [70, 140] width 128 height 32
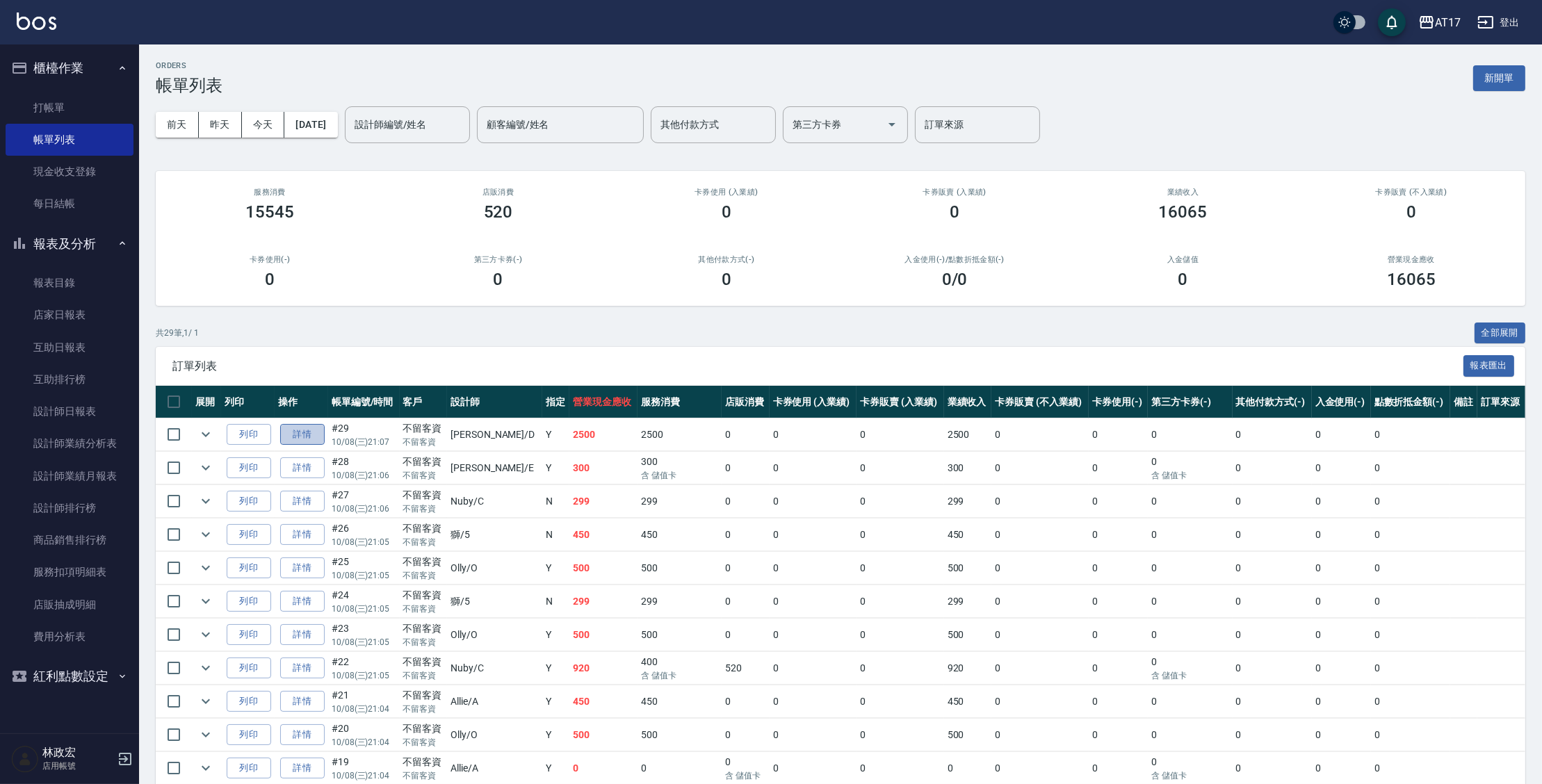
click at [292, 431] on link "詳情" at bounding box center [302, 434] width 45 height 21
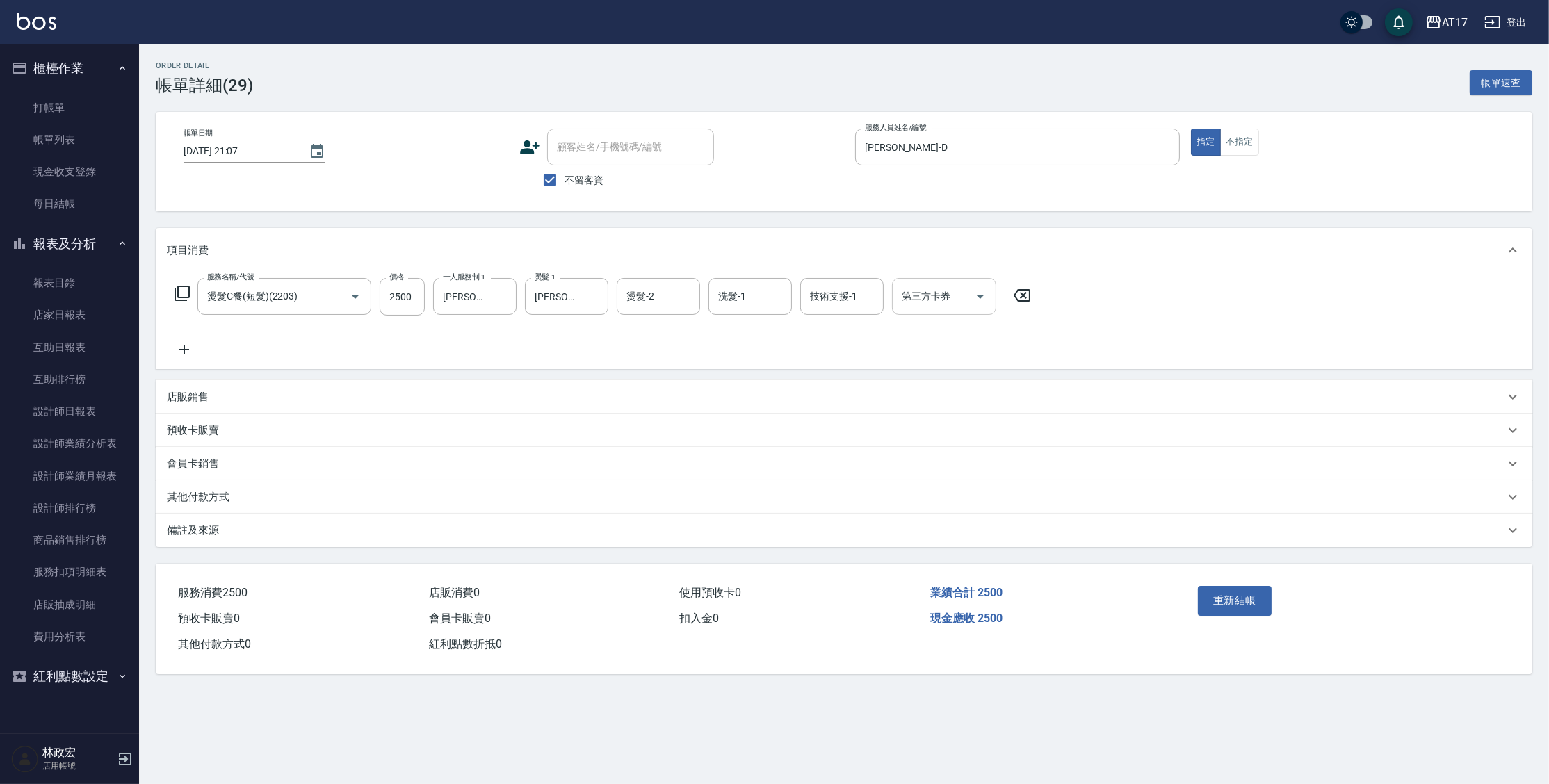
drag, startPoint x: 918, startPoint y: 298, endPoint x: 932, endPoint y: 295, distance: 14.3
click at [919, 298] on input "第三方卡券" at bounding box center [934, 297] width 71 height 24
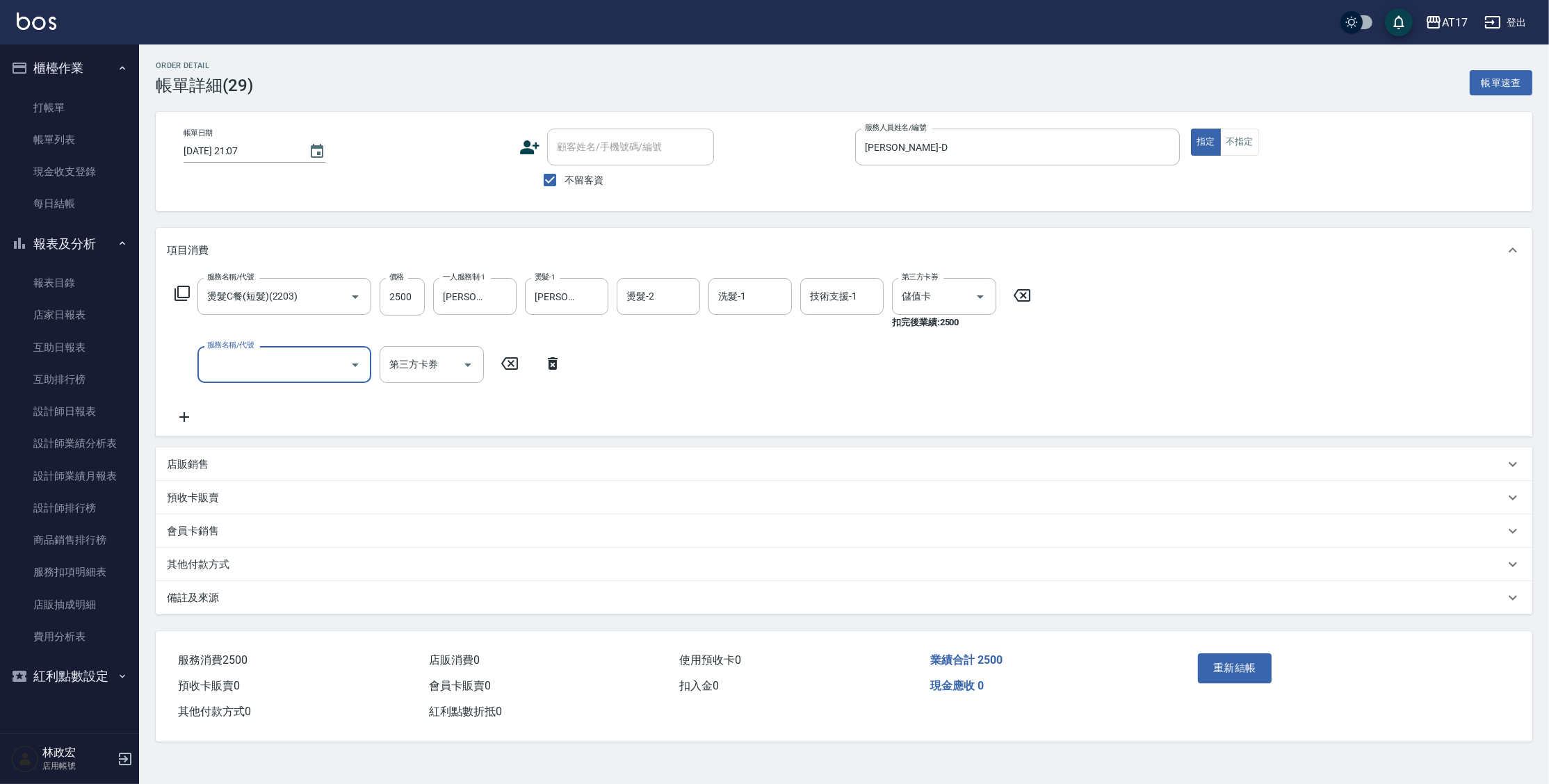
click at [1237, 673] on button "重新結帳" at bounding box center [1235, 668] width 73 height 29
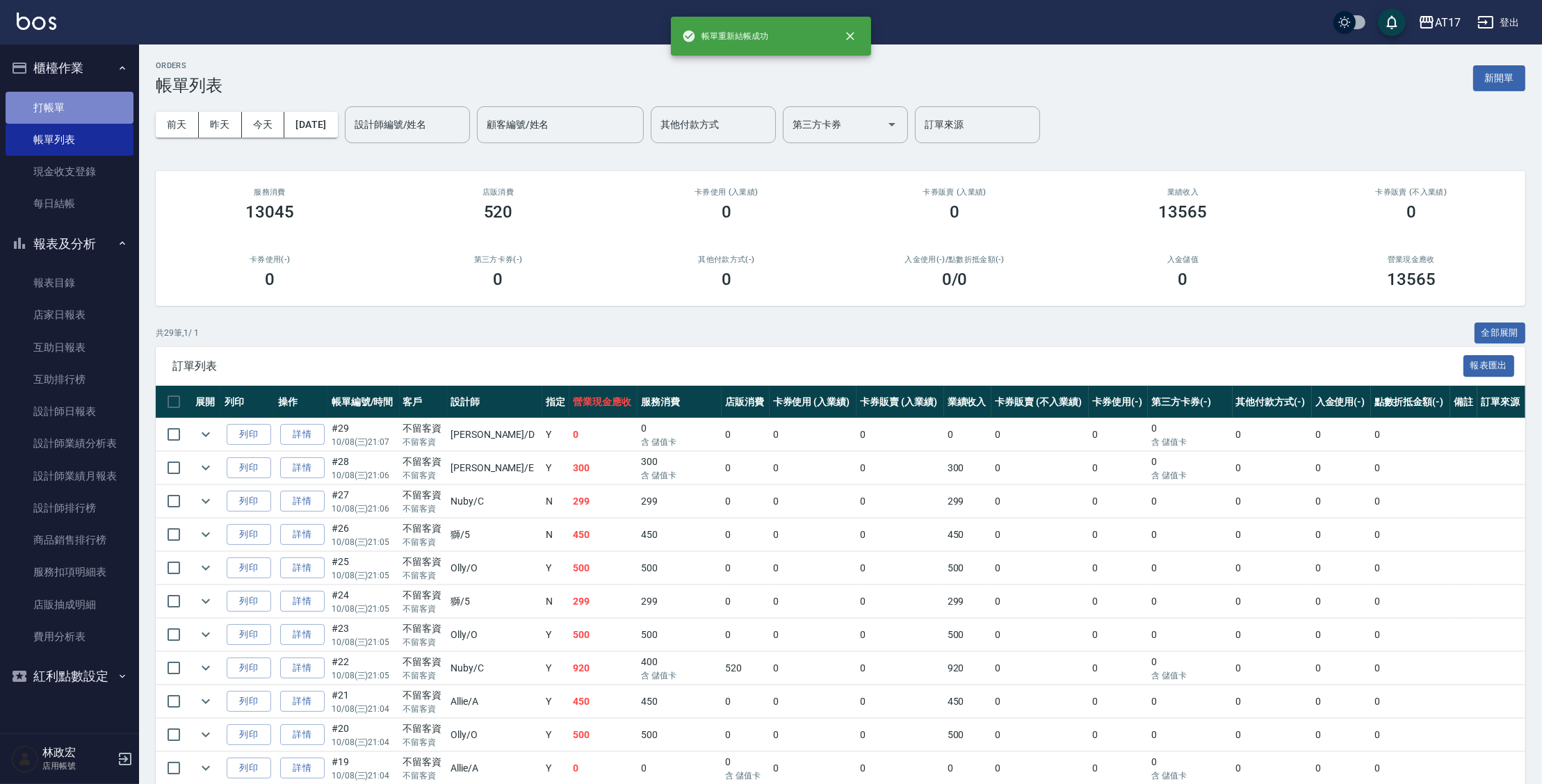
click at [26, 109] on link "打帳單" at bounding box center [70, 108] width 128 height 32
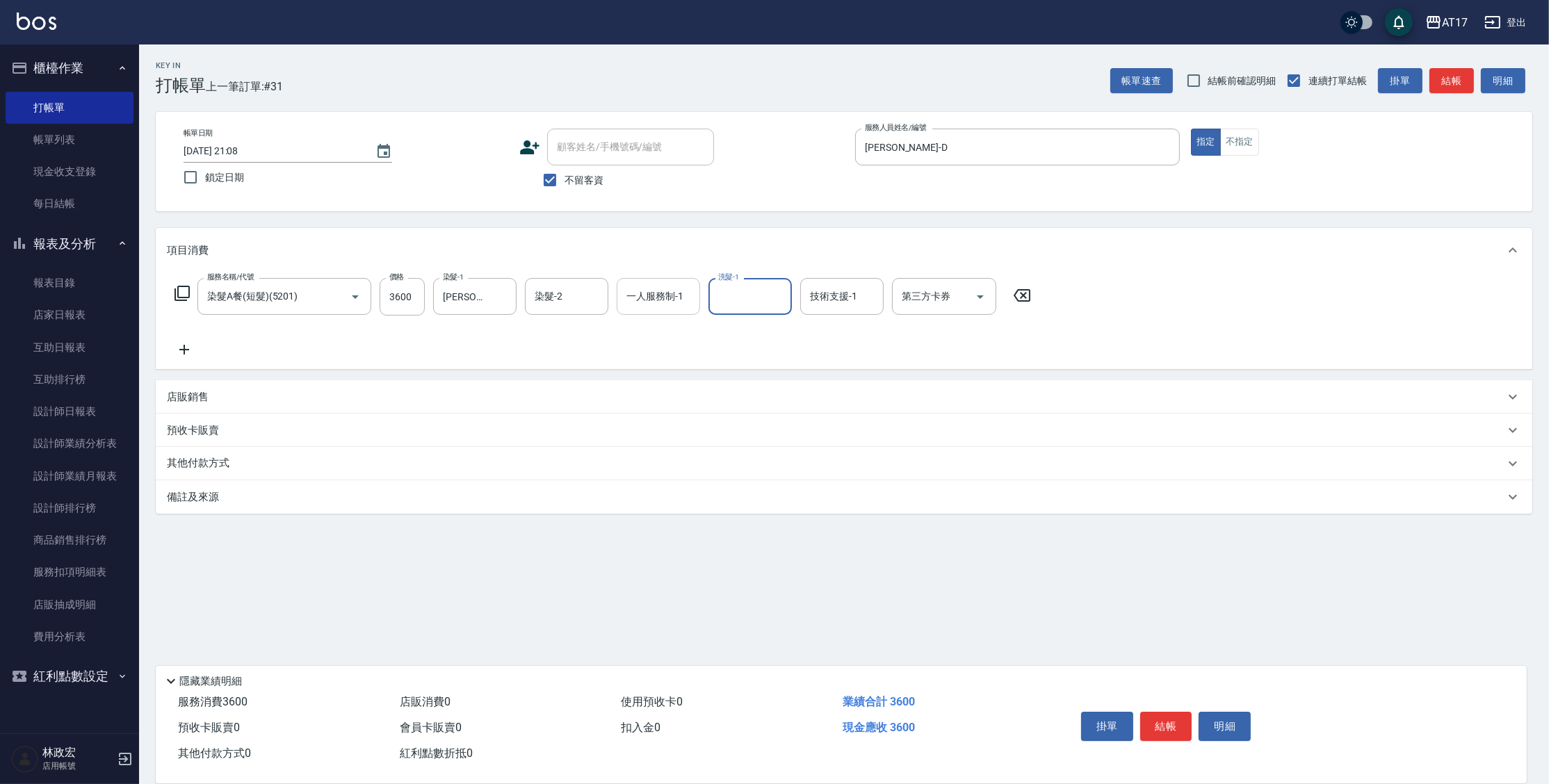
click at [695, 289] on div "一人服務制-1" at bounding box center [659, 297] width 84 height 37
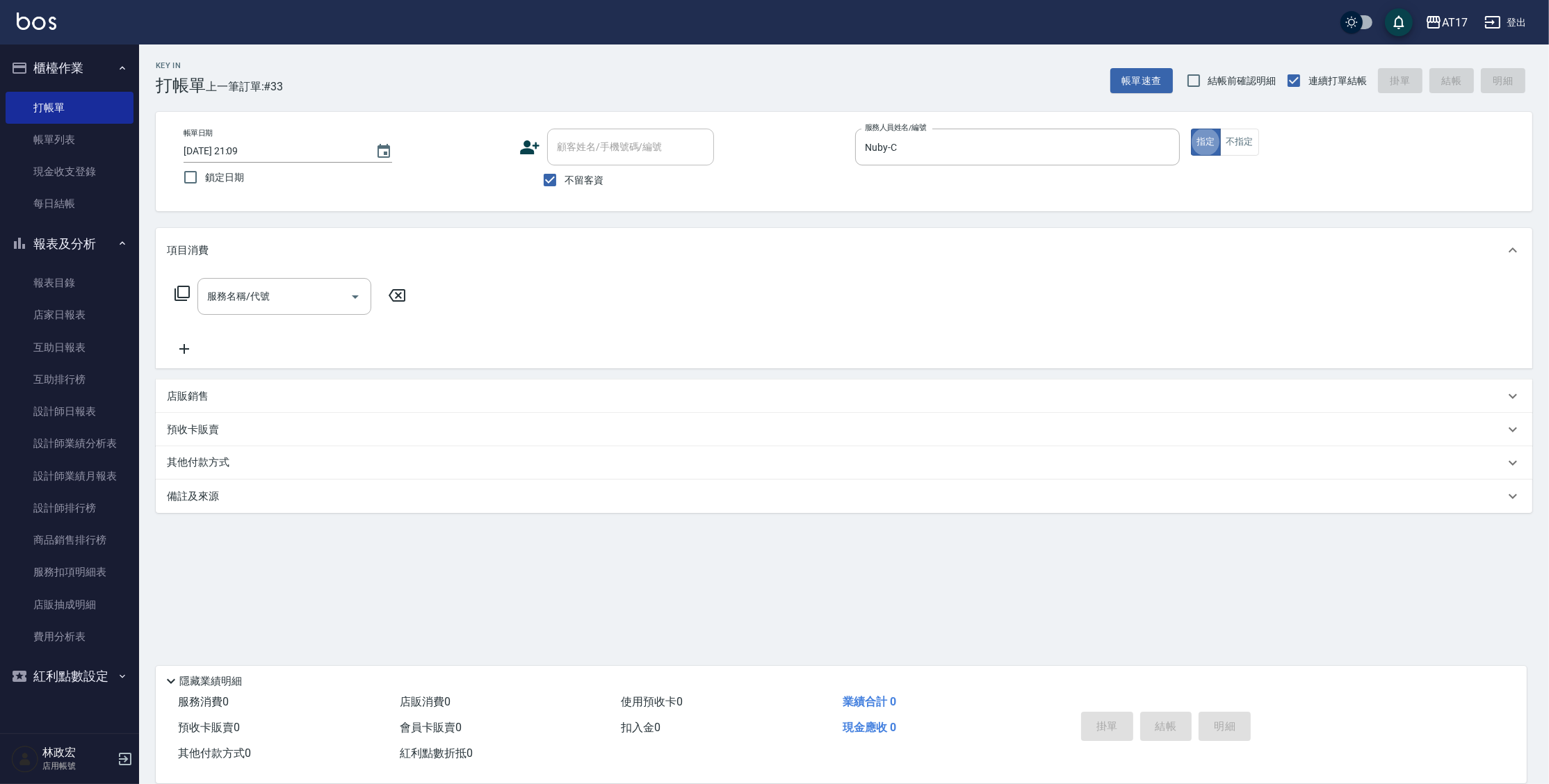
click at [178, 289] on icon at bounding box center [182, 293] width 15 height 15
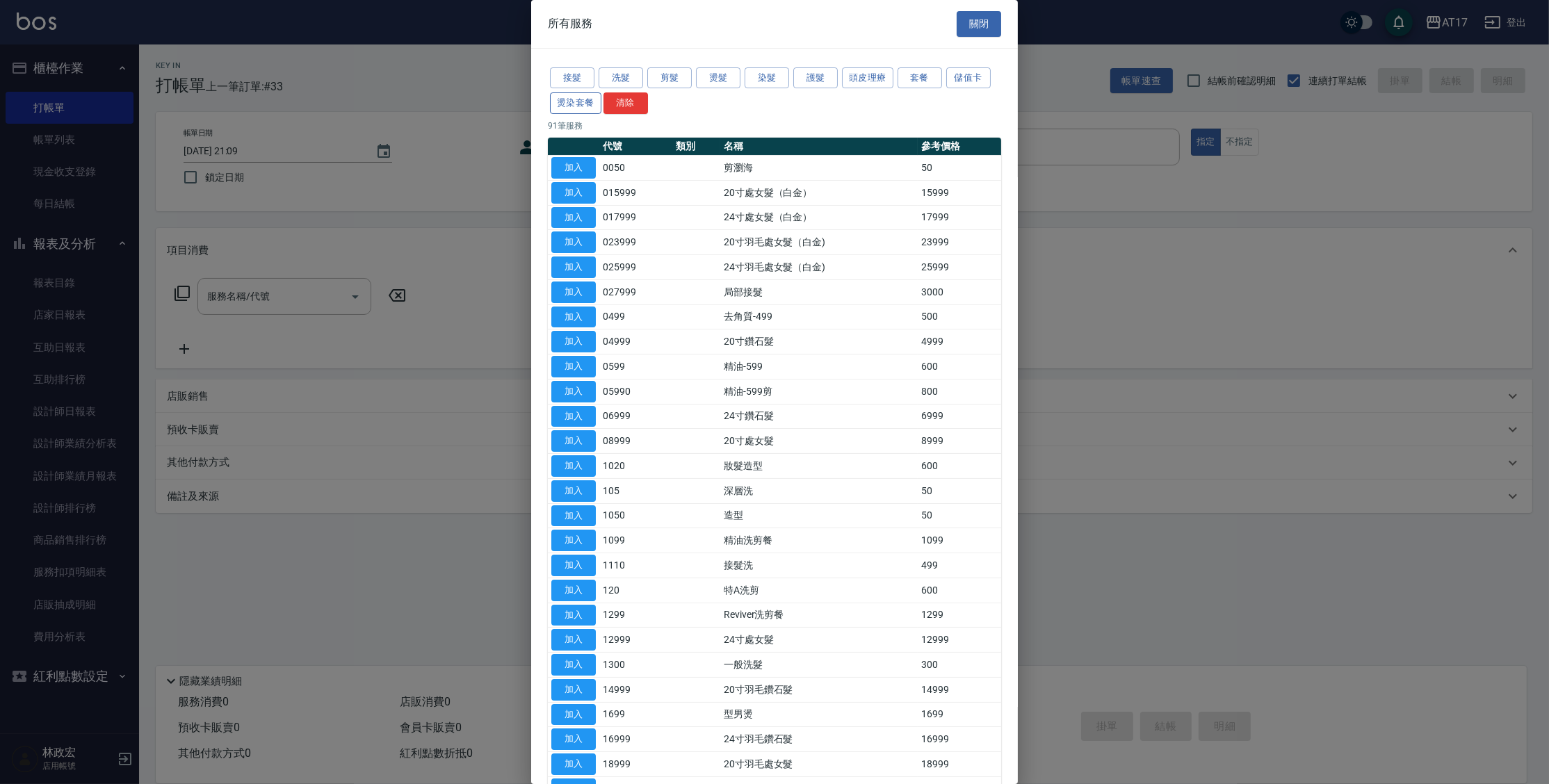
click at [562, 106] on button "燙染套餐" at bounding box center [575, 102] width 51 height 21
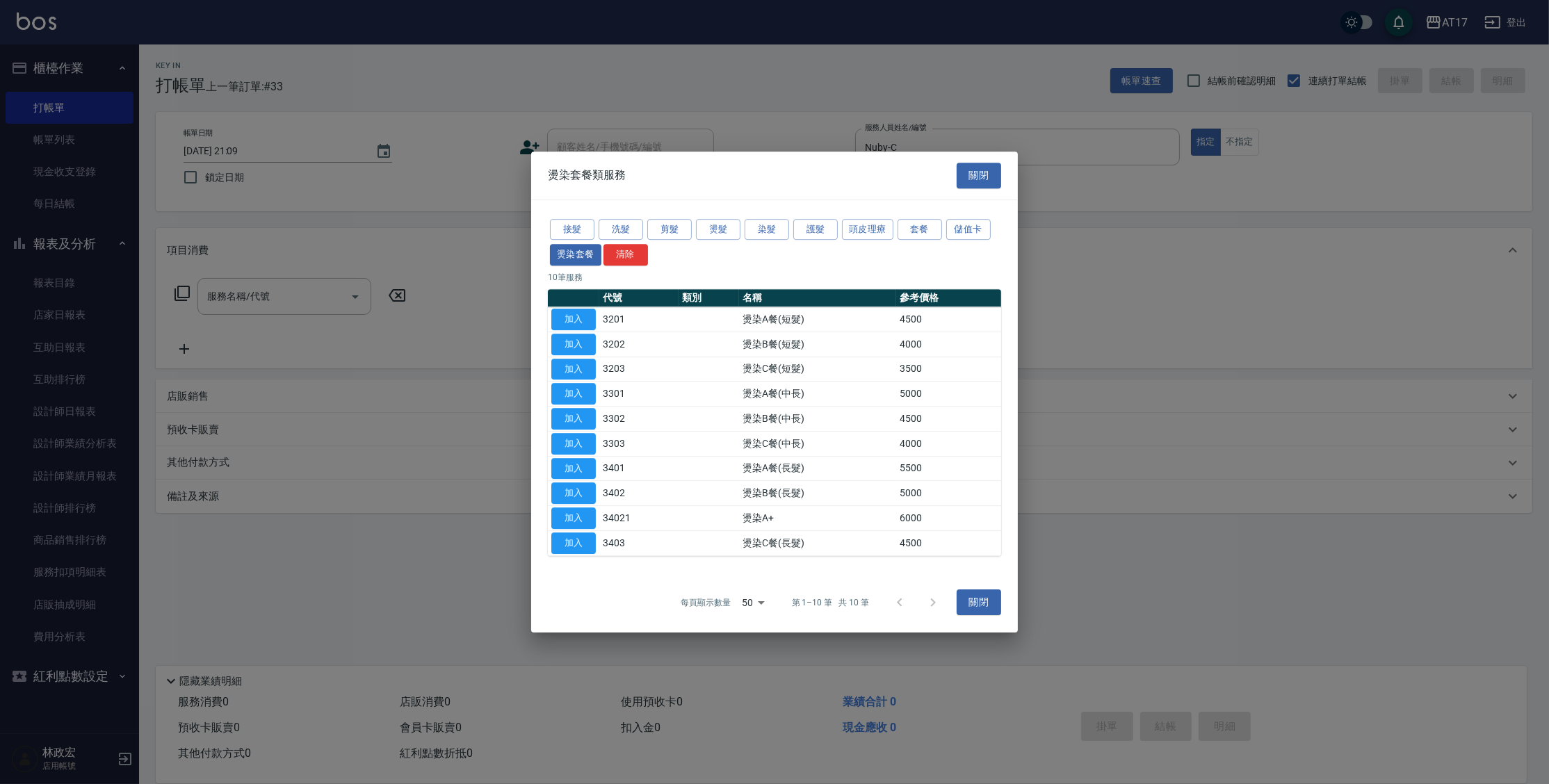
drag, startPoint x: 574, startPoint y: 470, endPoint x: 442, endPoint y: 494, distance: 134.2
click at [574, 470] on button "加入" at bounding box center [574, 469] width 45 height 21
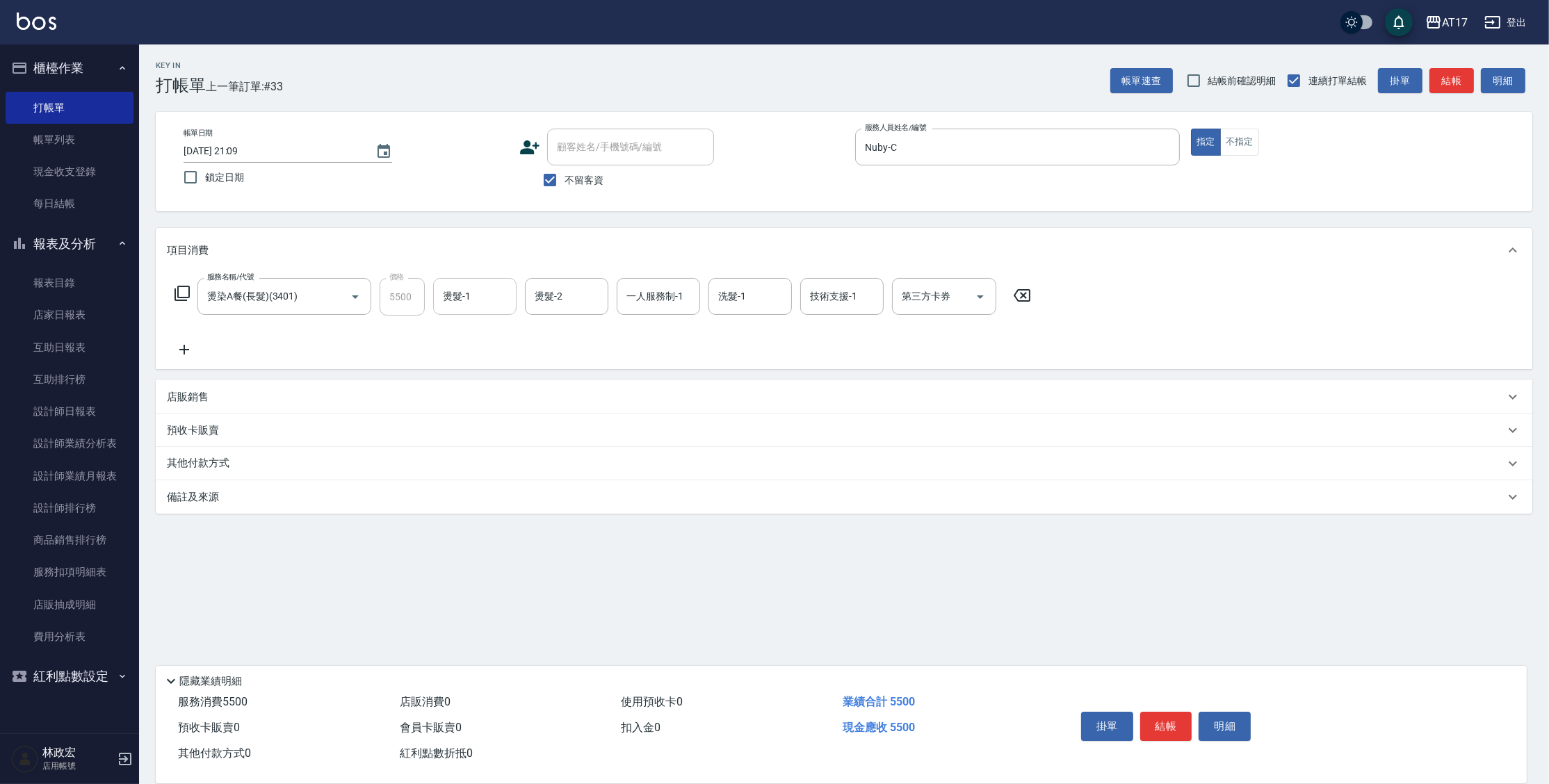
click at [479, 297] on input "燙髮-1" at bounding box center [474, 297] width 71 height 24
click at [1229, 135] on button "不指定" at bounding box center [1240, 141] width 39 height 27
click at [1146, 732] on button "結帳" at bounding box center [1167, 725] width 52 height 29
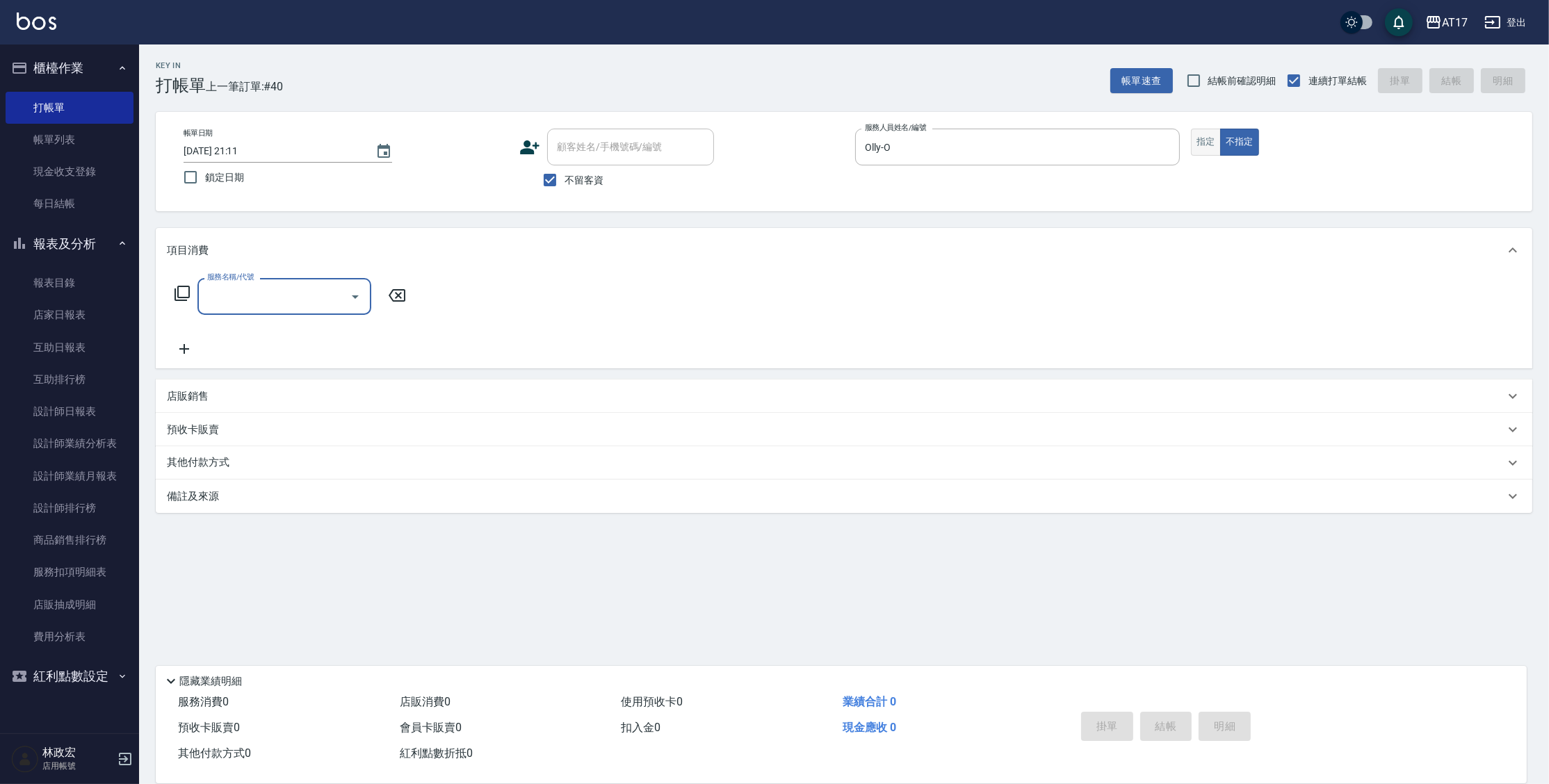
click at [1194, 154] on button "指定" at bounding box center [1207, 141] width 30 height 27
click at [1196, 144] on button "指定" at bounding box center [1207, 141] width 30 height 27
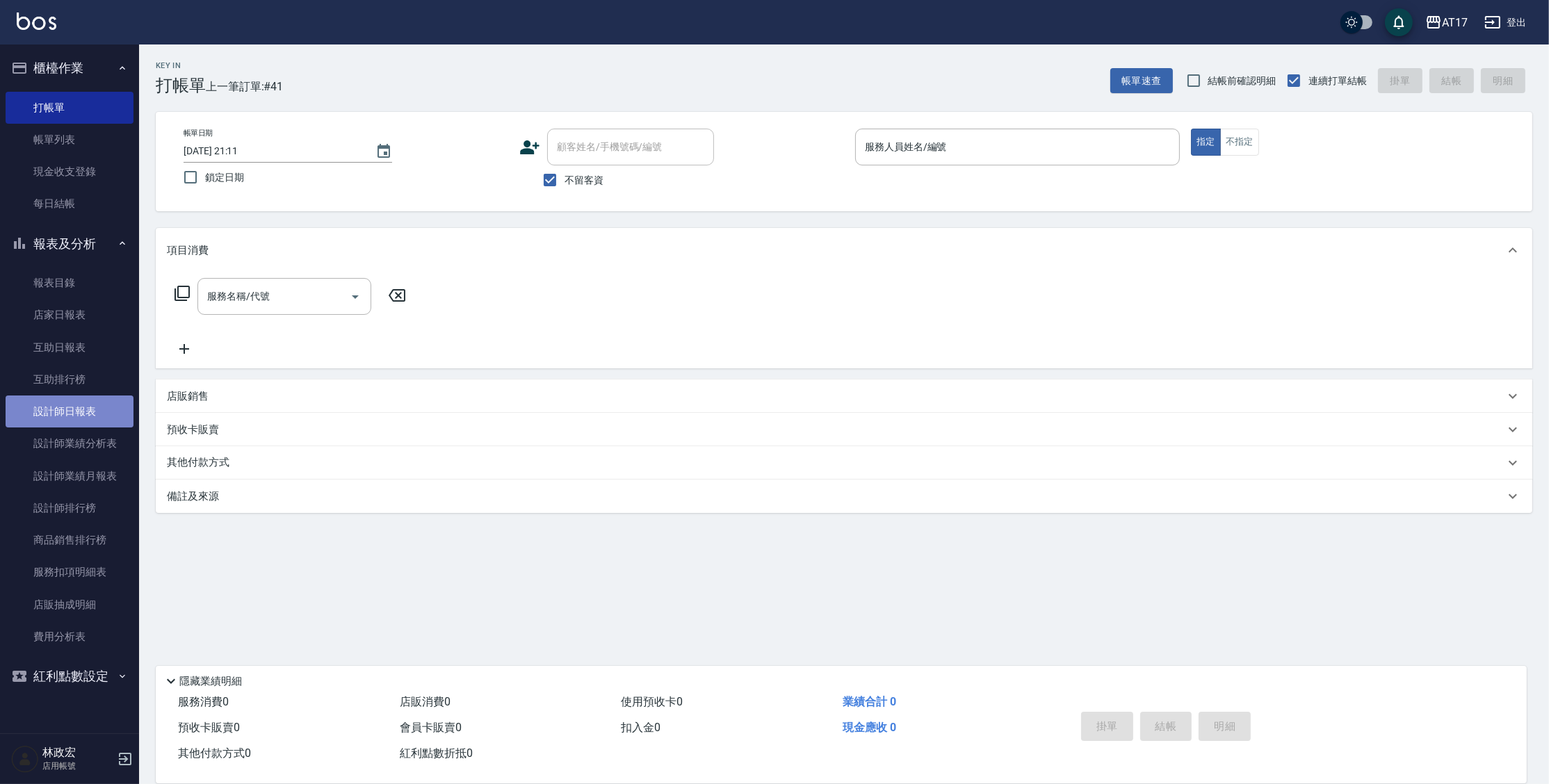
click at [75, 407] on link "設計師日報表" at bounding box center [70, 411] width 128 height 32
